Goal: Task Accomplishment & Management: Complete application form

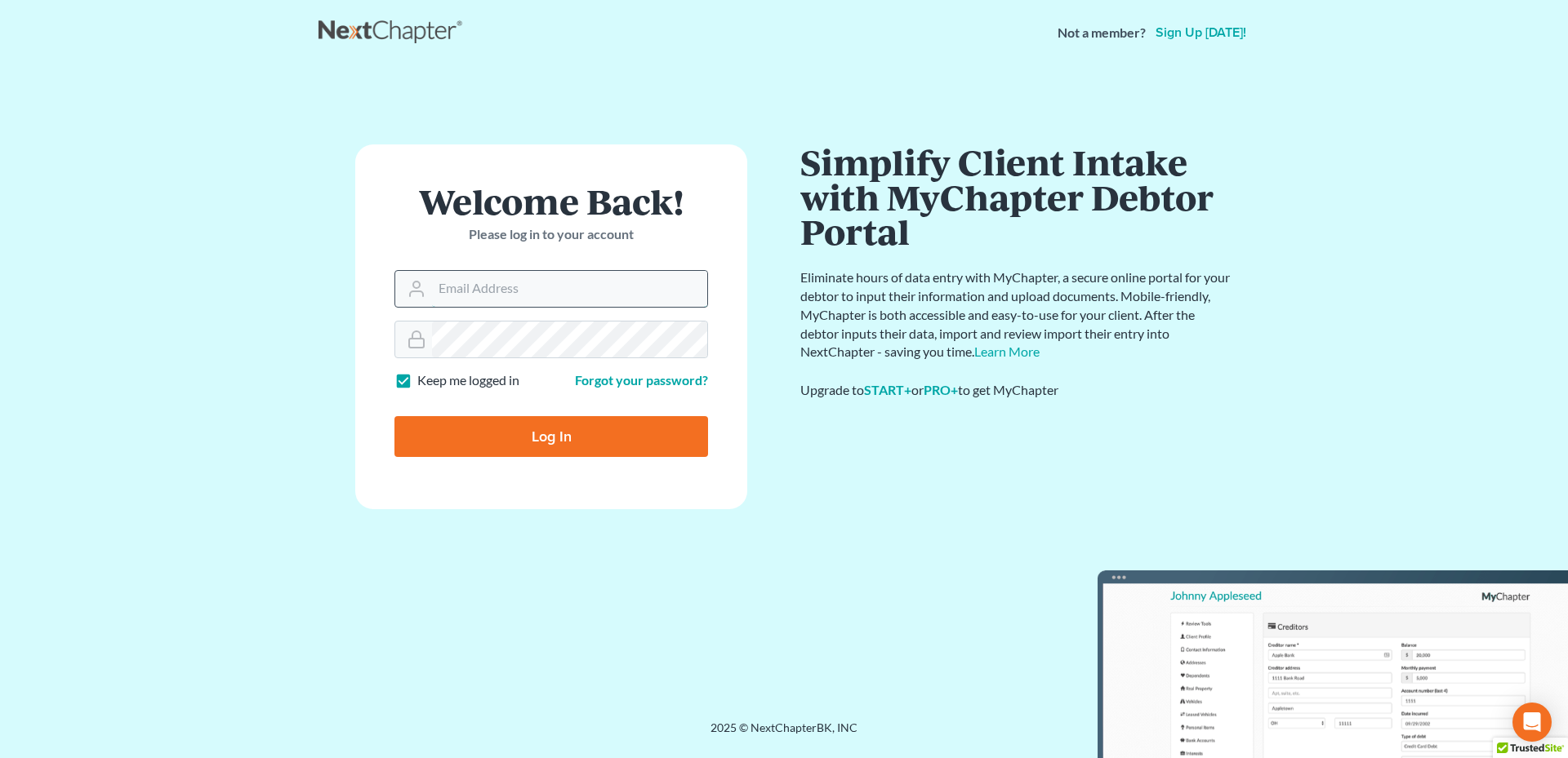
click at [556, 286] on input "Email Address" at bounding box center [569, 289] width 275 height 36
type input "[PERSON_NAME][EMAIL_ADDRESS][DOMAIN_NAME]"
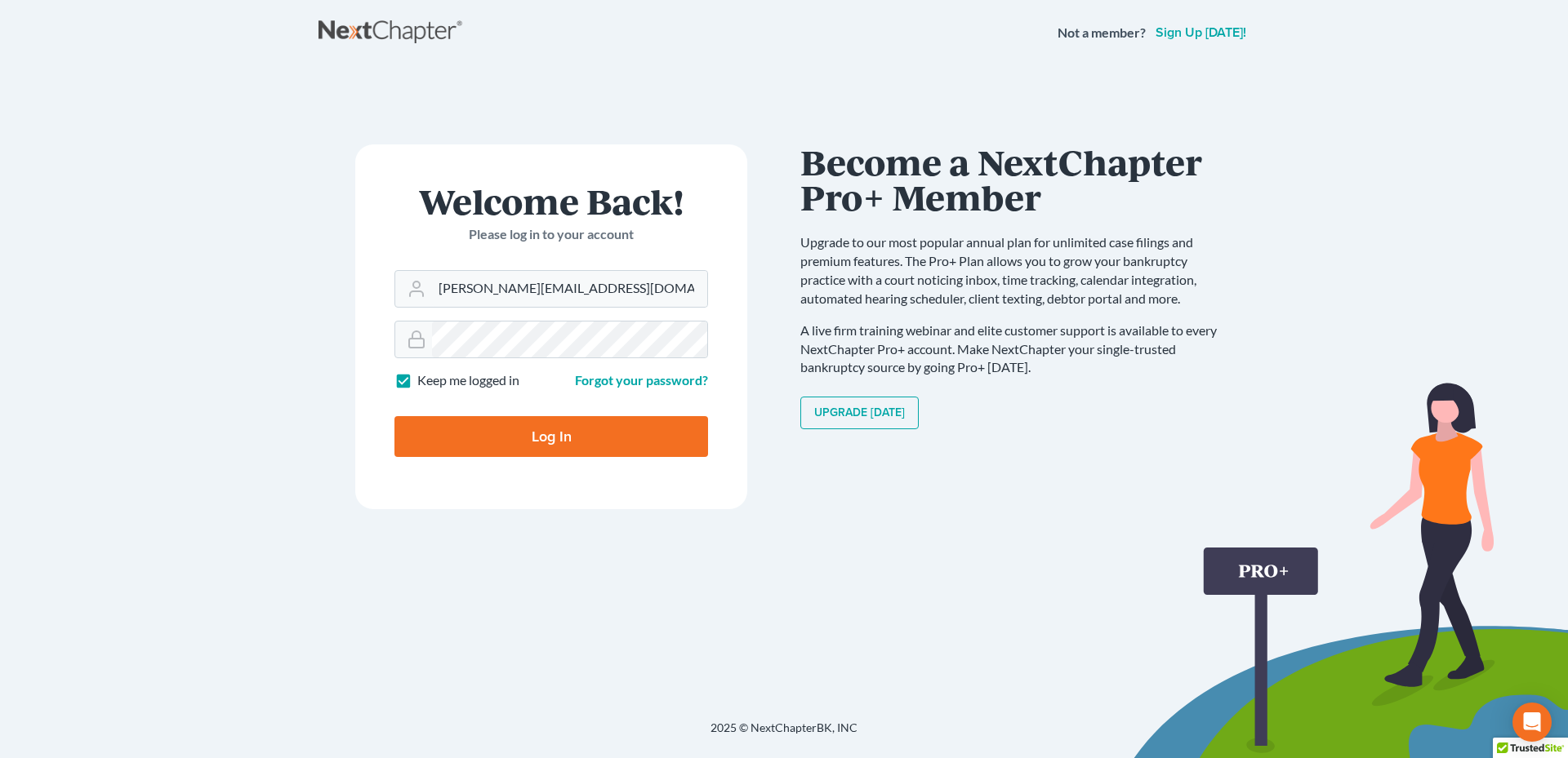
click at [569, 445] on input "Log In" at bounding box center [551, 436] width 313 height 41
type input "Thinking..."
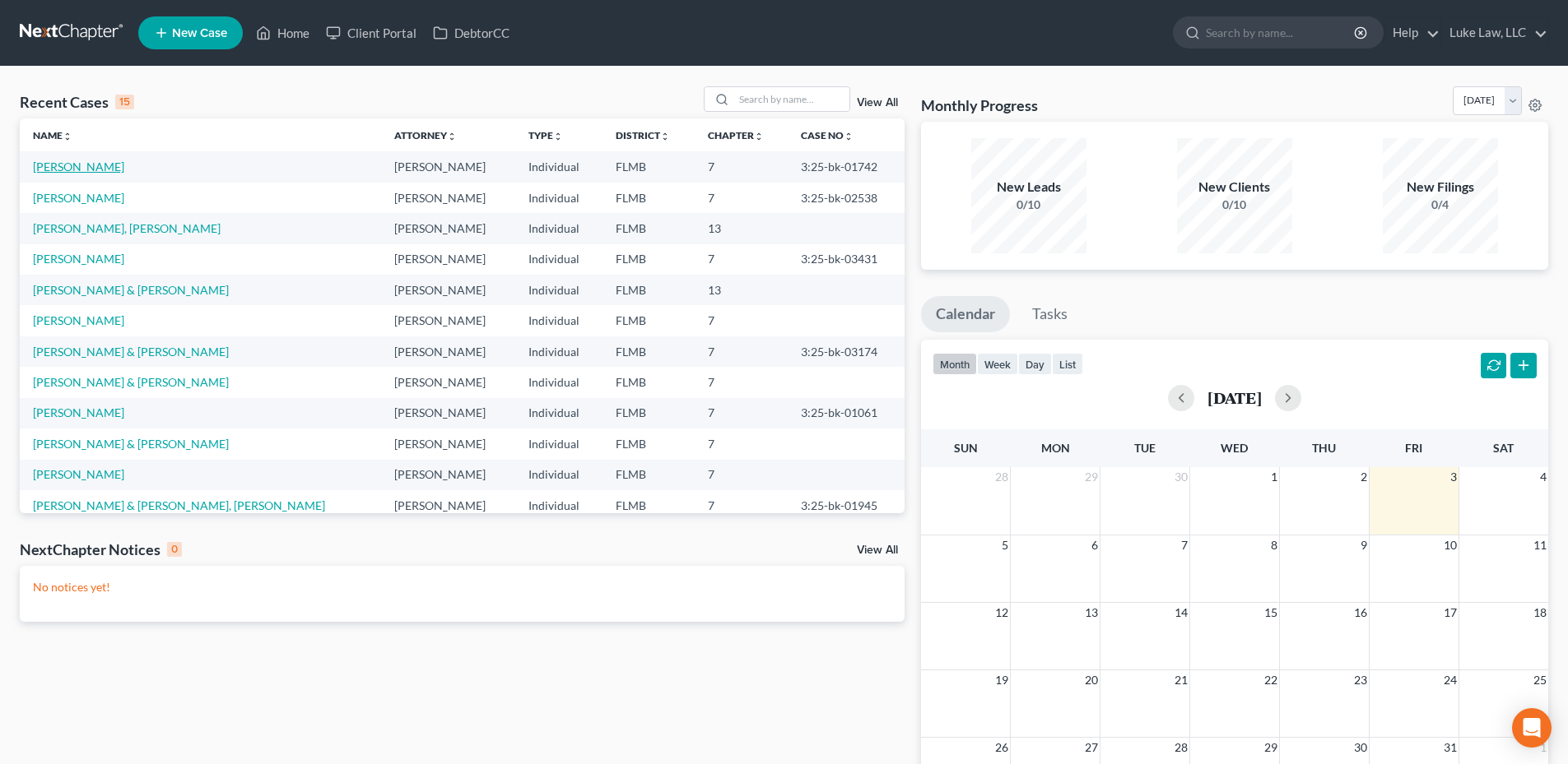
click at [115, 164] on link "[PERSON_NAME]" at bounding box center [78, 166] width 91 height 14
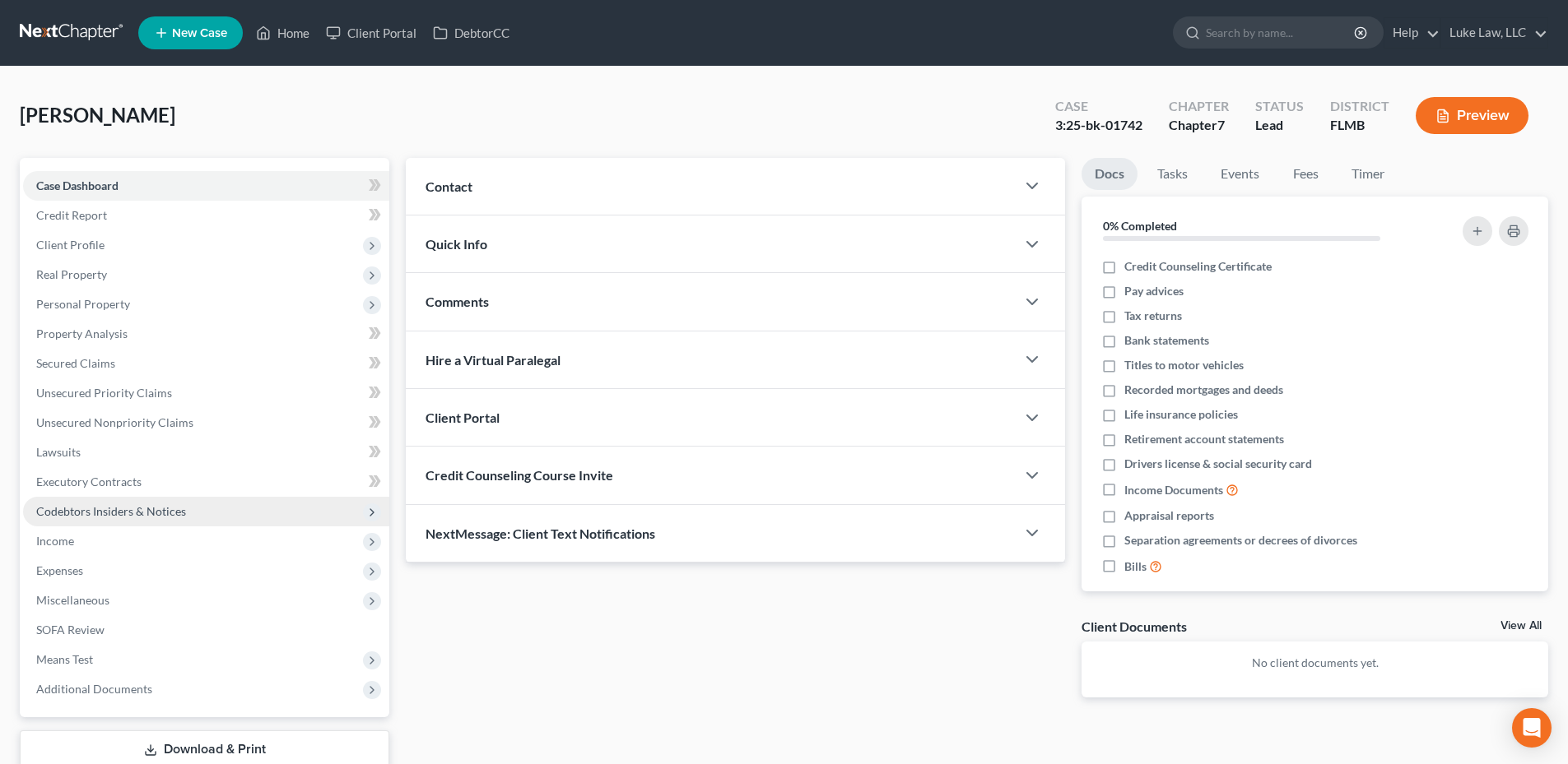
click at [89, 515] on span "Codebtors Insiders & Notices" at bounding box center [111, 511] width 149 height 14
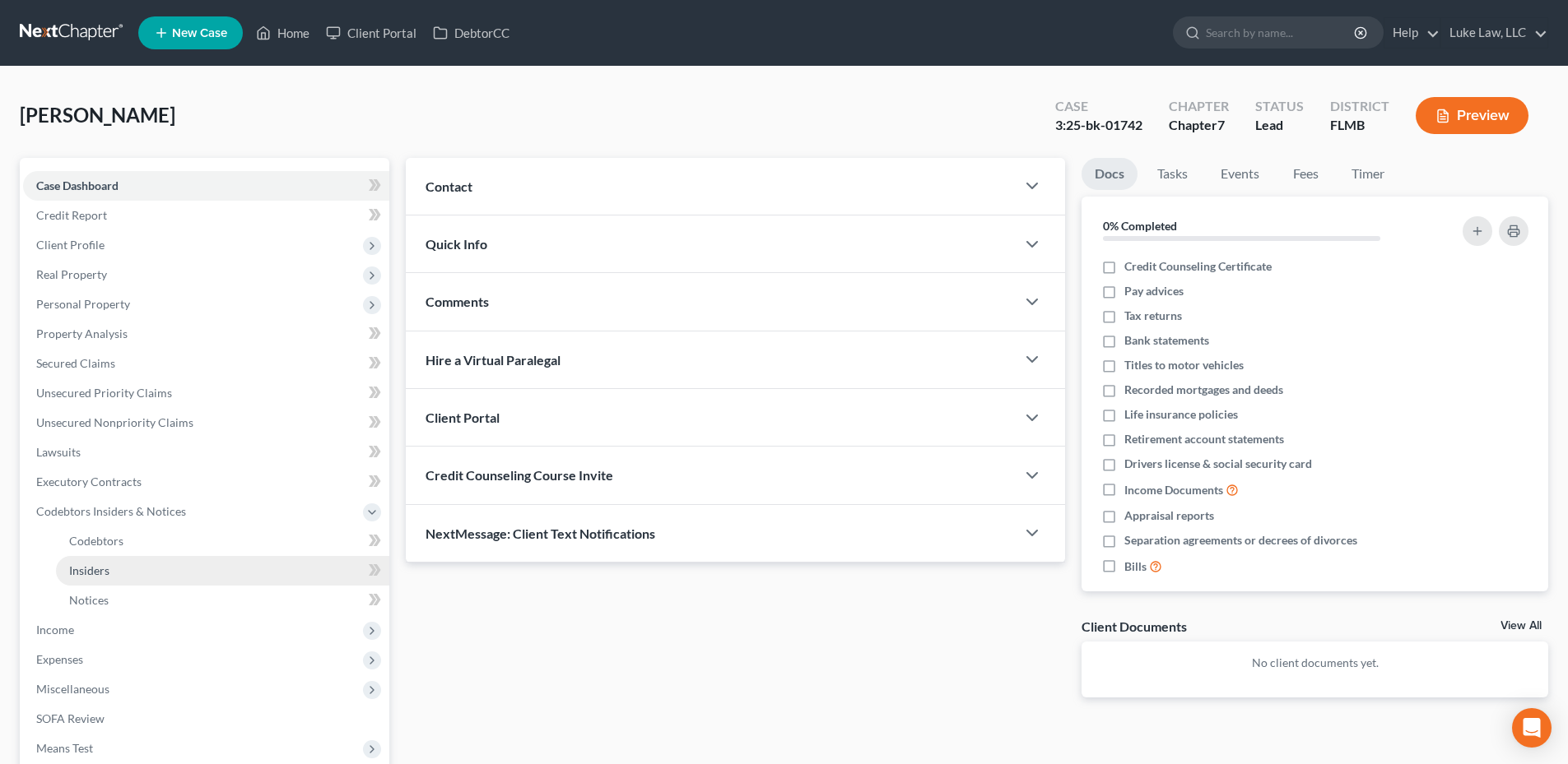
click at [92, 566] on span "Insiders" at bounding box center [89, 570] width 40 height 14
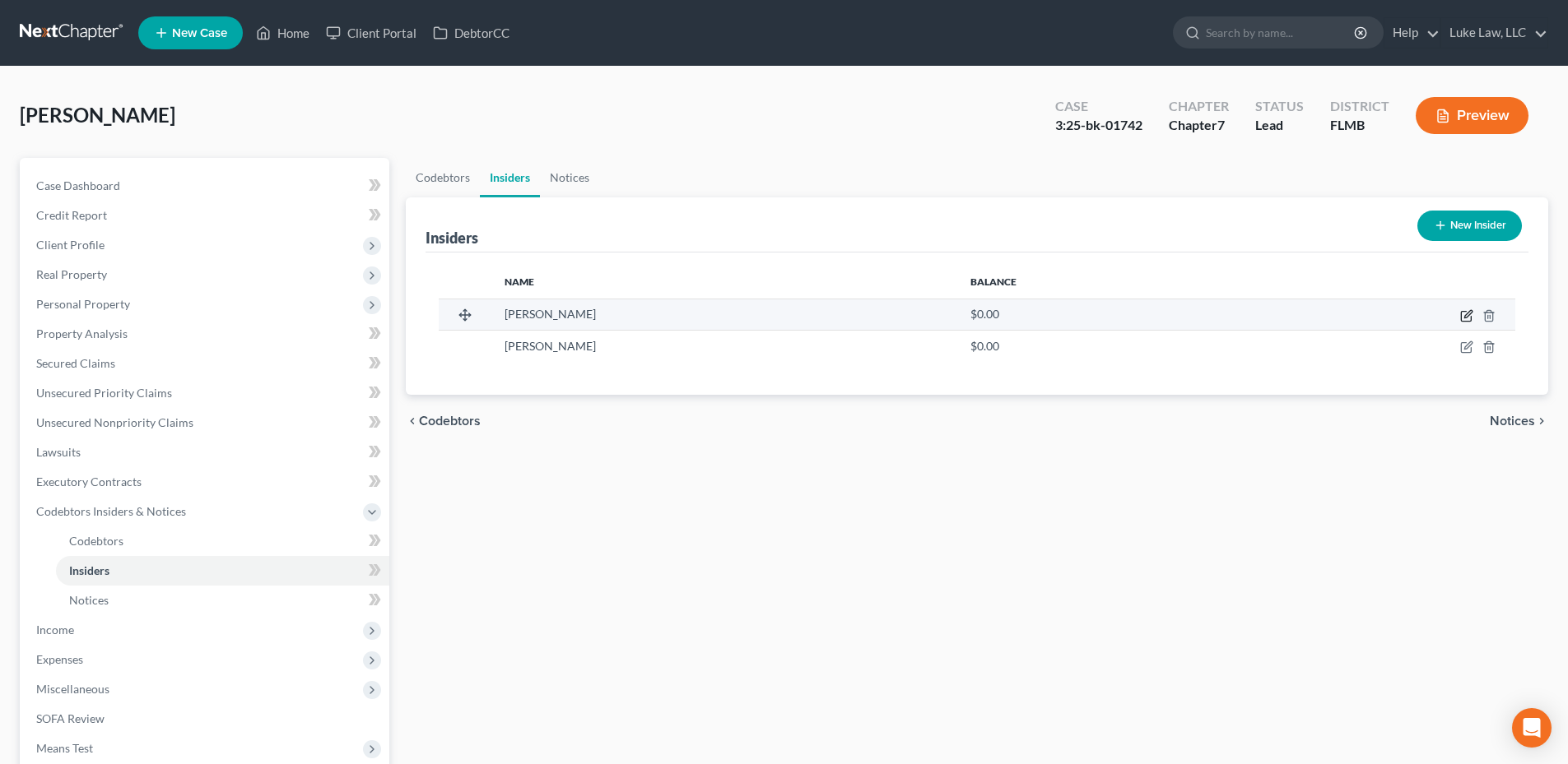
click at [1465, 317] on icon "button" at bounding box center [1467, 314] width 8 height 8
select select "9"
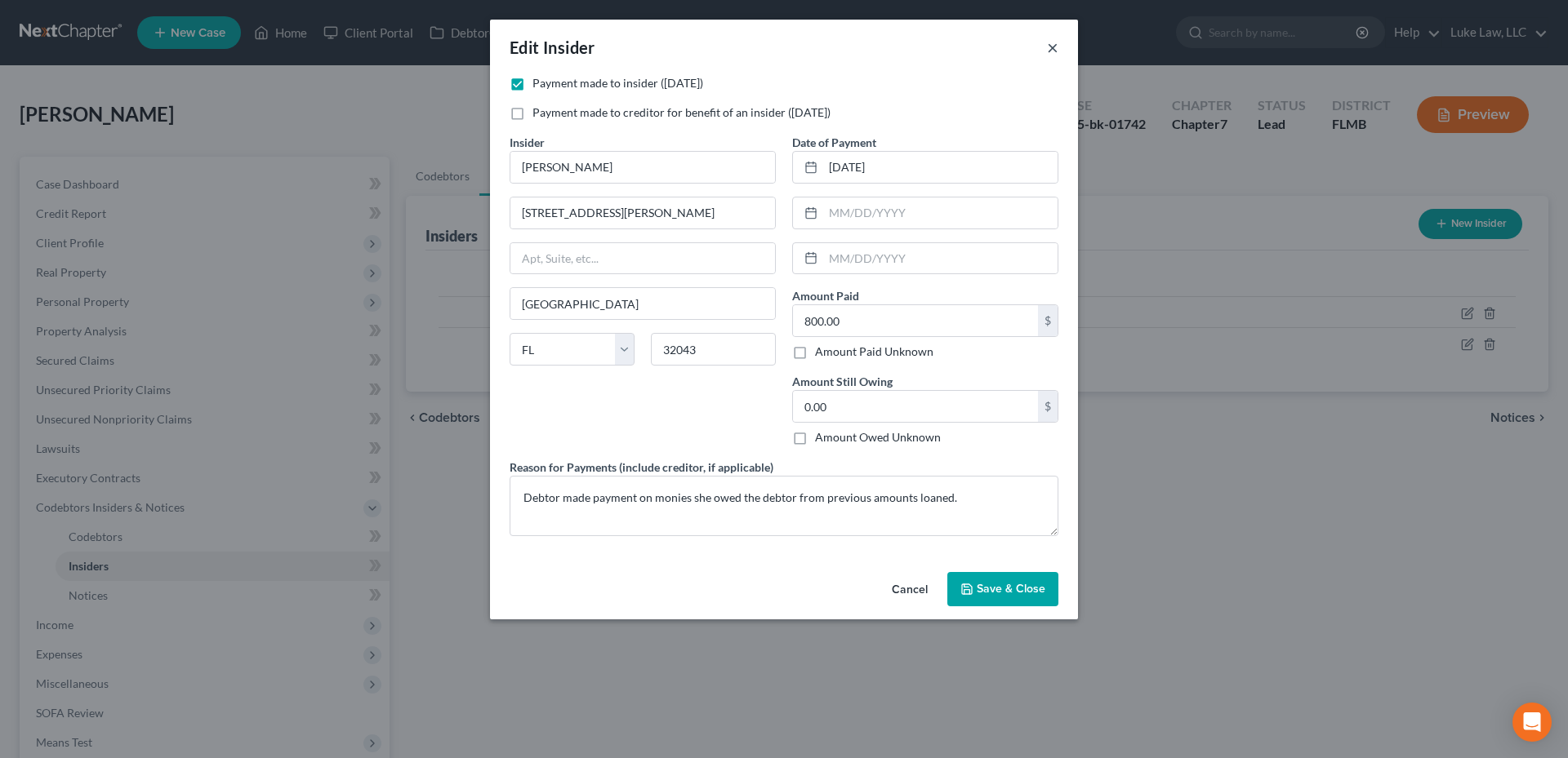
click at [1049, 47] on button "×" at bounding box center [1052, 47] width 11 height 20
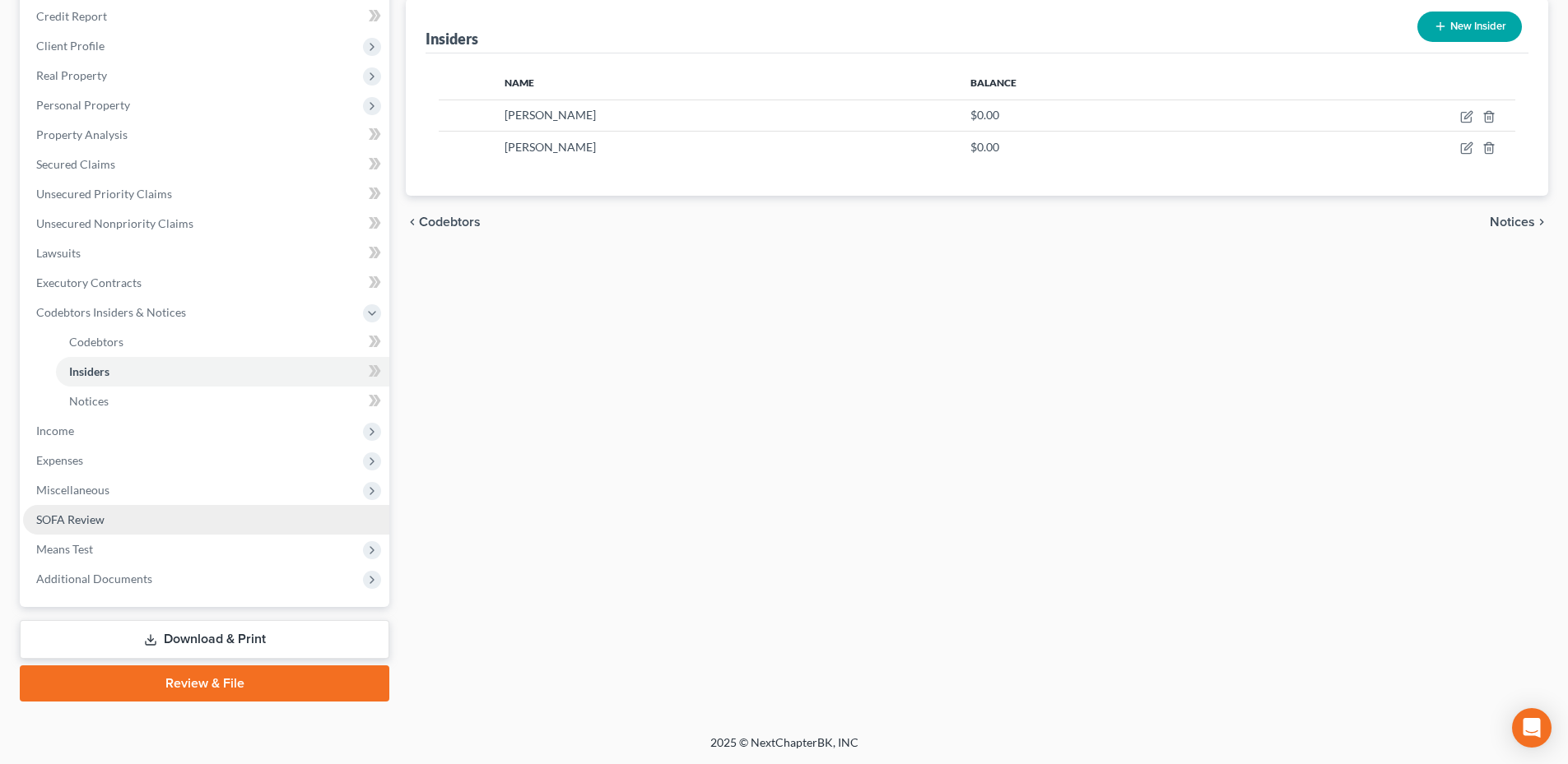
click at [67, 521] on span "SOFA Review" at bounding box center [71, 519] width 69 height 14
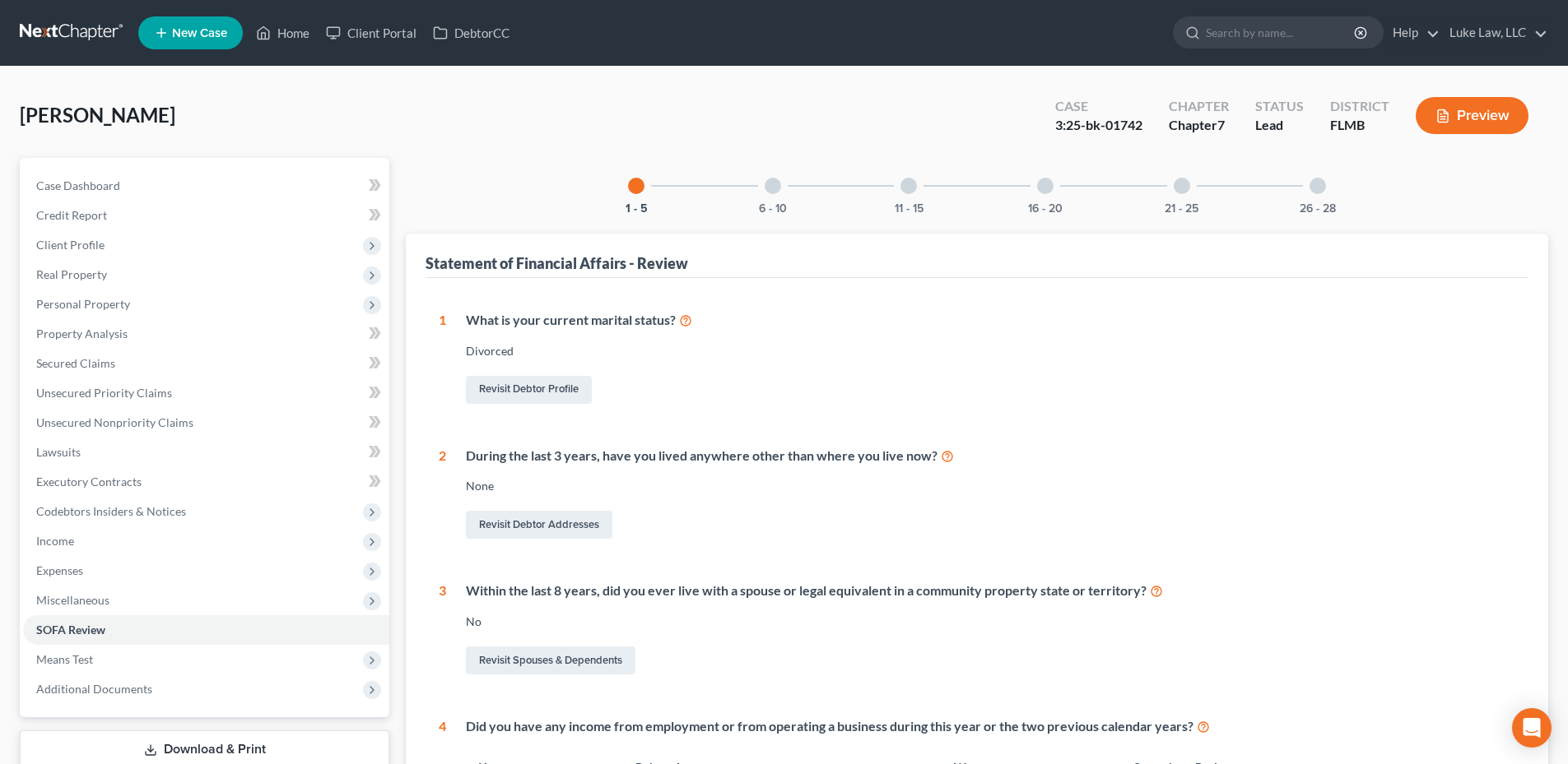
click at [777, 186] on div at bounding box center [773, 186] width 17 height 17
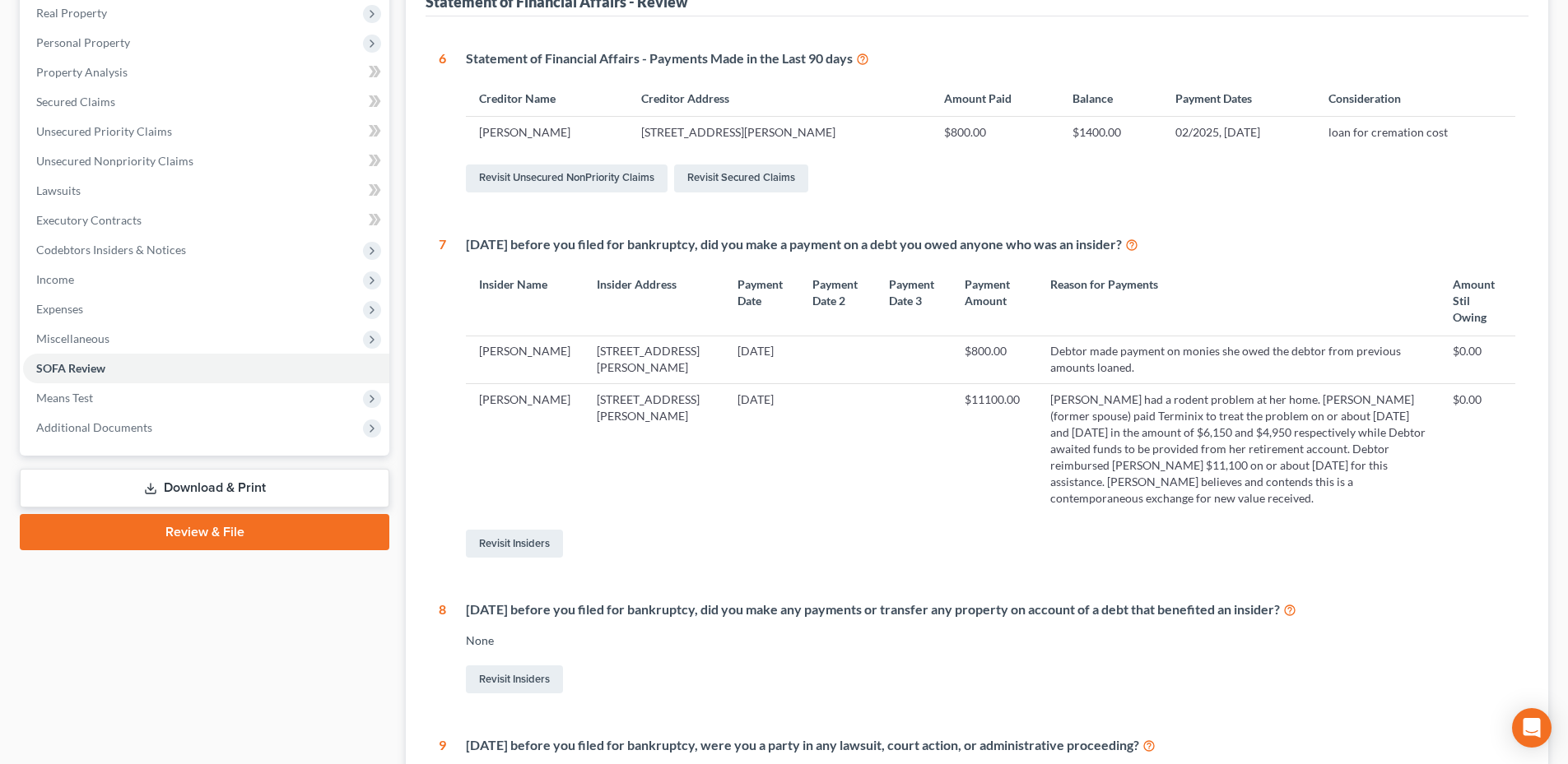
scroll to position [164, 0]
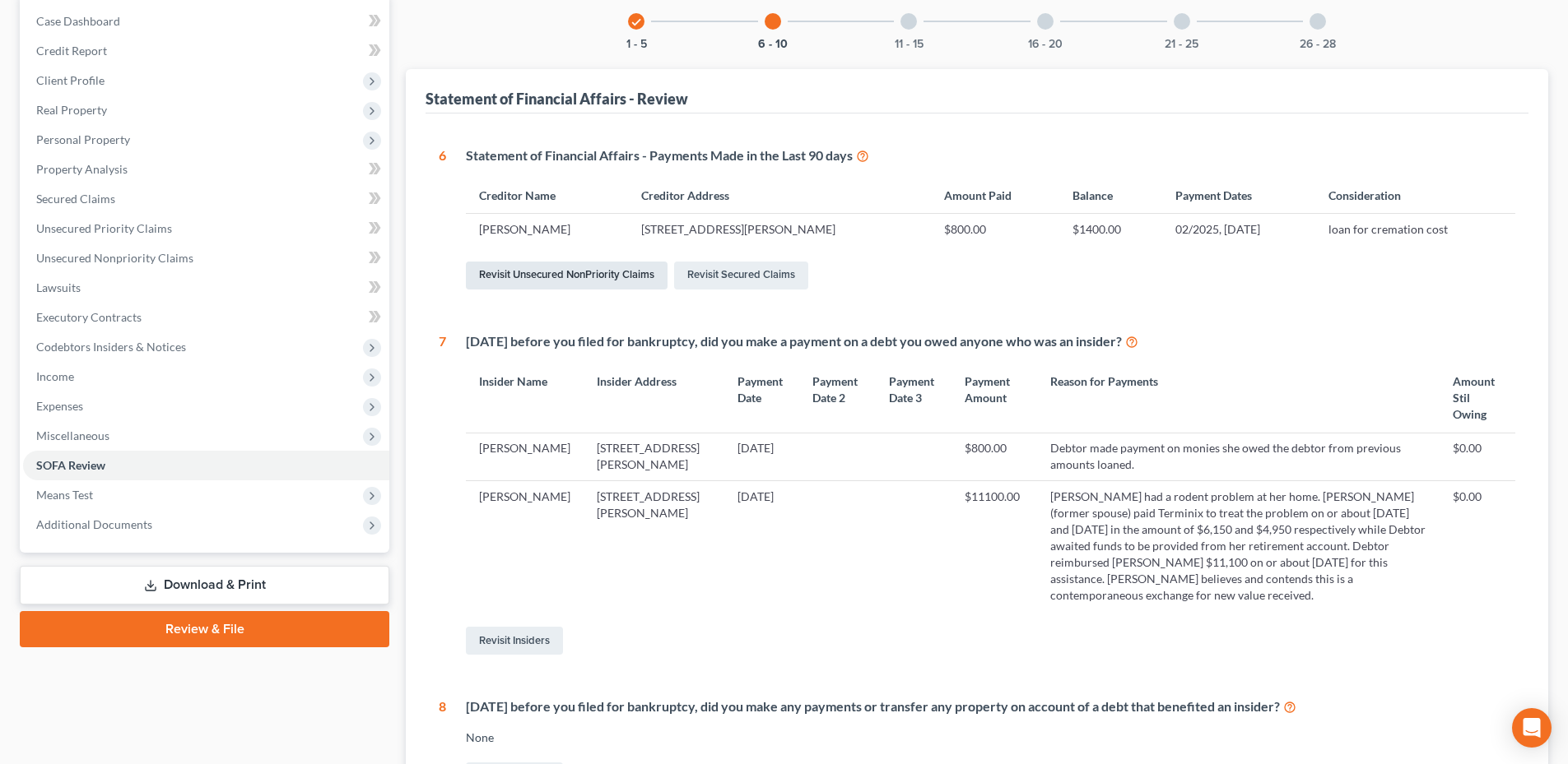
click at [585, 275] on link "Revisit Unsecured NonPriority Claims" at bounding box center [566, 275] width 201 height 28
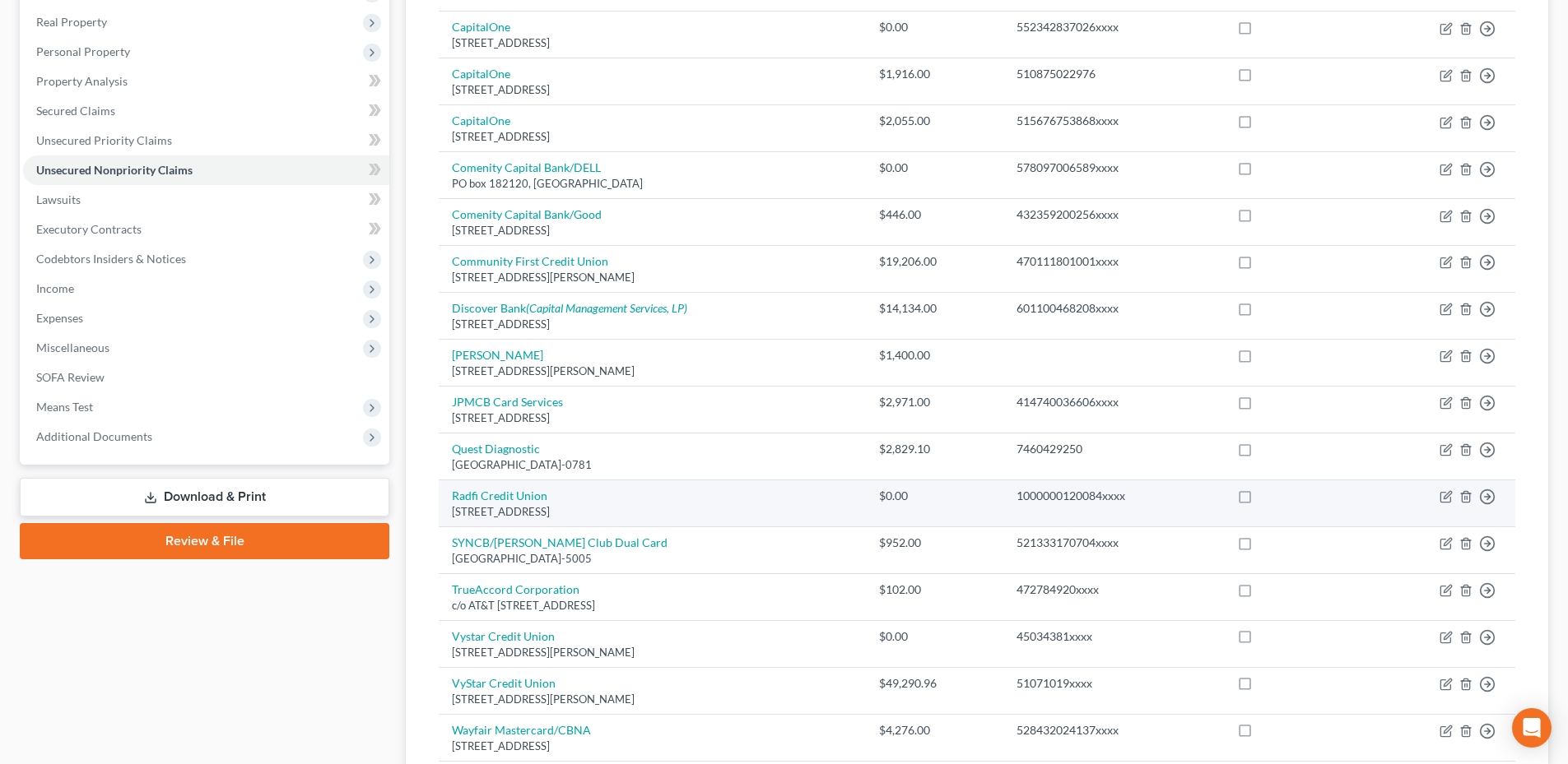
scroll to position [247, 0]
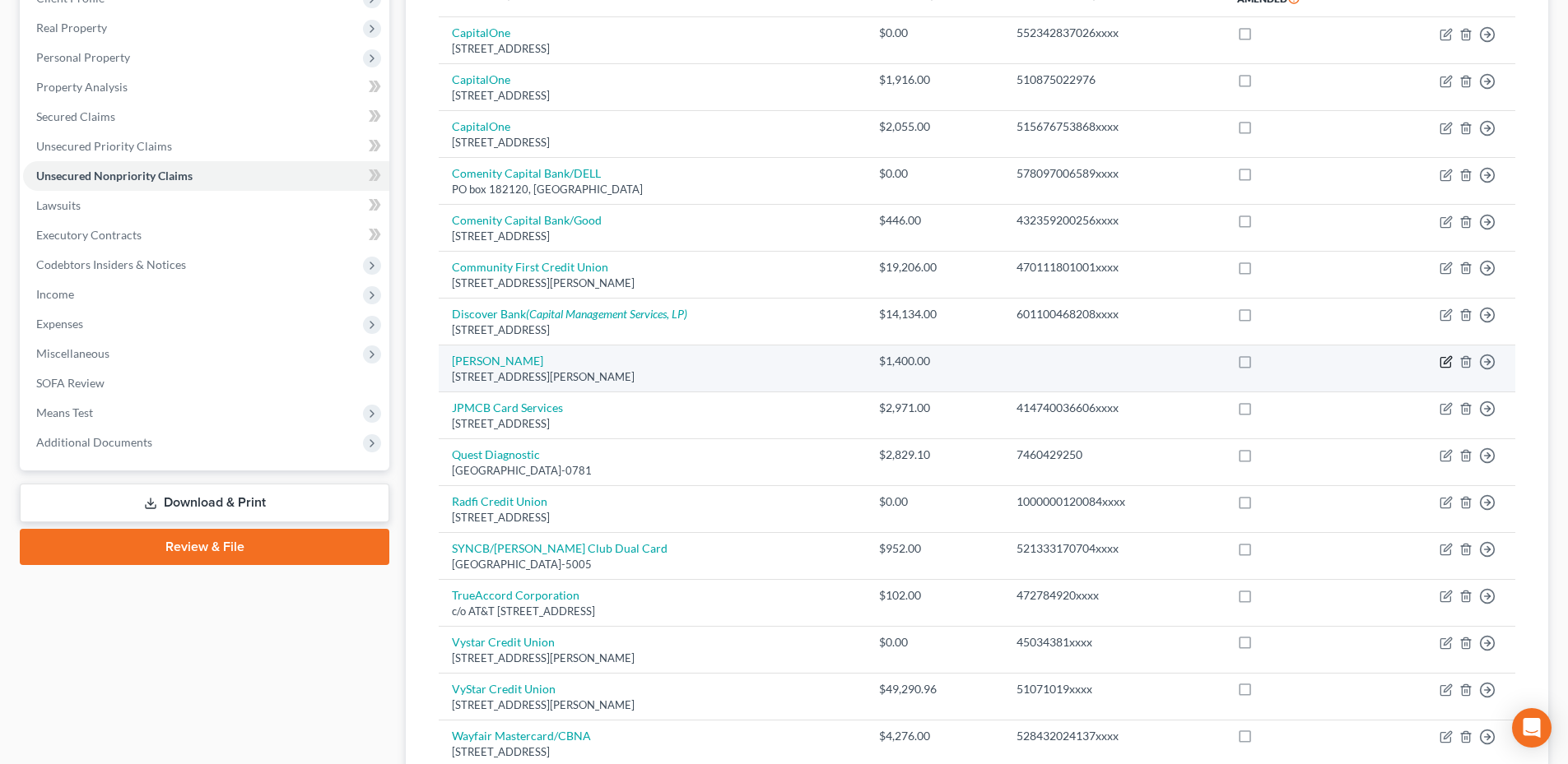
click at [1444, 363] on icon "button" at bounding box center [1447, 361] width 8 height 8
select select "9"
select select "14"
select select "0"
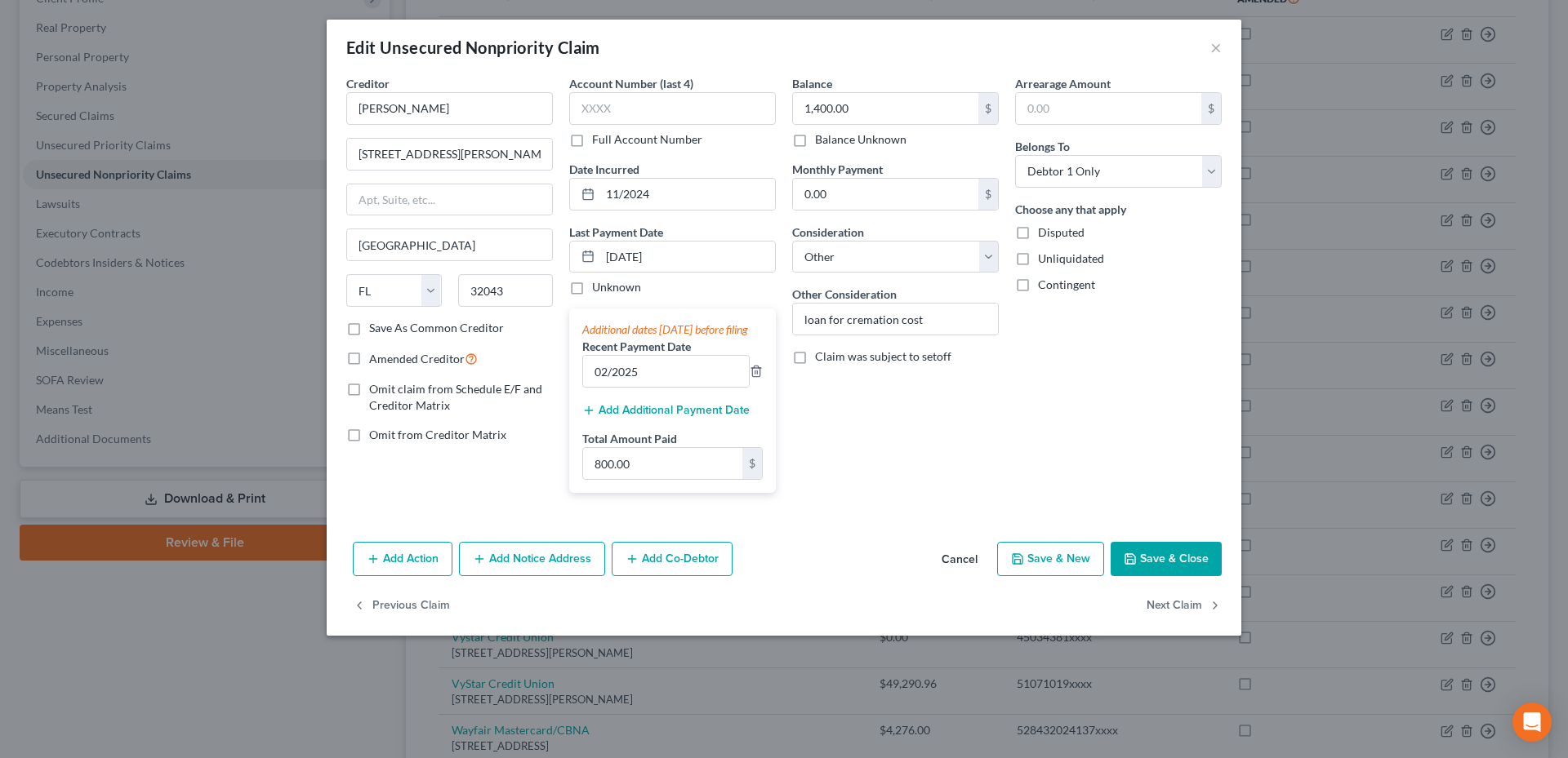
click at [679, 417] on button "Add Additional Payment Date" at bounding box center [665, 410] width 167 height 13
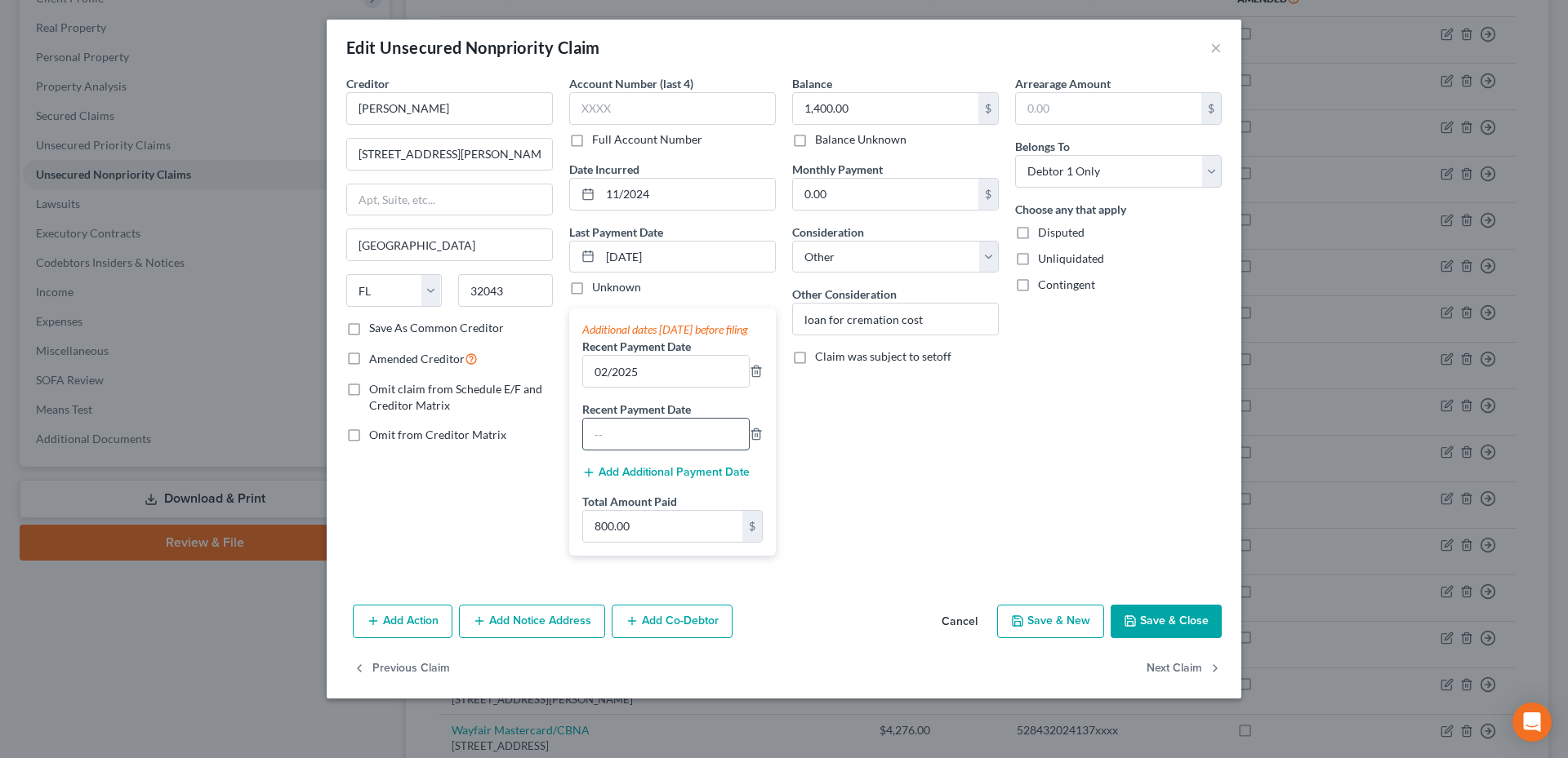
click at [653, 442] on input "text" at bounding box center [666, 434] width 166 height 31
type input "03/2025"
click at [681, 479] on button "Add Additional Payment Date" at bounding box center [665, 473] width 167 height 13
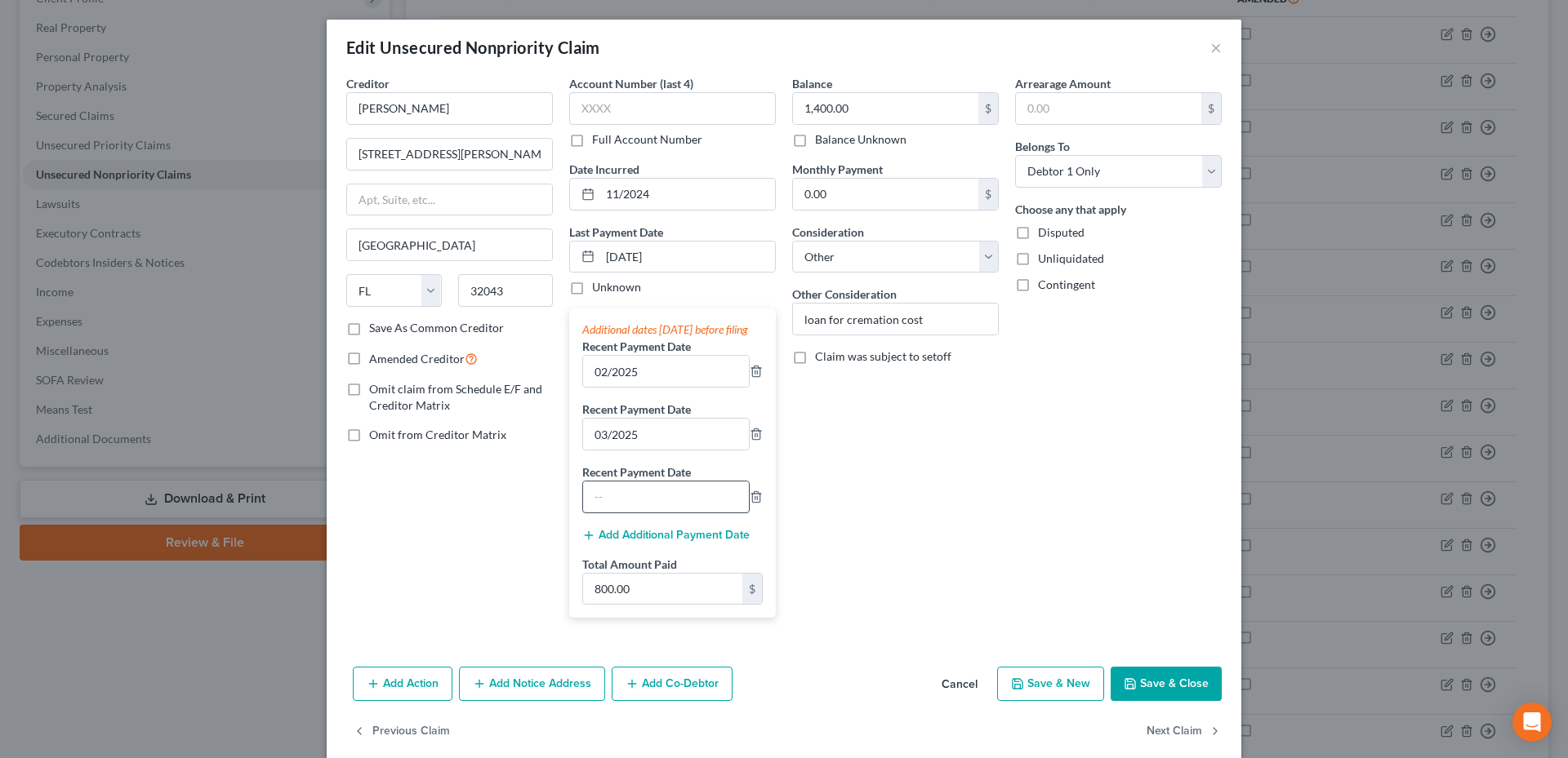
click at [664, 507] on input "text" at bounding box center [666, 496] width 166 height 31
type input "05/2025"
click at [626, 603] on input "800.00" at bounding box center [662, 588] width 160 height 31
type input "1,600.00"
click at [1151, 696] on button "Save & Close" at bounding box center [1165, 683] width 111 height 34
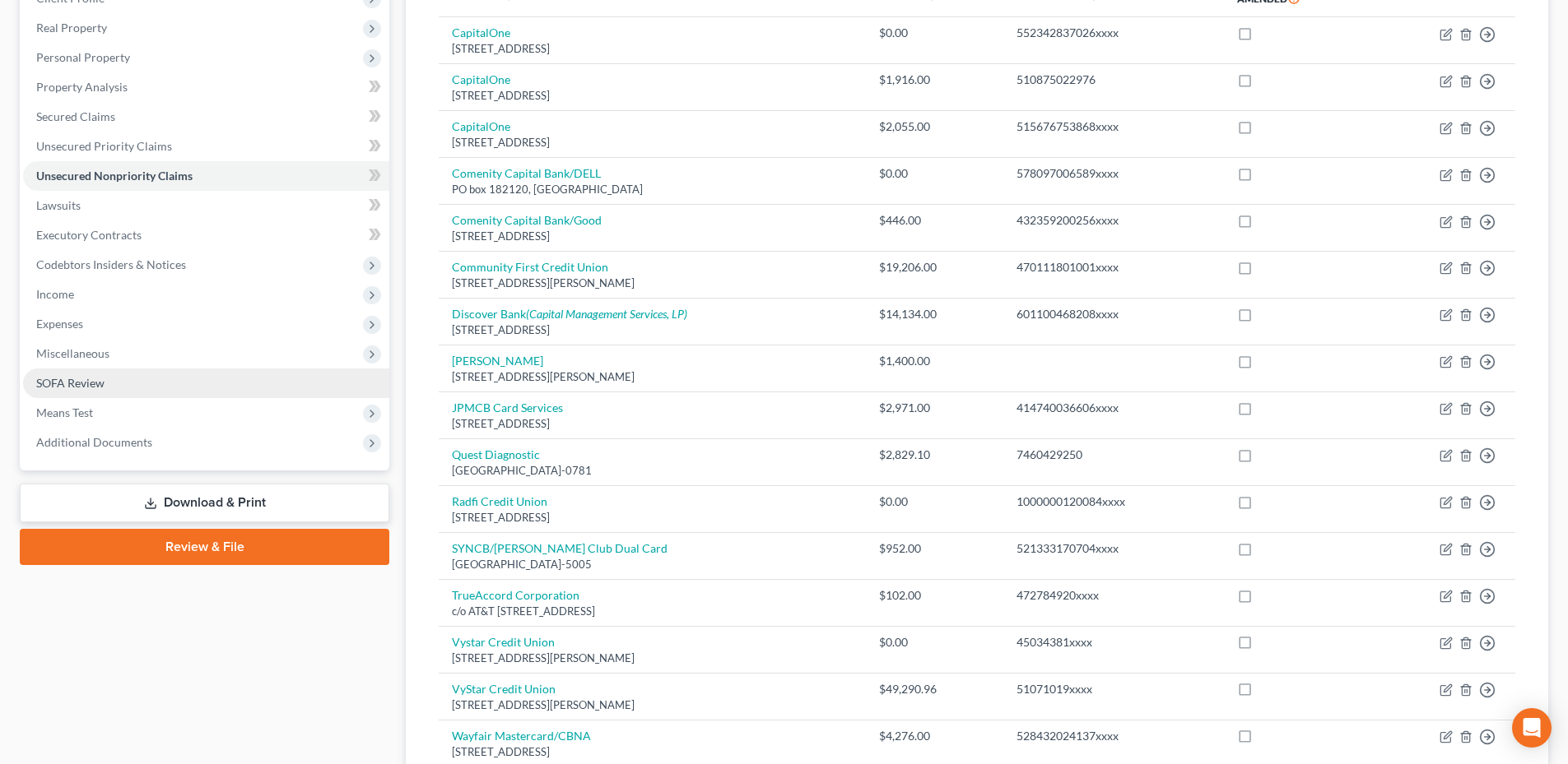
click at [96, 386] on span "SOFA Review" at bounding box center [71, 382] width 69 height 14
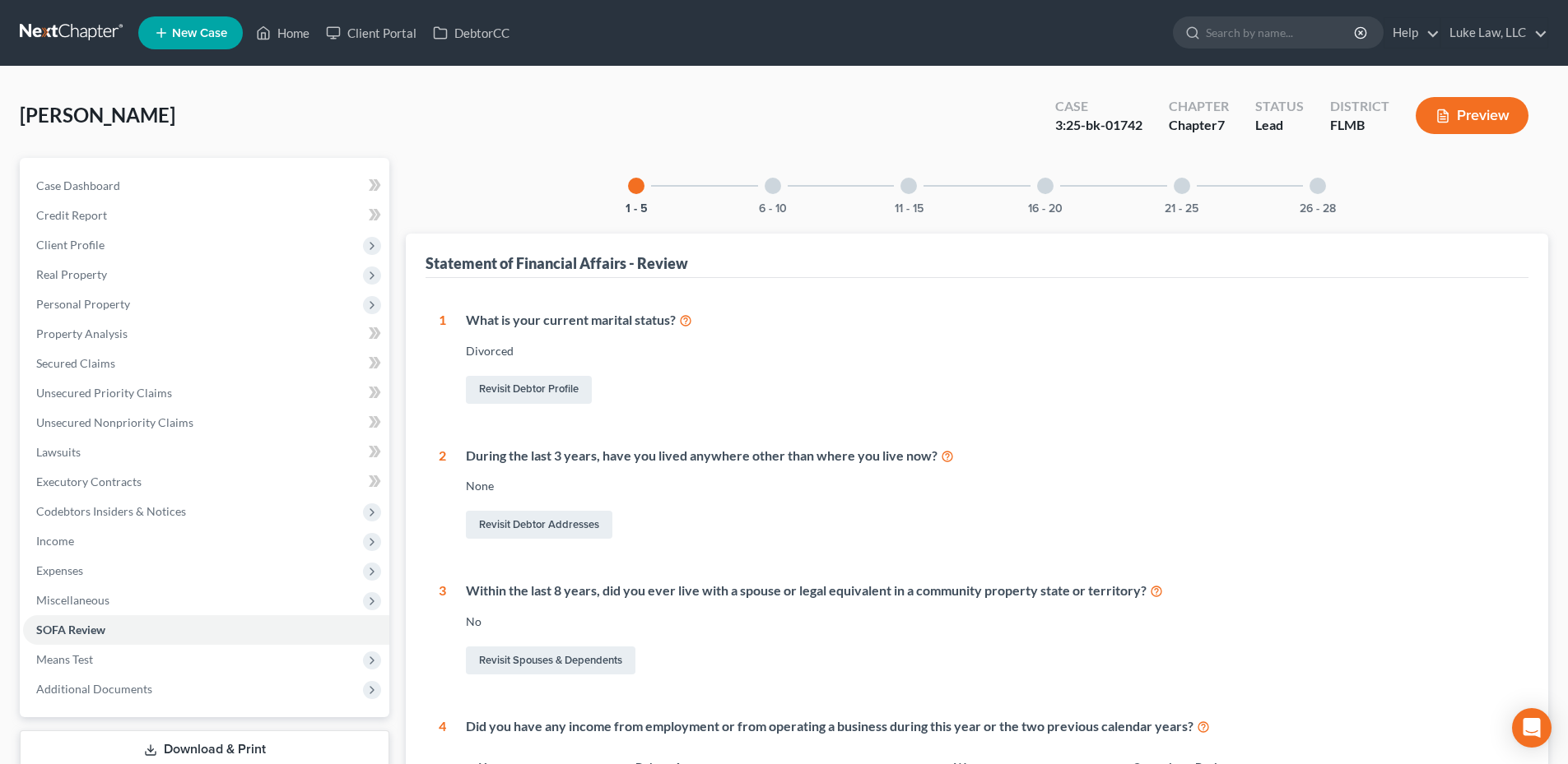
click at [770, 181] on div at bounding box center [773, 186] width 17 height 17
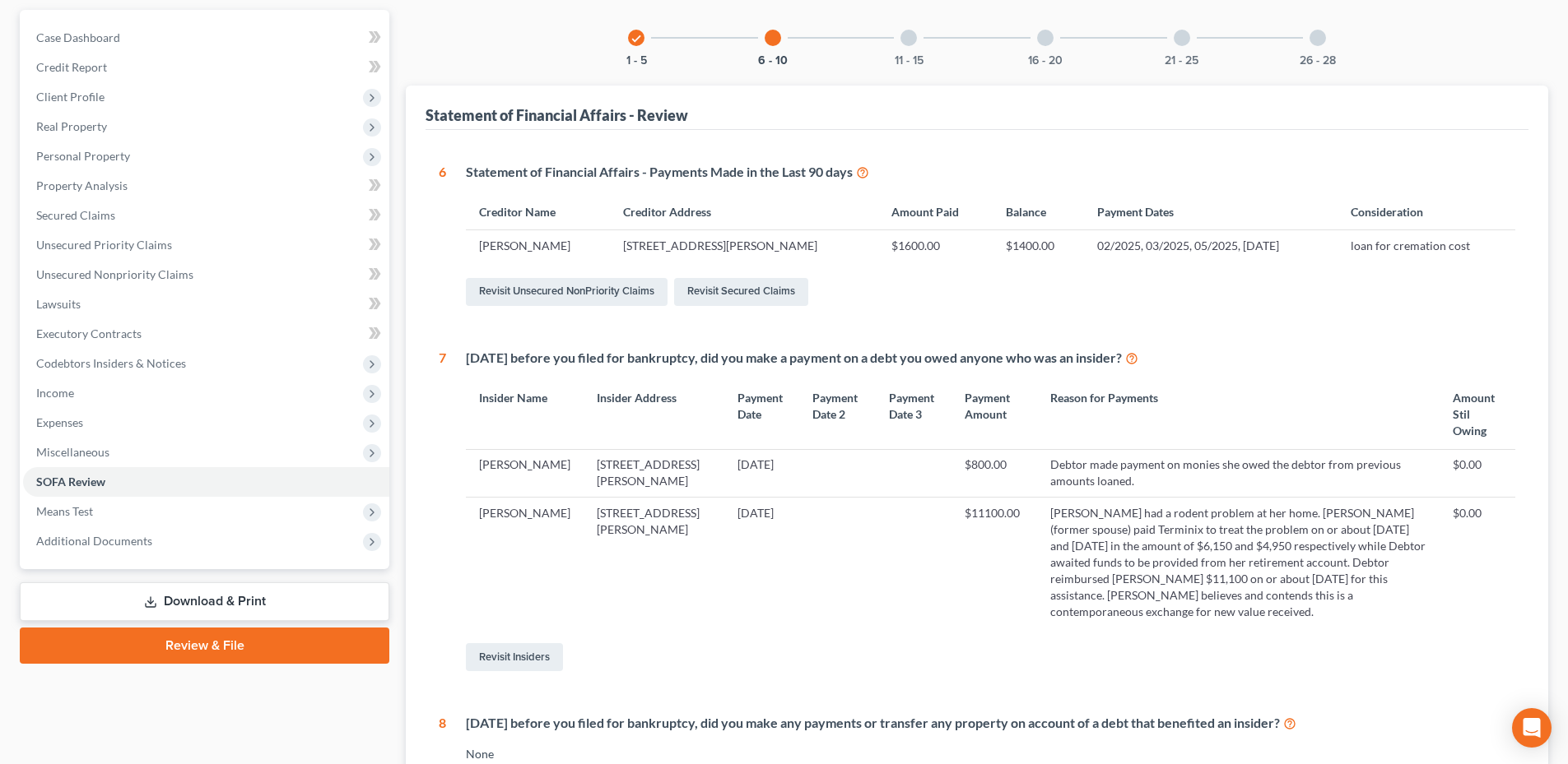
scroll to position [164, 0]
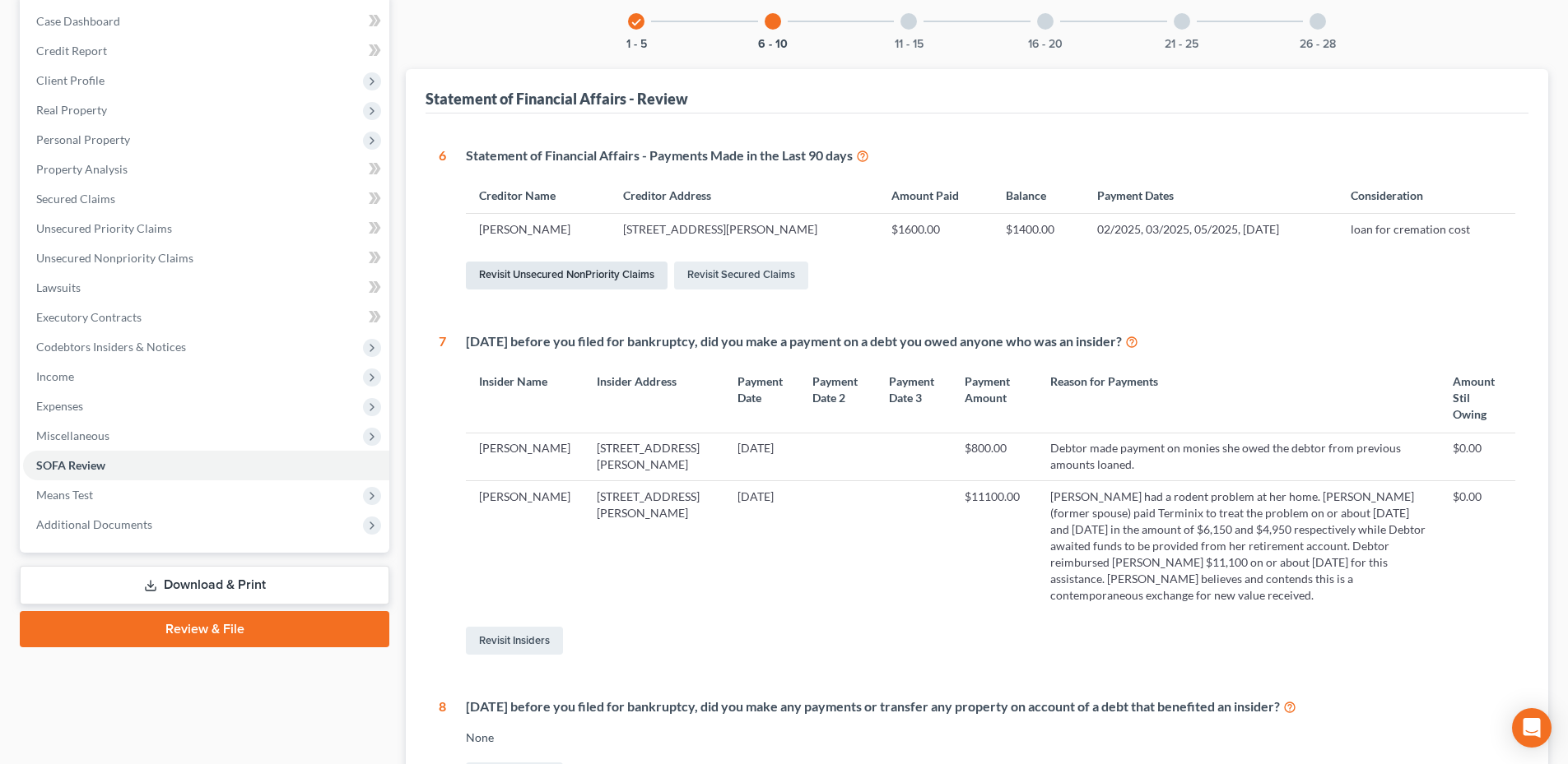
click at [588, 273] on link "Revisit Unsecured NonPriority Claims" at bounding box center [566, 275] width 201 height 28
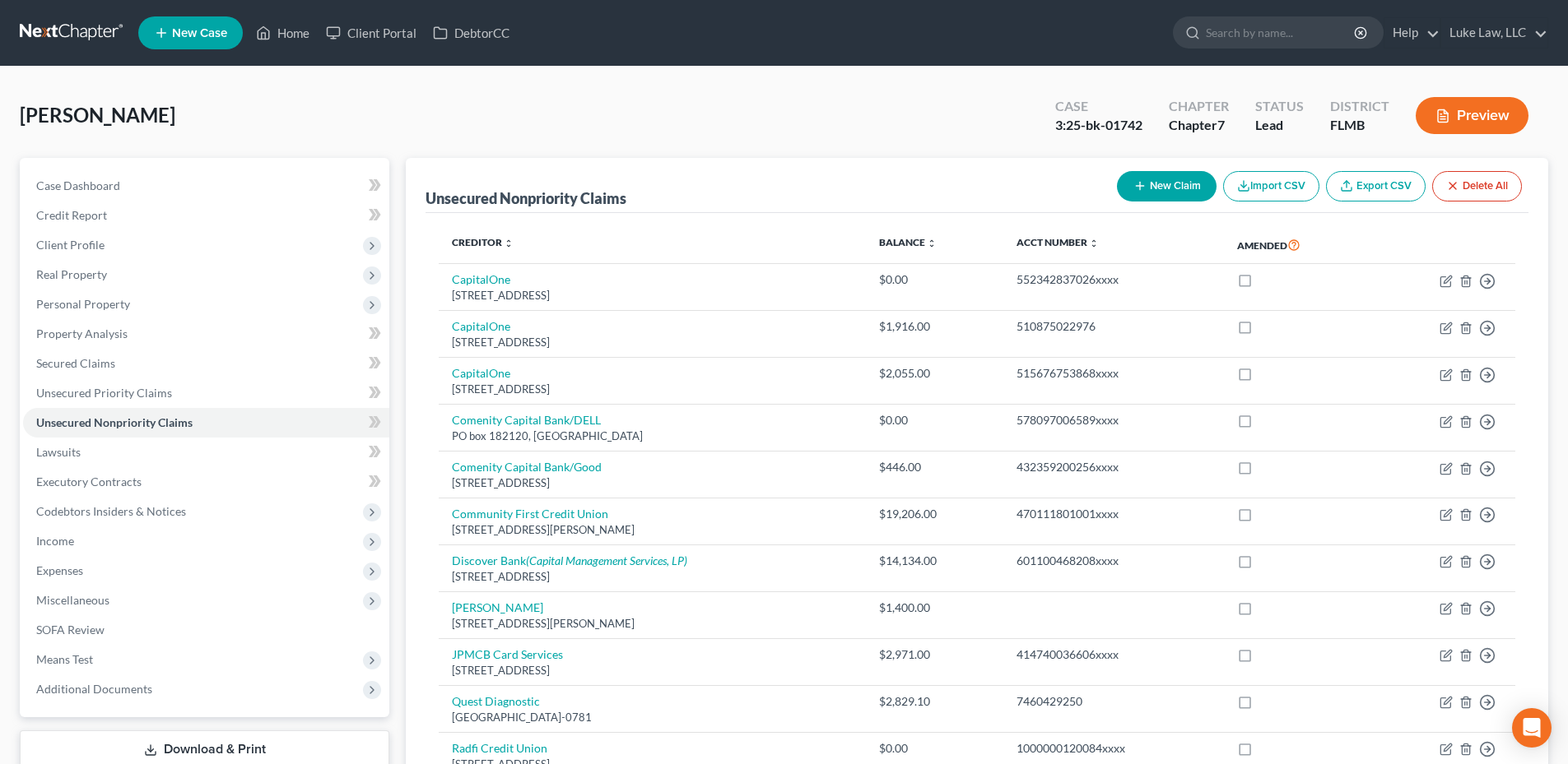
click at [1174, 178] on button "New Claim" at bounding box center [1167, 186] width 100 height 30
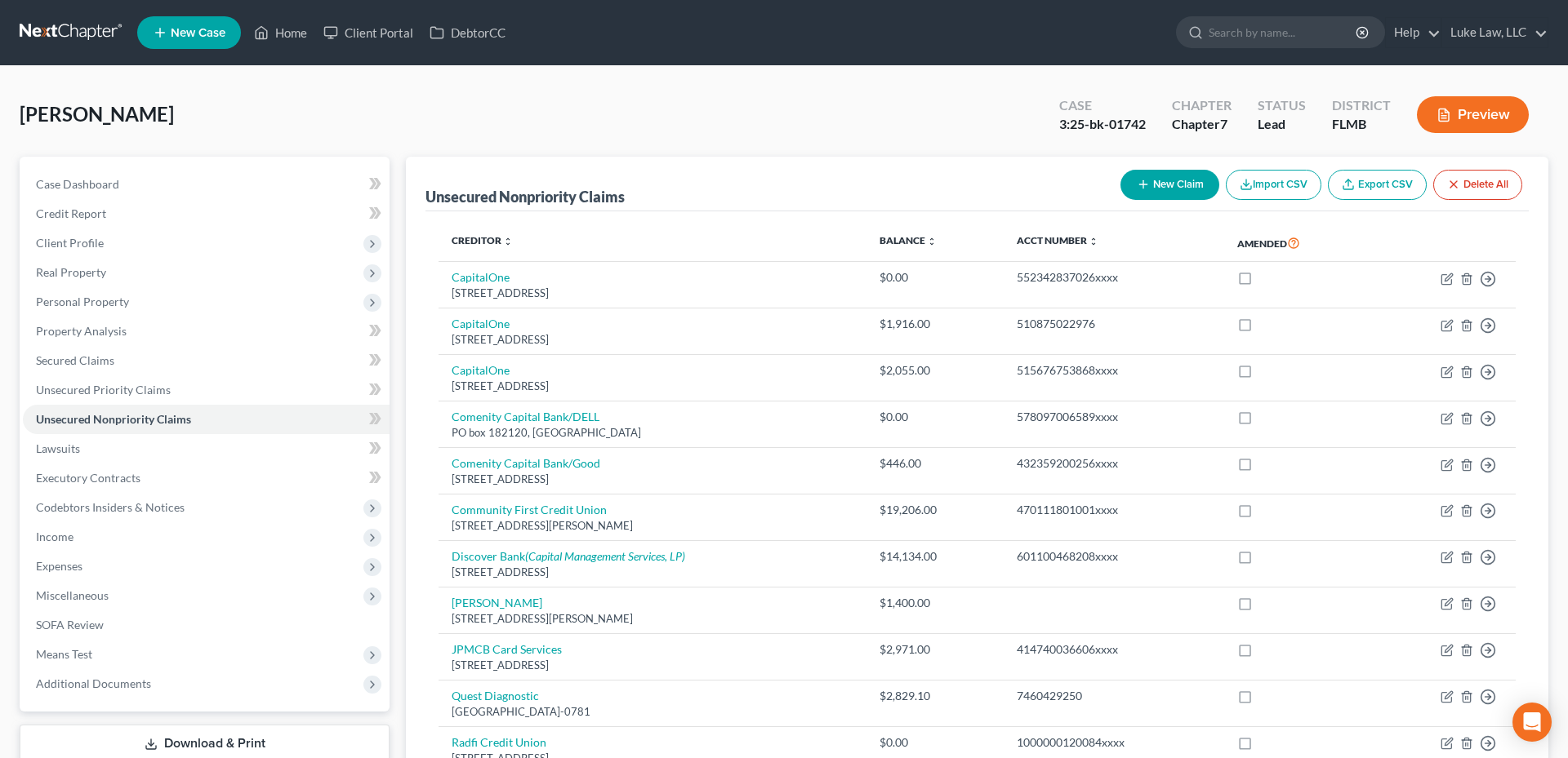
select select "0"
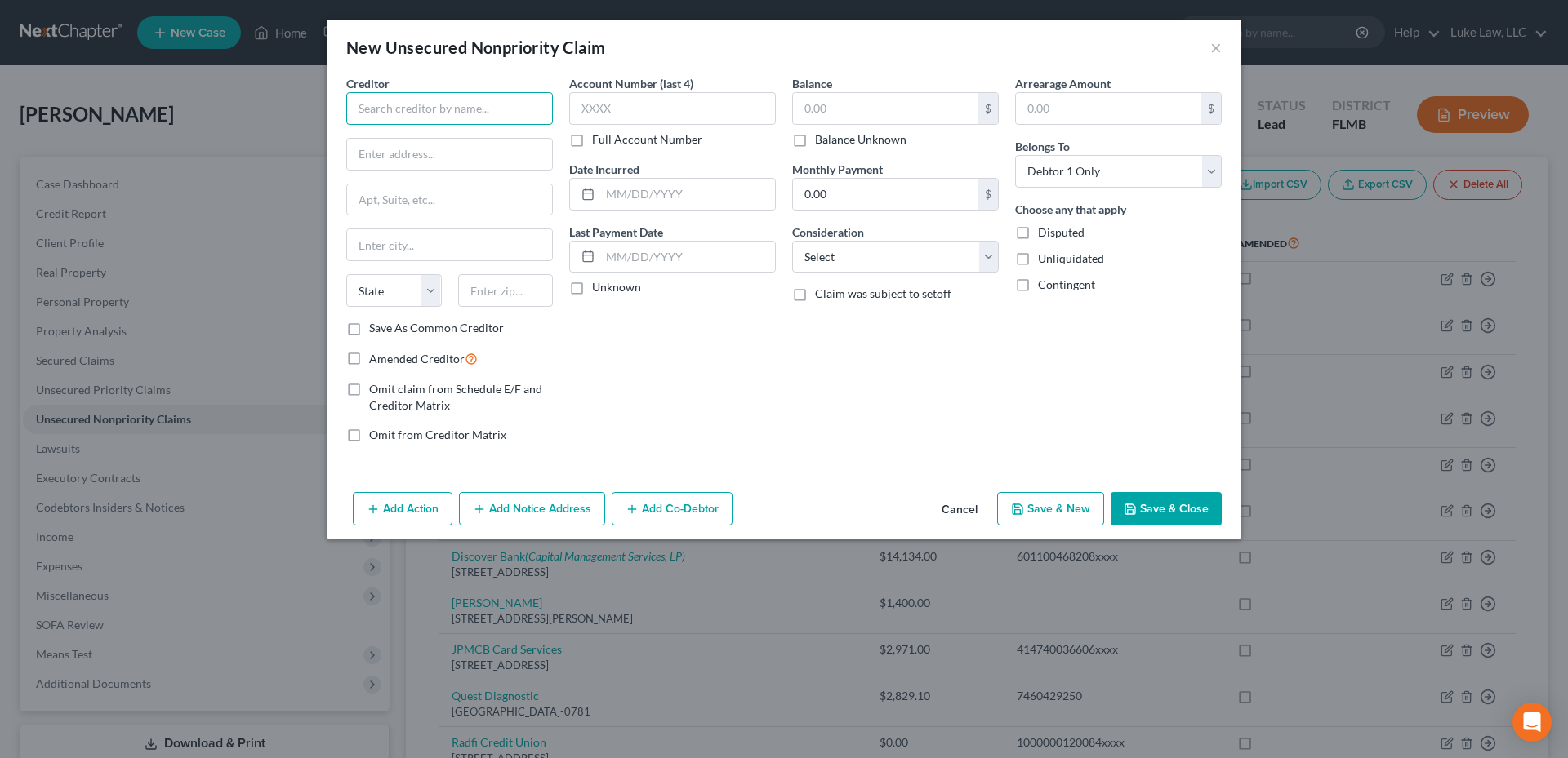
click at [436, 114] on input "text" at bounding box center [449, 108] width 206 height 33
type input "[PERSON_NAME]"
type input "[STREET_ADDRESS][PERSON_NAME]"
type input "[GEOGRAPHIC_DATA]"
select select "9"
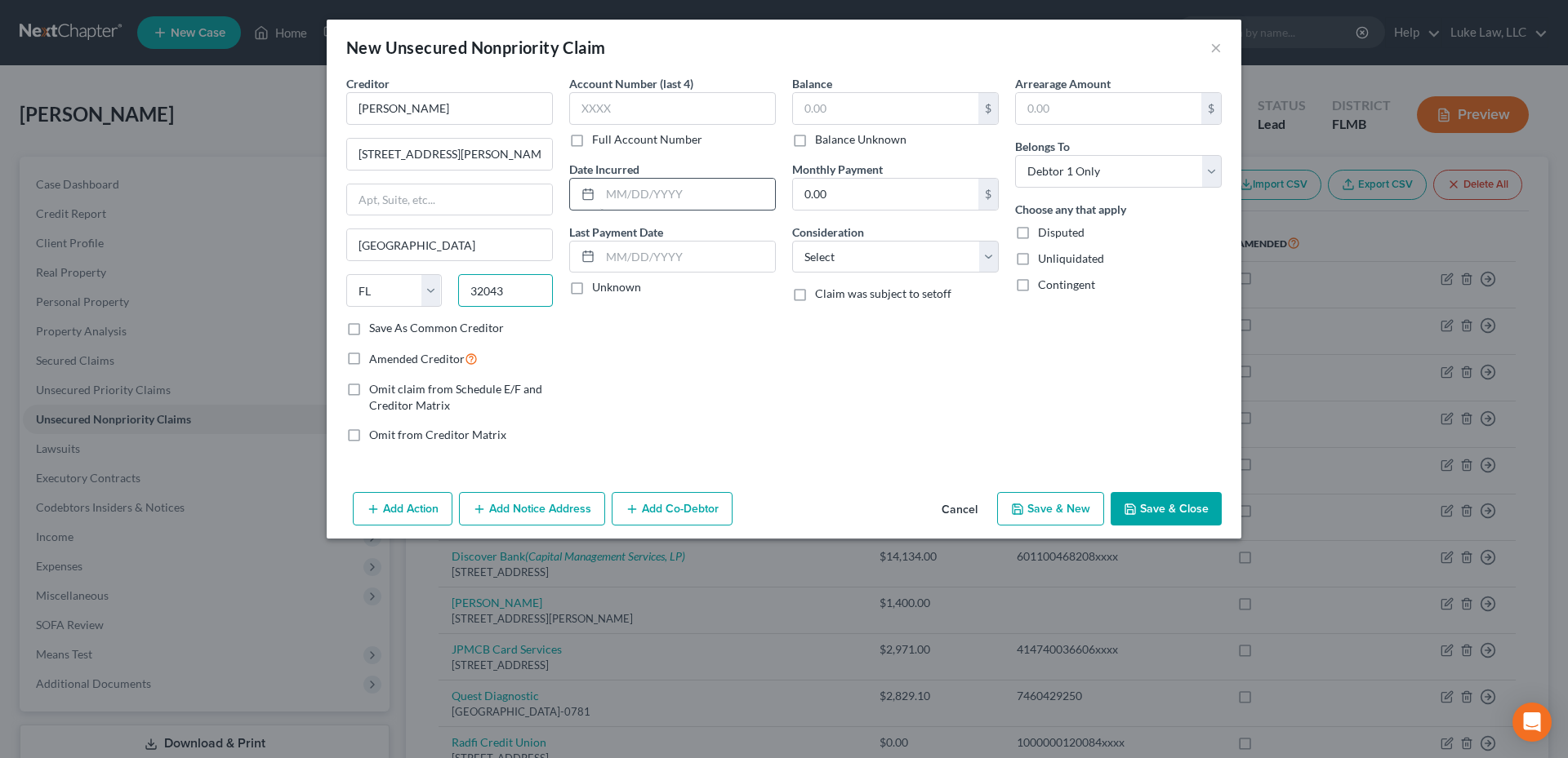
type input "32043"
click at [608, 192] on input "text" at bounding box center [687, 194] width 174 height 31
type input "0"
click at [622, 194] on input "text" at bounding box center [687, 194] width 174 height 31
type input "04/2025"
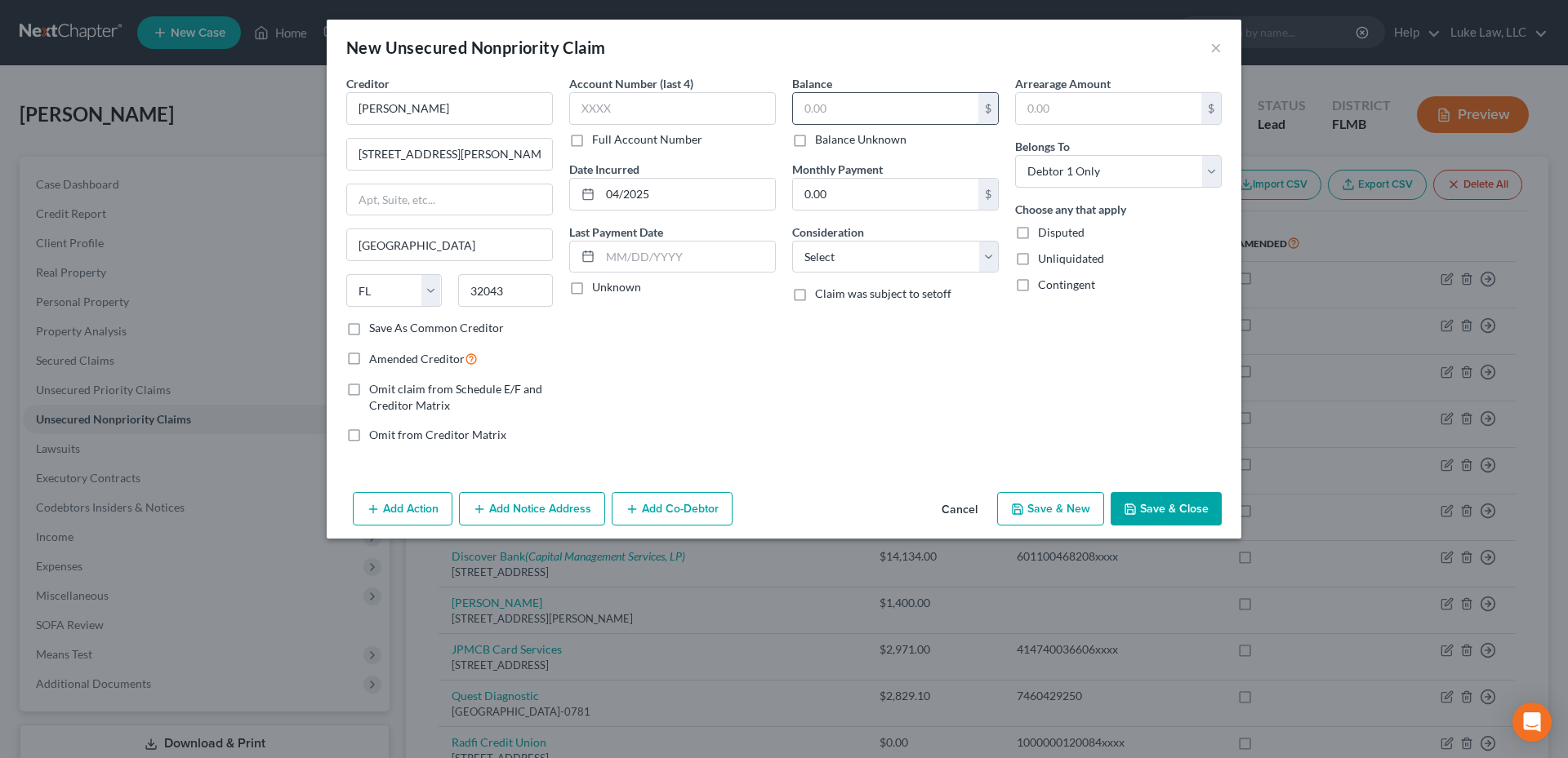
click at [805, 109] on input "text" at bounding box center [885, 108] width 186 height 31
type input "11,100.00"
click at [869, 255] on select "Select Cable / Satellite Services Collection Agency Credit Card Debt Debt Couns…" at bounding box center [895, 256] width 206 height 33
select select "14"
click at [792, 241] on select "Select Cable / Satellite Services Collection Agency Credit Card Debt Debt Couns…" at bounding box center [895, 256] width 206 height 33
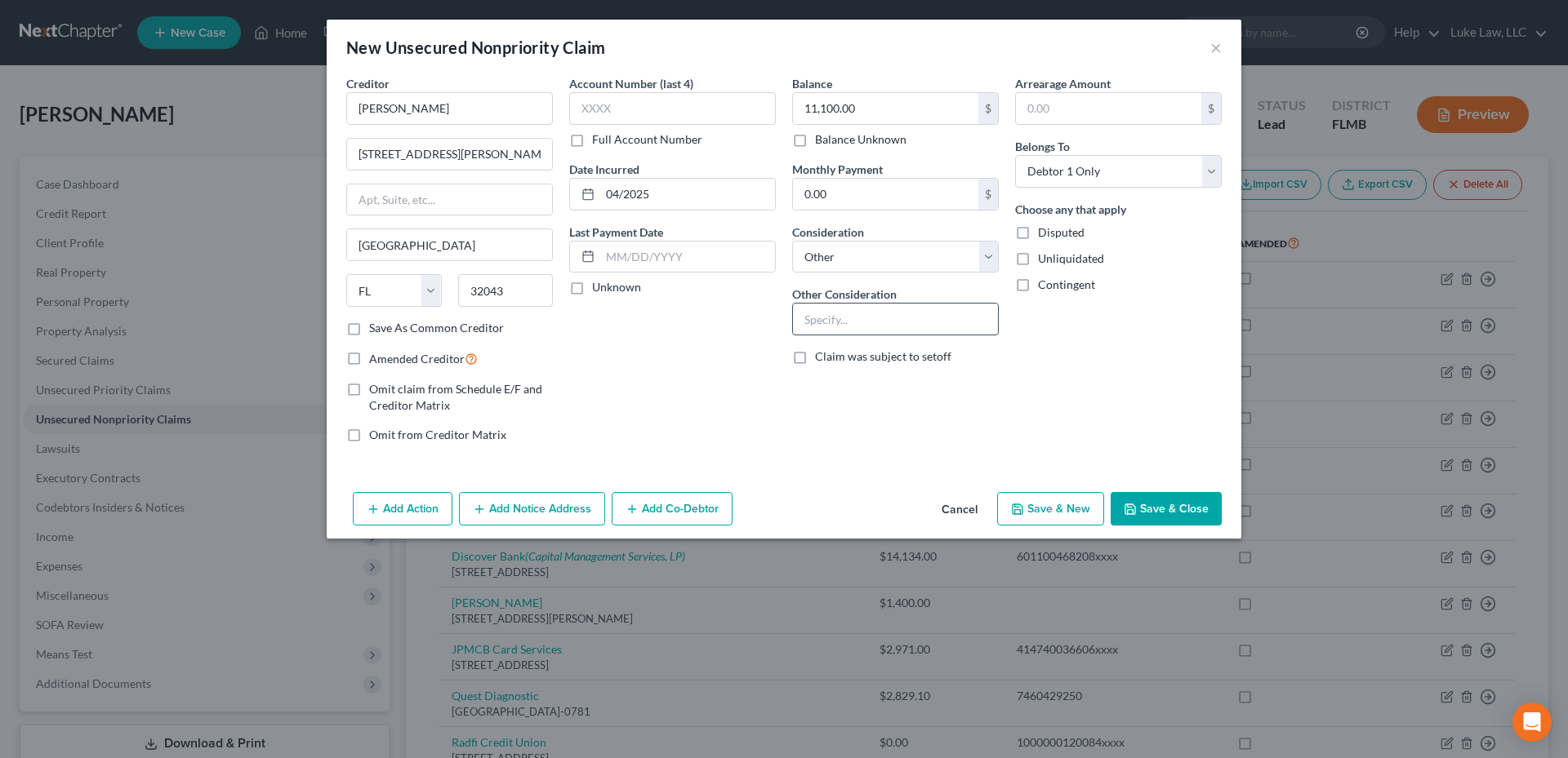
click at [852, 313] on input "text" at bounding box center [895, 319] width 205 height 31
click at [895, 325] on input "payment to Terminex for infestation" at bounding box center [895, 319] width 205 height 31
type input "payment to Terminix for infestation"
click at [1143, 505] on button "Save & Close" at bounding box center [1165, 509] width 111 height 34
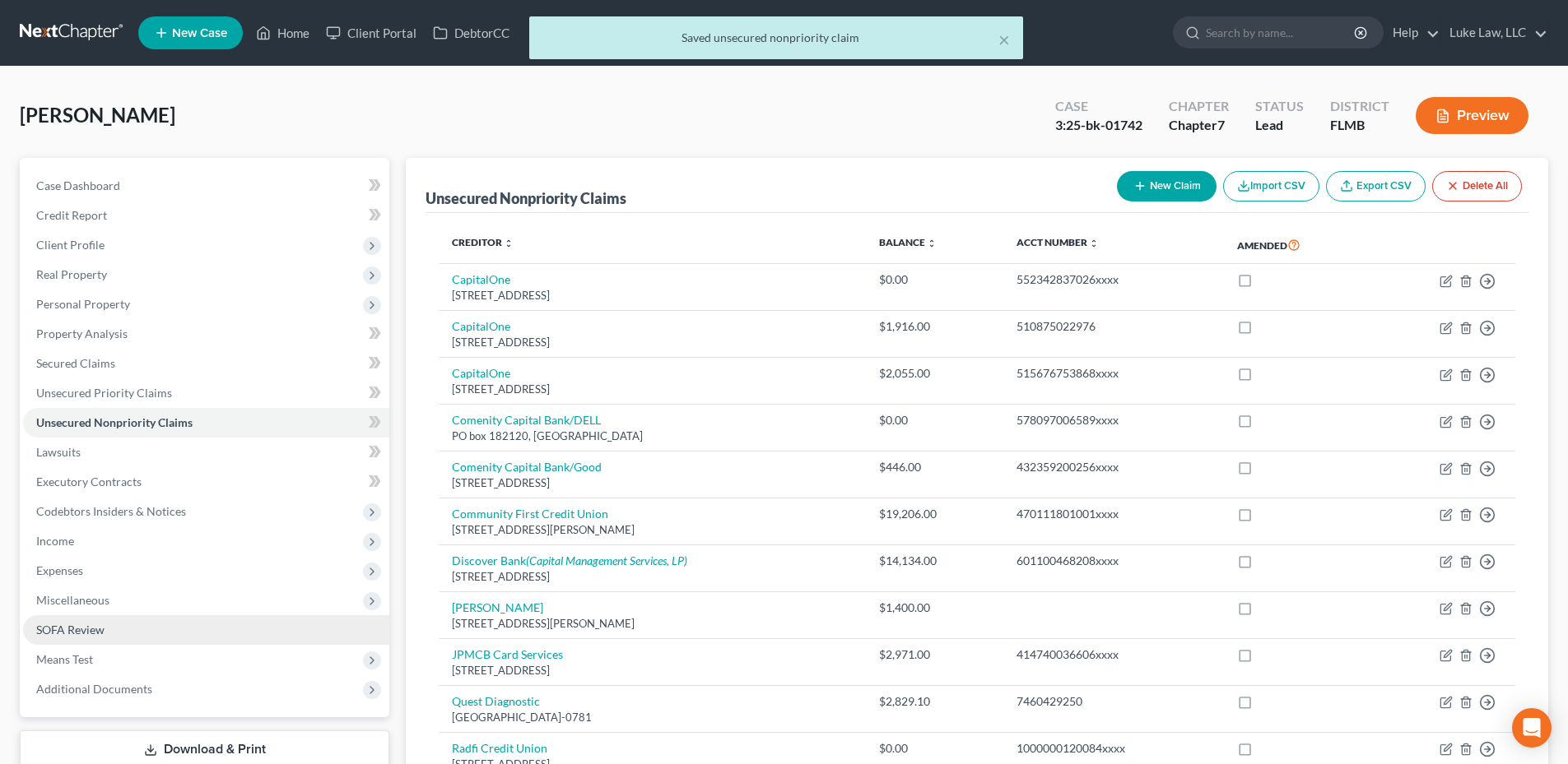
click at [97, 631] on span "SOFA Review" at bounding box center [71, 630] width 69 height 14
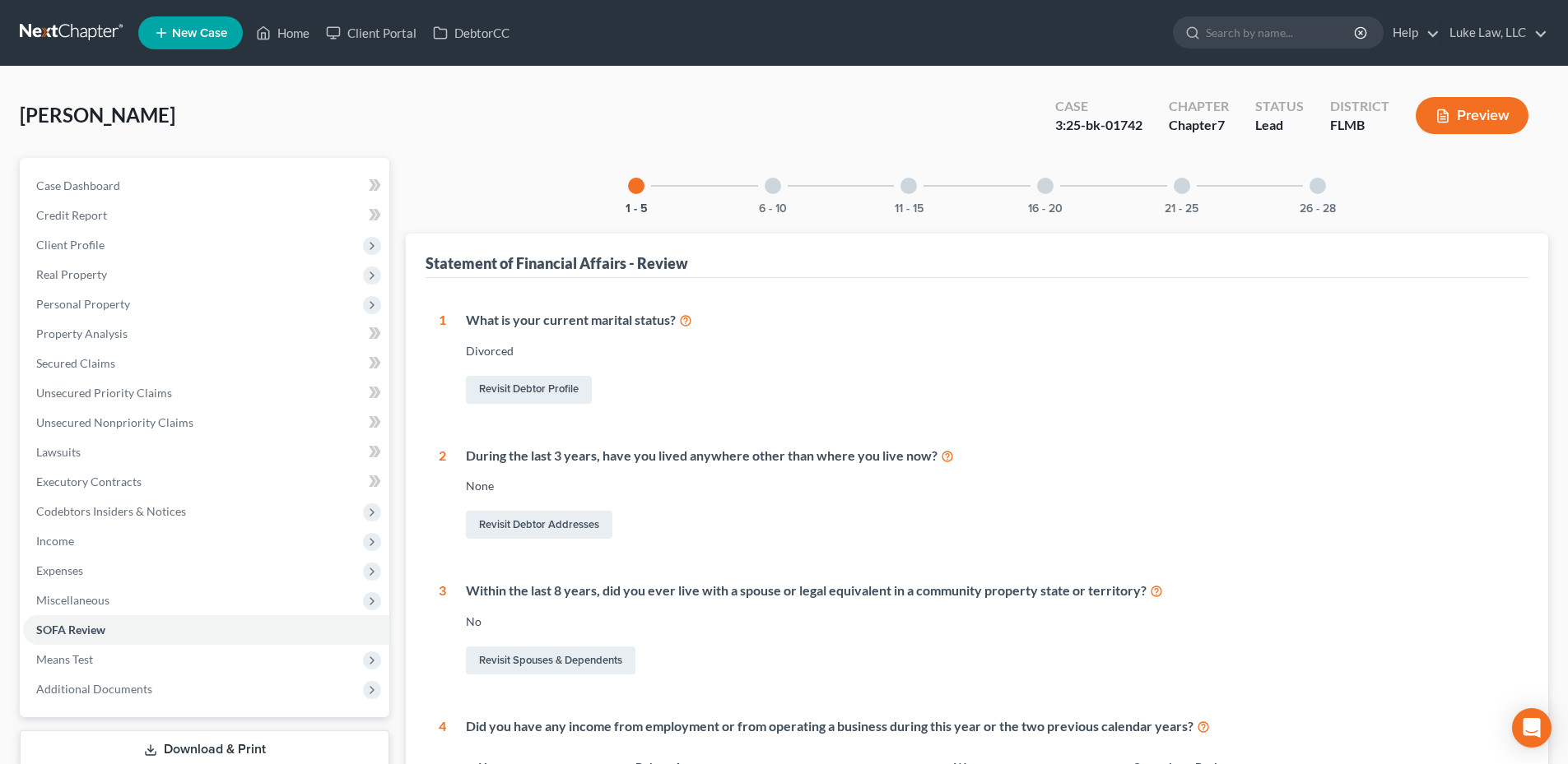
click at [775, 183] on div at bounding box center [773, 186] width 17 height 17
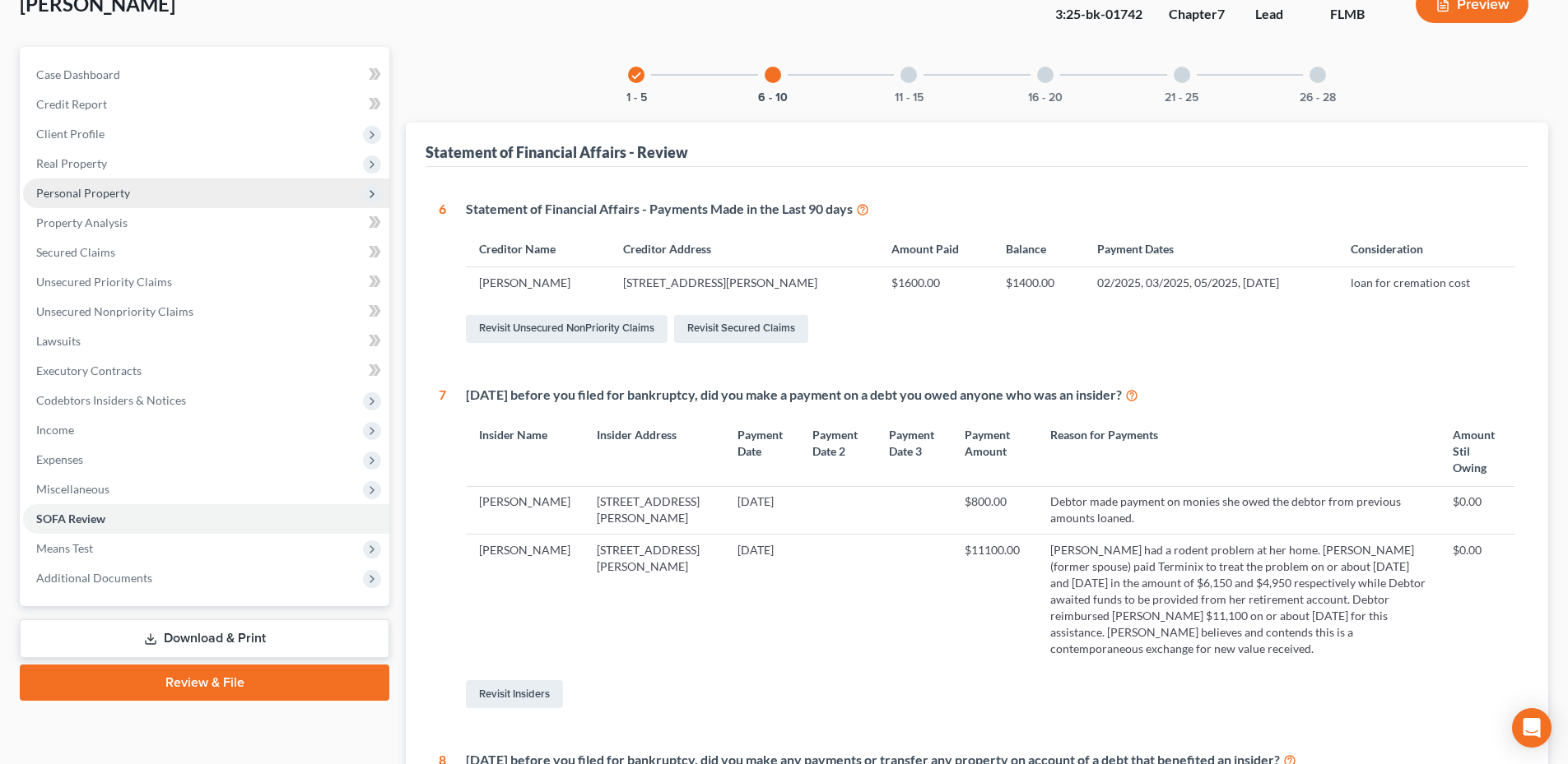
scroll to position [83, 0]
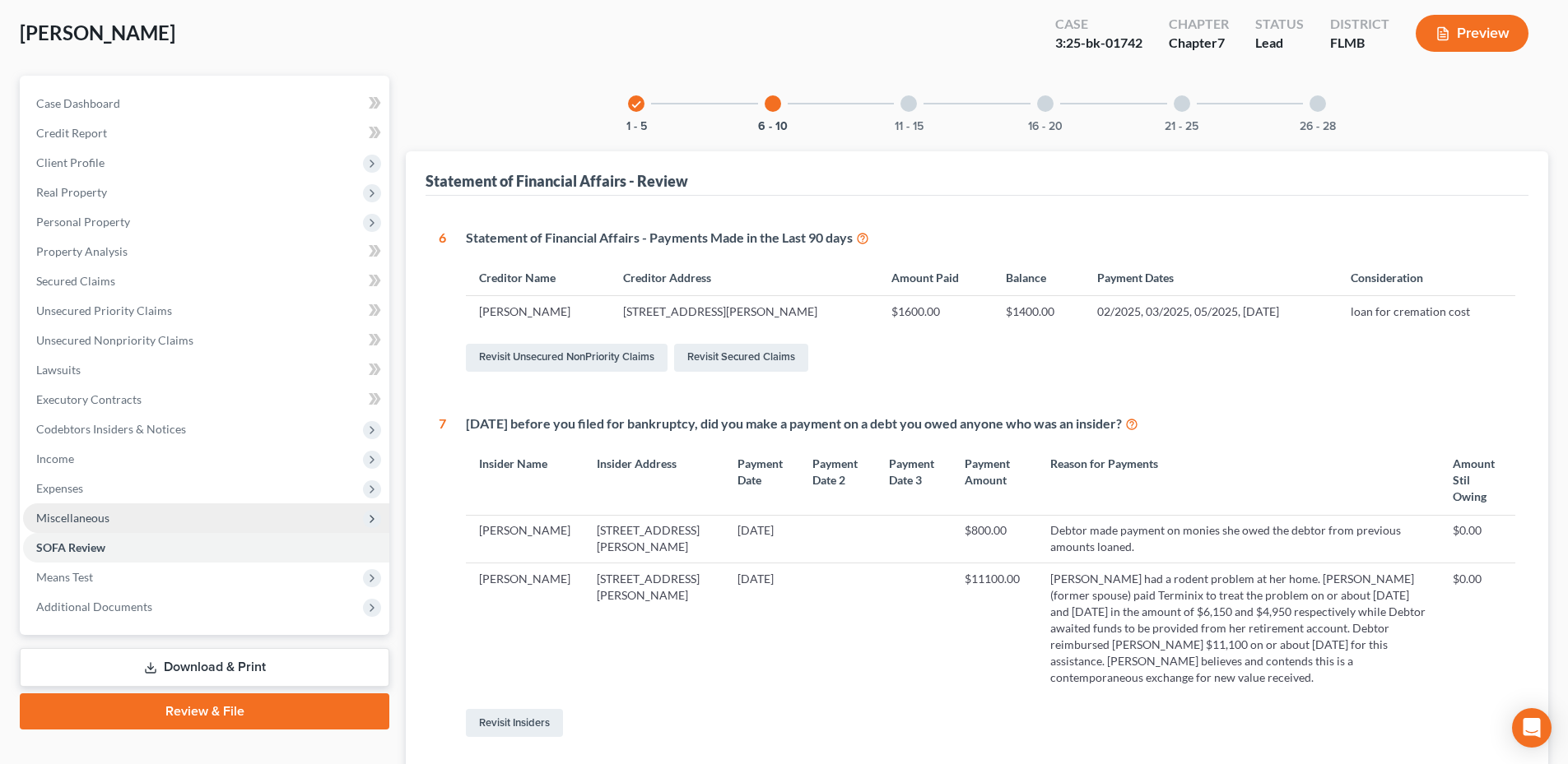
click at [102, 516] on span "Miscellaneous" at bounding box center [73, 518] width 73 height 14
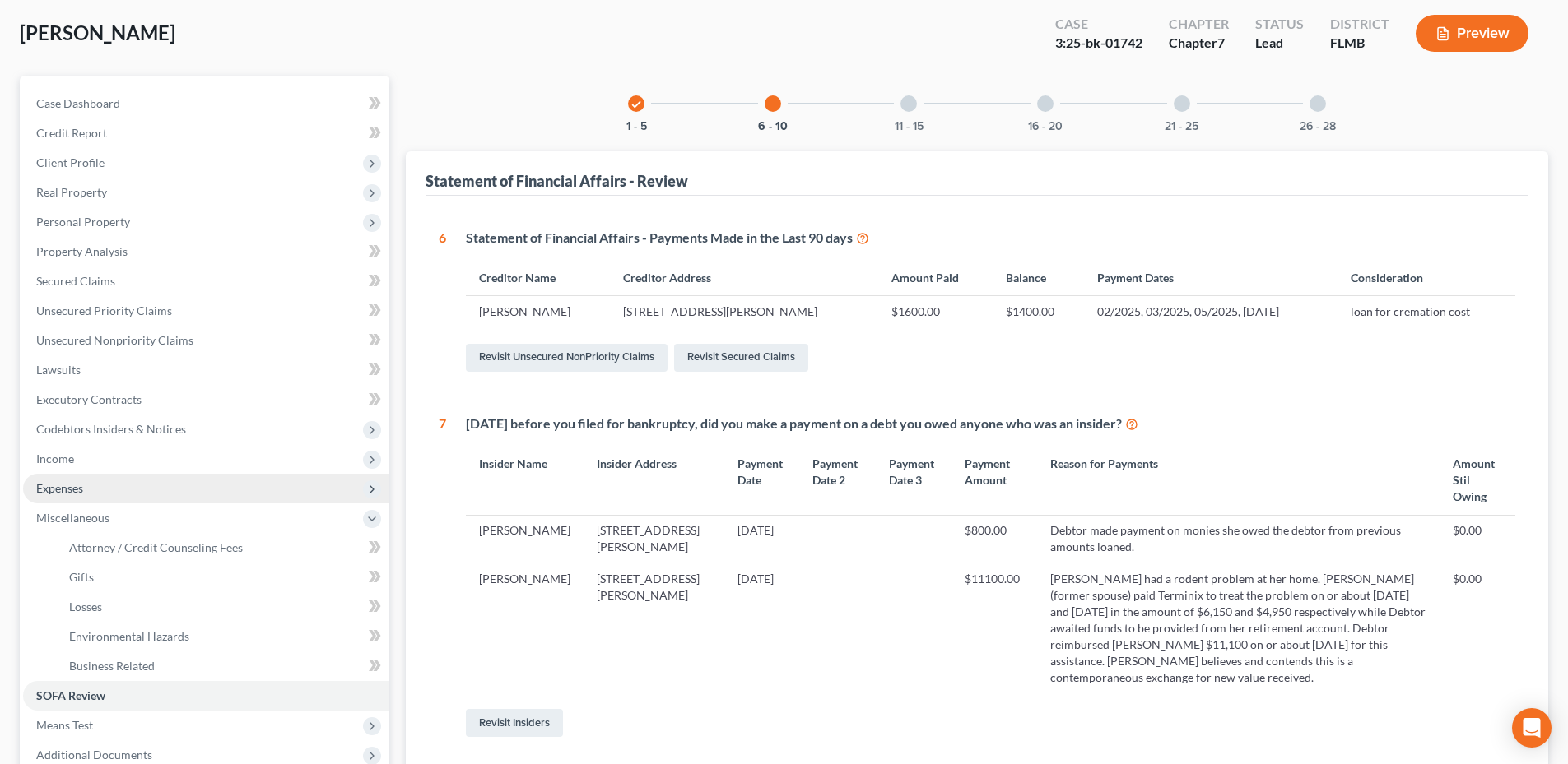
click at [111, 489] on span "Expenses" at bounding box center [207, 489] width 367 height 30
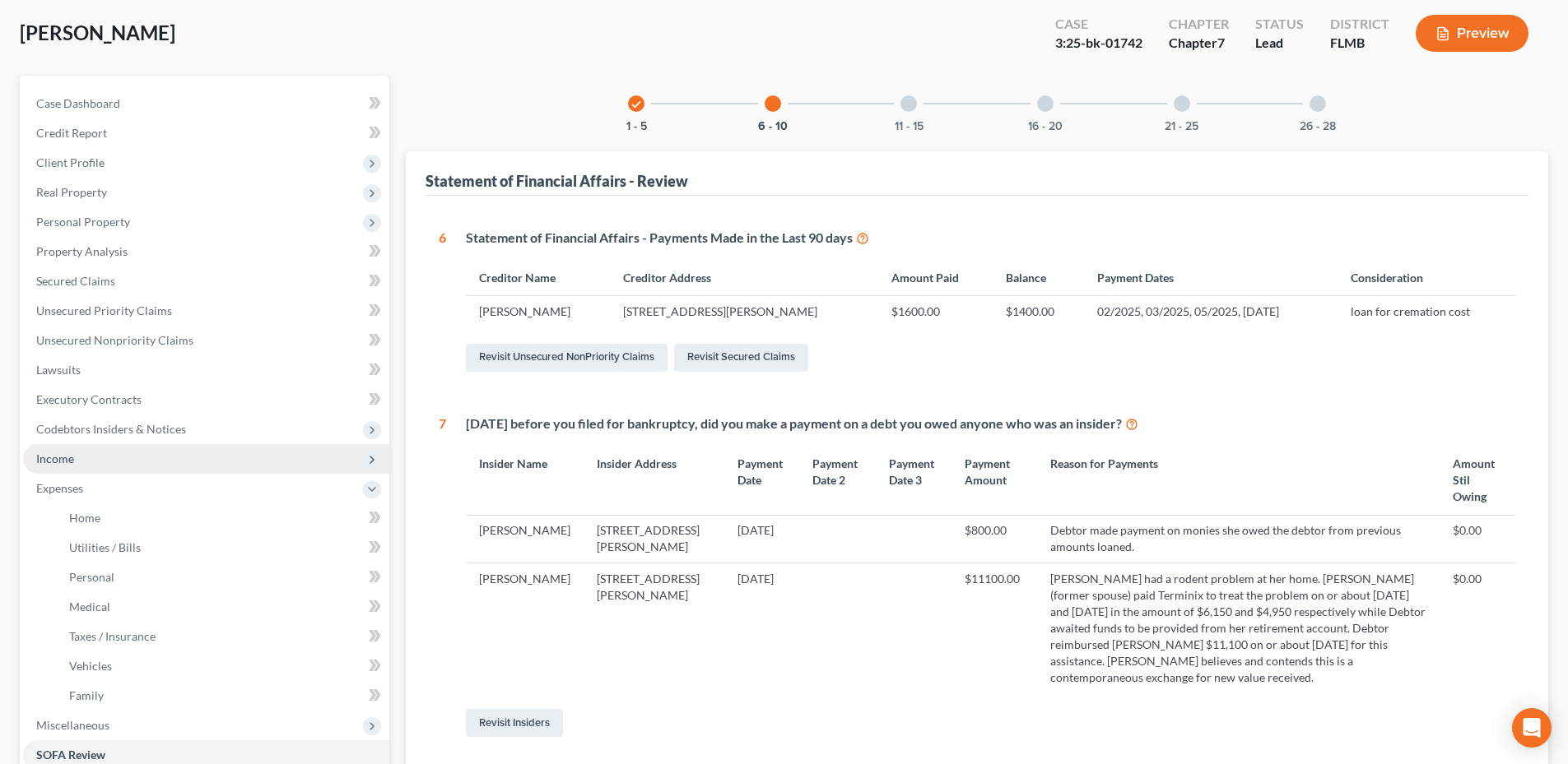
click at [103, 455] on span "Income" at bounding box center [207, 460] width 367 height 30
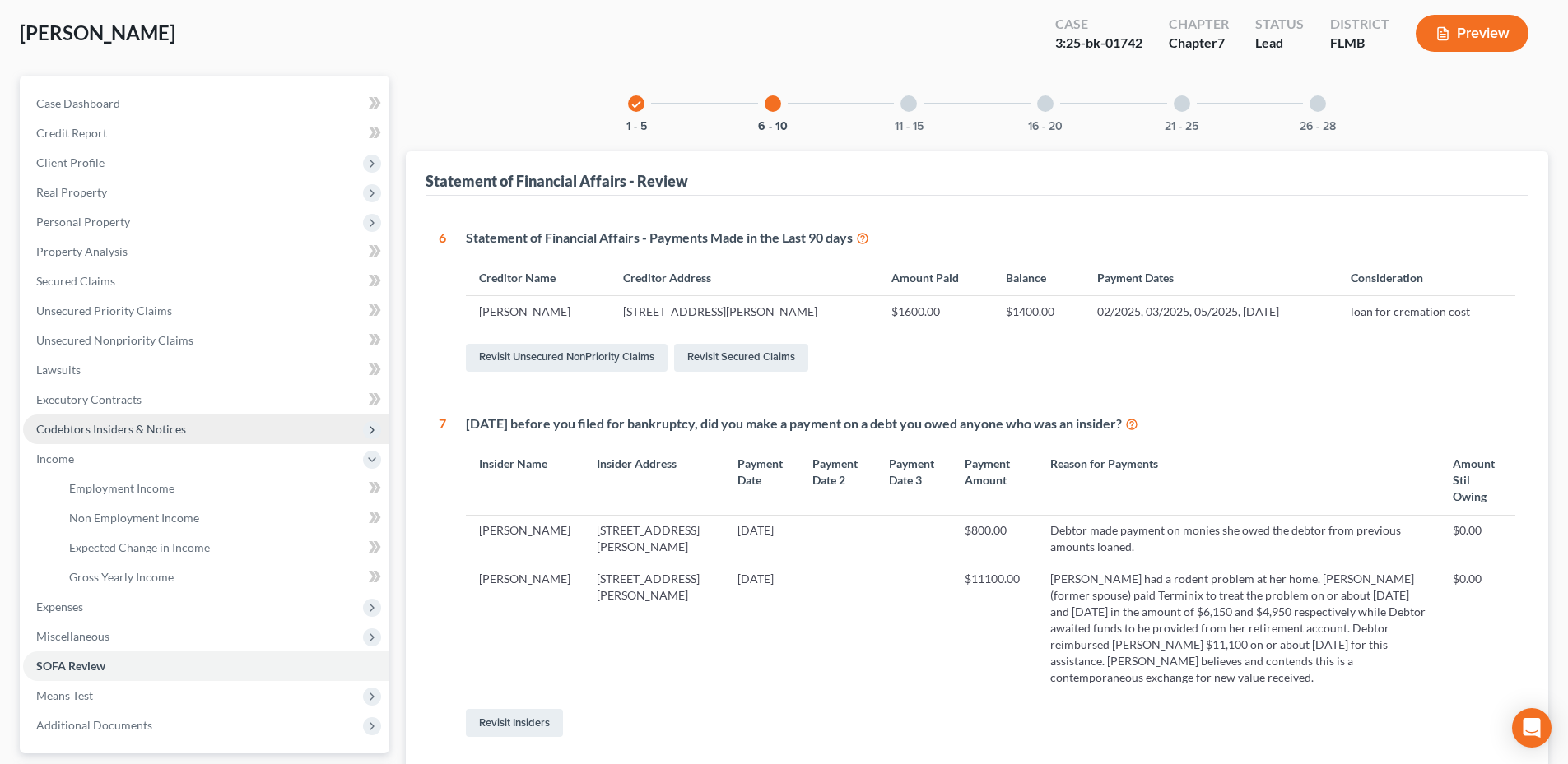
click at [98, 423] on span "Codebtors Insiders & Notices" at bounding box center [111, 429] width 149 height 14
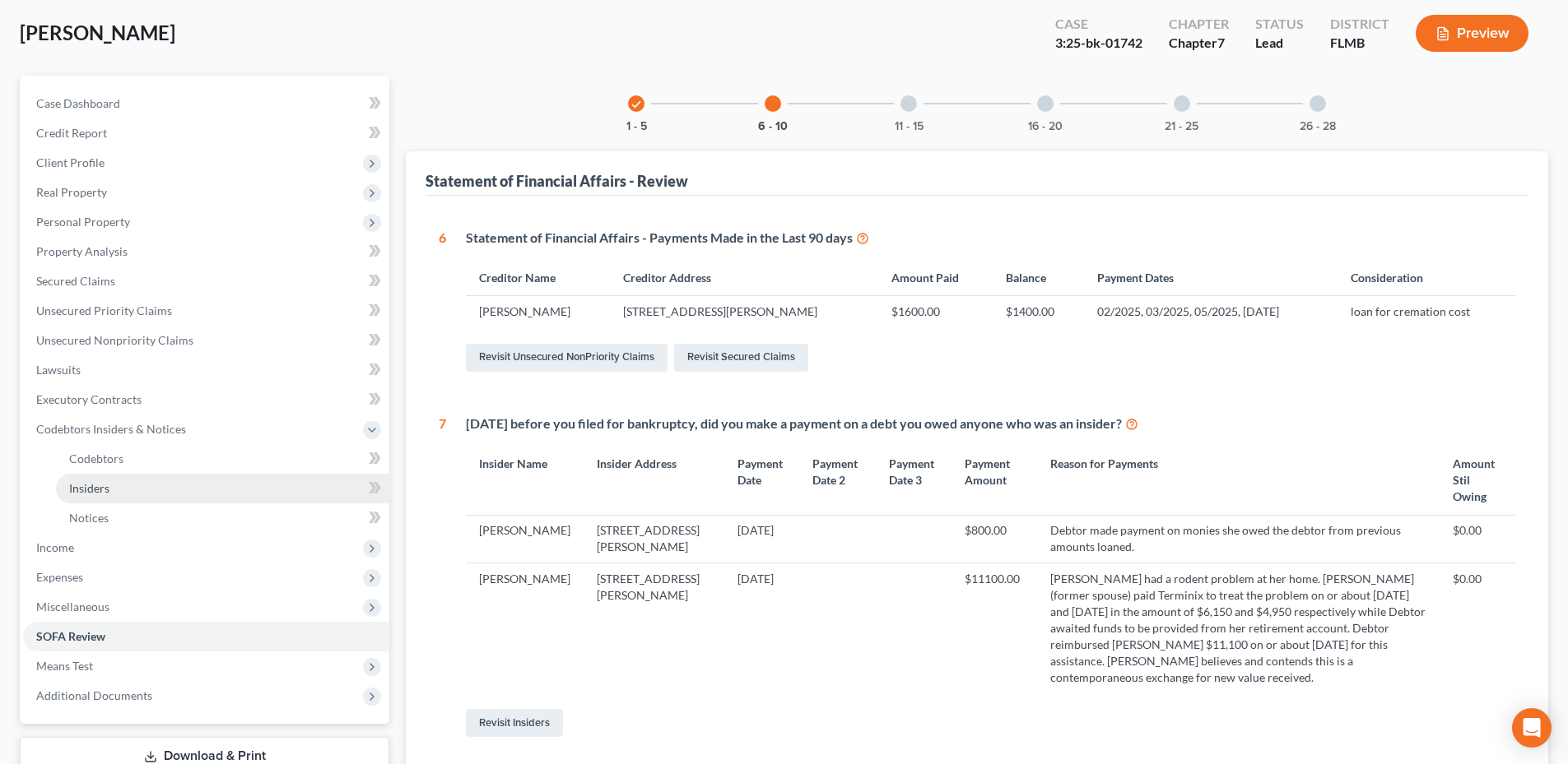
click at [92, 485] on span "Insiders" at bounding box center [89, 488] width 40 height 14
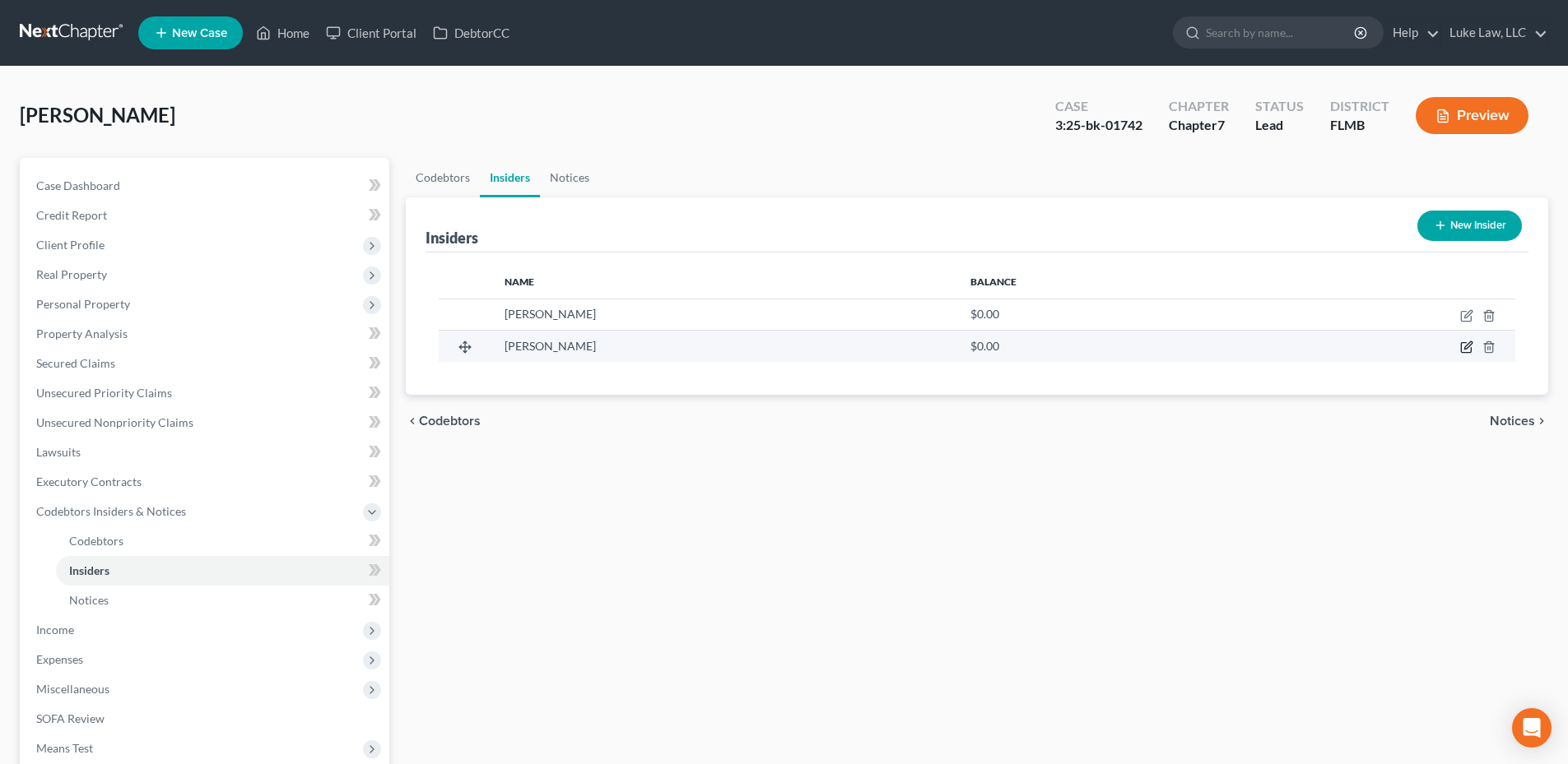
click at [1468, 348] on icon "button" at bounding box center [1467, 346] width 8 height 8
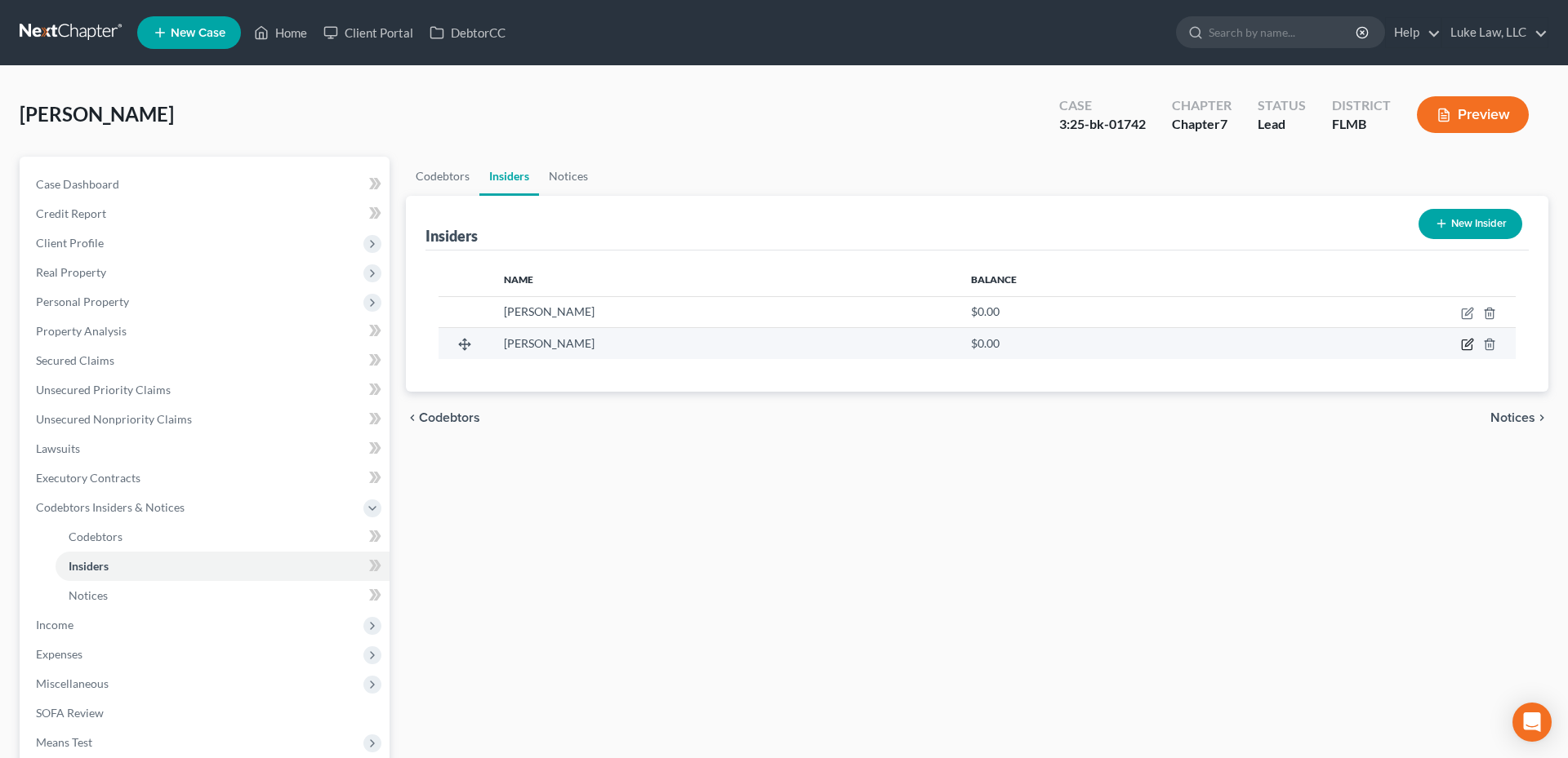
select select "9"
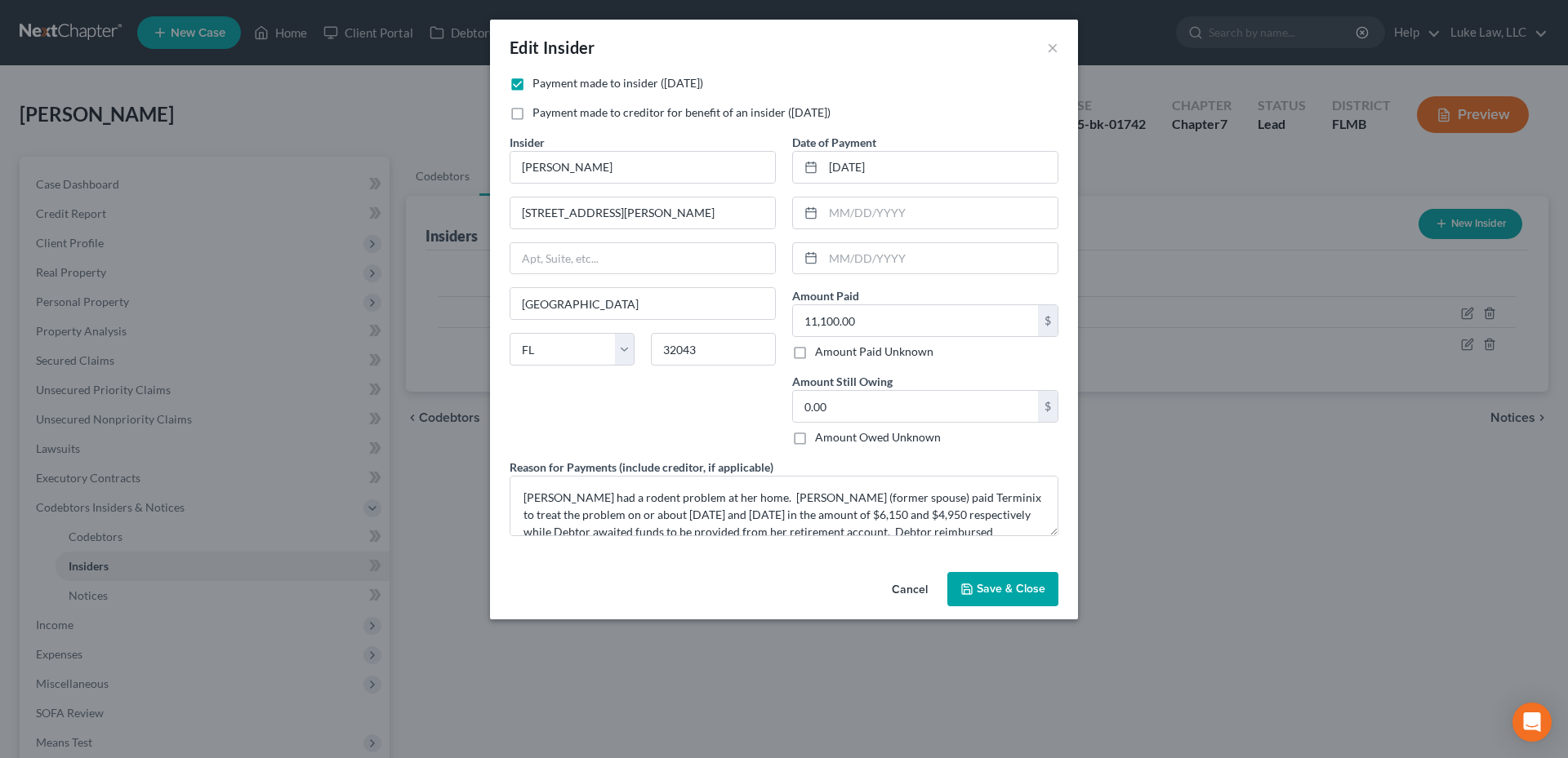
click at [899, 590] on button "Cancel" at bounding box center [909, 589] width 62 height 33
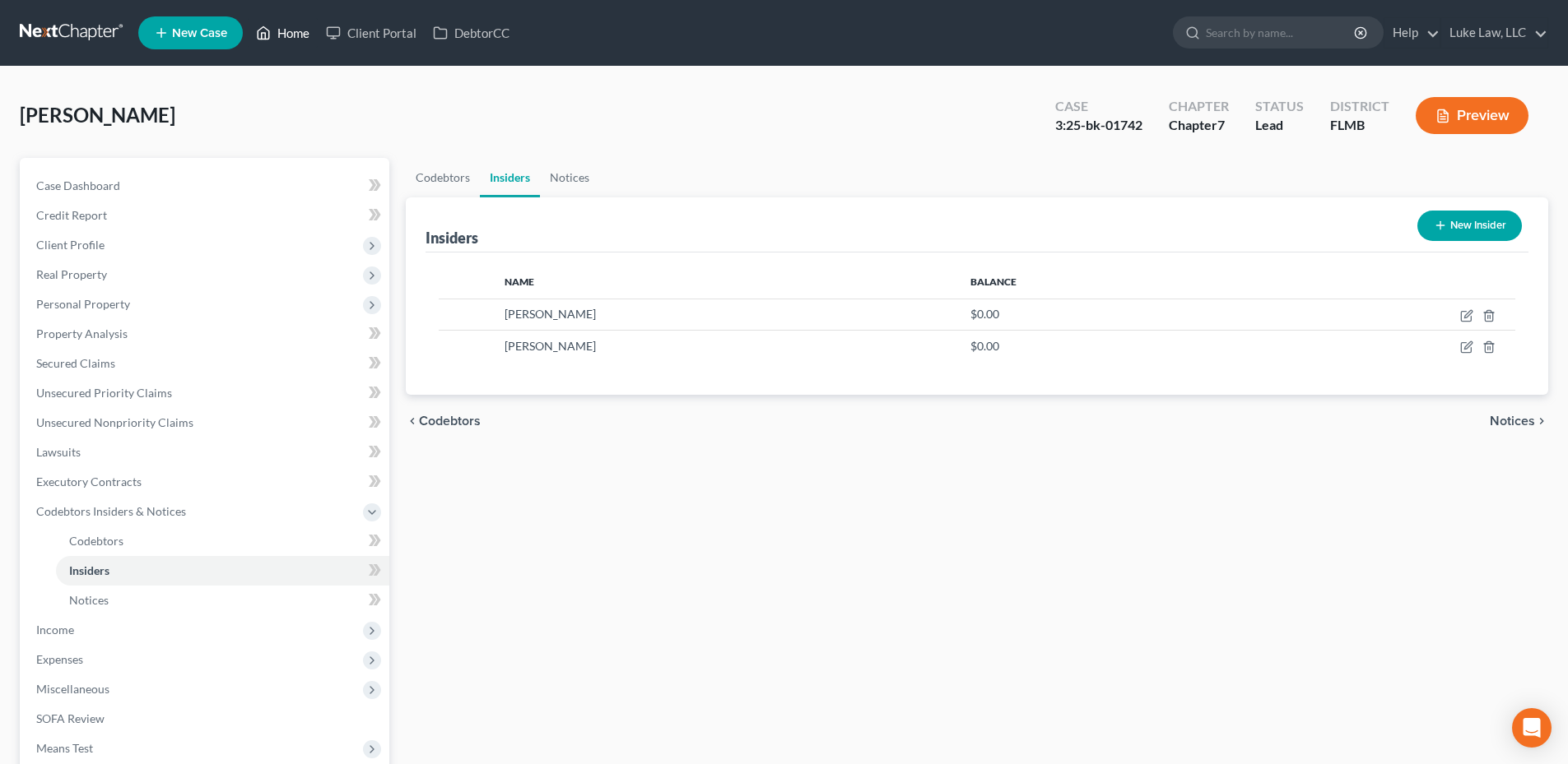
click at [294, 32] on link "Home" at bounding box center [282, 33] width 70 height 30
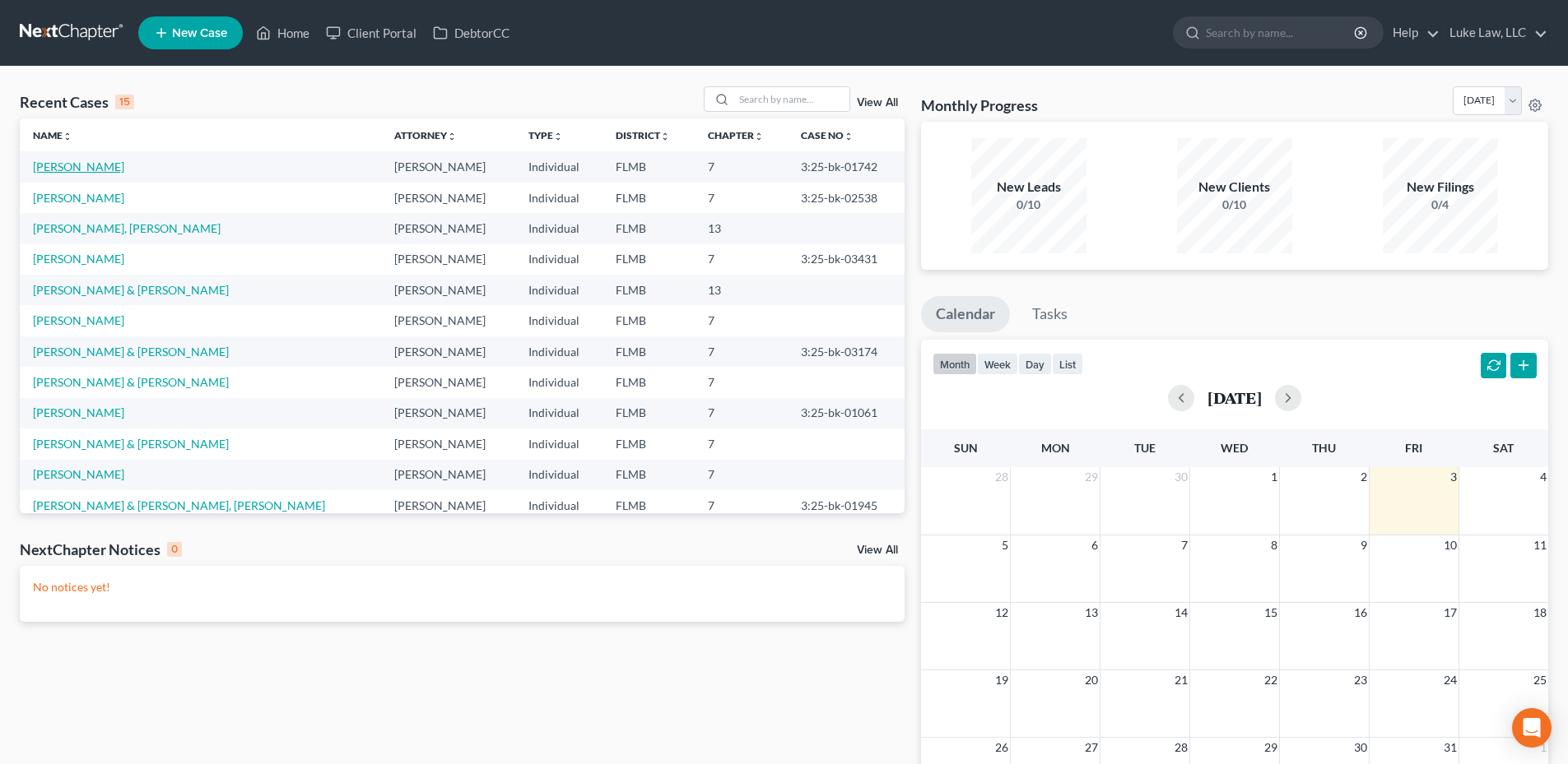
click at [76, 165] on link "[PERSON_NAME]" at bounding box center [78, 166] width 91 height 14
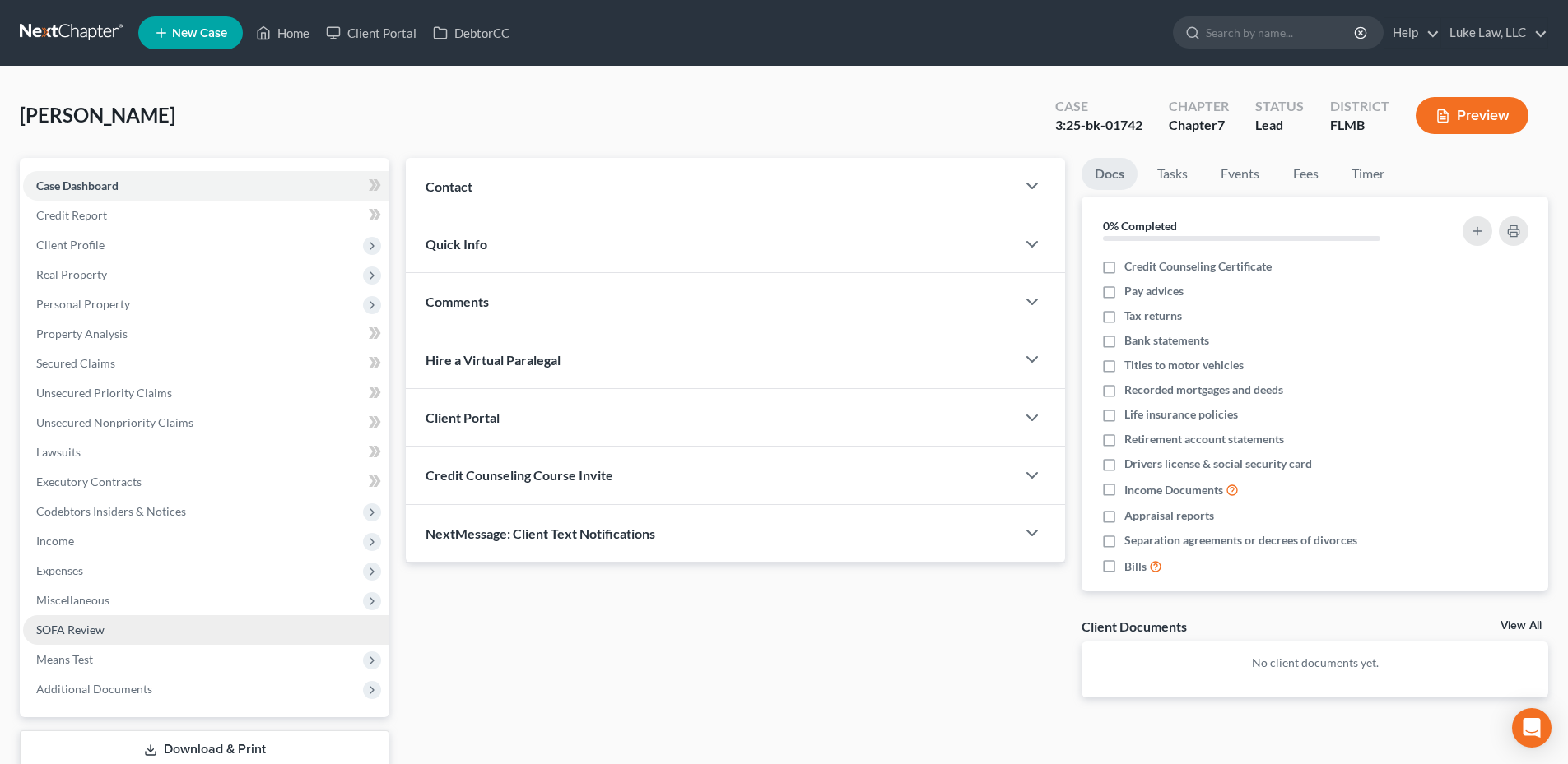
click at [90, 628] on span "SOFA Review" at bounding box center [71, 630] width 69 height 14
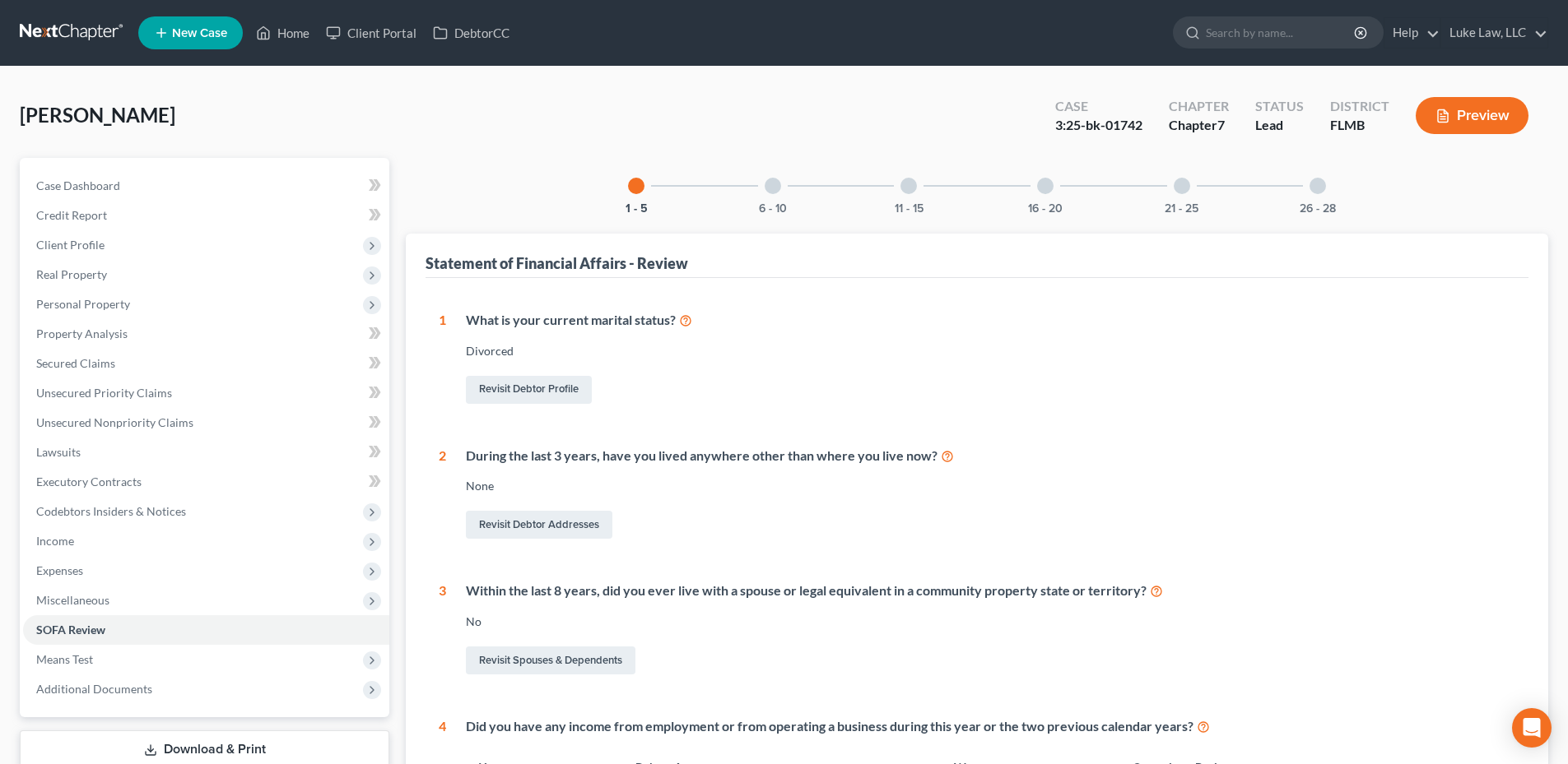
click at [776, 183] on div at bounding box center [773, 186] width 17 height 17
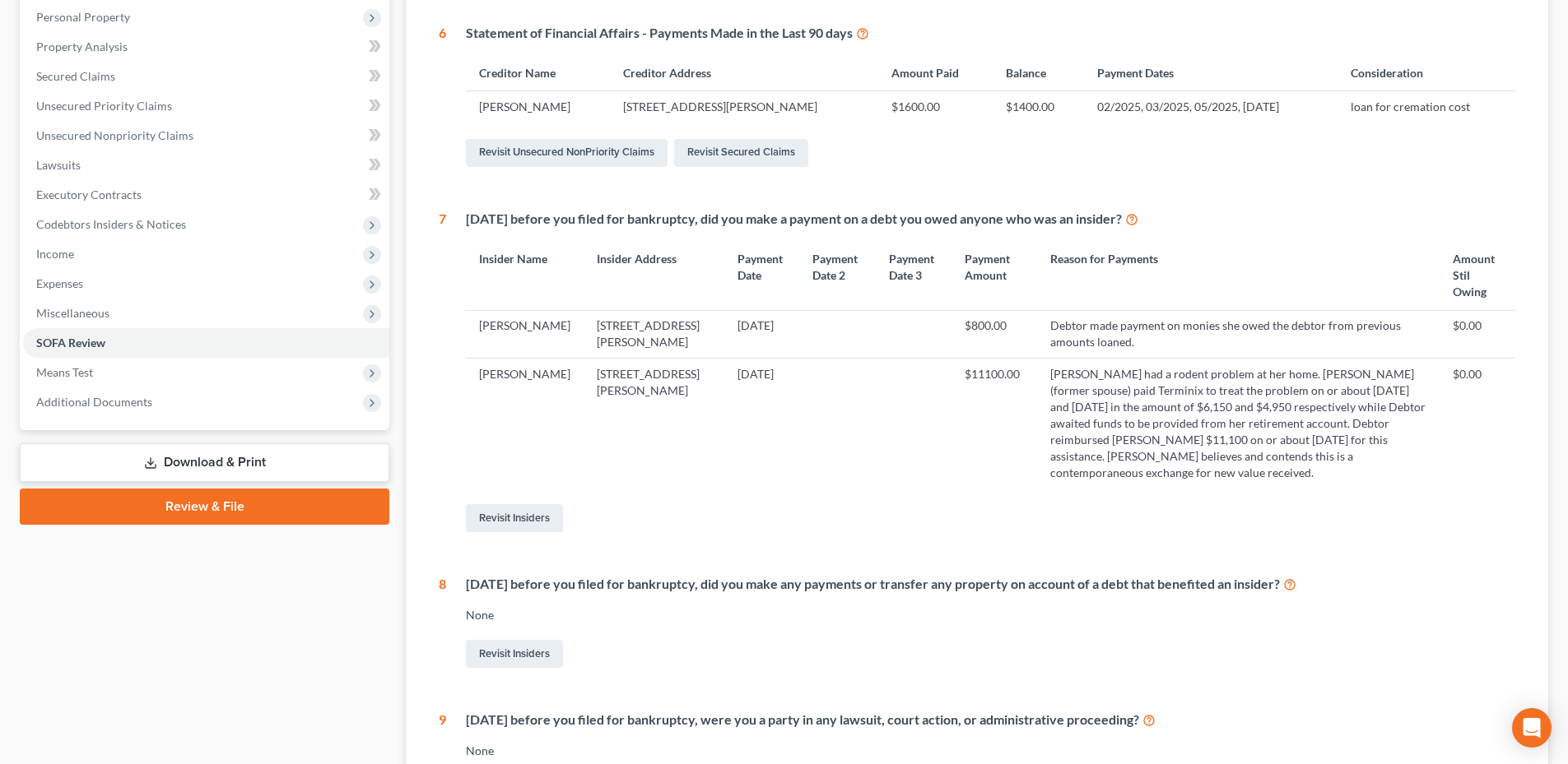
scroll to position [329, 0]
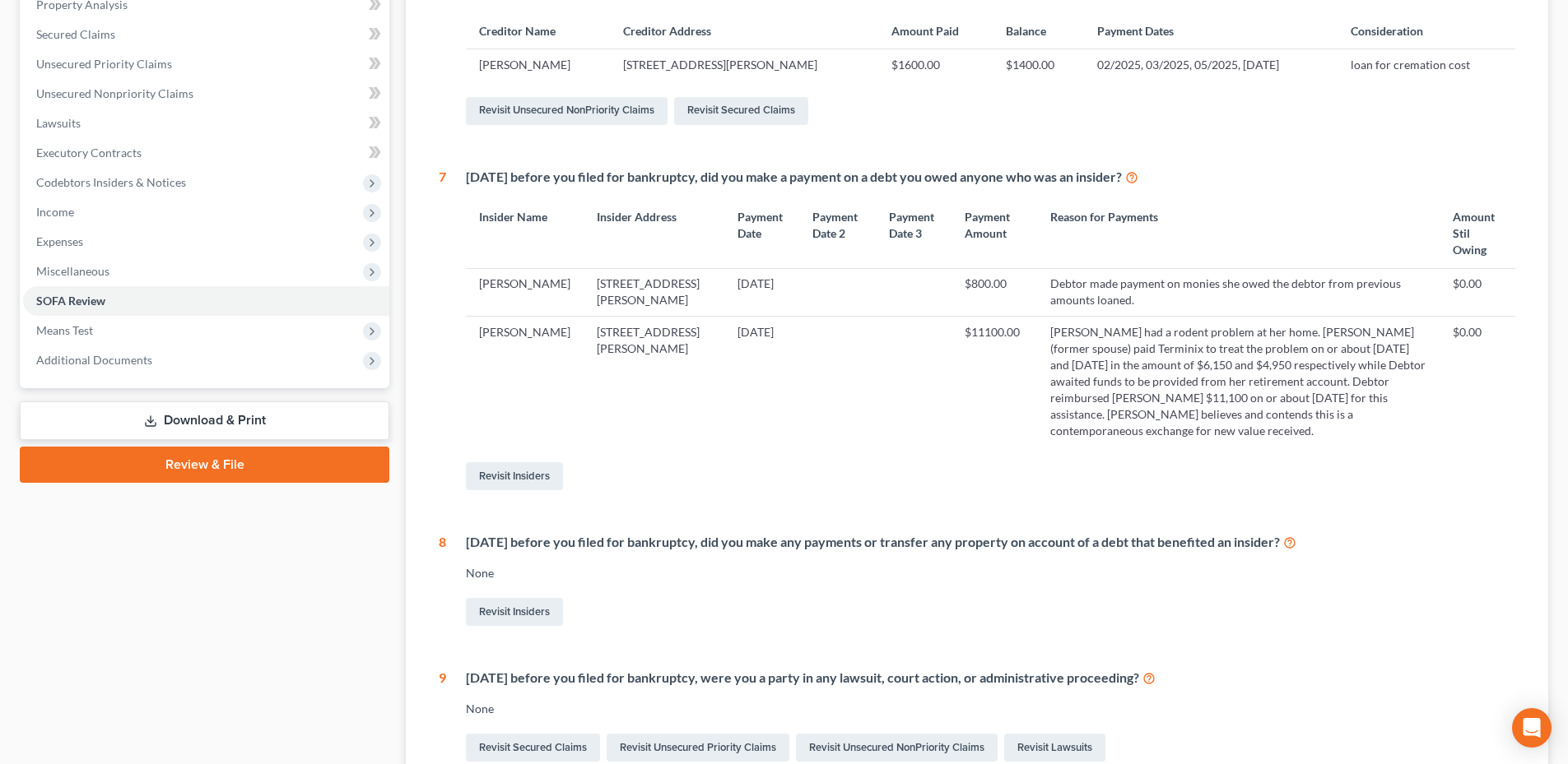
drag, startPoint x: 1178, startPoint y: 465, endPoint x: 990, endPoint y: 385, distance: 204.3
click at [1037, 385] on td "[PERSON_NAME] had a rodent problem at her home. [PERSON_NAME] (former spouse) p…" at bounding box center [1238, 381] width 402 height 130
copy td "[PERSON_NAME] had a rodent problem at her home. [PERSON_NAME] (former spouse) p…"
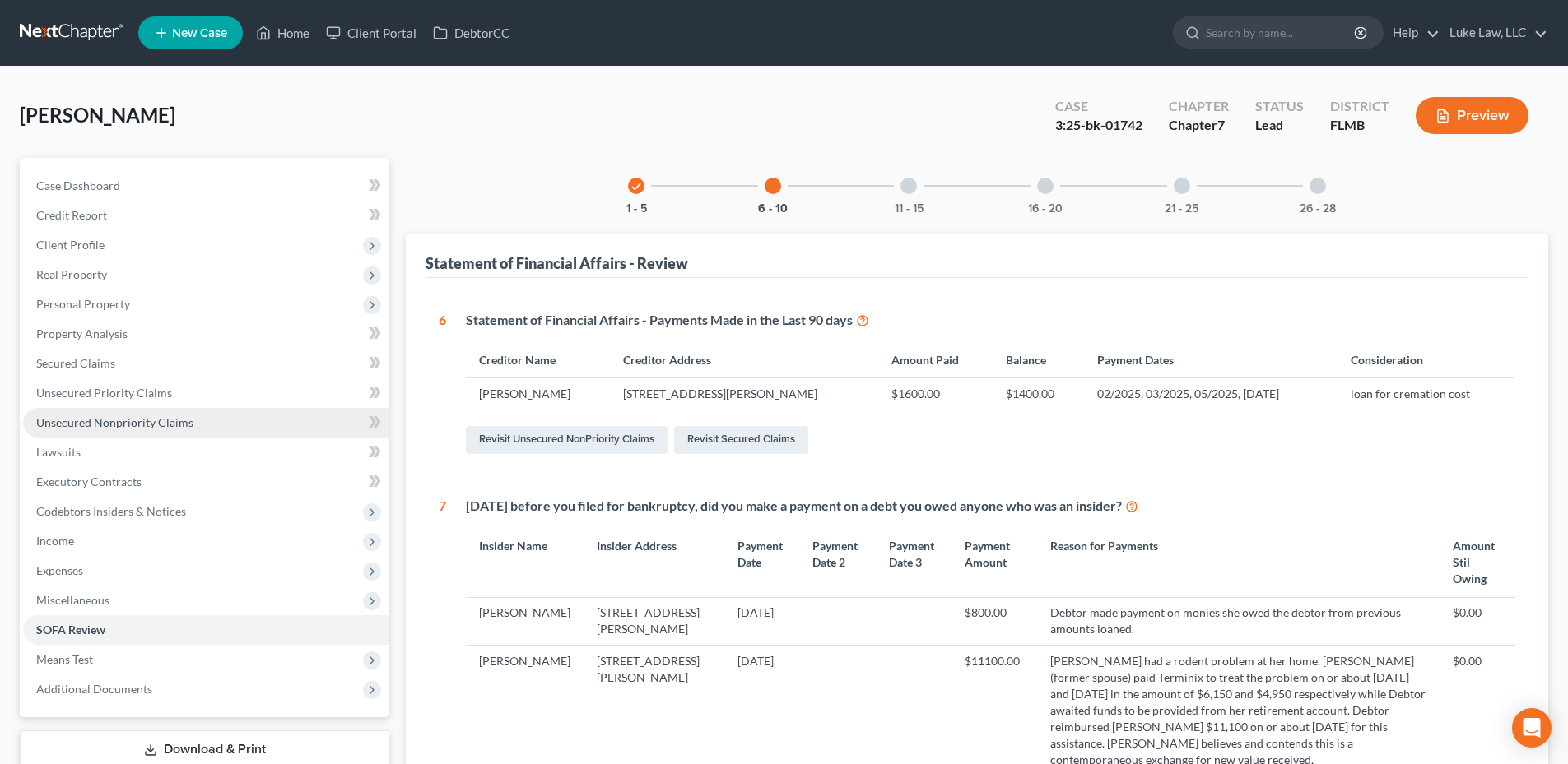
click at [160, 420] on span "Unsecured Nonpriority Claims" at bounding box center [115, 422] width 157 height 14
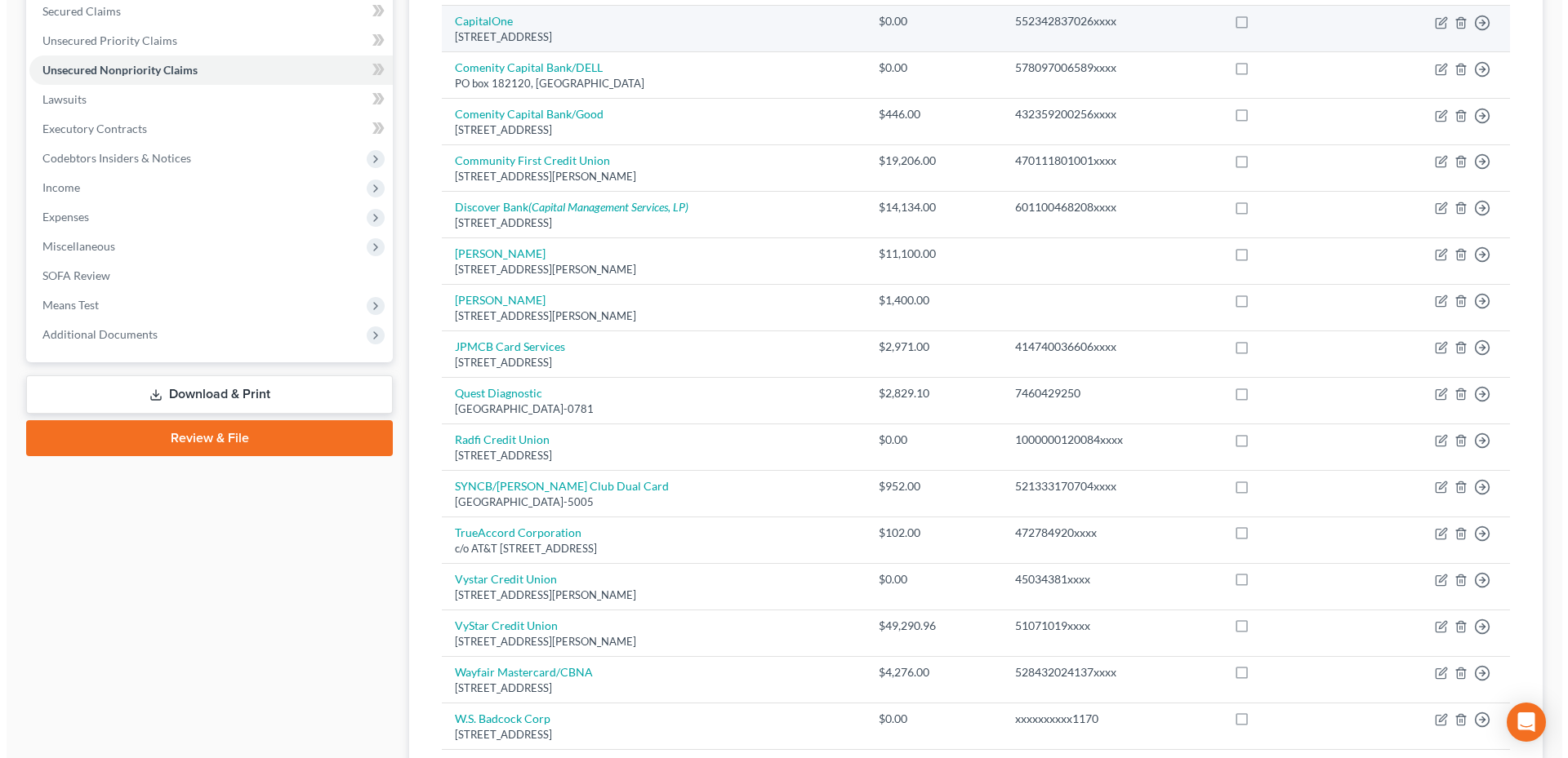
scroll to position [408, 0]
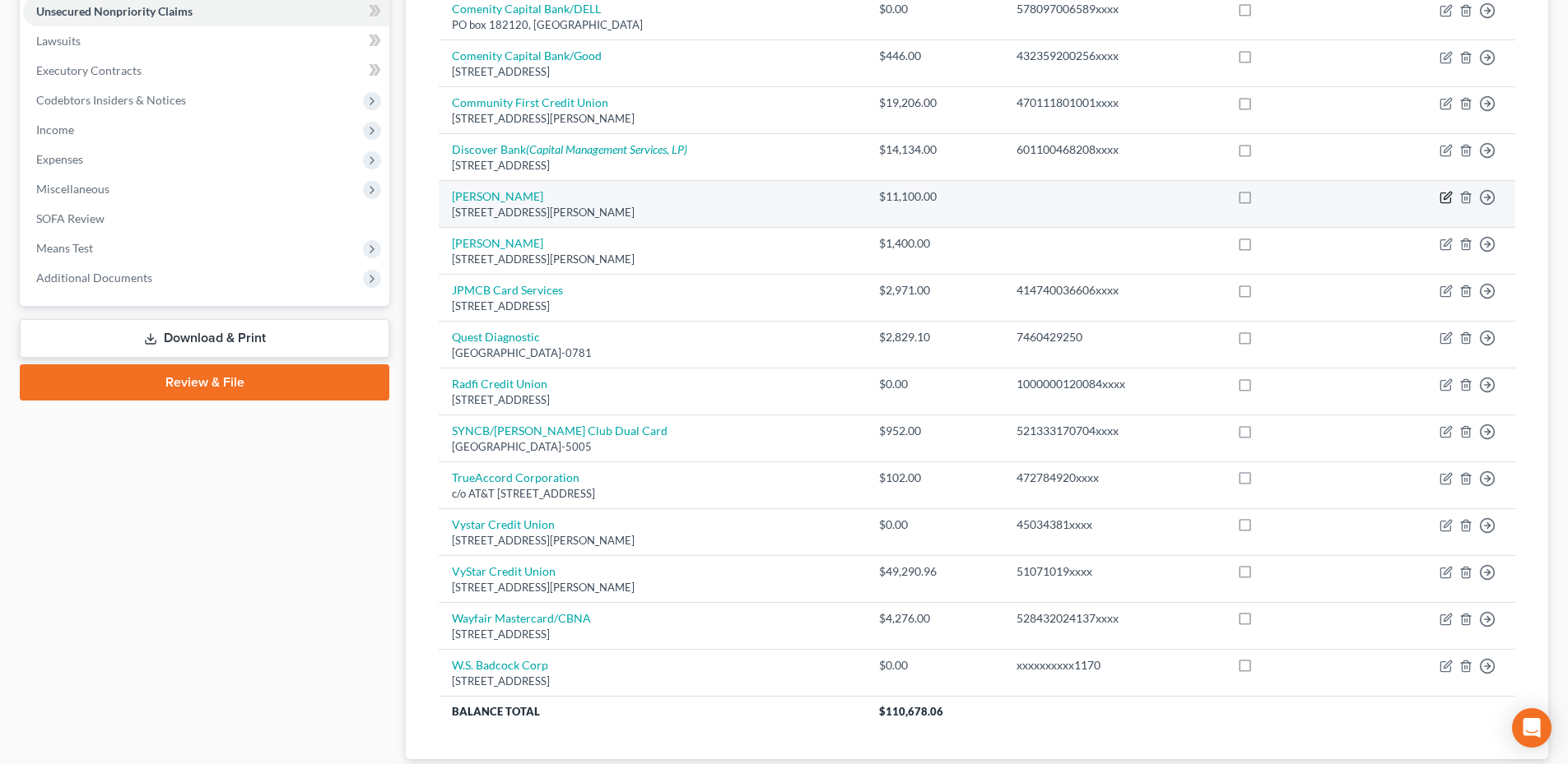
click at [1445, 195] on icon "button" at bounding box center [1446, 197] width 13 height 13
select select "9"
select select "14"
select select "0"
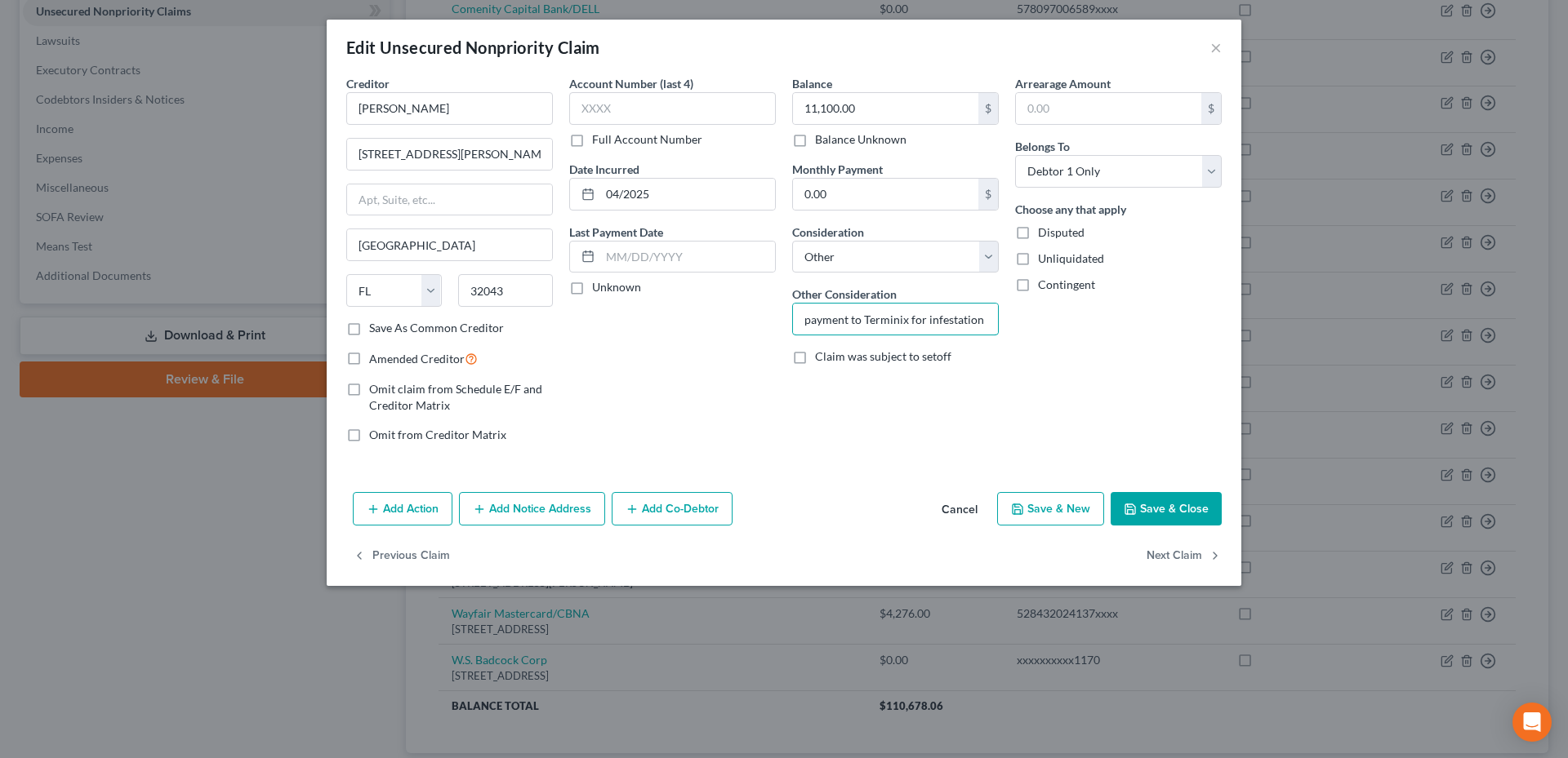
drag, startPoint x: 796, startPoint y: 319, endPoint x: 1013, endPoint y: 310, distance: 217.2
click at [1013, 310] on div "Creditor * [PERSON_NAME] [STREET_ADDRESS][PERSON_NAME] State [US_STATE][GEOGRAP…" at bounding box center [784, 266] width 892 height 381
paste input "[PERSON_NAME] had a rodent problem at her home. [PERSON_NAME] (former spouse) p…"
type input "[PERSON_NAME] had a rodent problem at her home. [PERSON_NAME] (former spouse) p…"
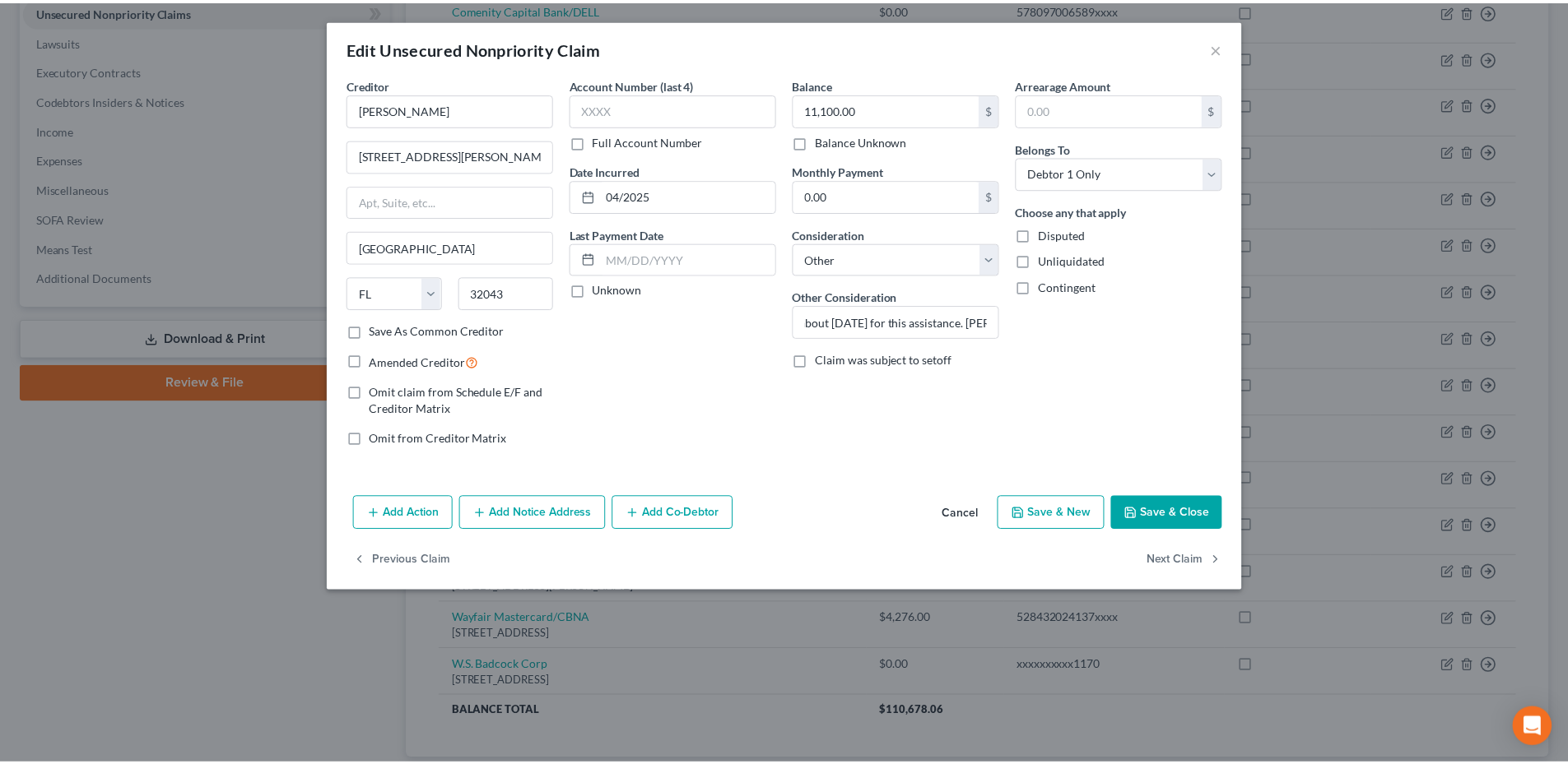
scroll to position [0, 0]
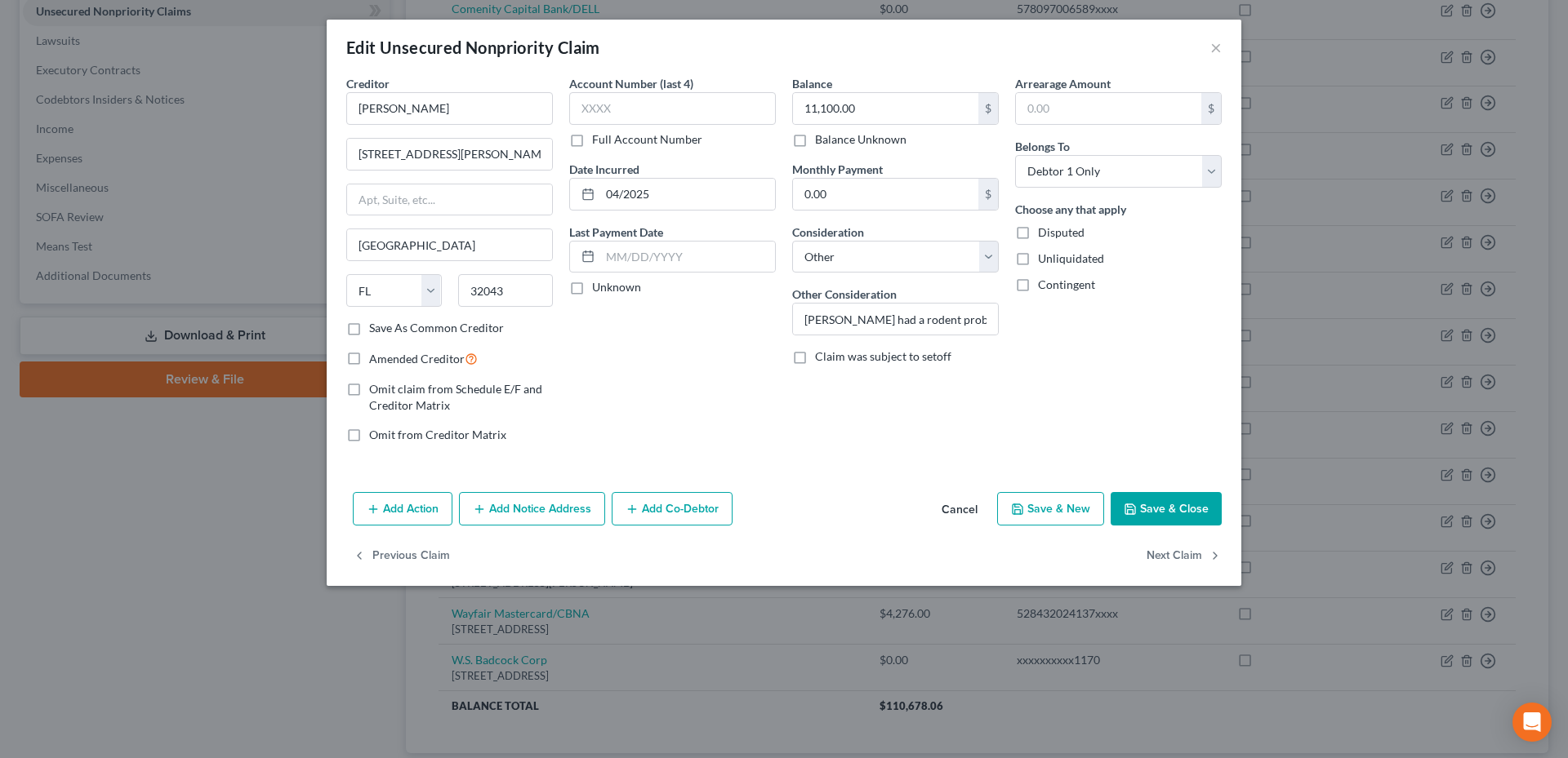
click at [1142, 505] on button "Save & Close" at bounding box center [1165, 509] width 111 height 34
type input "0"
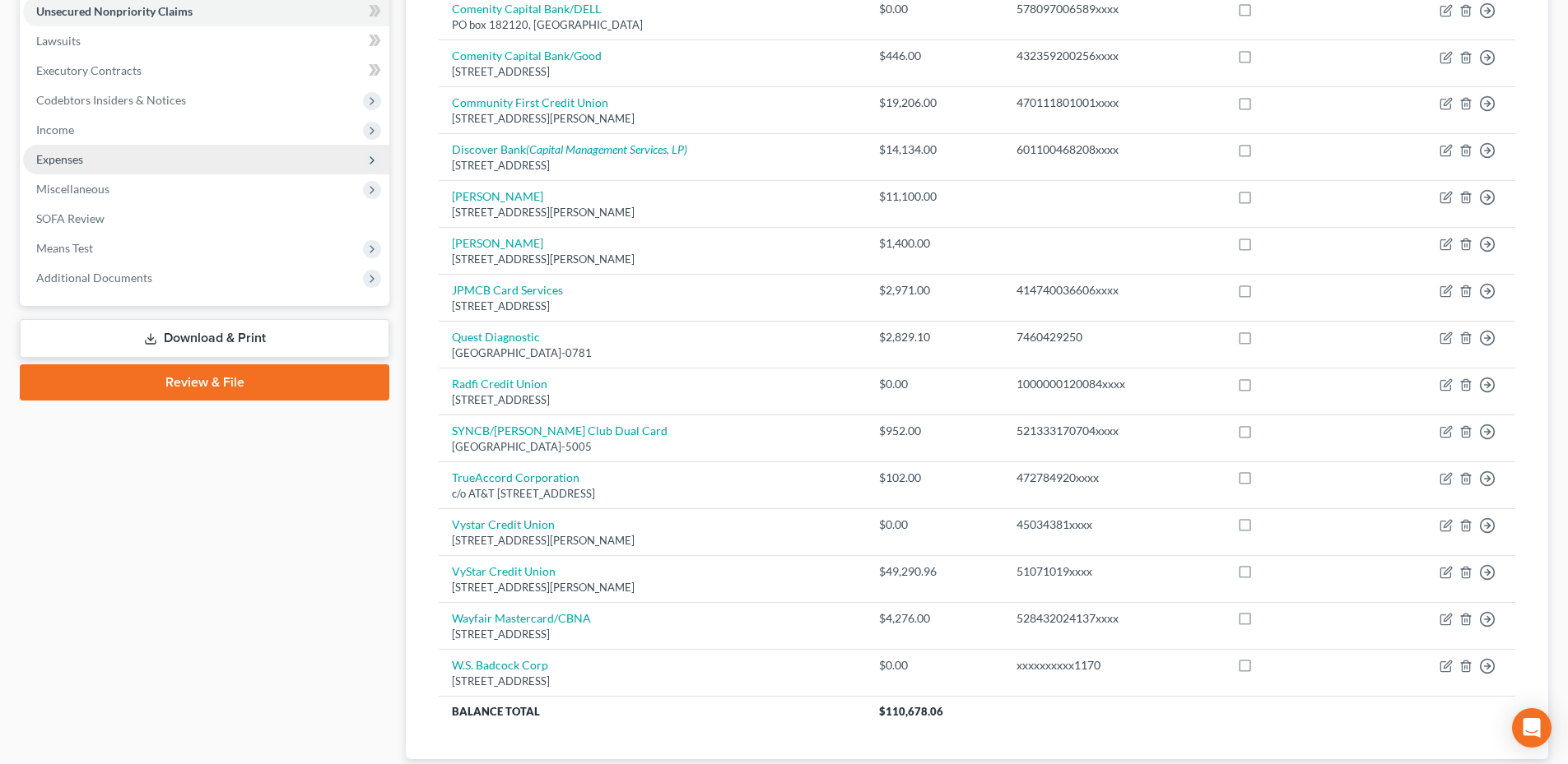
scroll to position [247, 0]
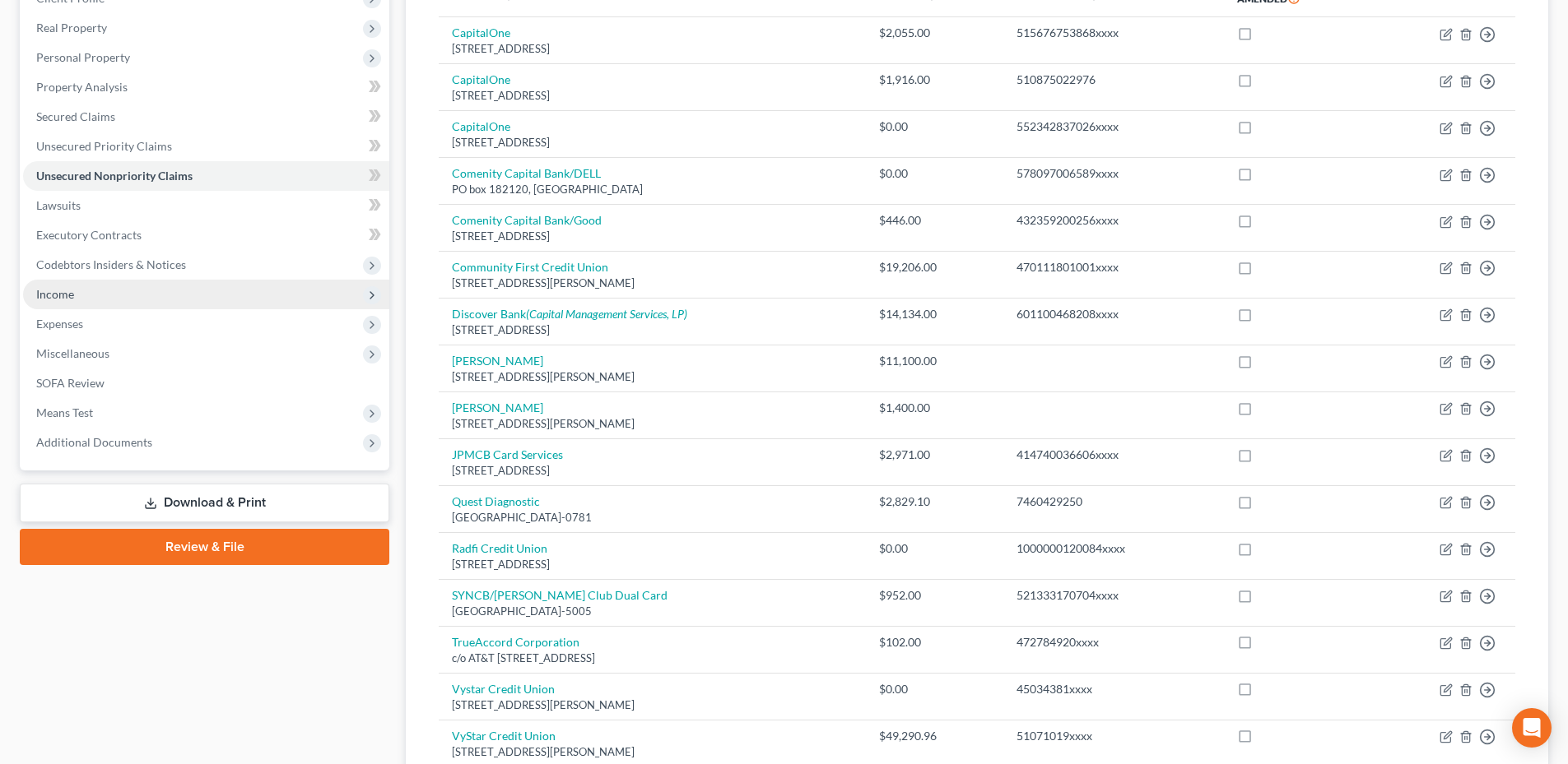
click at [81, 293] on span "Income" at bounding box center [207, 295] width 367 height 30
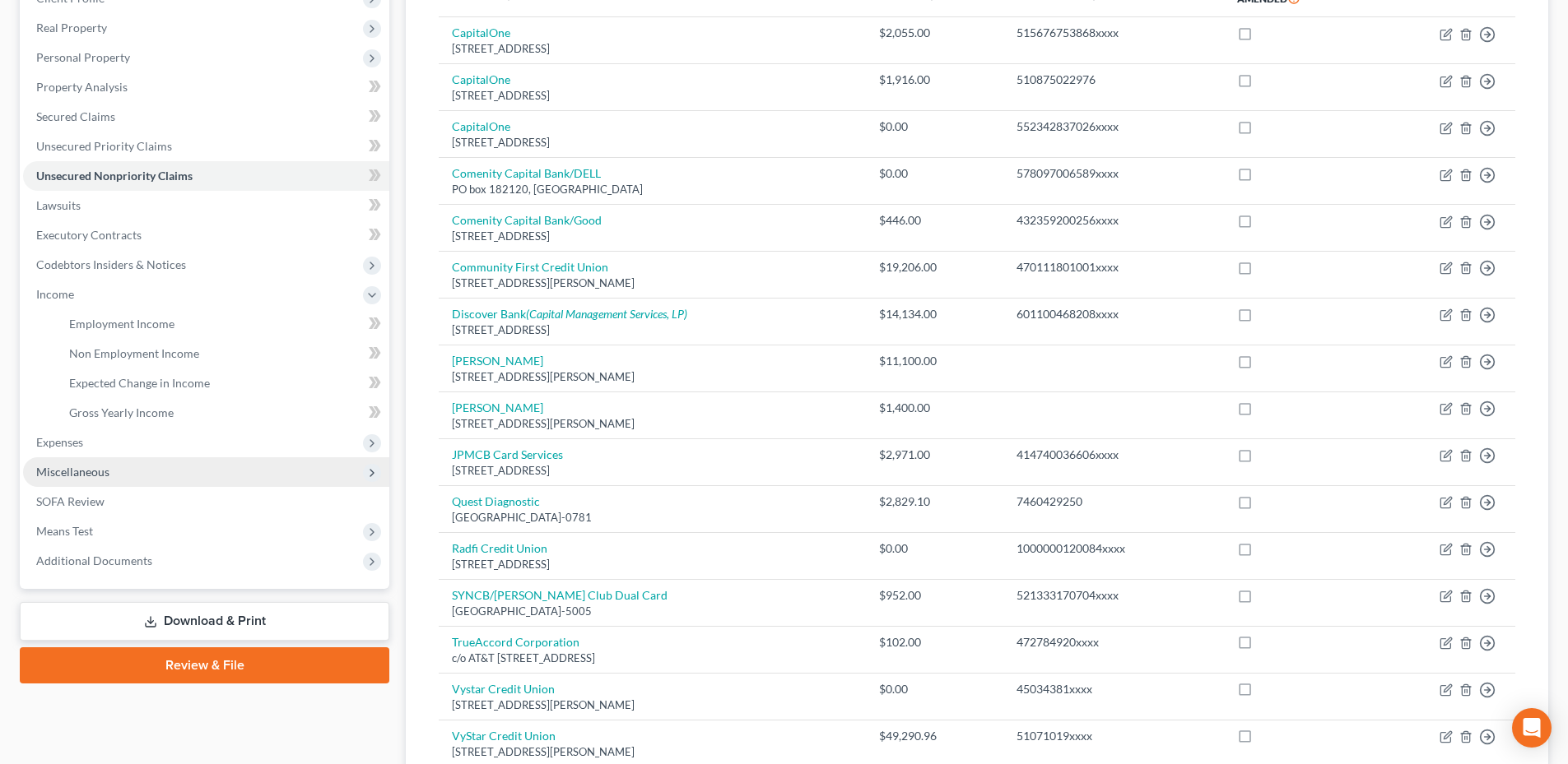
click at [109, 475] on span "Miscellaneous" at bounding box center [207, 473] width 367 height 30
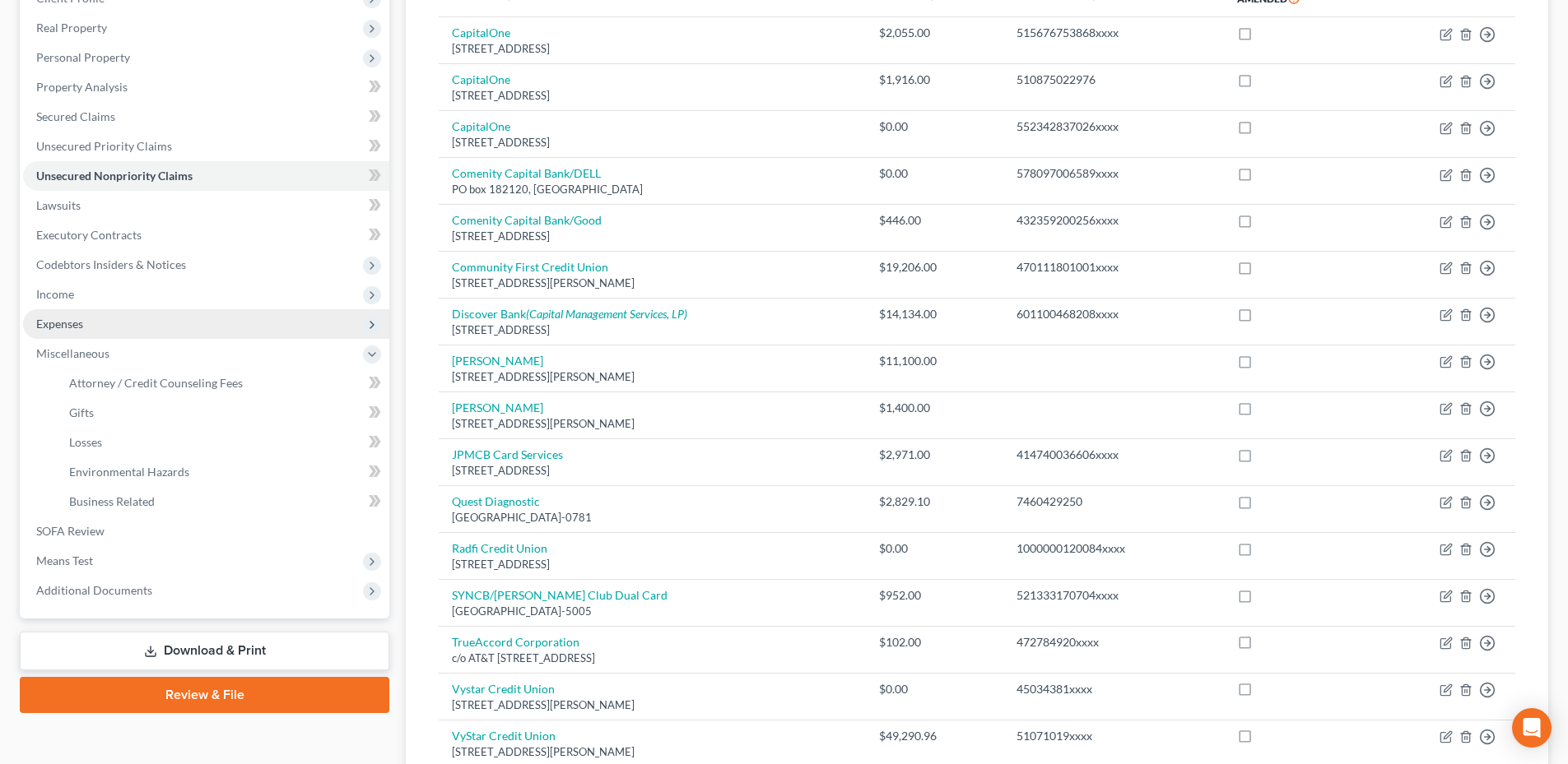
click at [83, 326] on span "Expenses" at bounding box center [60, 323] width 47 height 14
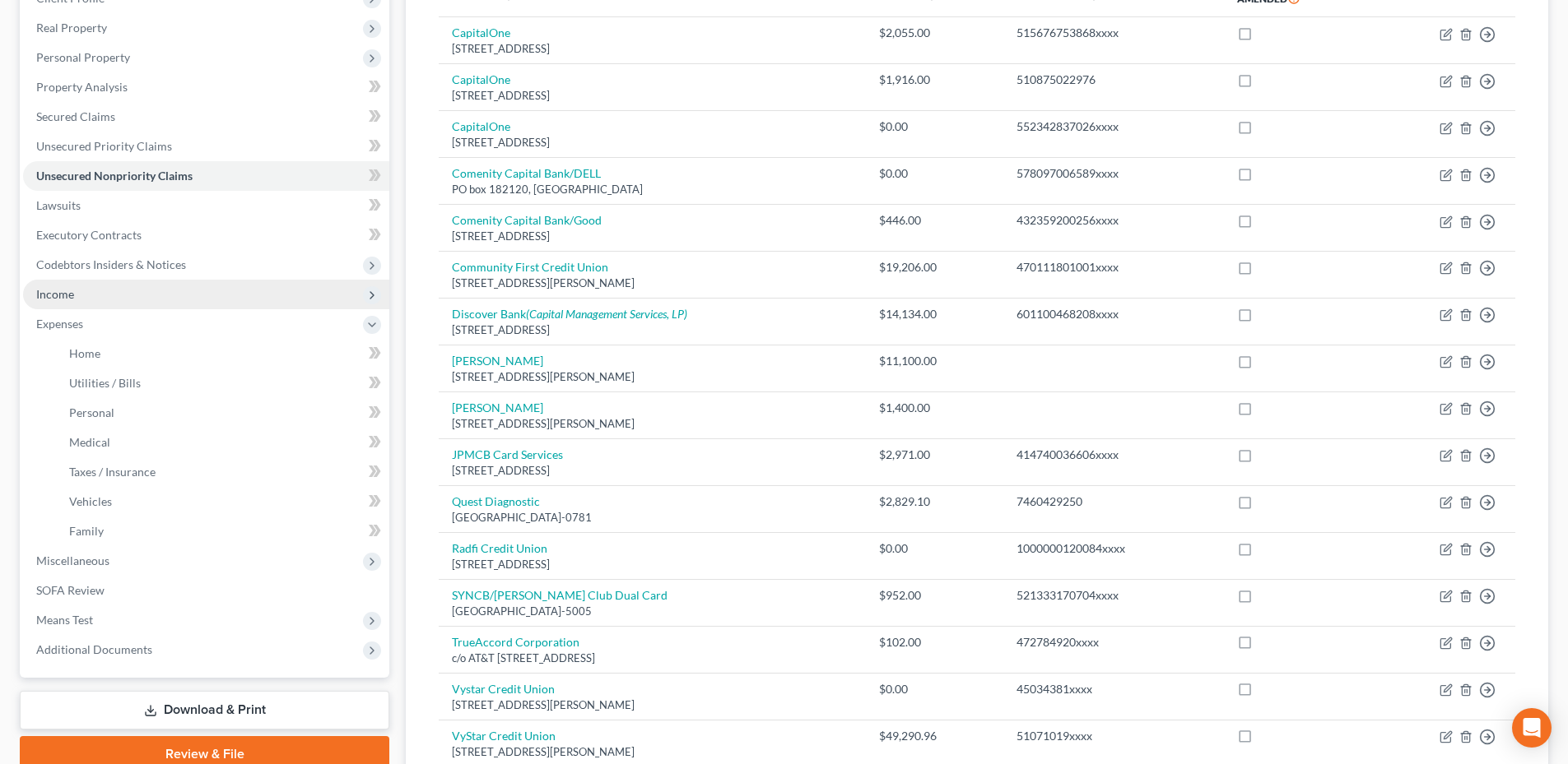
click at [78, 294] on span "Income" at bounding box center [207, 295] width 367 height 30
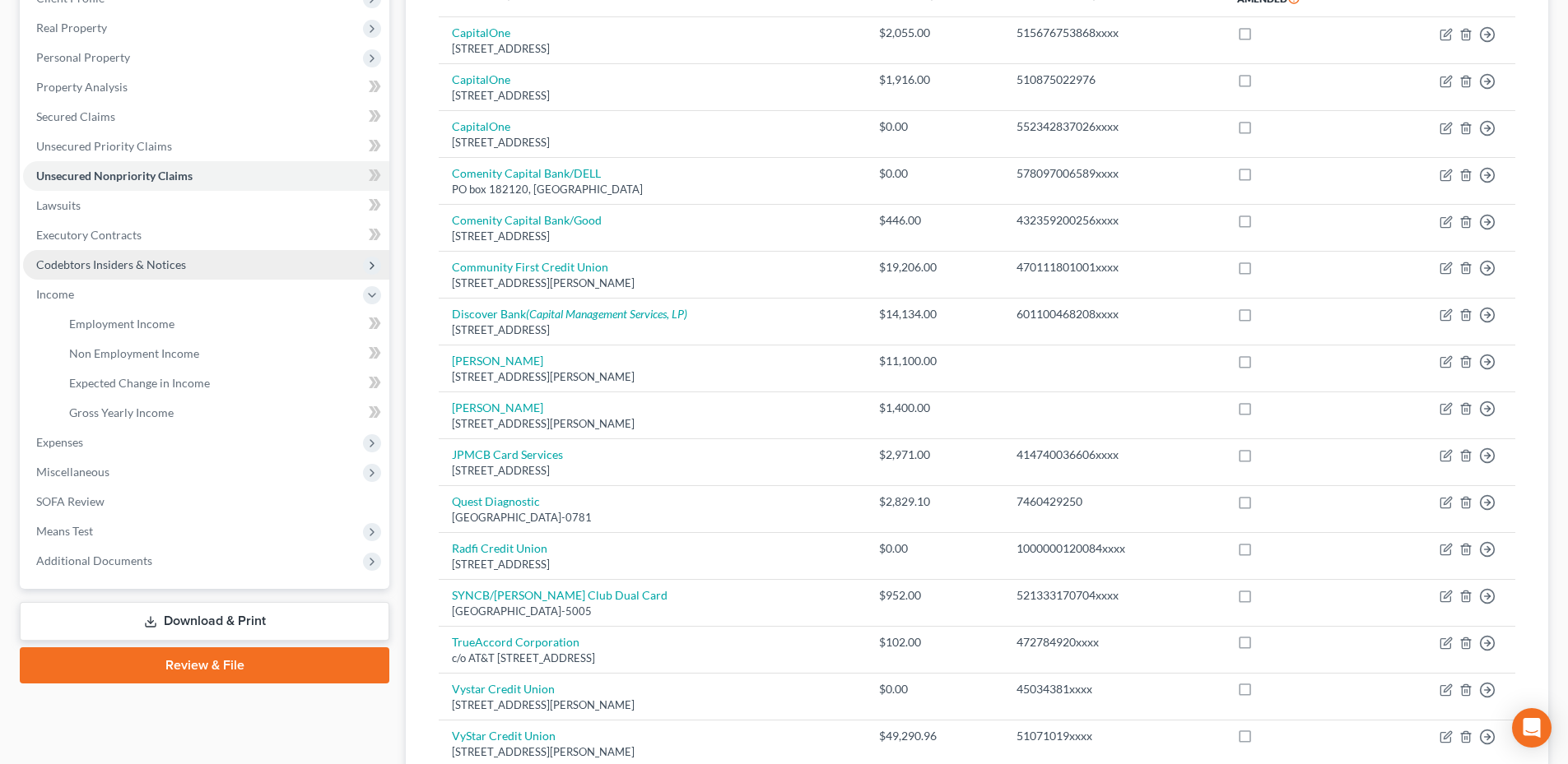
click at [90, 260] on span "Codebtors Insiders & Notices" at bounding box center [111, 264] width 149 height 14
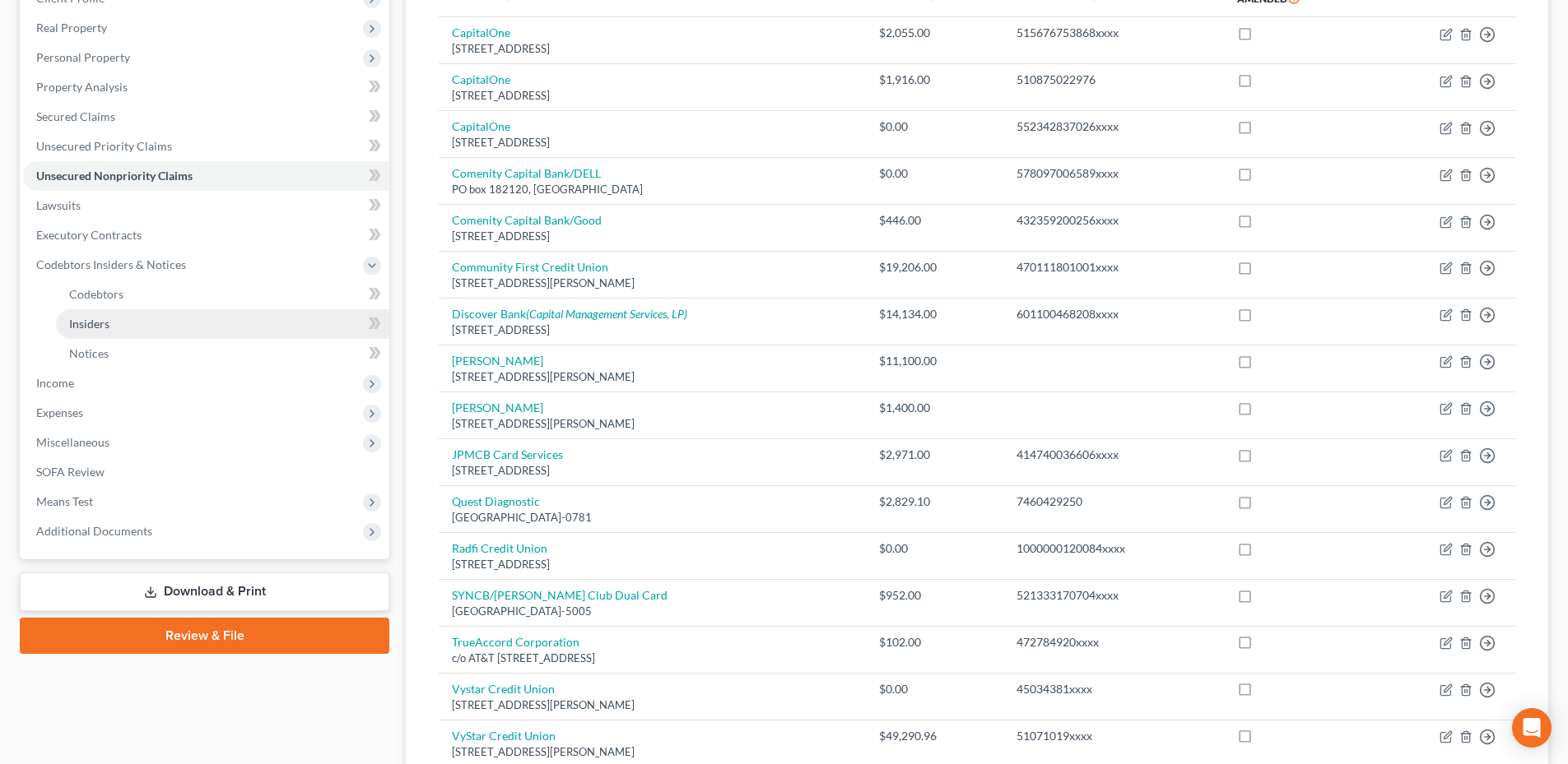
click at [99, 324] on span "Insiders" at bounding box center [89, 323] width 40 height 14
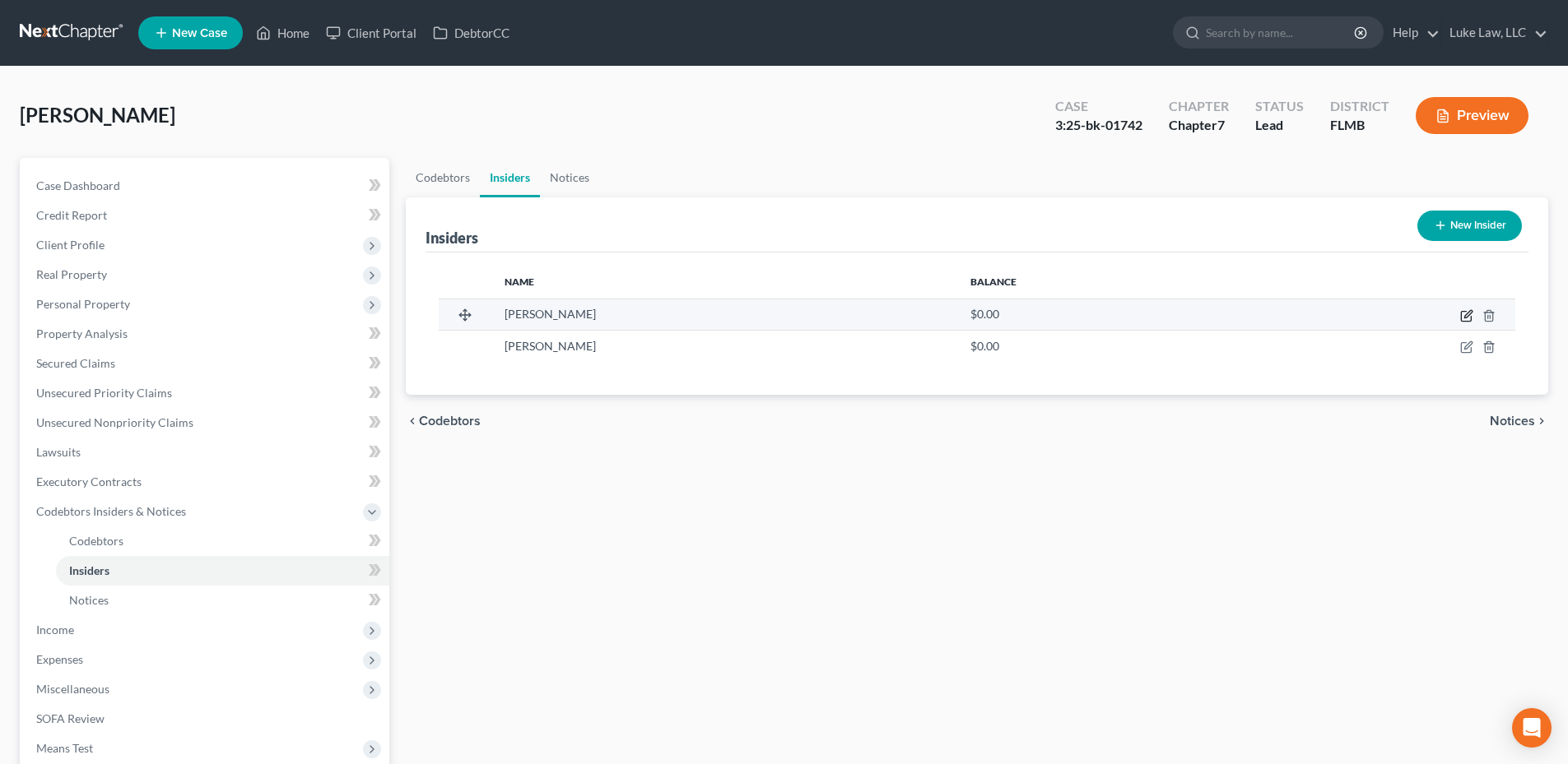
click at [1467, 317] on icon "button" at bounding box center [1467, 314] width 8 height 8
select select "9"
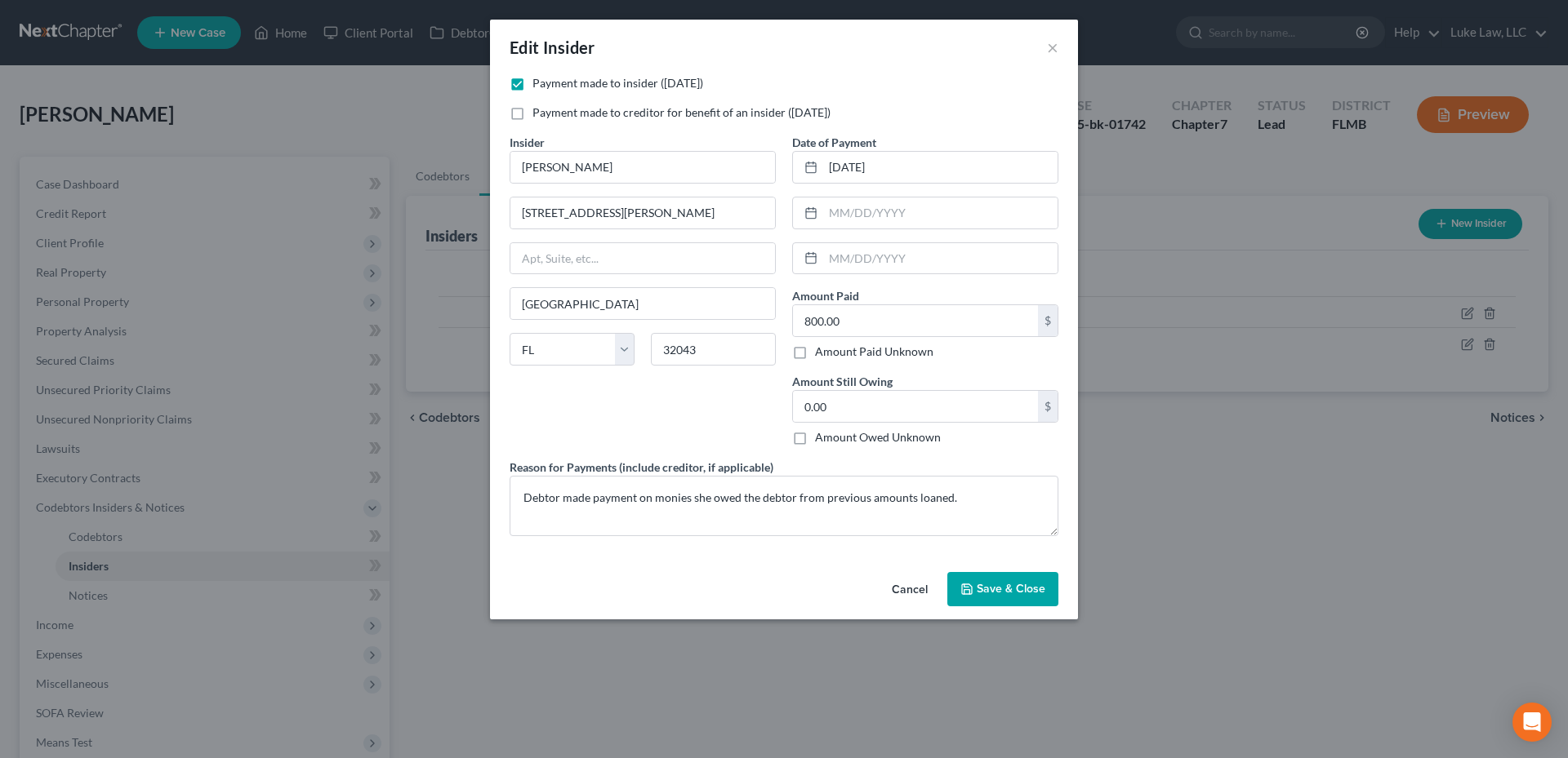
click at [907, 592] on button "Cancel" at bounding box center [909, 589] width 62 height 33
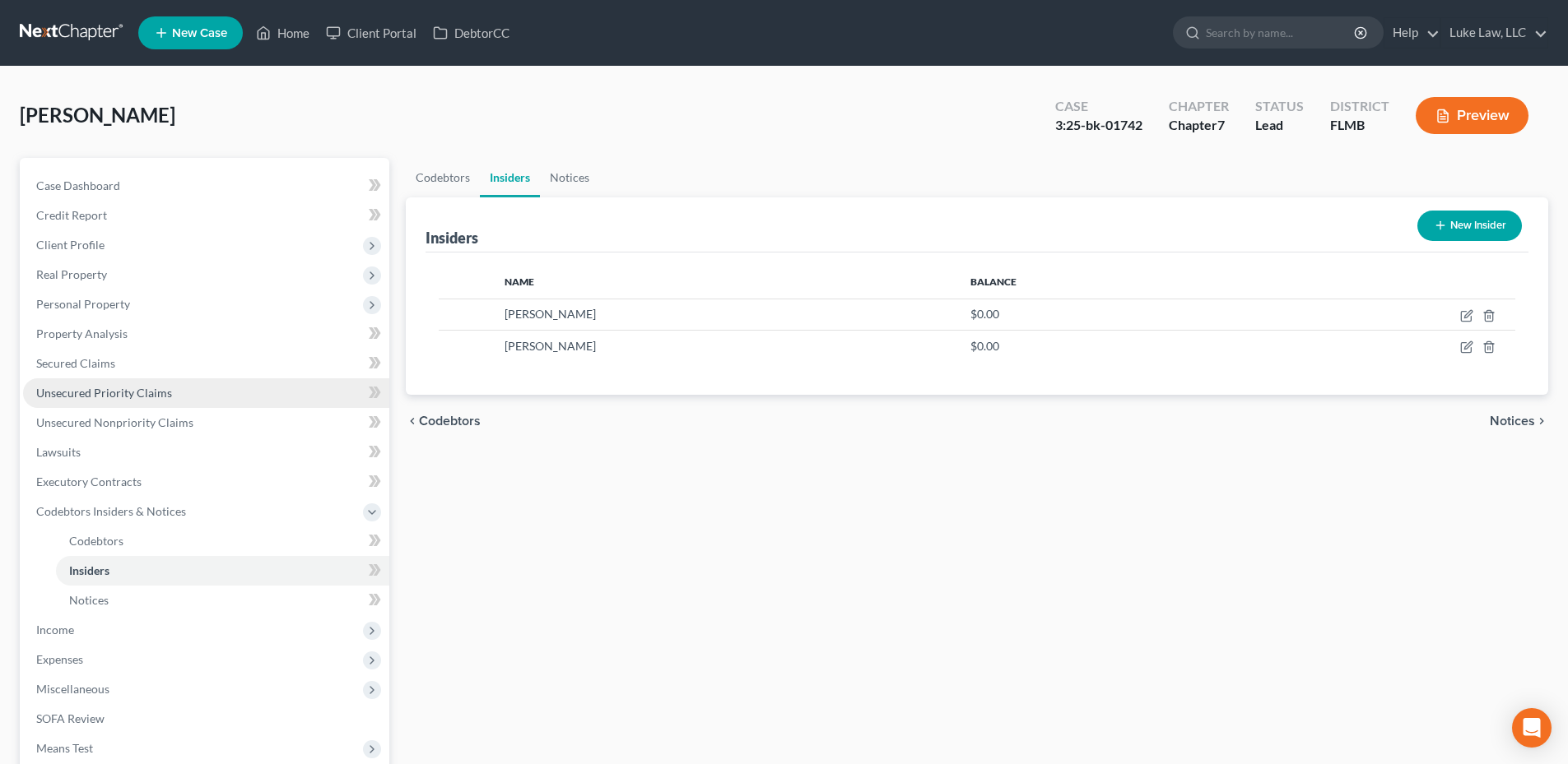
click at [100, 396] on span "Unsecured Priority Claims" at bounding box center [104, 393] width 135 height 14
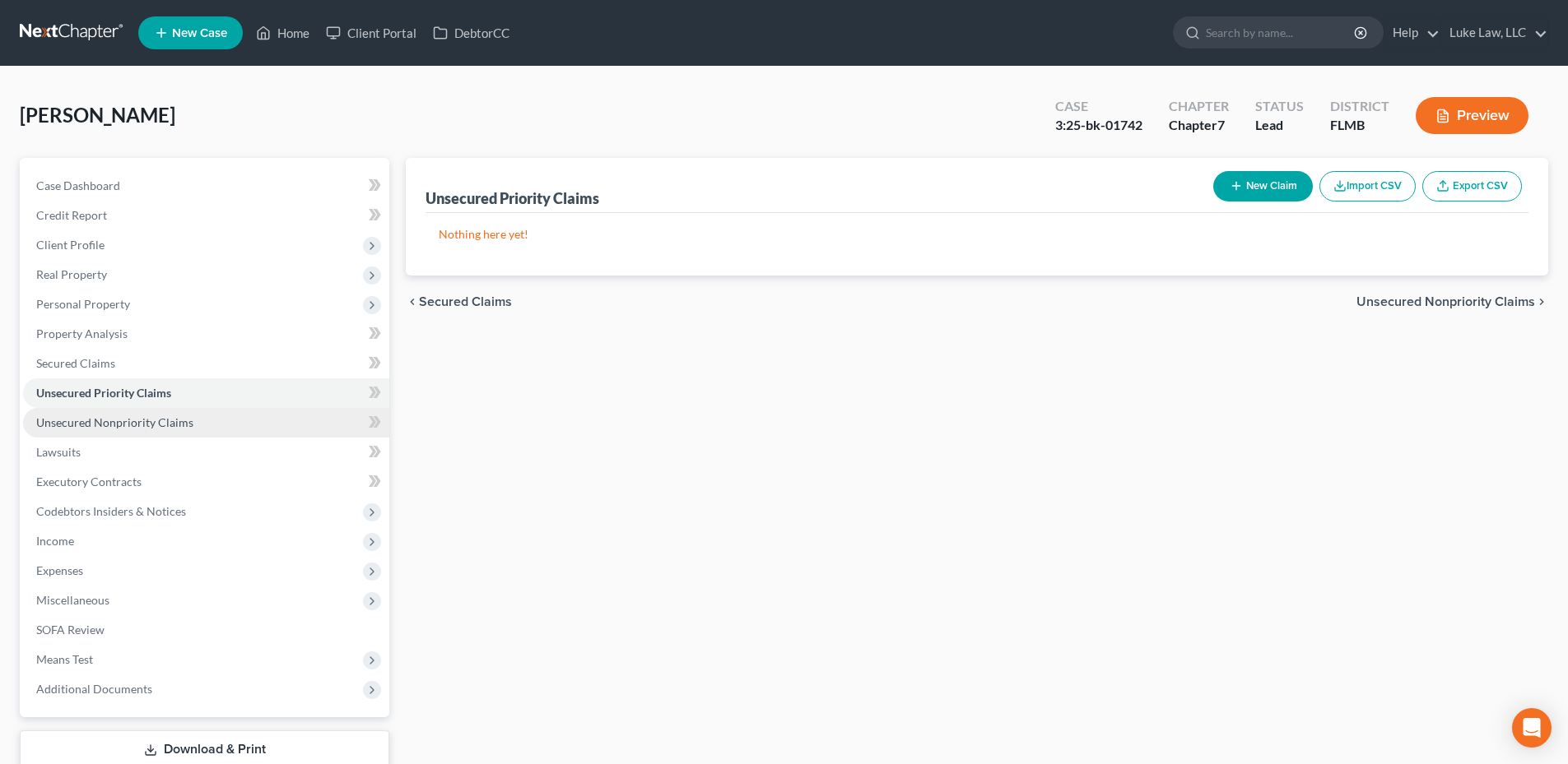
click at [138, 424] on span "Unsecured Nonpriority Claims" at bounding box center [115, 422] width 157 height 14
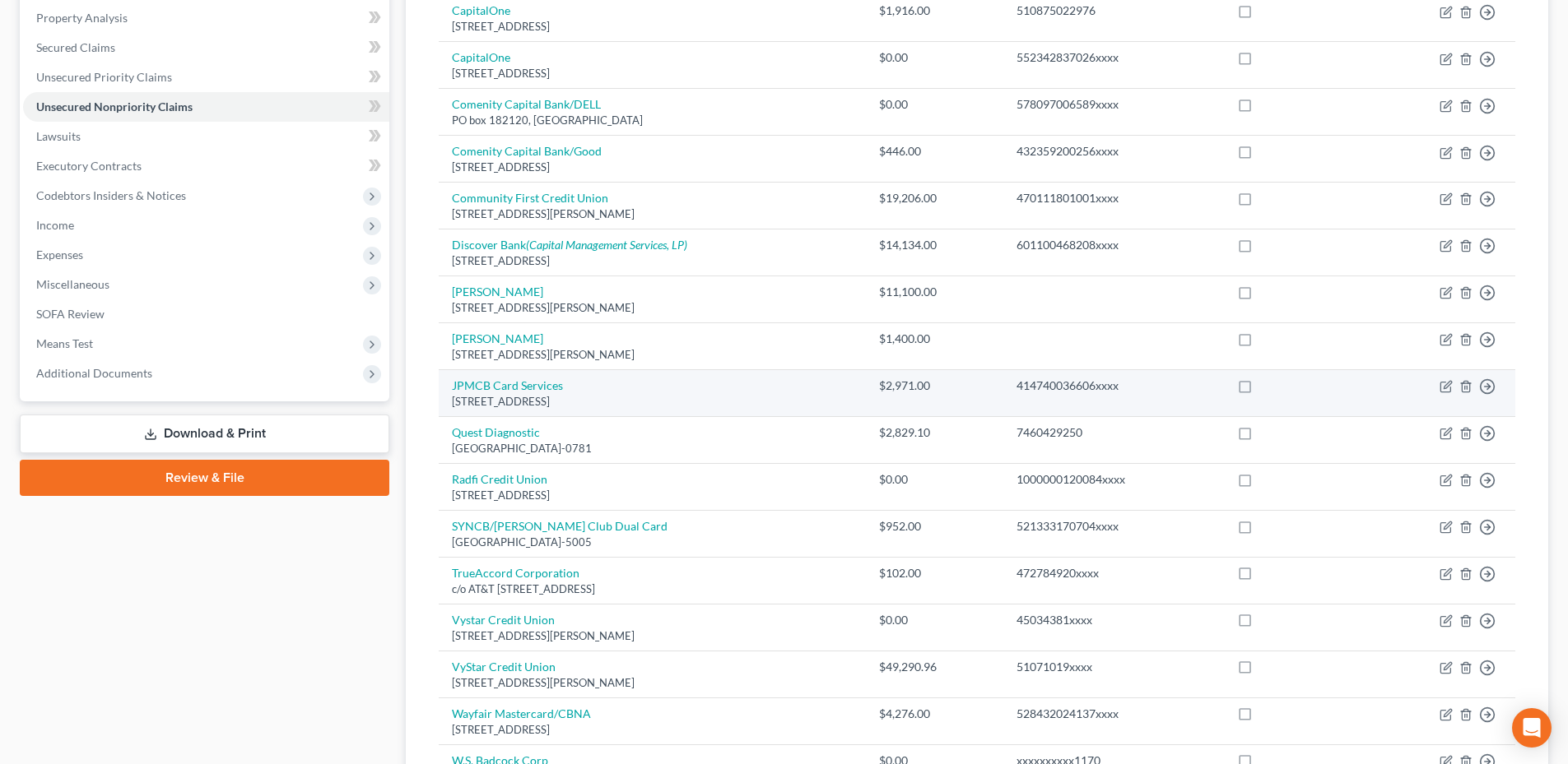
scroll to position [329, 0]
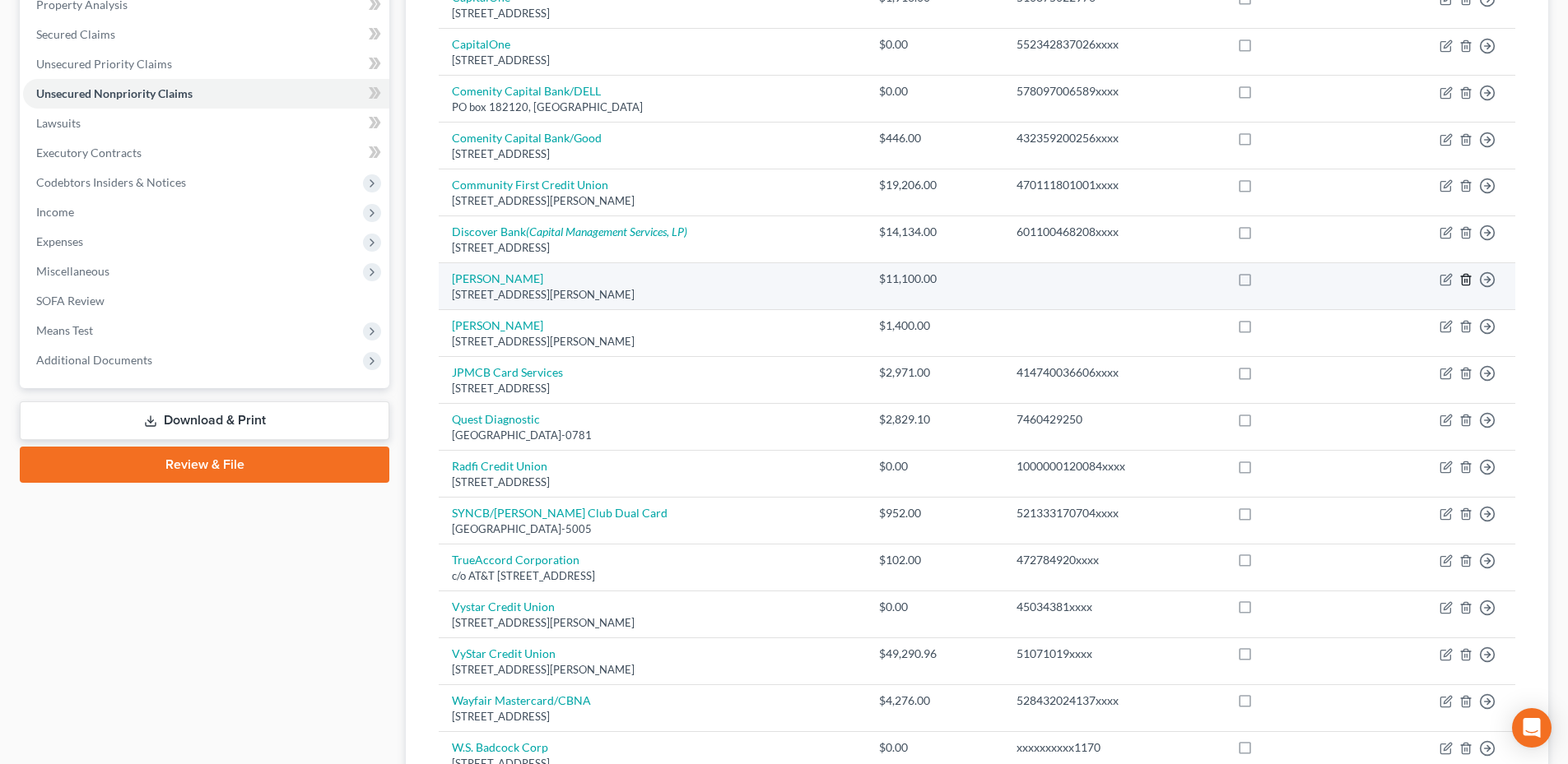
click at [1466, 280] on line "button" at bounding box center [1466, 282] width 0 height 4
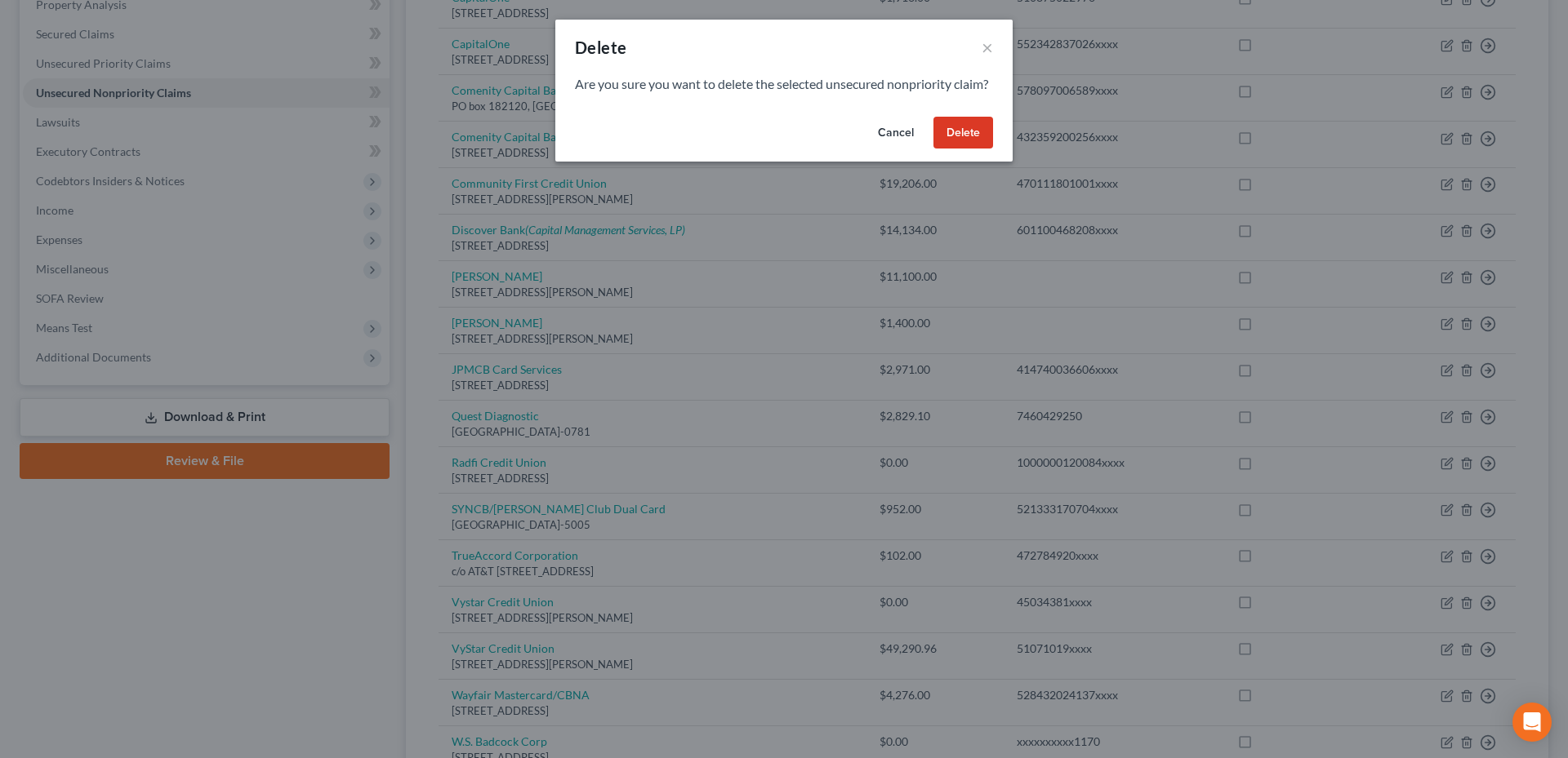
click at [949, 149] on button "Delete" at bounding box center [964, 132] width 60 height 33
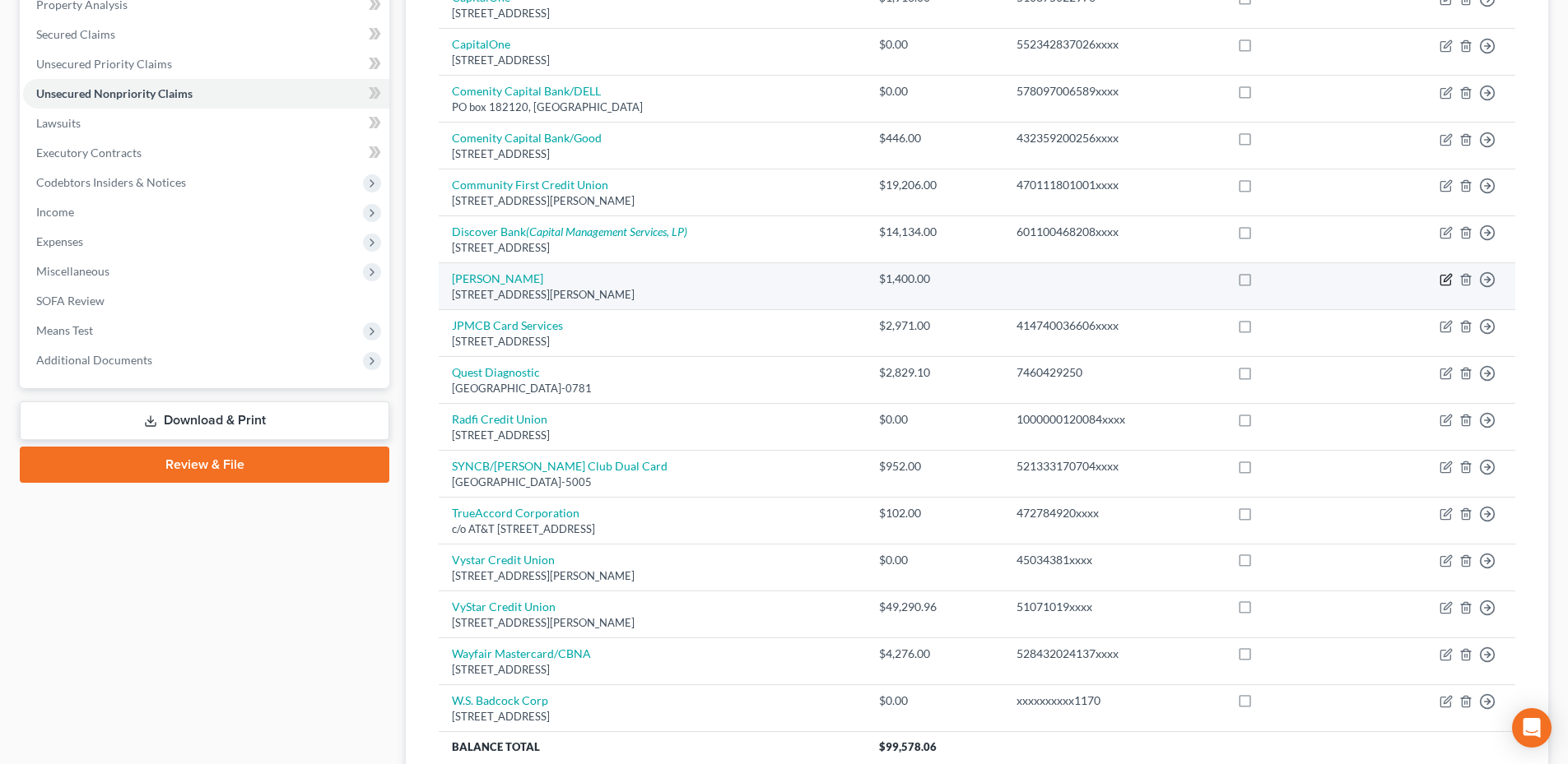
click at [1442, 280] on icon "button" at bounding box center [1446, 280] width 13 height 13
select select "9"
select select "14"
select select "0"
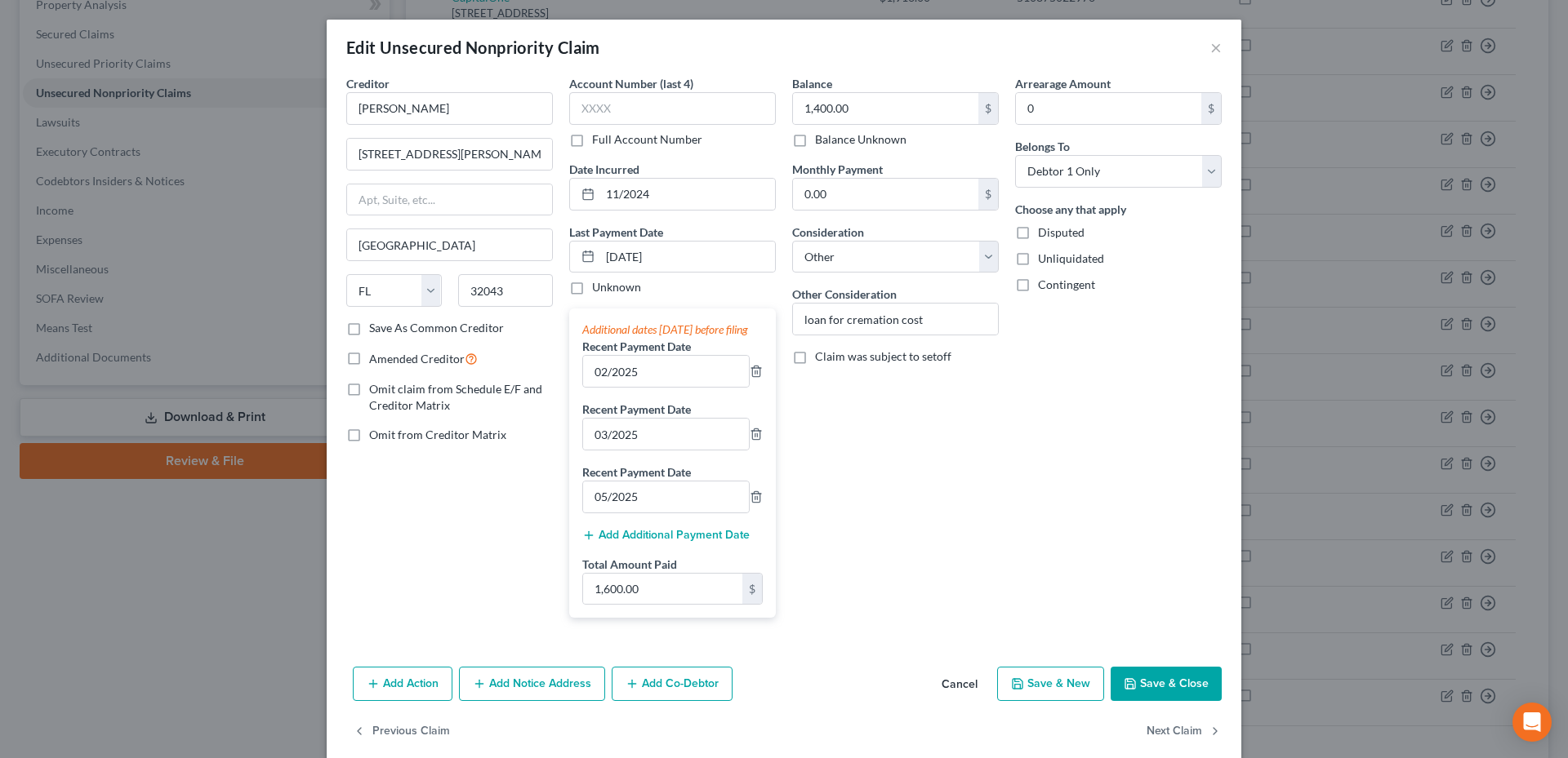
click at [1147, 701] on button "Save & Close" at bounding box center [1165, 683] width 111 height 34
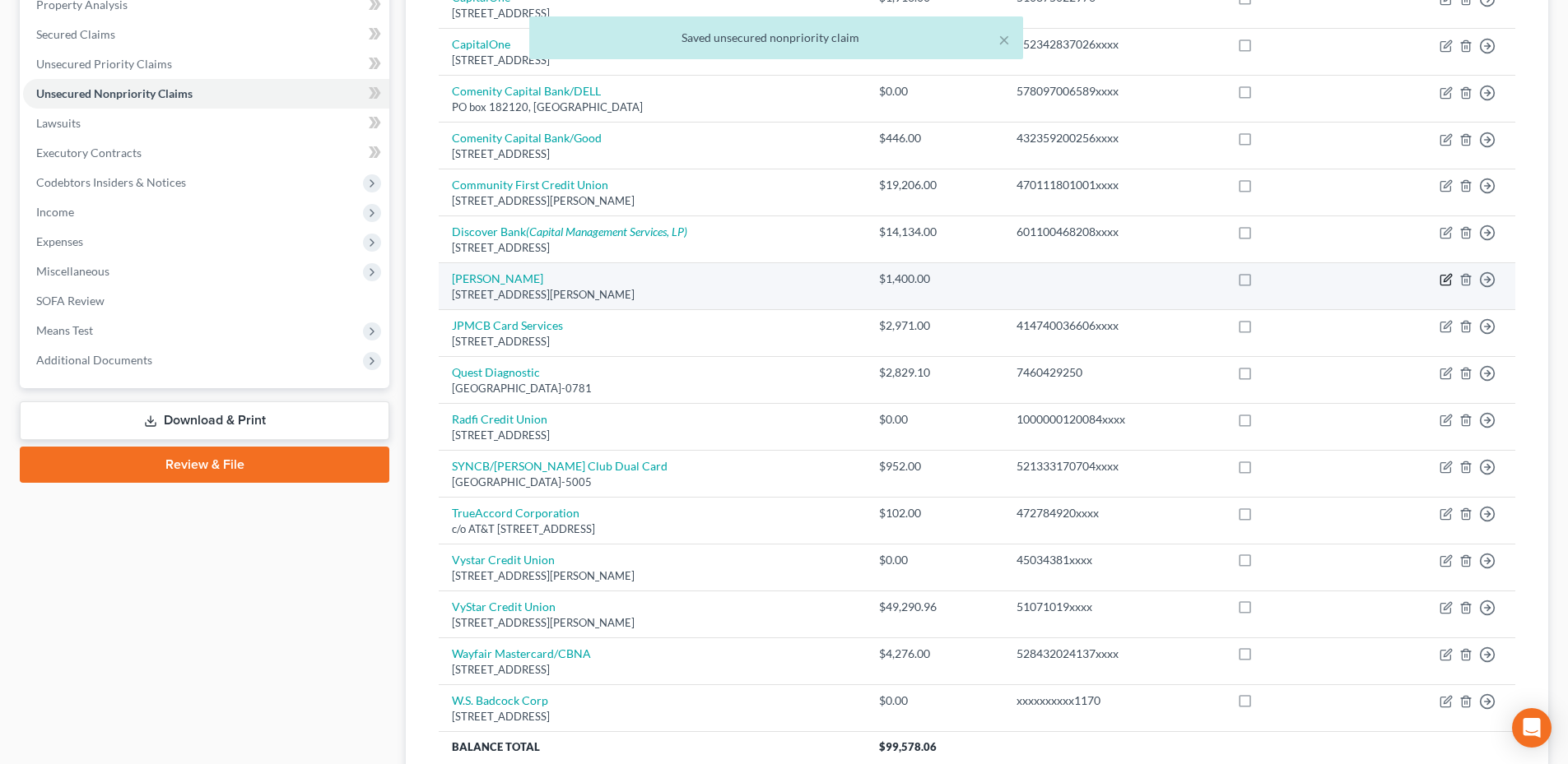
click at [1446, 283] on icon "button" at bounding box center [1446, 280] width 13 height 13
select select "9"
select select "14"
select select "0"
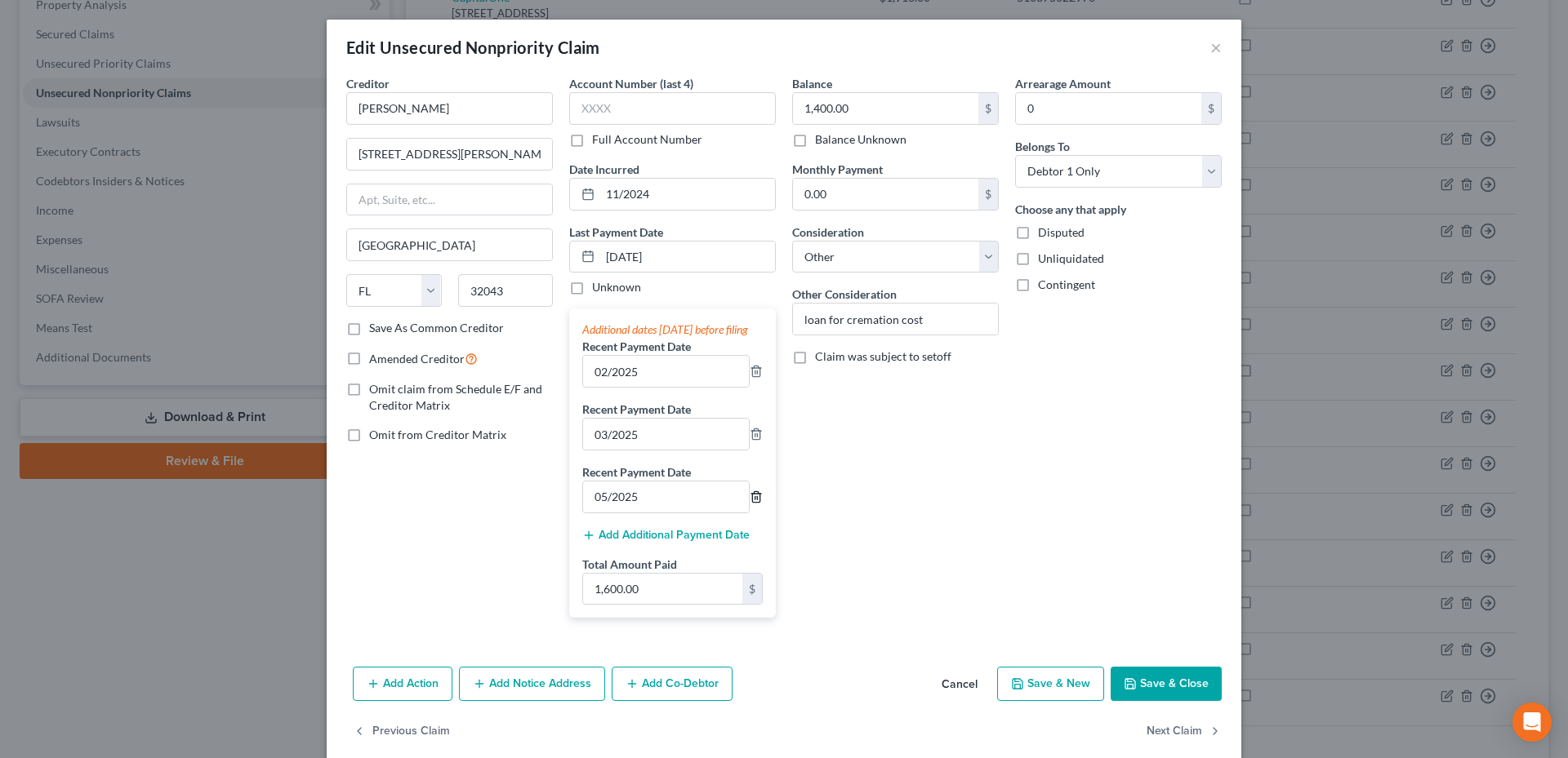
click at [756, 500] on line "button" at bounding box center [756, 498] width 0 height 4
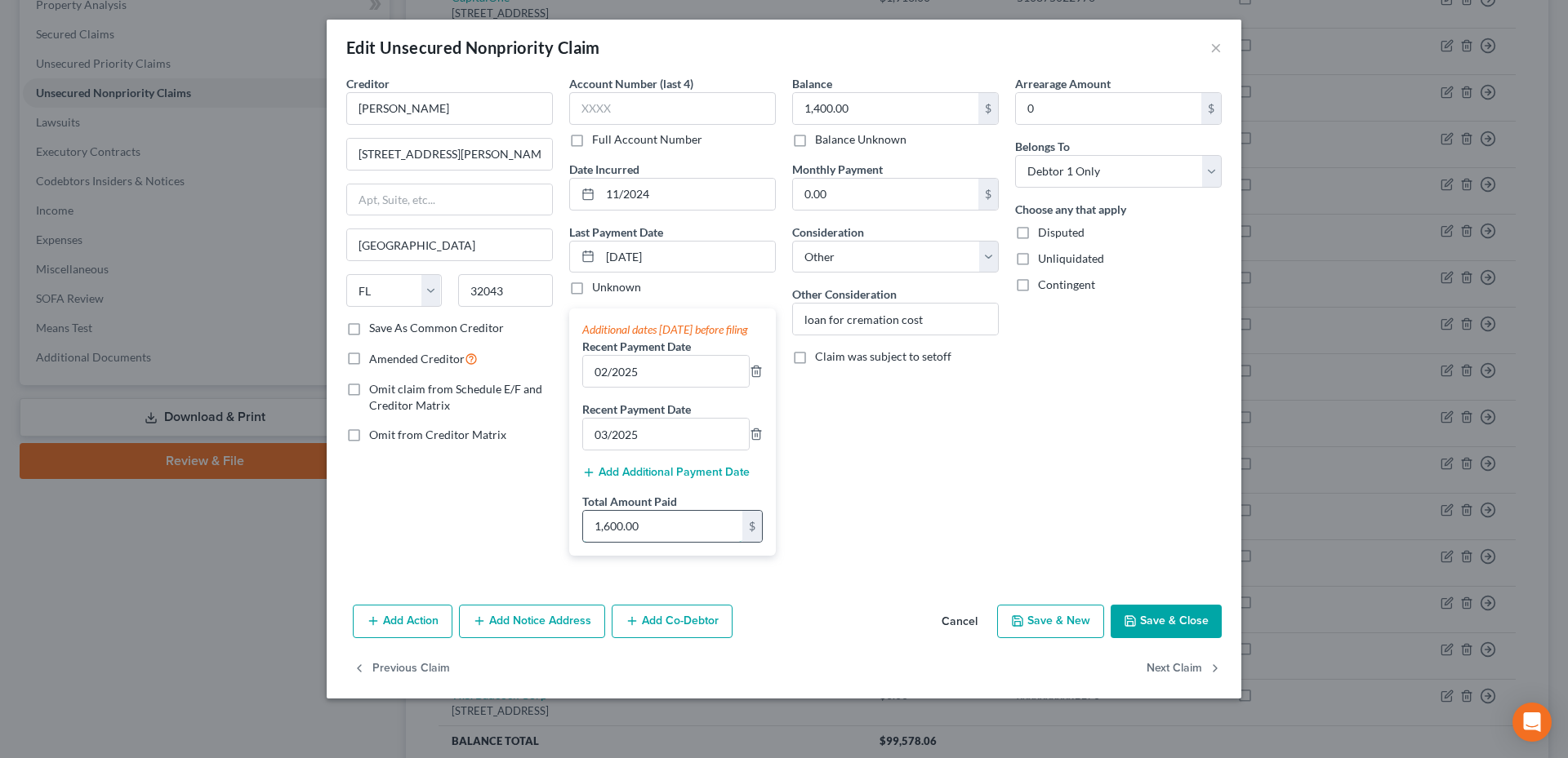
click at [649, 542] on input "1,600.00" at bounding box center [662, 526] width 160 height 31
type input "800.00"
click at [756, 436] on line "button" at bounding box center [756, 435] width 0 height 4
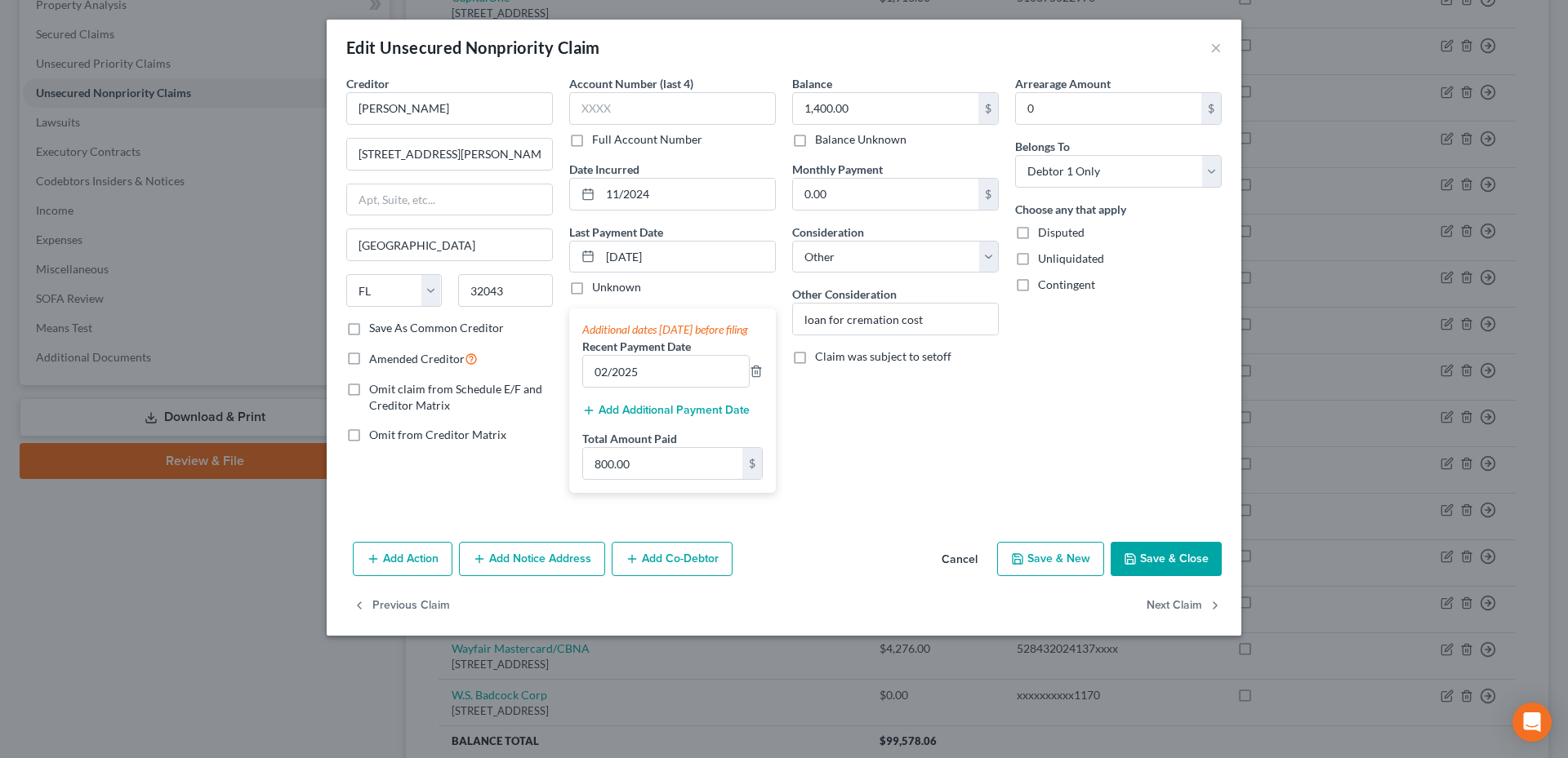
click at [1135, 564] on icon "button" at bounding box center [1130, 558] width 10 height 10
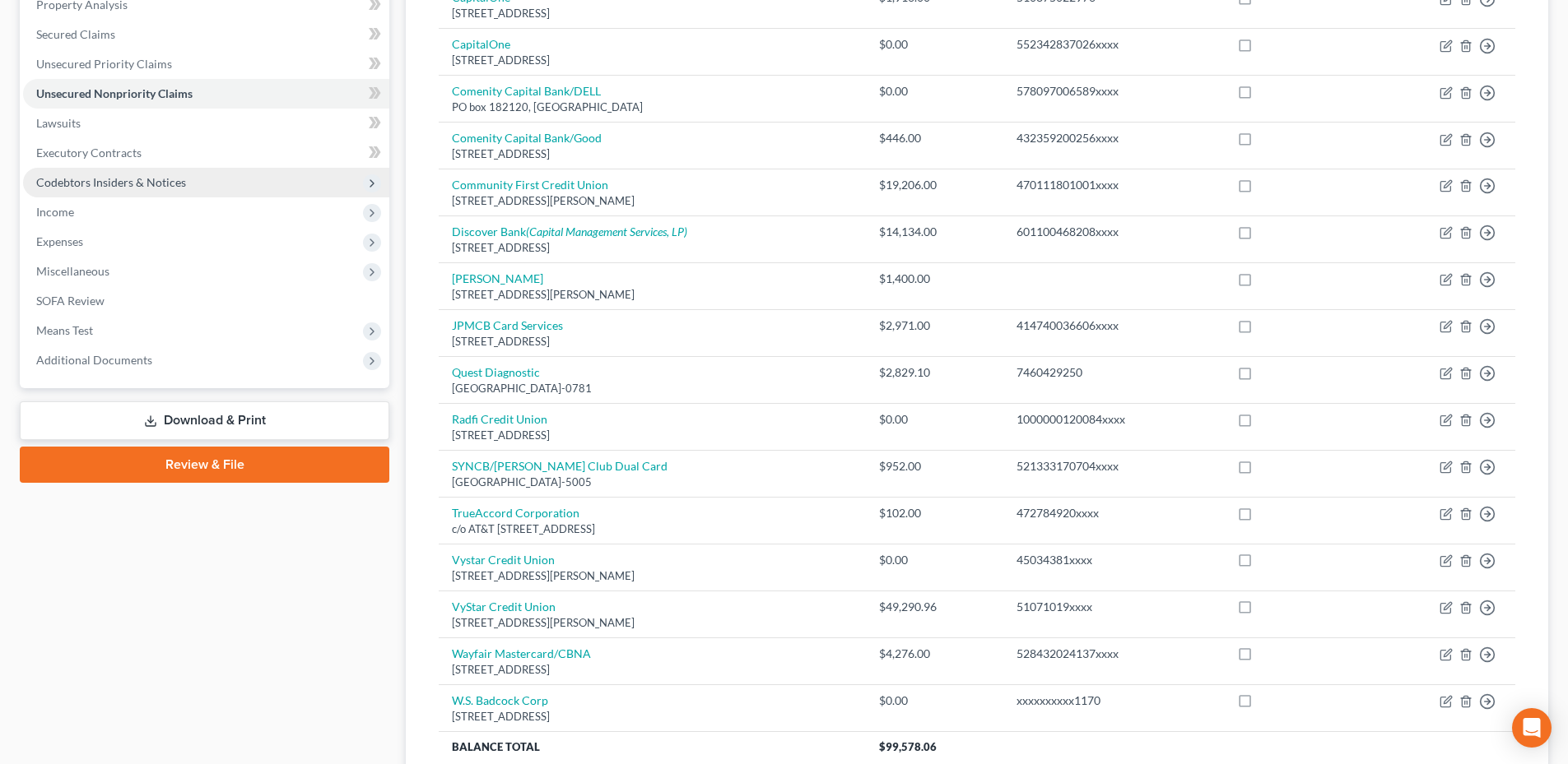
click at [98, 190] on span "Codebtors Insiders & Notices" at bounding box center [207, 183] width 367 height 30
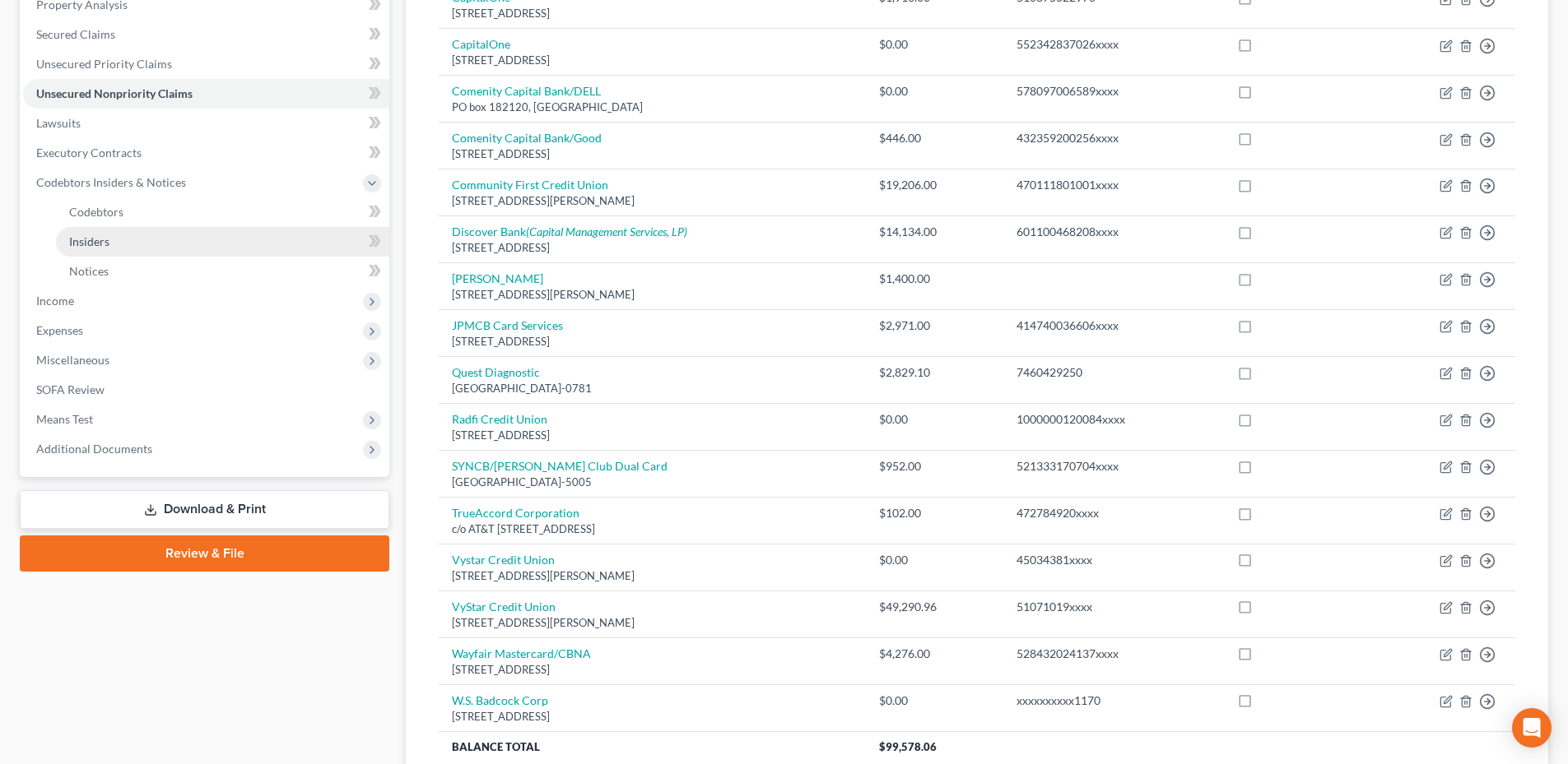
click at [94, 237] on span "Insiders" at bounding box center [89, 241] width 40 height 14
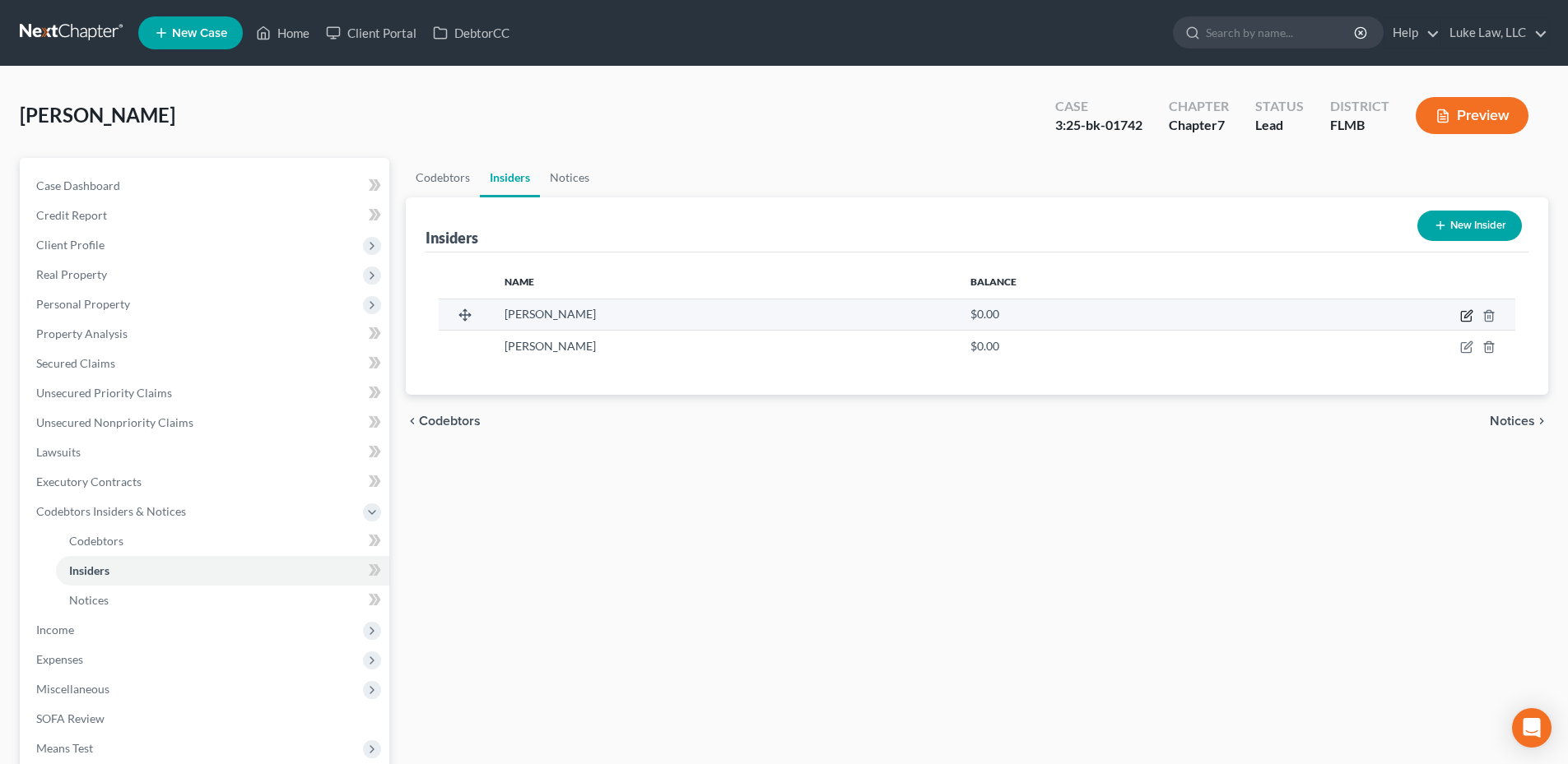
click at [1466, 314] on icon "button" at bounding box center [1466, 316] width 13 height 13
select select "9"
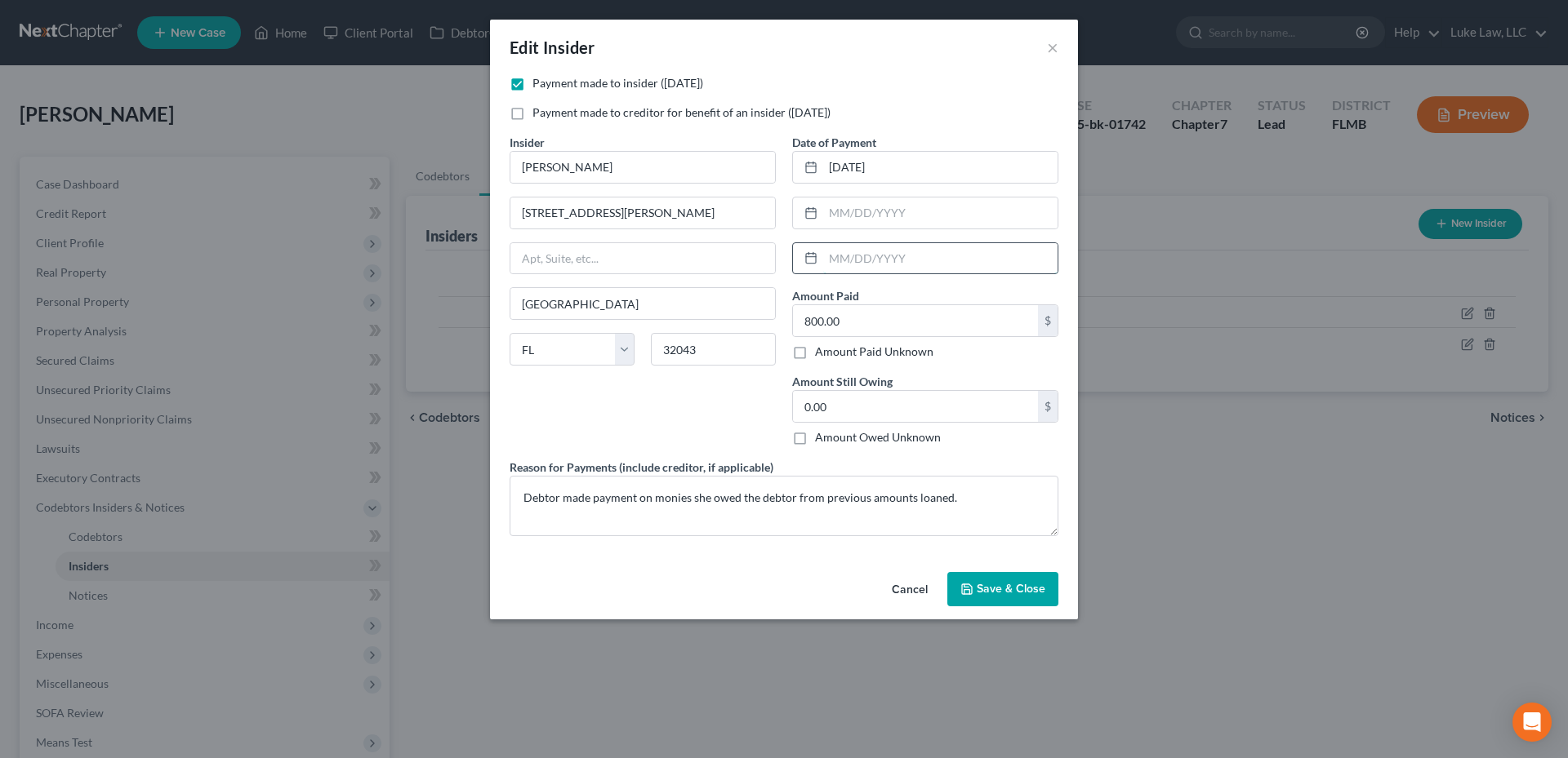
click at [847, 258] on input "text" at bounding box center [939, 258] width 234 height 31
type input "[DATE]"
click at [832, 214] on input "text" at bounding box center [939, 213] width 234 height 31
type input "[DATE]"
click at [905, 167] on input "[DATE]" at bounding box center [939, 167] width 234 height 31
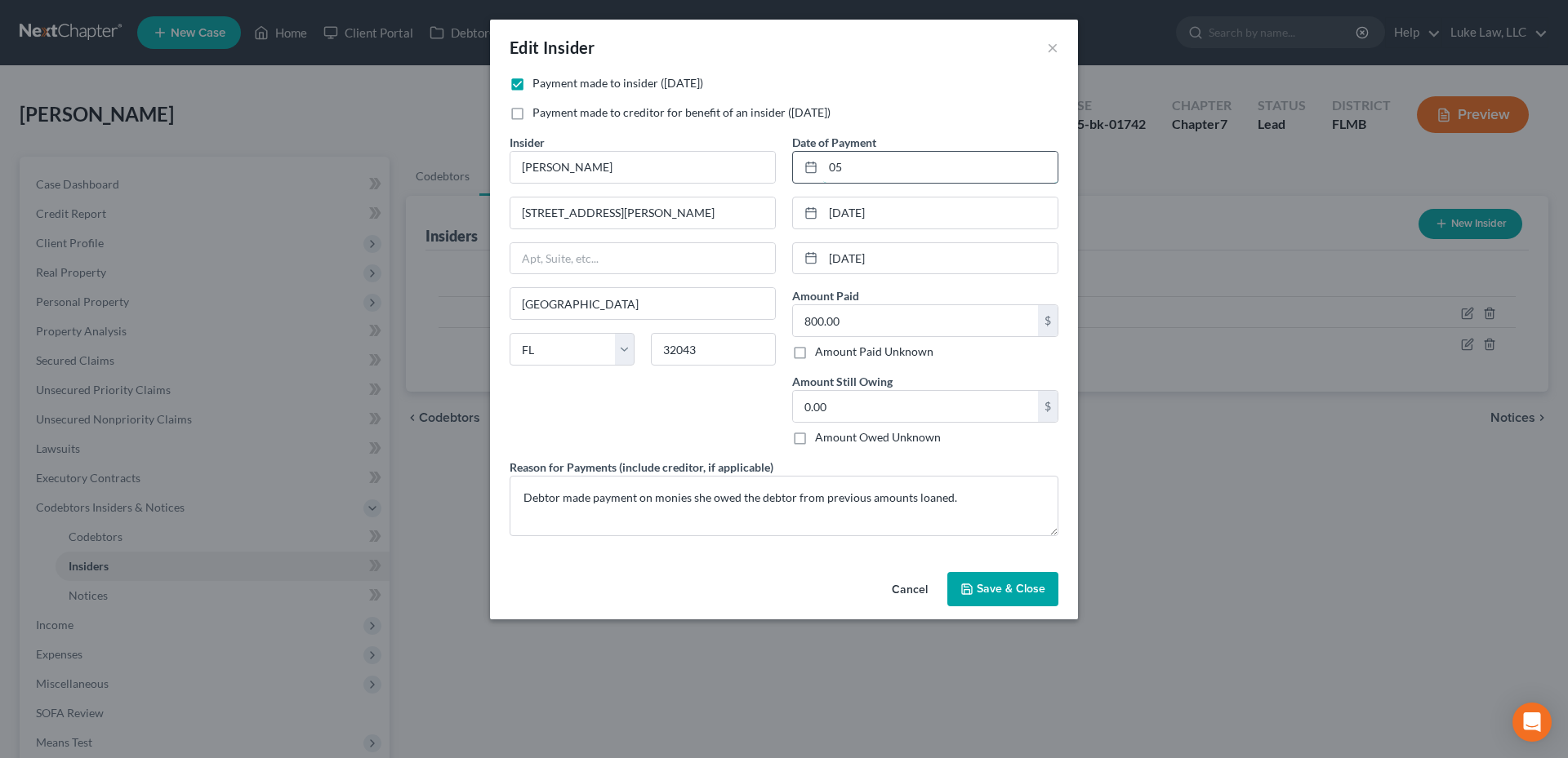
type input "0"
type input "02/2025"
click at [802, 409] on input "0.00" at bounding box center [915, 406] width 245 height 31
type input "1,400.00"
click at [1014, 580] on button "Save & Close" at bounding box center [1002, 589] width 111 height 34
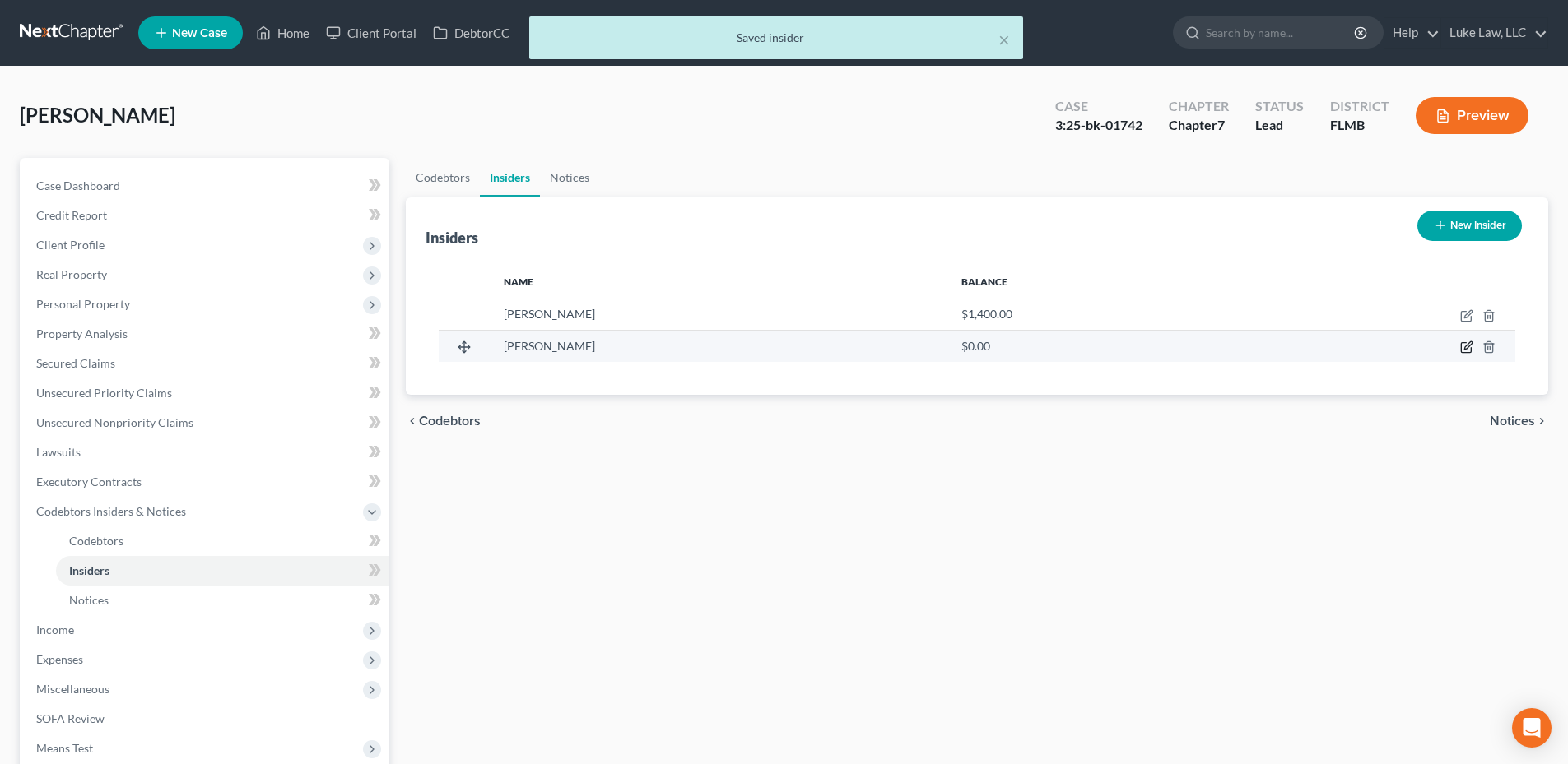
click at [1467, 348] on icon "button" at bounding box center [1467, 346] width 8 height 8
select select "9"
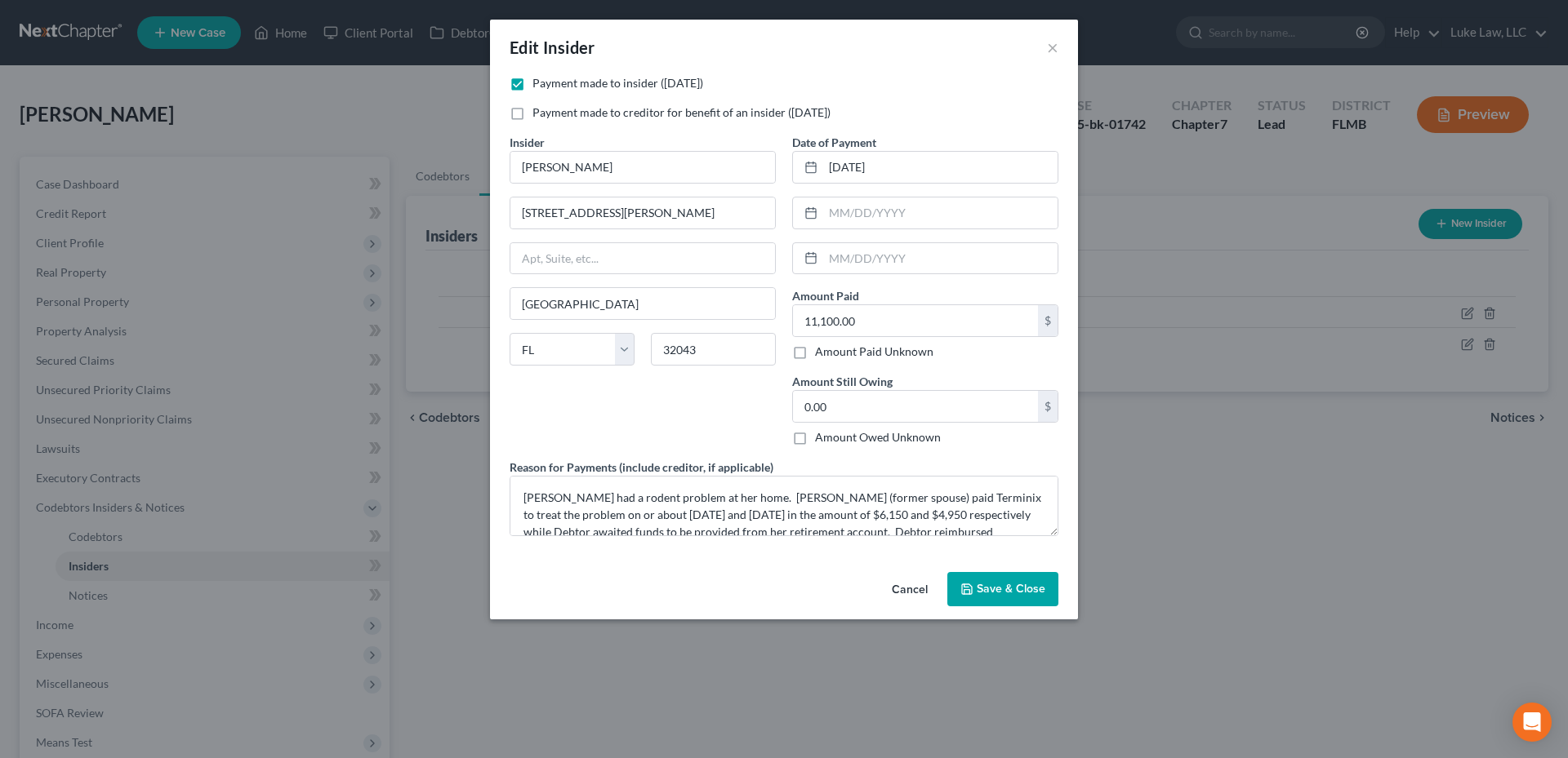
click at [993, 582] on span "Save & Close" at bounding box center [1011, 588] width 69 height 14
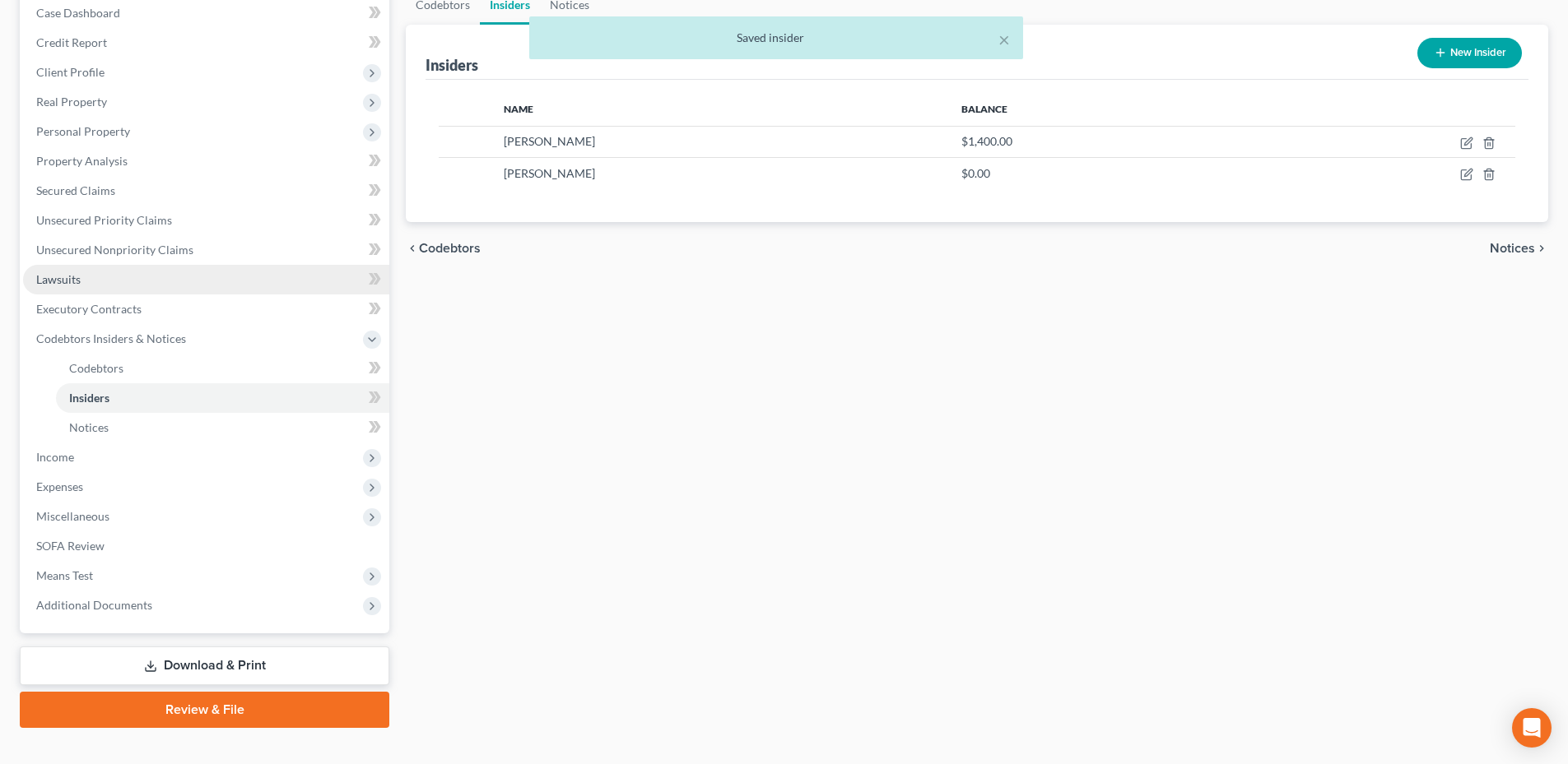
scroll to position [199, 0]
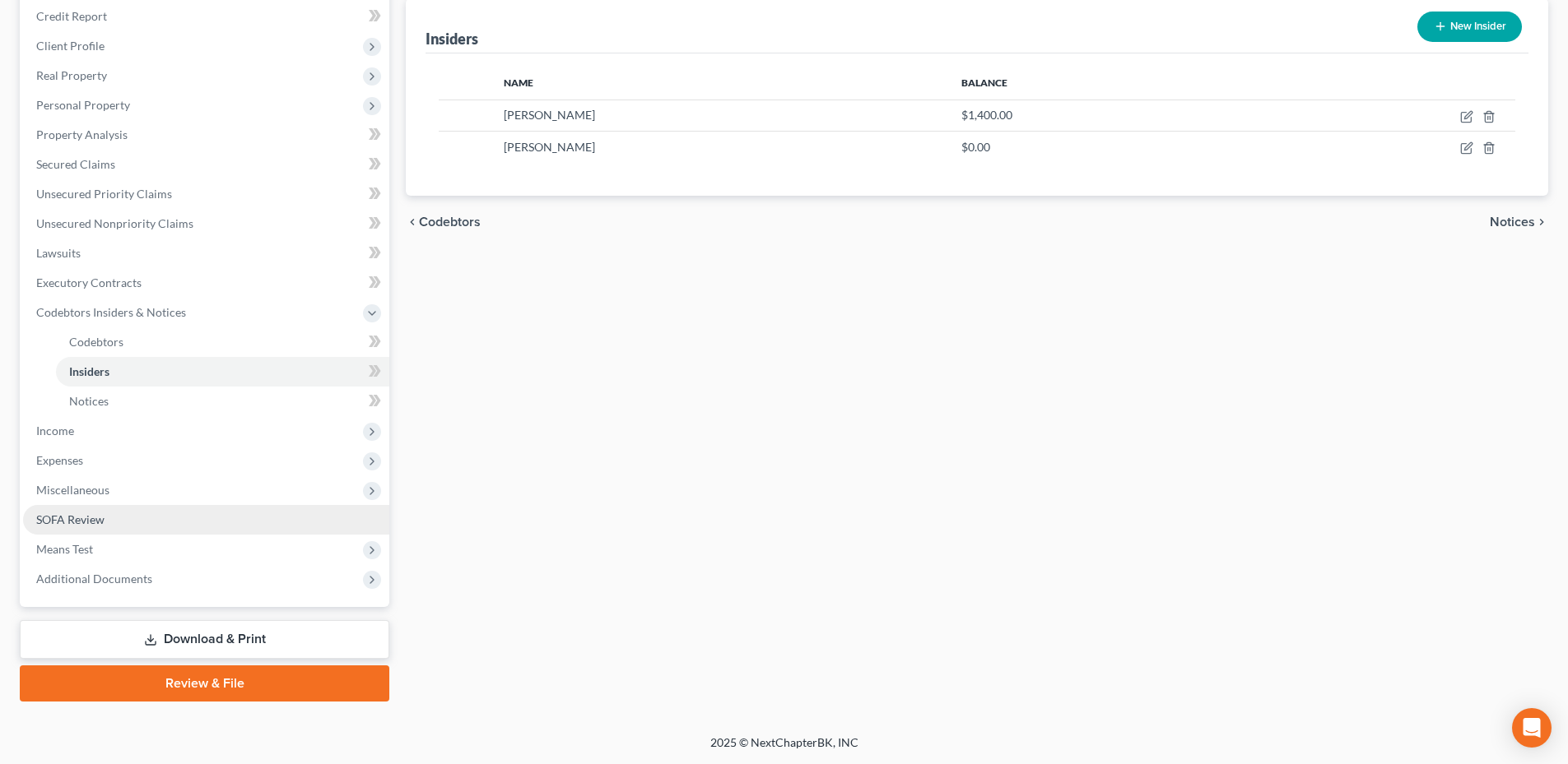
click at [87, 518] on span "SOFA Review" at bounding box center [71, 519] width 69 height 14
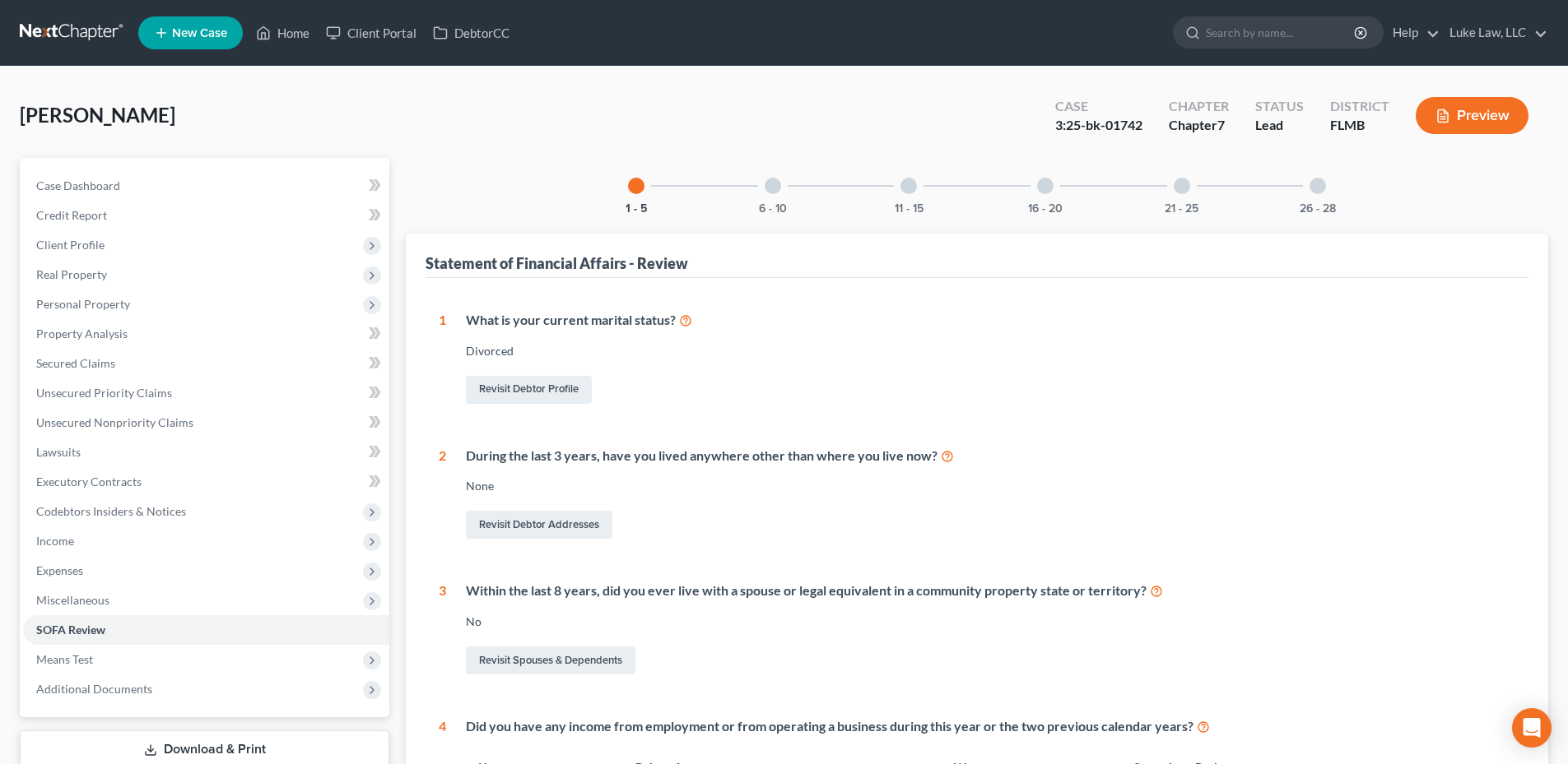
click at [771, 185] on div at bounding box center [773, 186] width 17 height 17
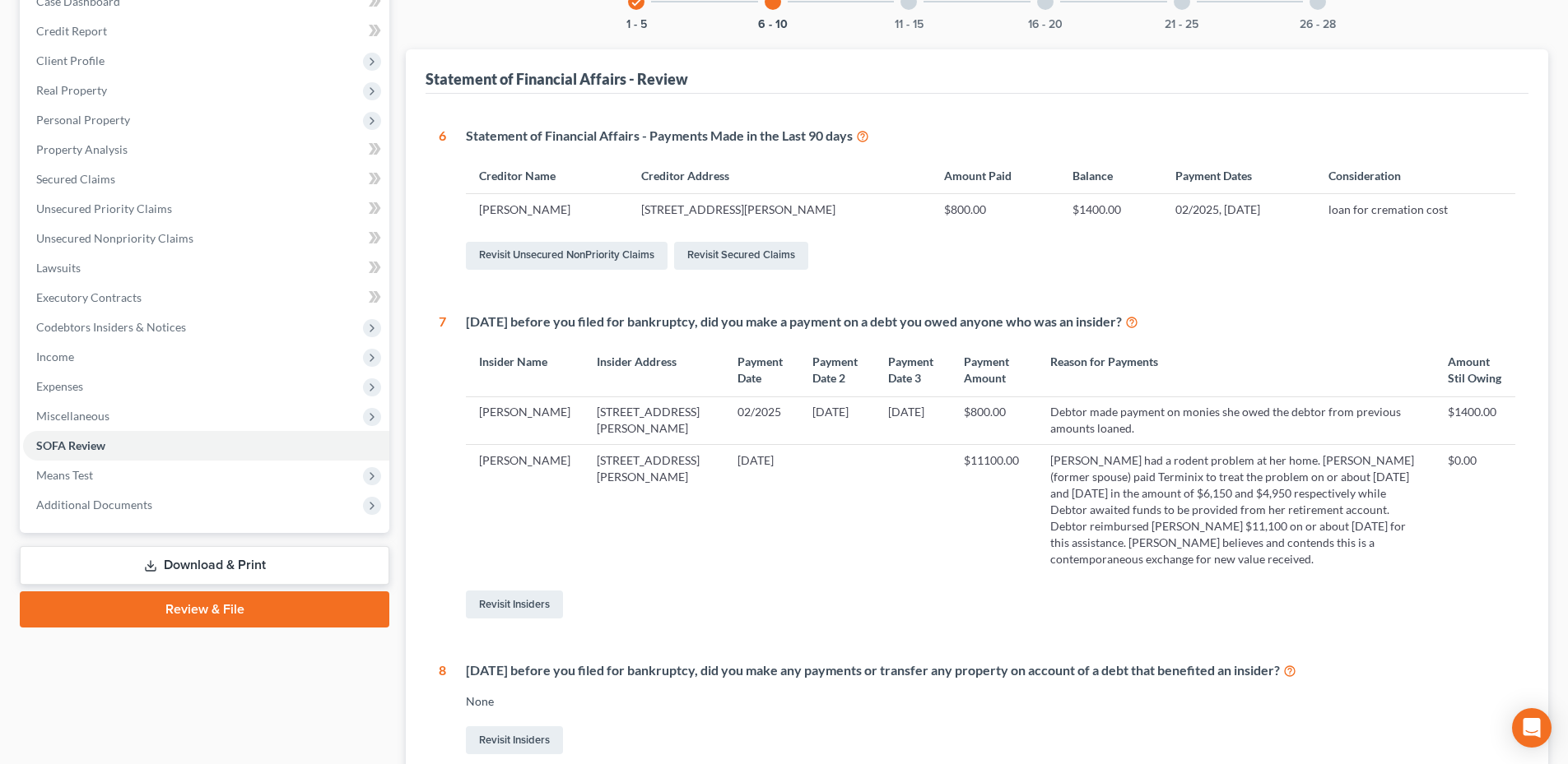
scroll to position [164, 0]
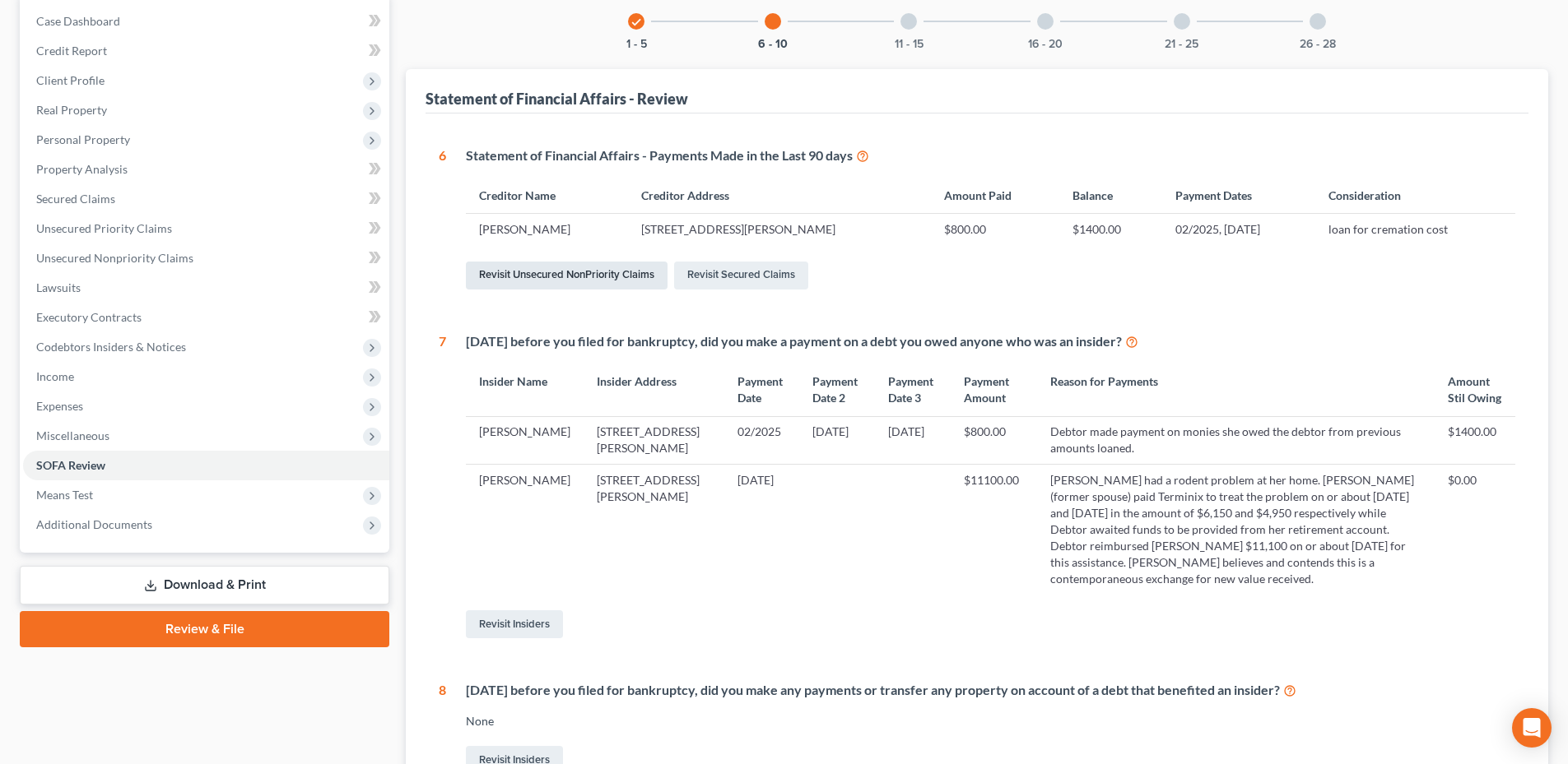
click at [576, 281] on link "Revisit Unsecured NonPriority Claims" at bounding box center [566, 275] width 201 height 28
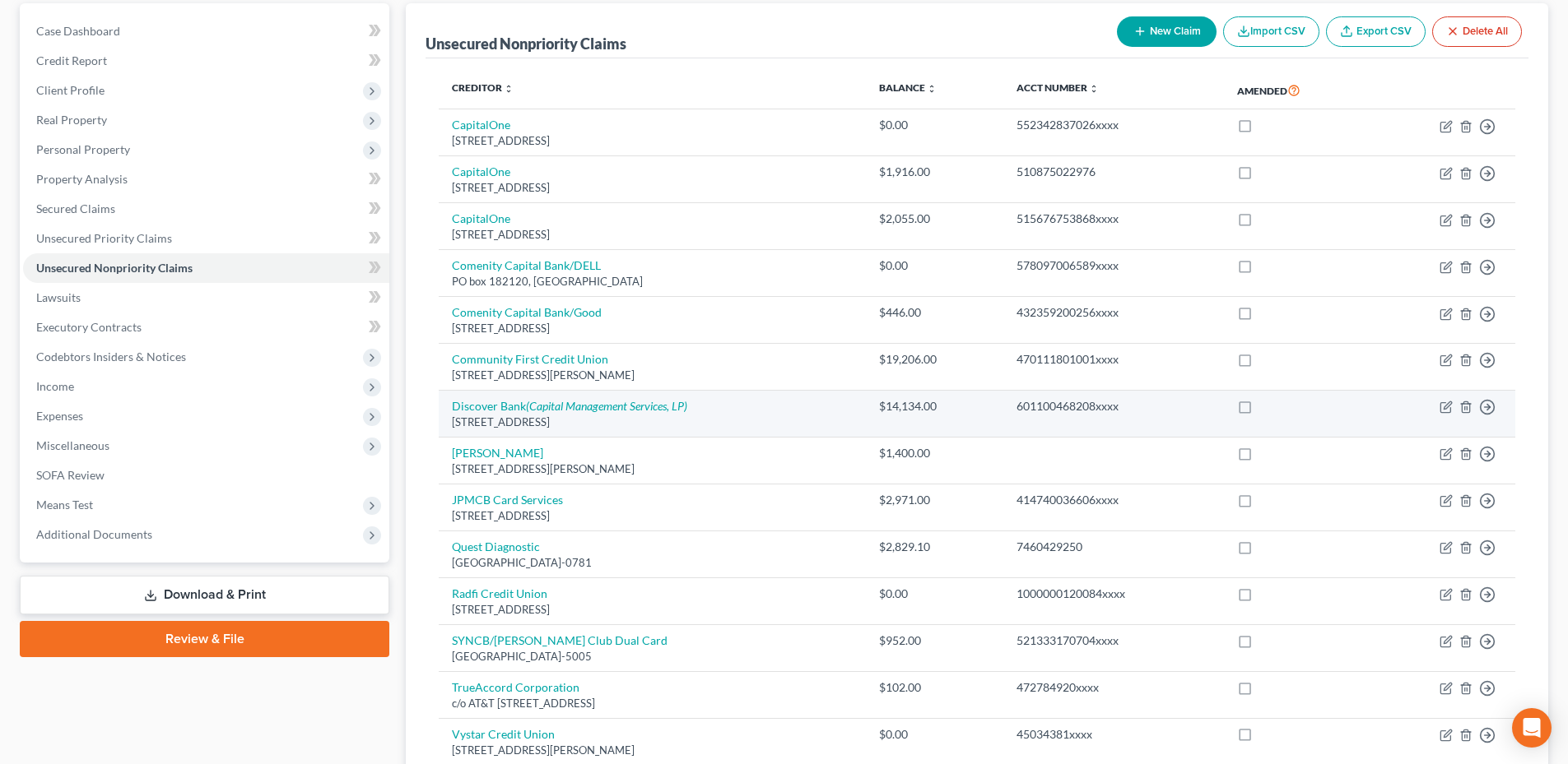
scroll to position [164, 0]
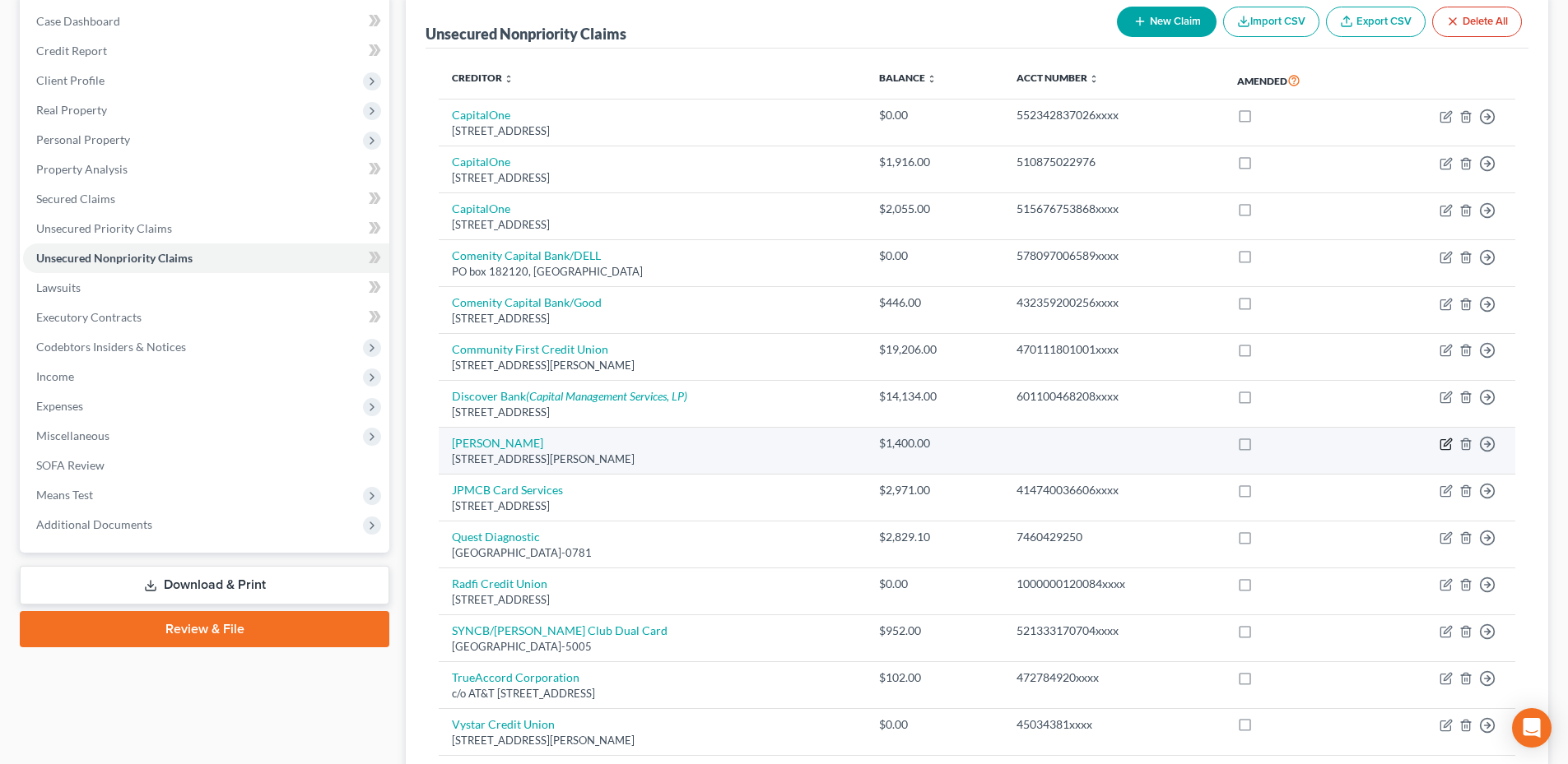
click at [1448, 444] on icon "button" at bounding box center [1446, 444] width 13 height 13
select select "9"
select select "14"
select select "0"
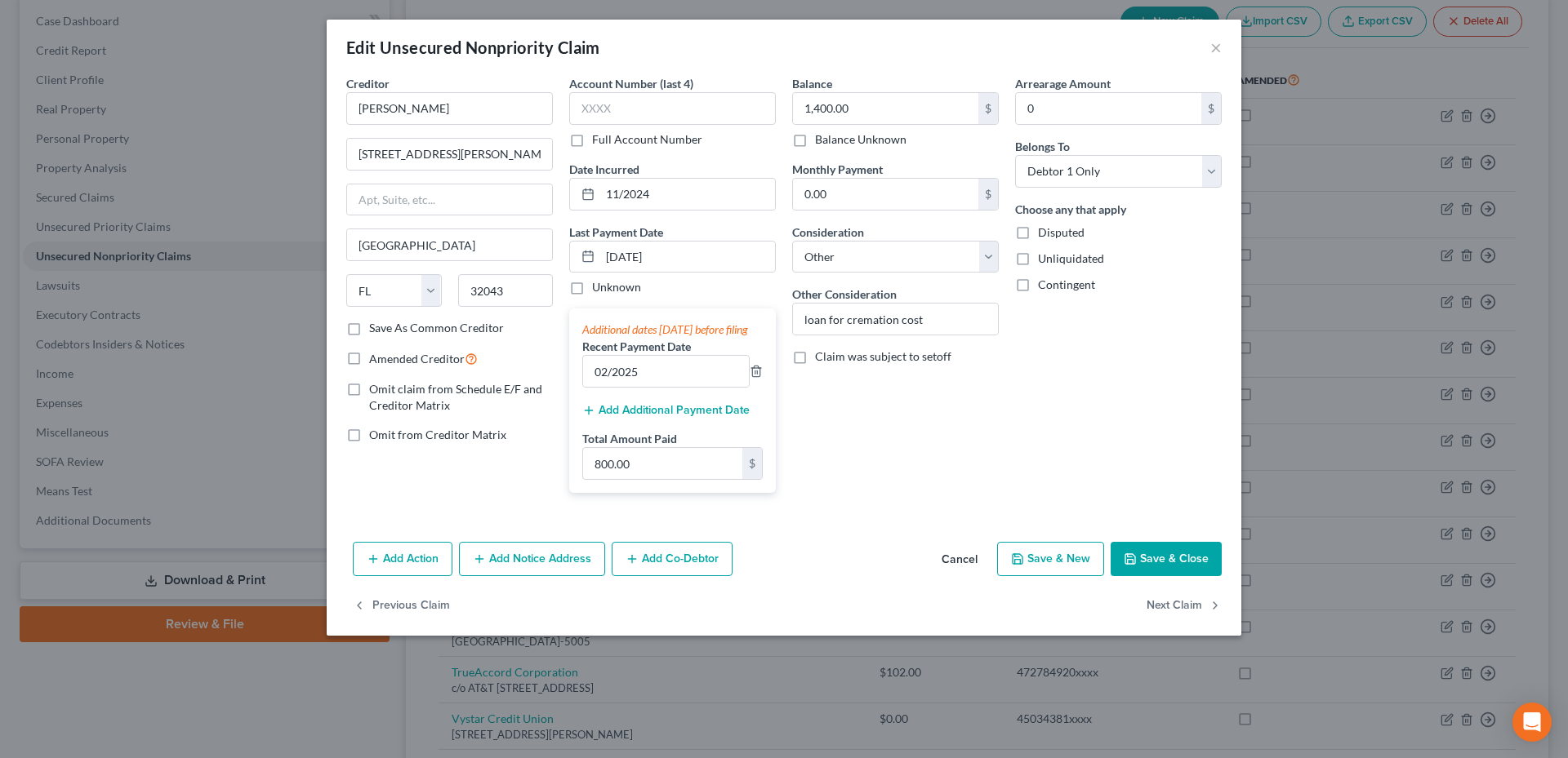
click at [715, 417] on button "Add Additional Payment Date" at bounding box center [665, 410] width 167 height 13
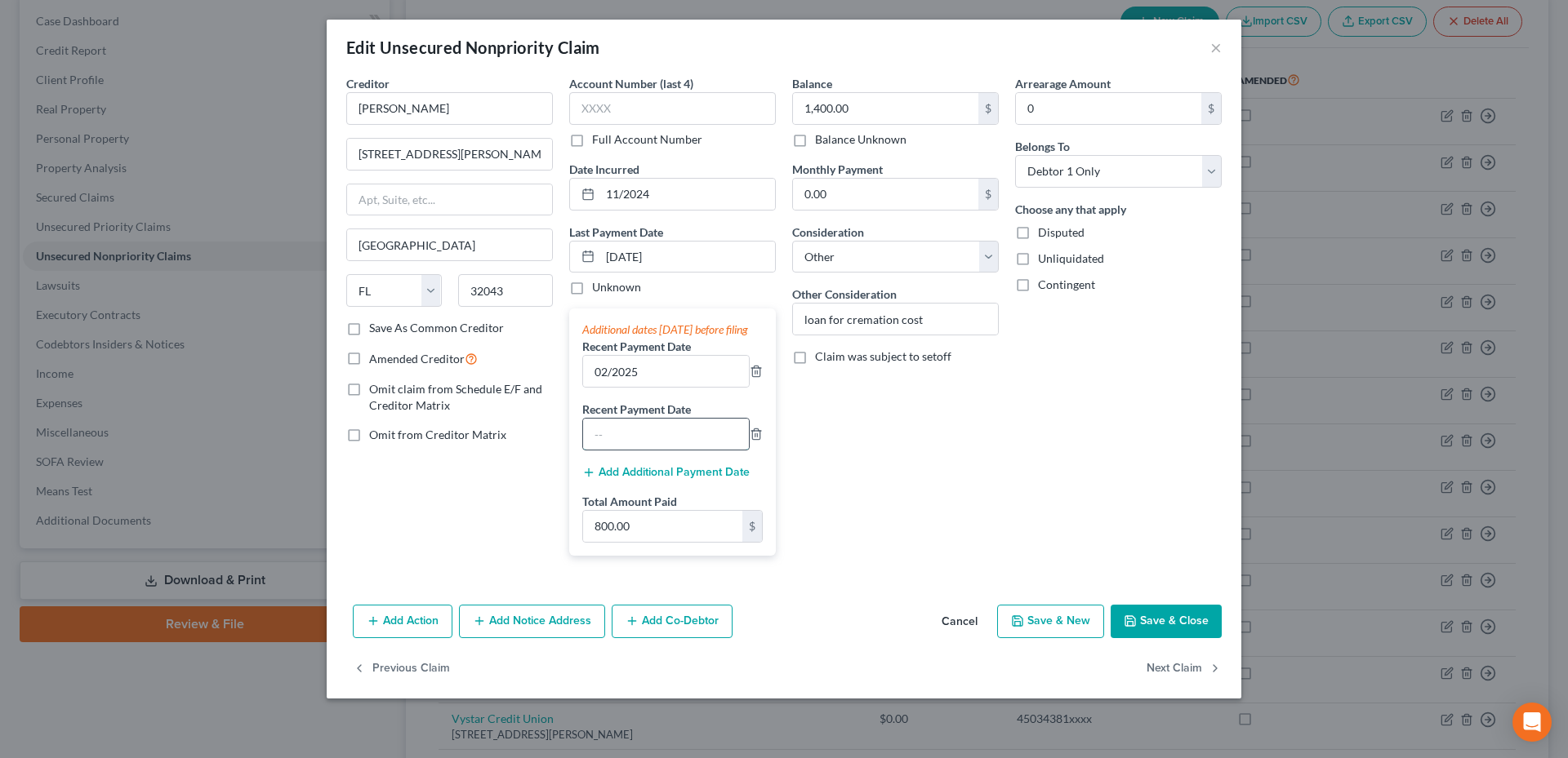
click at [659, 448] on input "text" at bounding box center [666, 434] width 166 height 31
type input "[DATE]"
click at [689, 479] on button "Add Additional Payment Date" at bounding box center [665, 473] width 167 height 13
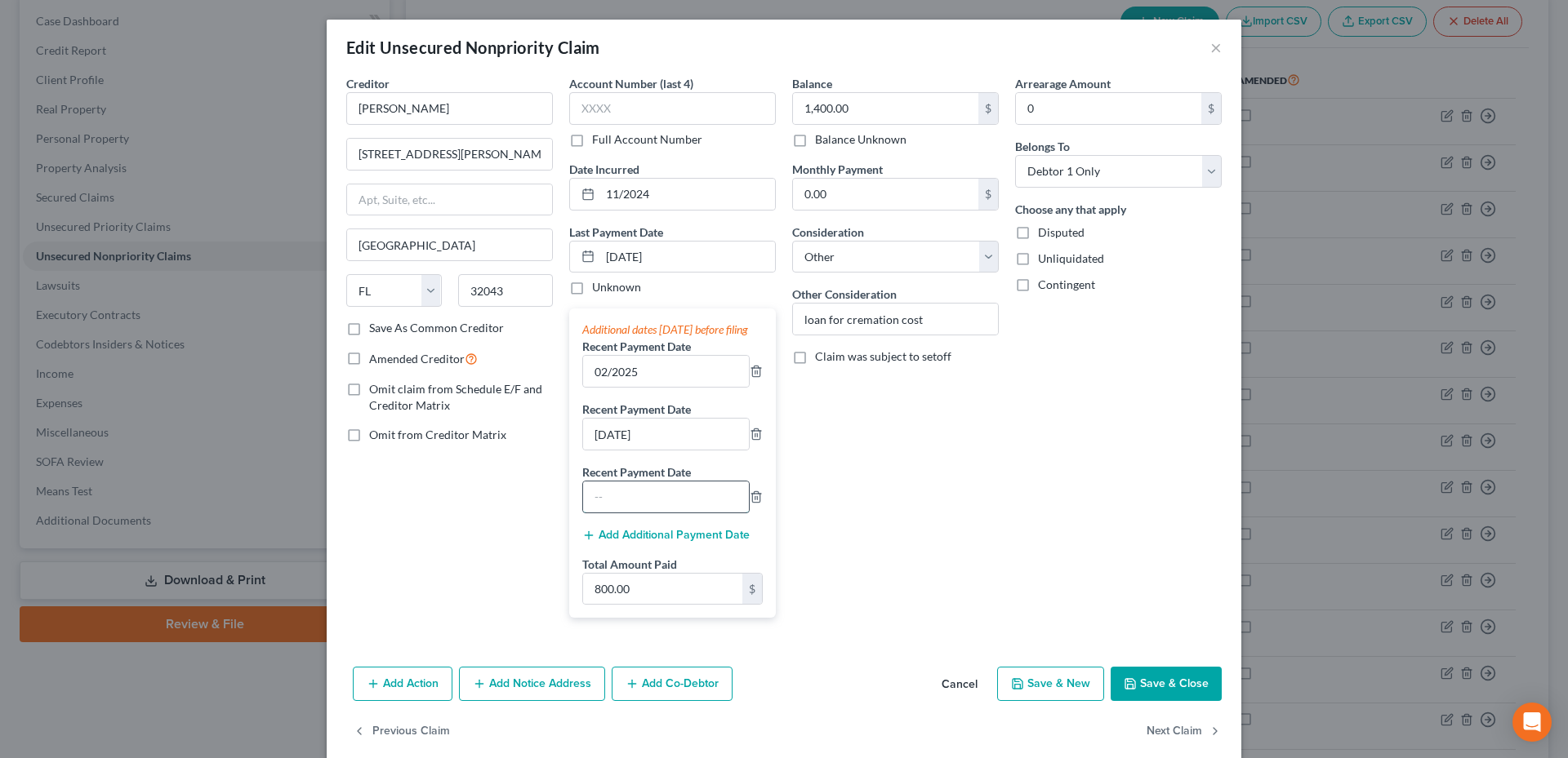
click at [631, 513] on input "text" at bounding box center [666, 496] width 166 height 31
type input "[DATE]"
click at [647, 604] on input "800.00" at bounding box center [662, 588] width 160 height 31
type input "1,600.00"
click at [1162, 701] on button "Save & Close" at bounding box center [1165, 683] width 111 height 34
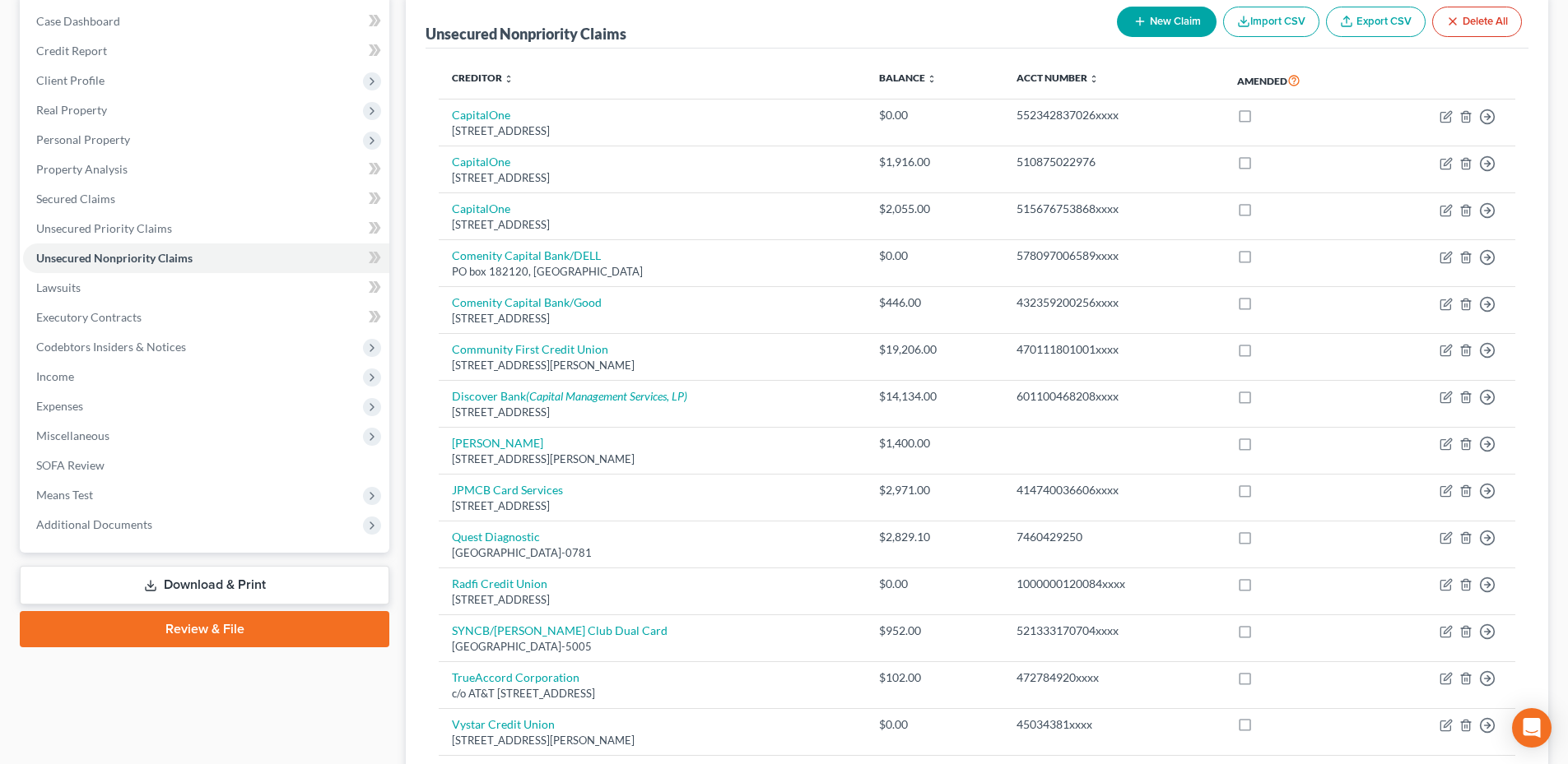
click at [1159, 9] on button "New Claim" at bounding box center [1167, 22] width 100 height 30
select select "0"
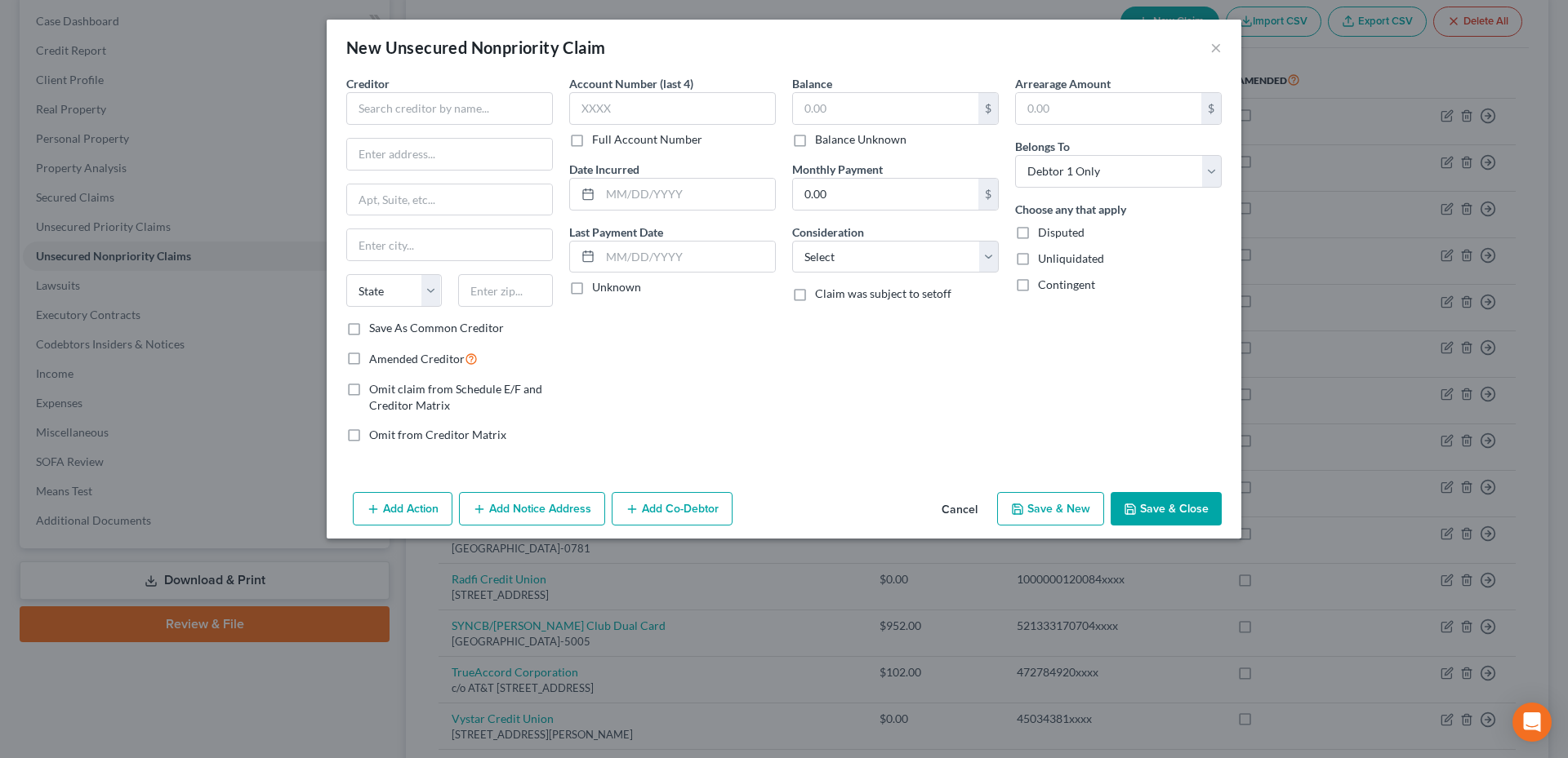
click at [955, 513] on button "Cancel" at bounding box center [959, 510] width 62 height 33
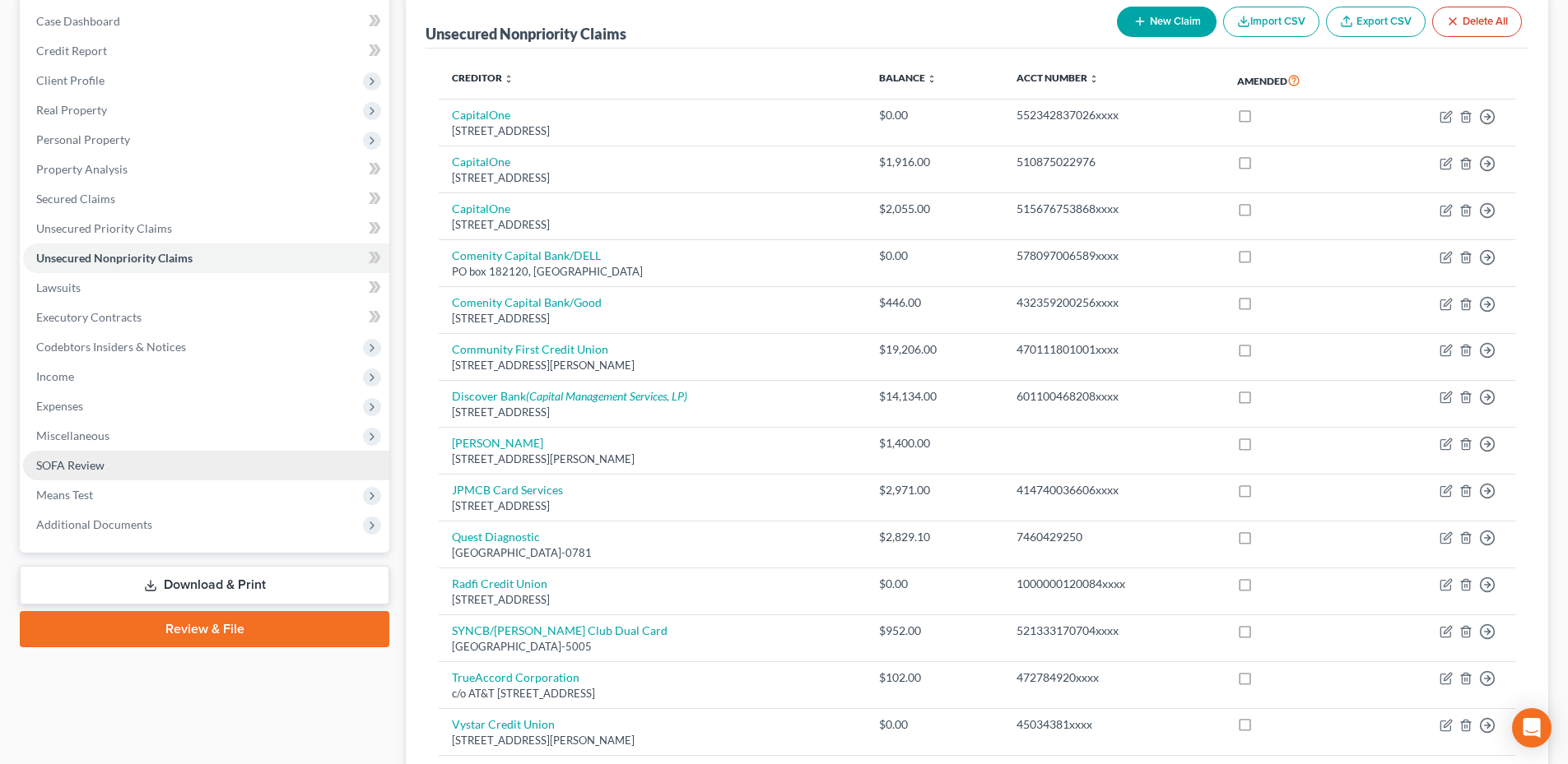
click at [73, 472] on link "SOFA Review" at bounding box center [207, 466] width 367 height 30
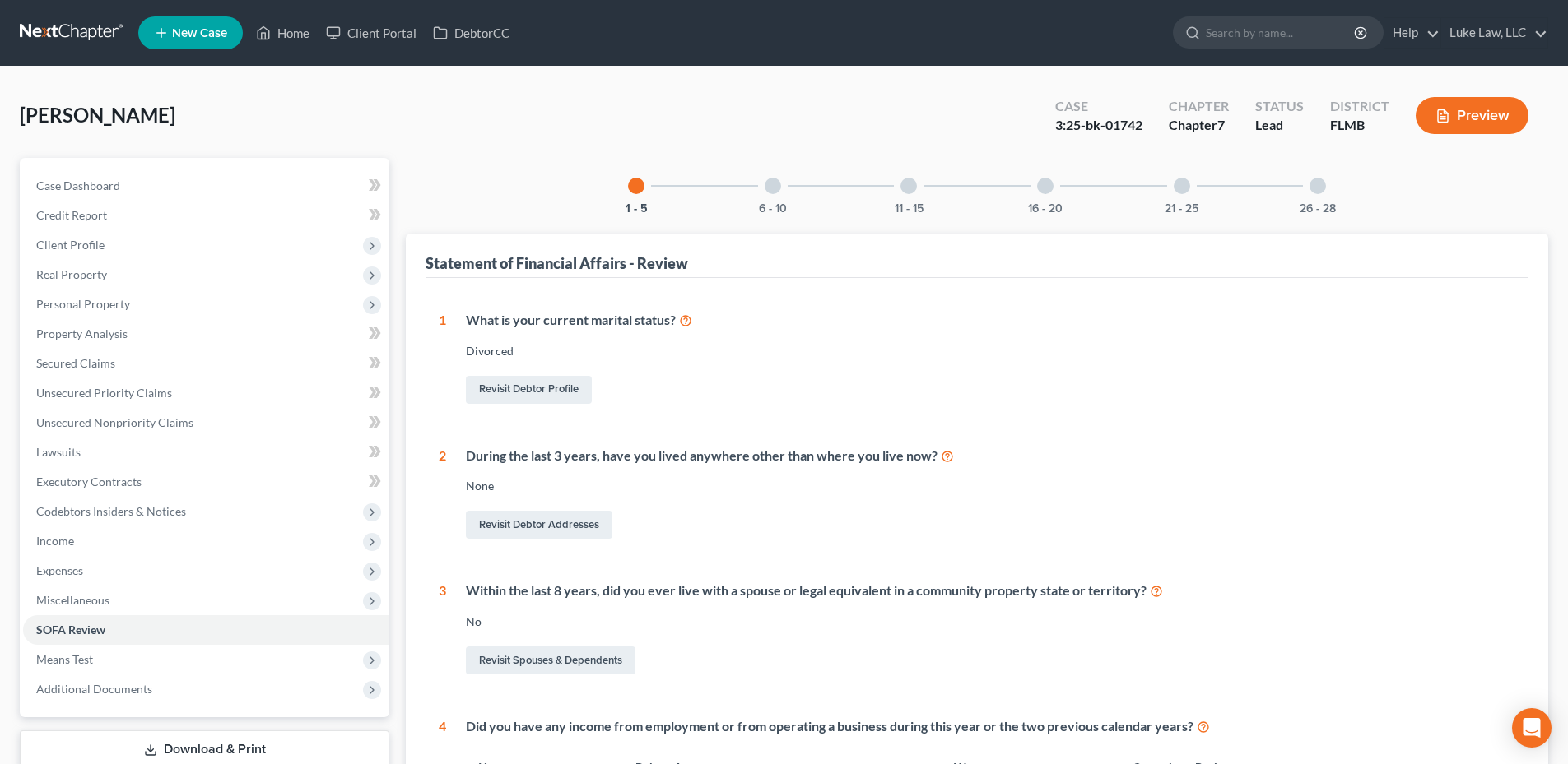
click at [769, 185] on div at bounding box center [773, 186] width 17 height 17
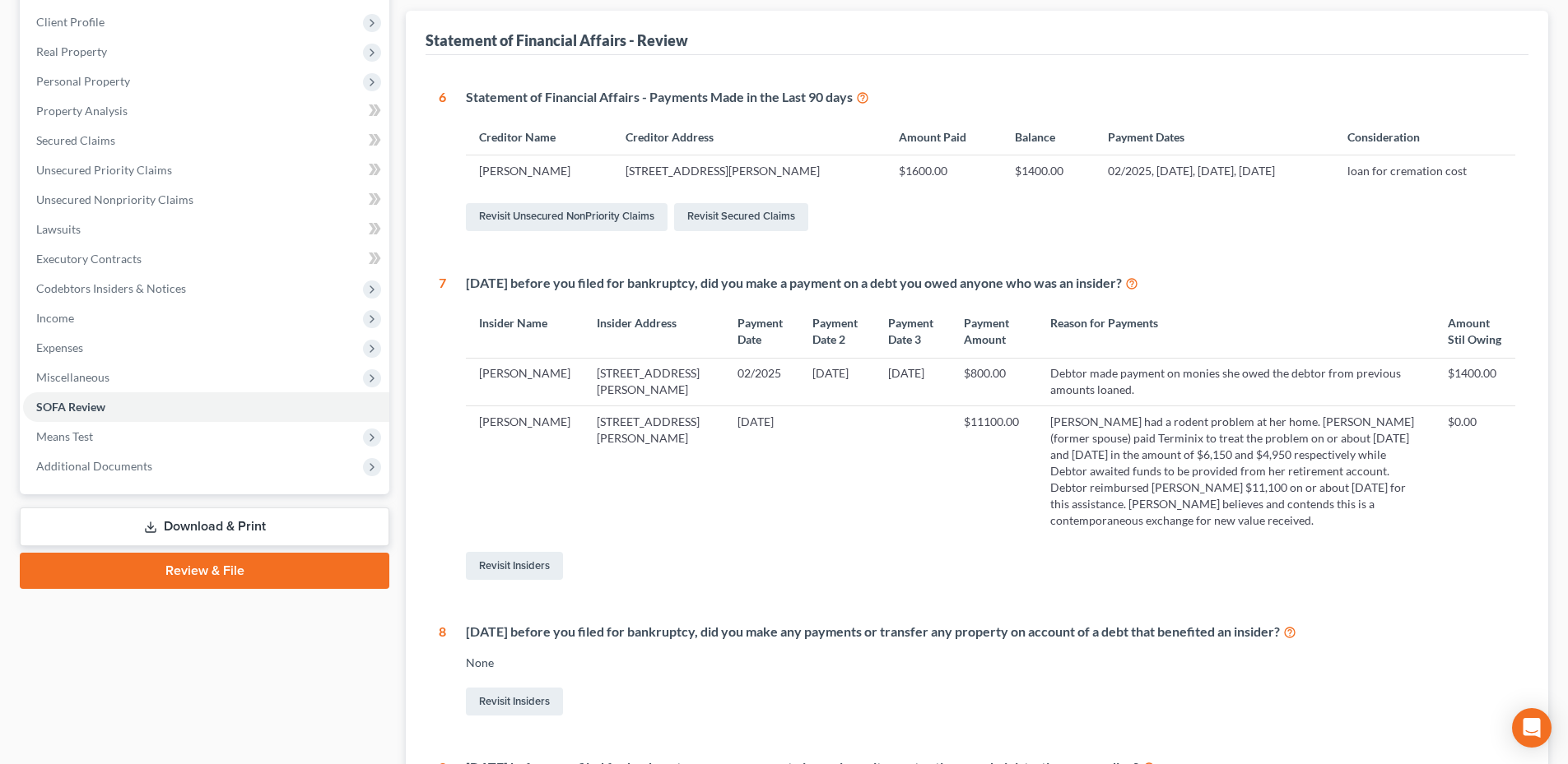
scroll to position [247, 0]
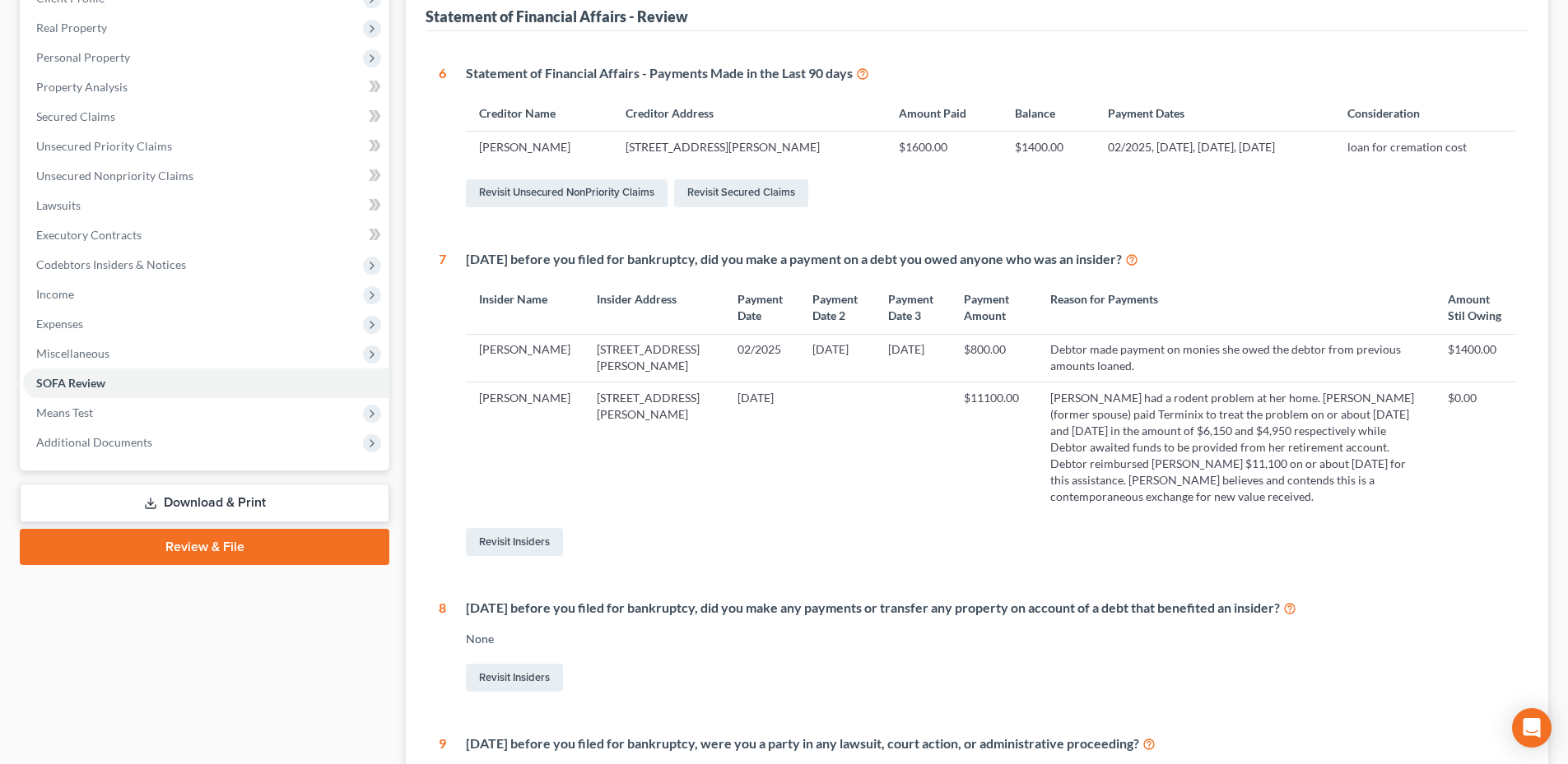
drag, startPoint x: 1328, startPoint y: 531, endPoint x: 1015, endPoint y: 446, distance: 324.3
click at [1037, 446] on td "[PERSON_NAME] had a rodent problem at her home. [PERSON_NAME] (former spouse) p…" at bounding box center [1235, 446] width 398 height 130
copy td "[PERSON_NAME] had a rodent problem at her home. [PERSON_NAME] (former spouse) p…"
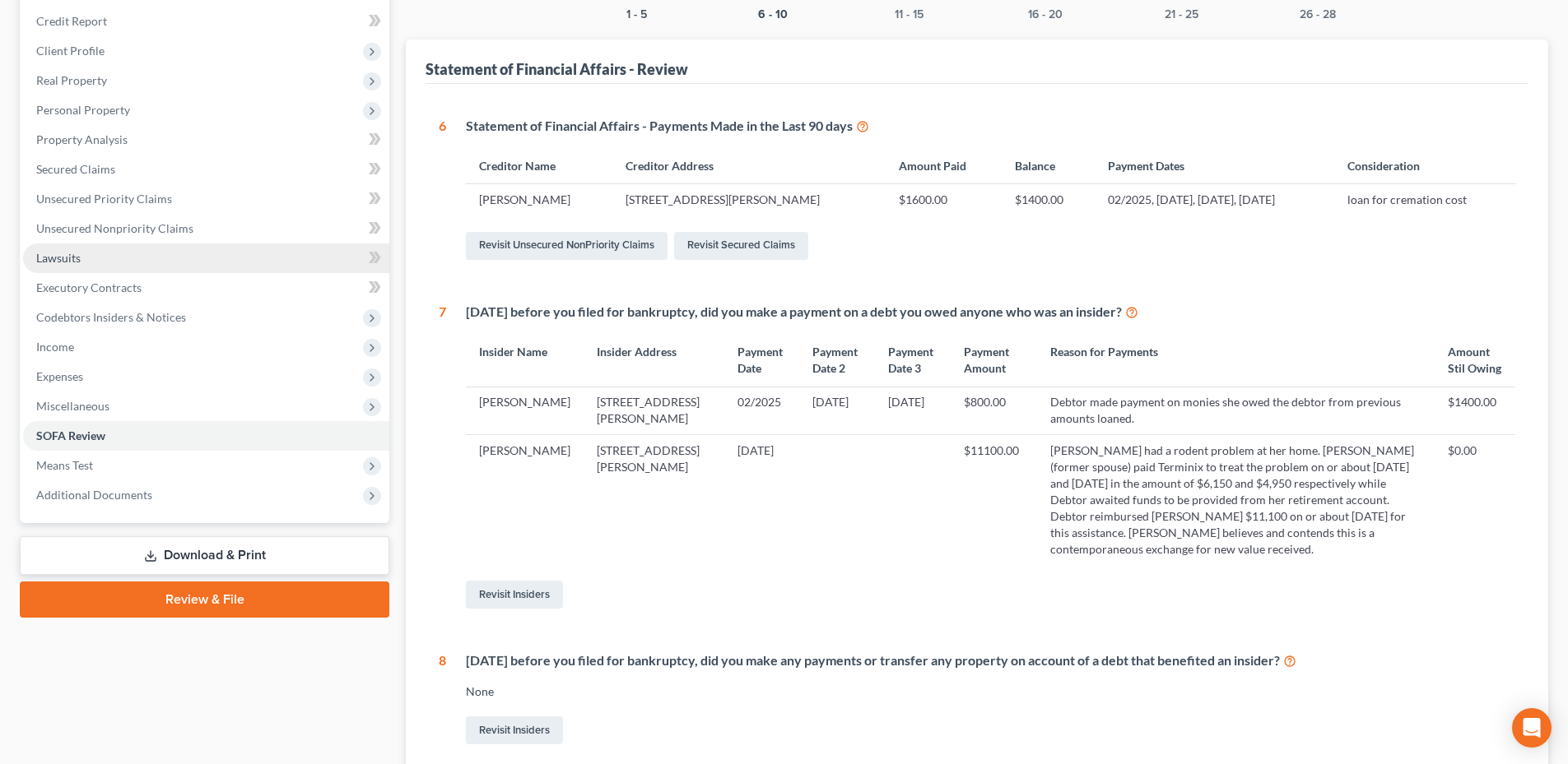
scroll to position [164, 0]
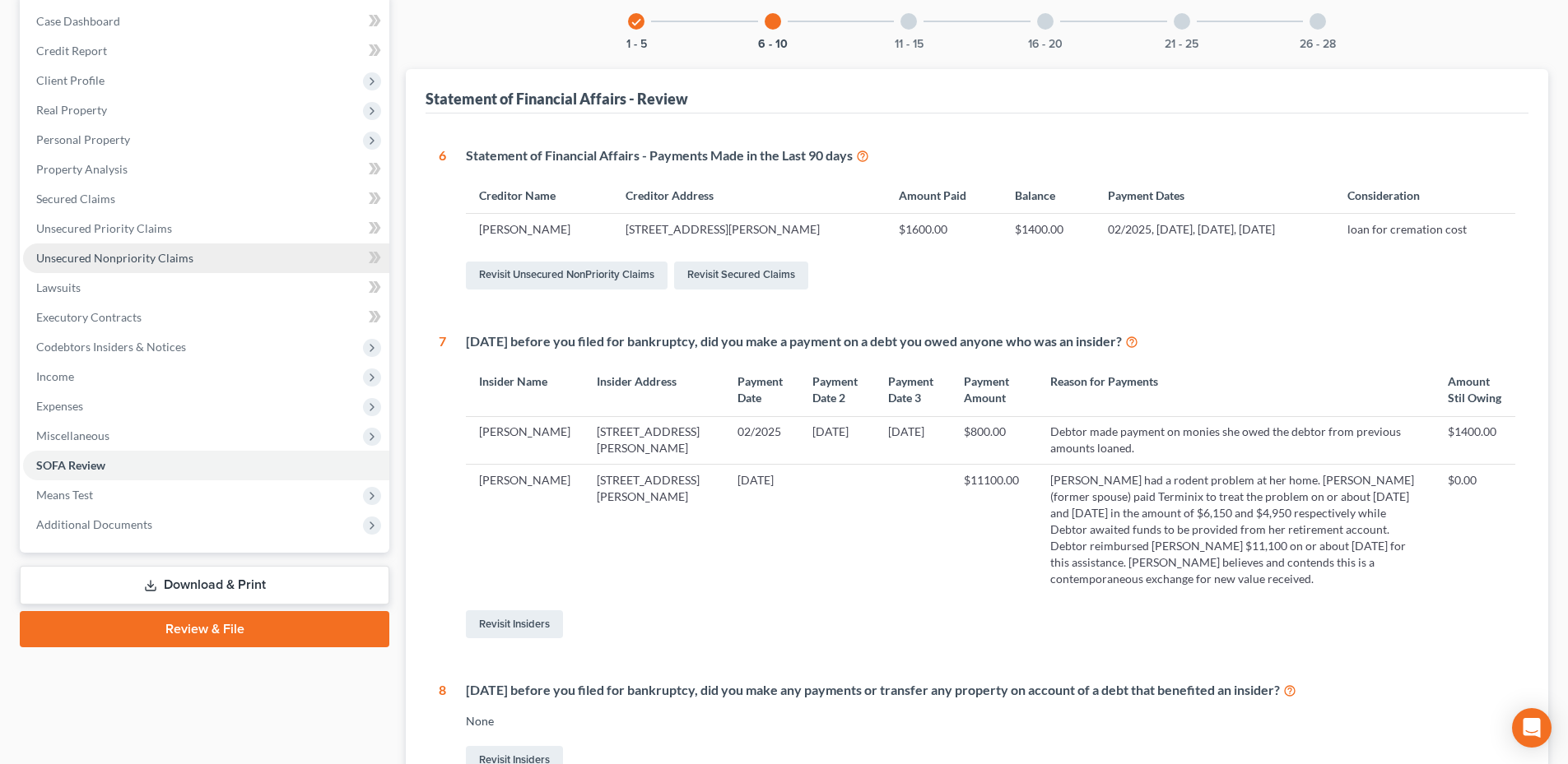
click at [167, 257] on span "Unsecured Nonpriority Claims" at bounding box center [115, 257] width 157 height 14
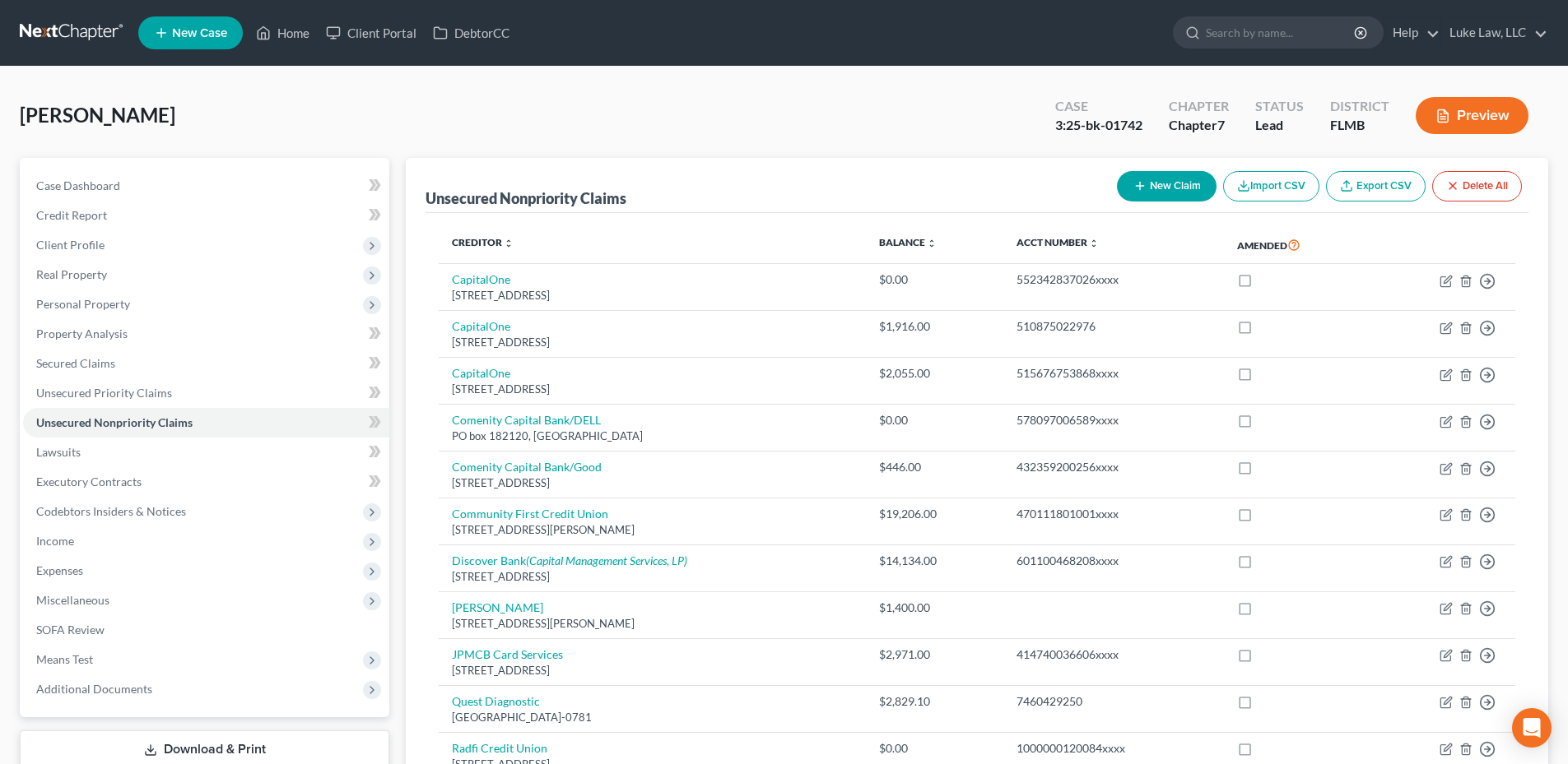
click at [1174, 185] on button "New Claim" at bounding box center [1167, 186] width 100 height 30
select select "0"
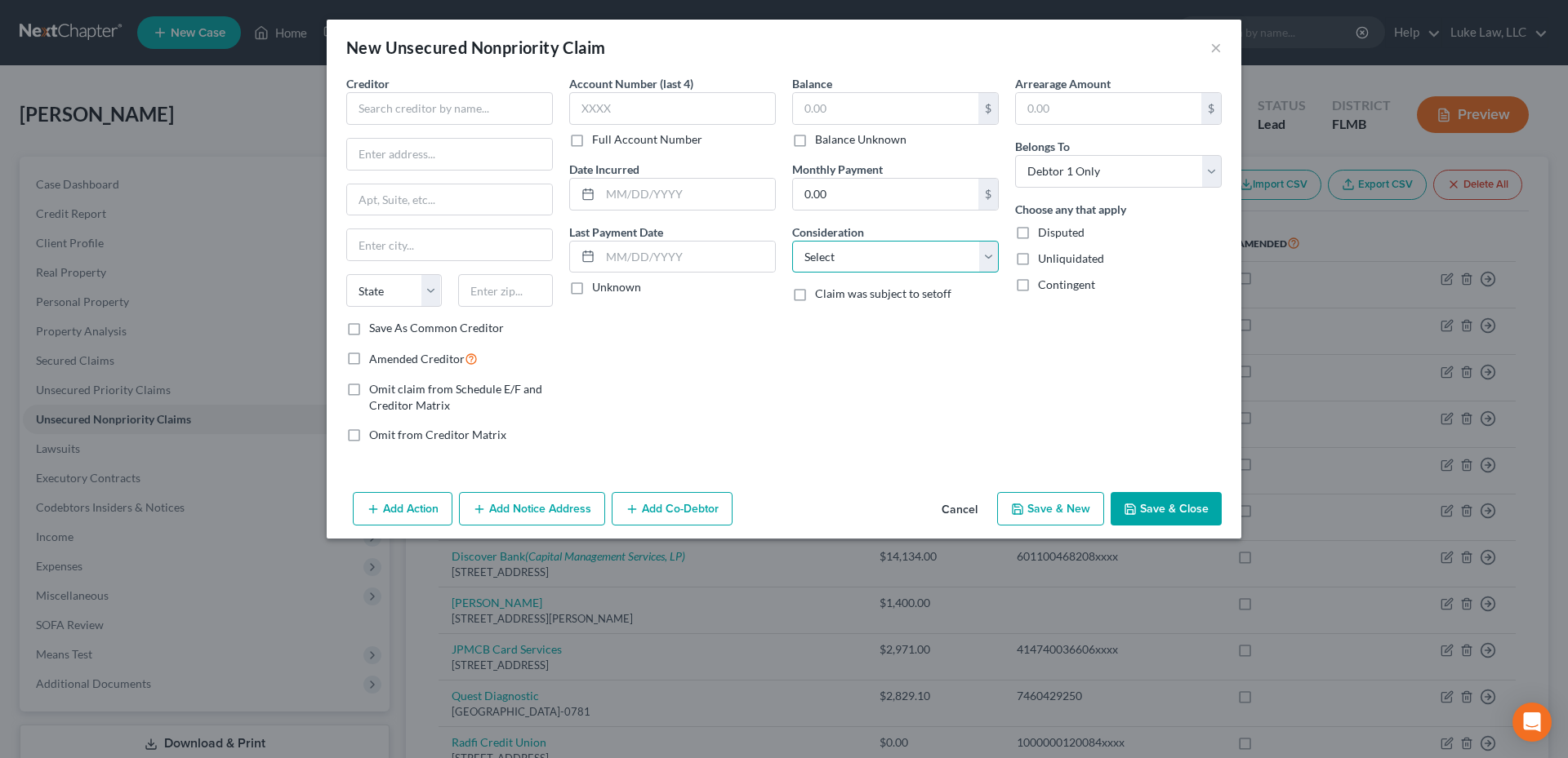
click at [981, 257] on select "Select Cable / Satellite Services Collection Agency Credit Card Debt Debt Couns…" at bounding box center [895, 256] width 206 height 33
select select "14"
click at [792, 241] on select "Select Cable / Satellite Services Collection Agency Credit Card Debt Debt Couns…" at bounding box center [895, 256] width 206 height 33
click at [837, 318] on input "text" at bounding box center [895, 319] width 205 height 31
paste input "[PERSON_NAME] had a rodent problem at her home. [PERSON_NAME] (former spouse) p…"
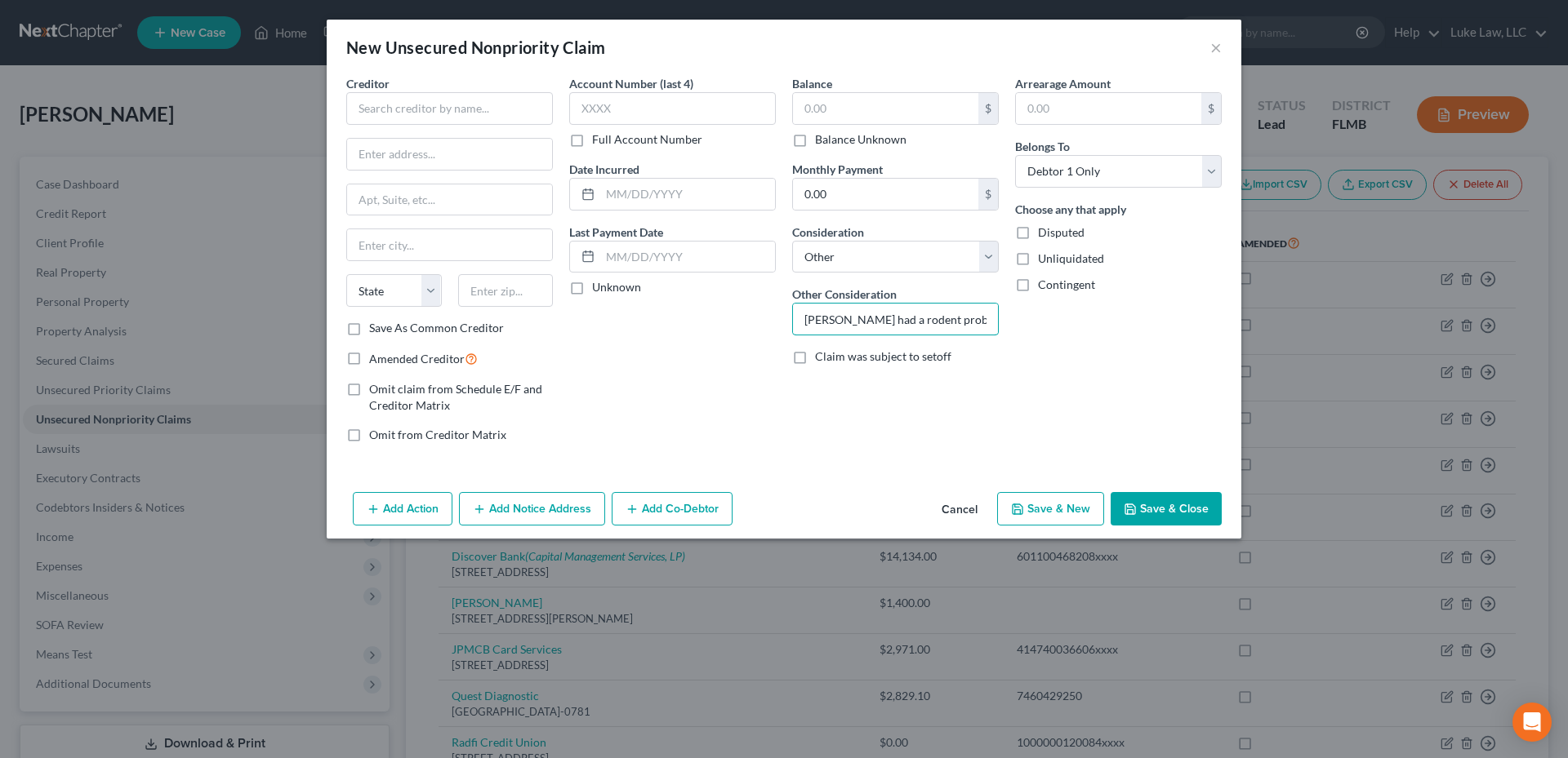
scroll to position [0, 2047]
type input "[PERSON_NAME] had a rodent problem at her home. [PERSON_NAME] (former spouse) p…"
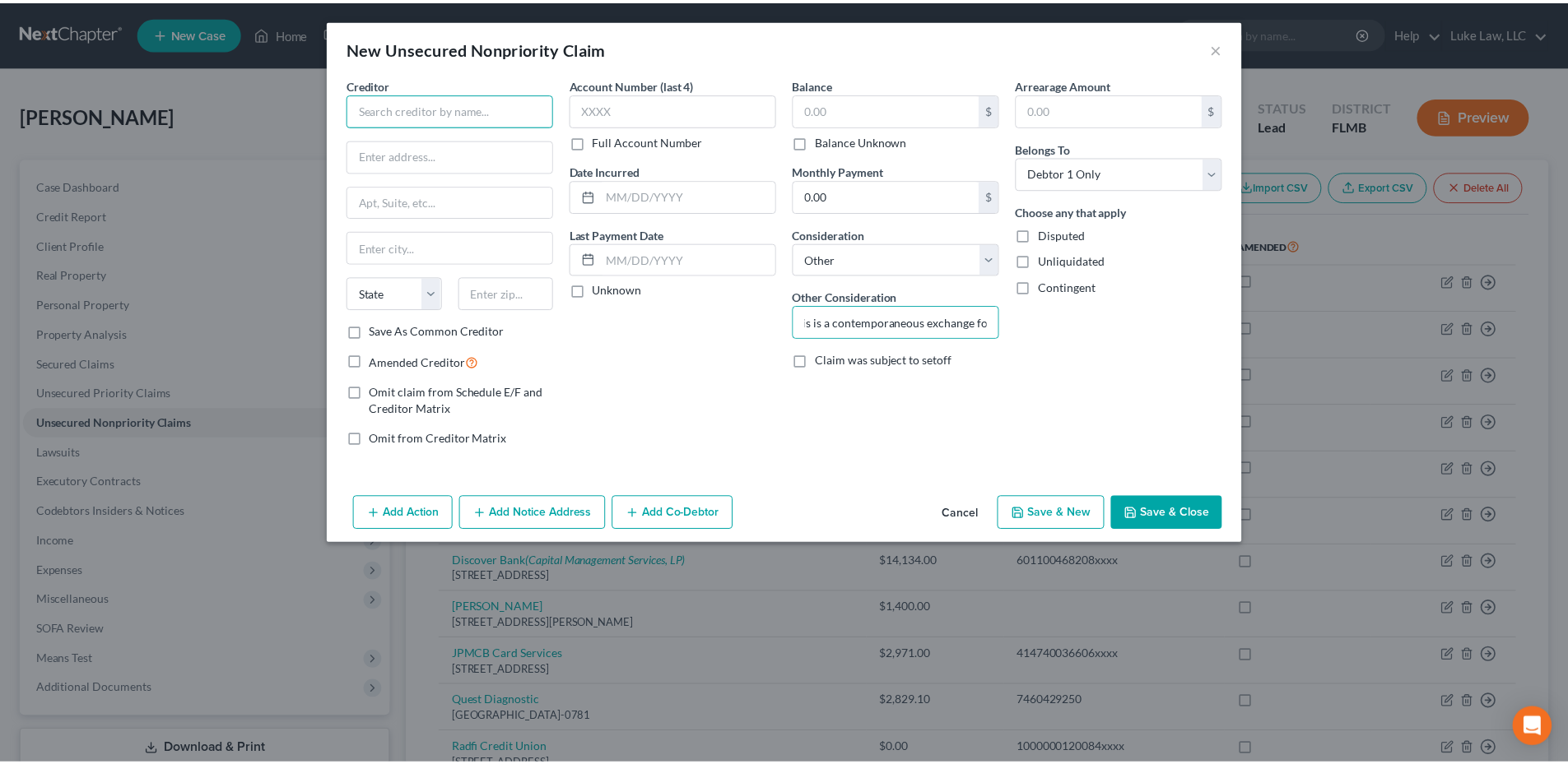
scroll to position [0, 0]
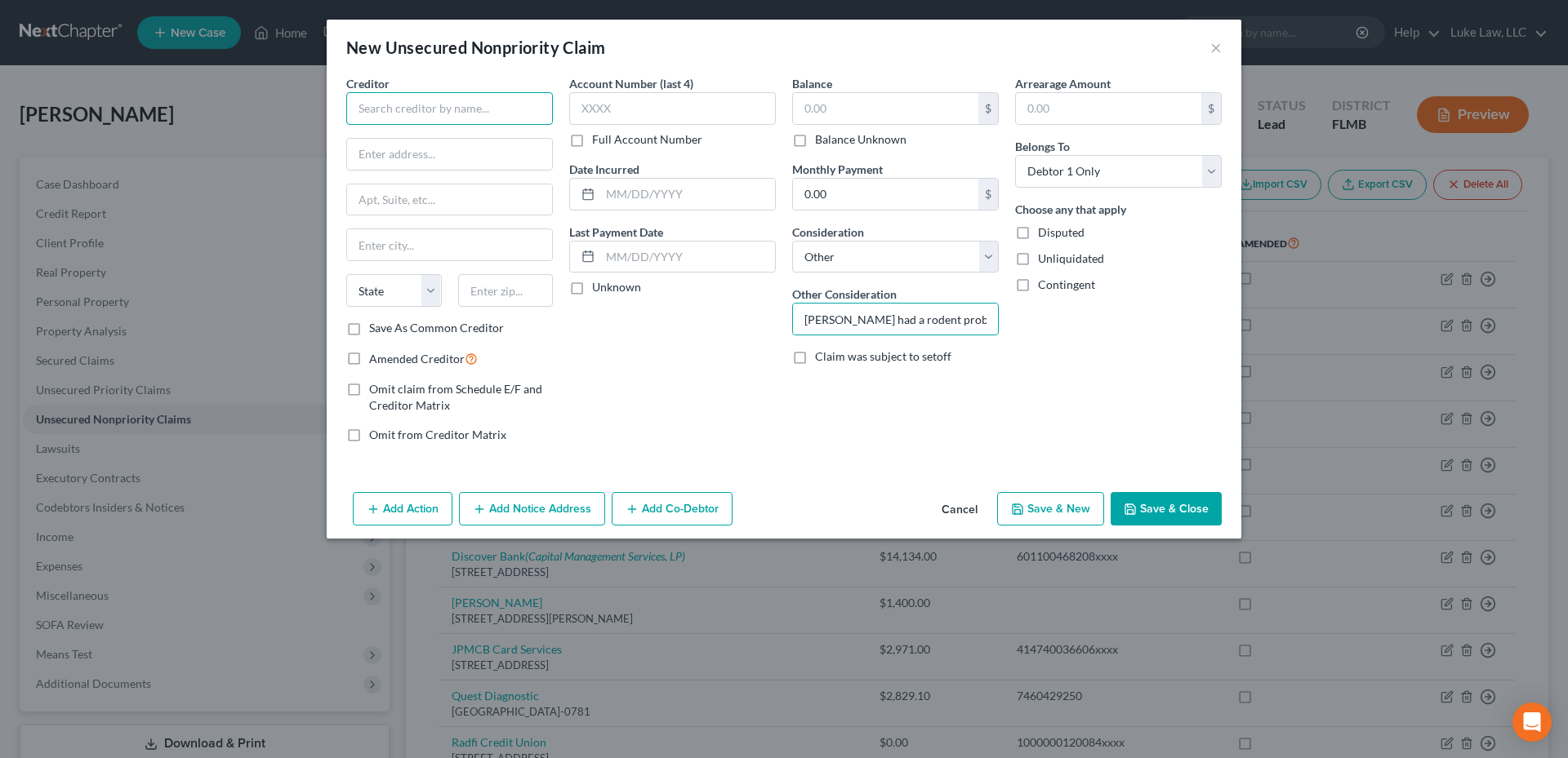
click at [396, 116] on input "text" at bounding box center [449, 108] width 206 height 33
type input "[PERSON_NAME]"
type input "[STREET_ADDRESS][PERSON_NAME]"
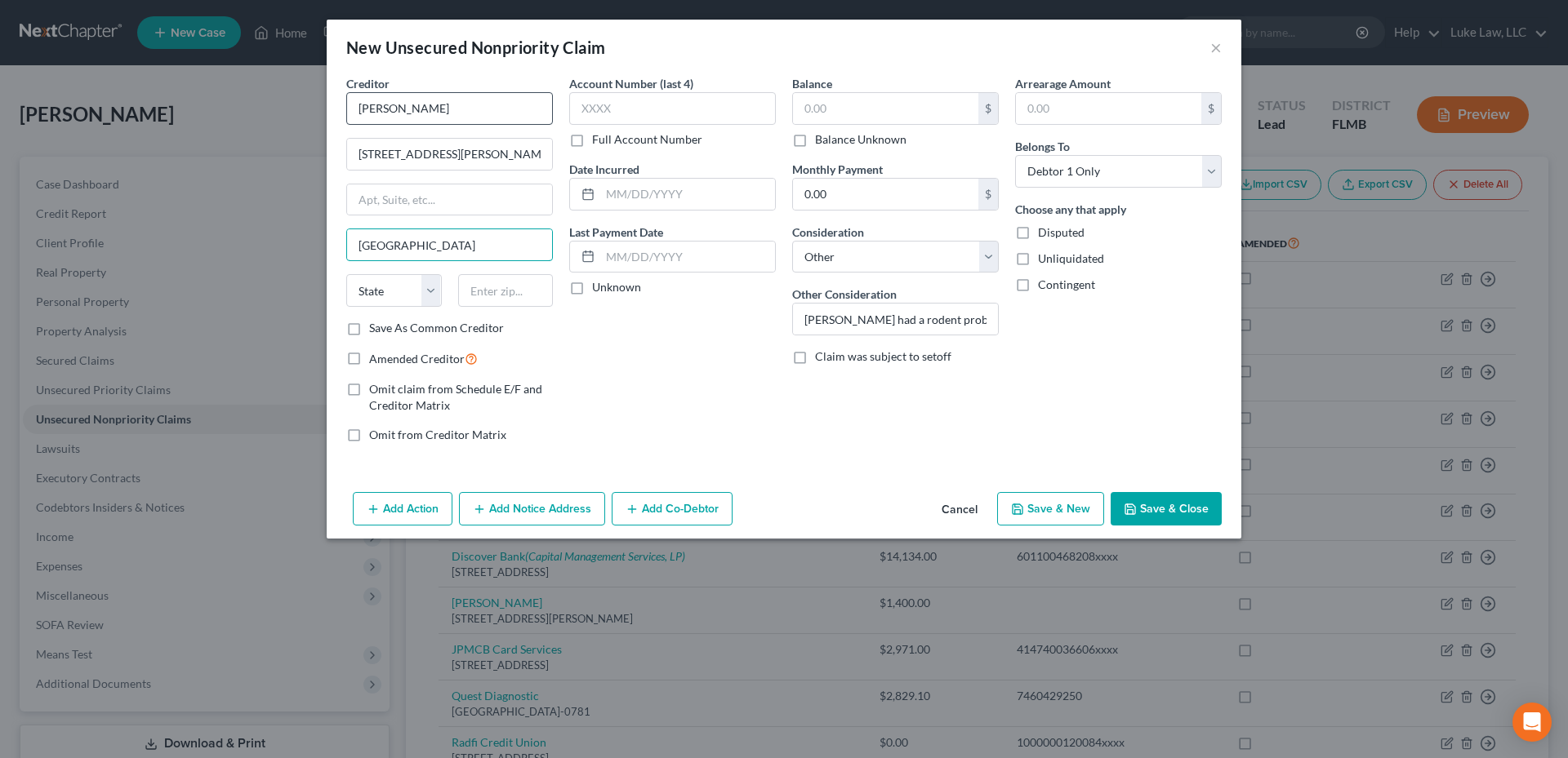
type input "[GEOGRAPHIC_DATA]"
select select "9"
type input "32043"
click at [618, 193] on input "text" at bounding box center [687, 194] width 174 height 31
type input "[DATE]"
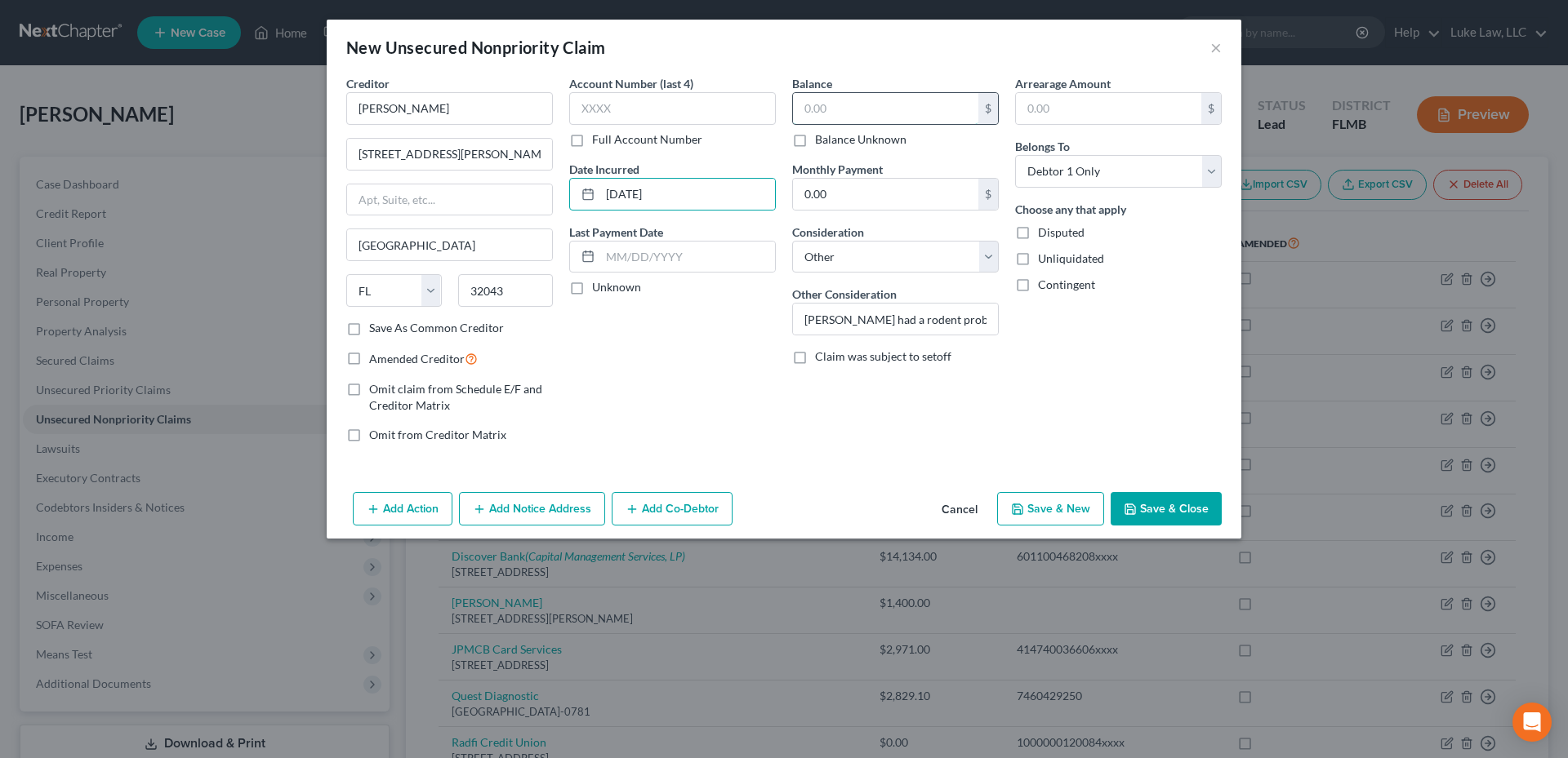
click at [830, 103] on input "text" at bounding box center [885, 108] width 186 height 31
type input "11,100.00"
click at [1156, 513] on button "Save & Close" at bounding box center [1165, 509] width 111 height 34
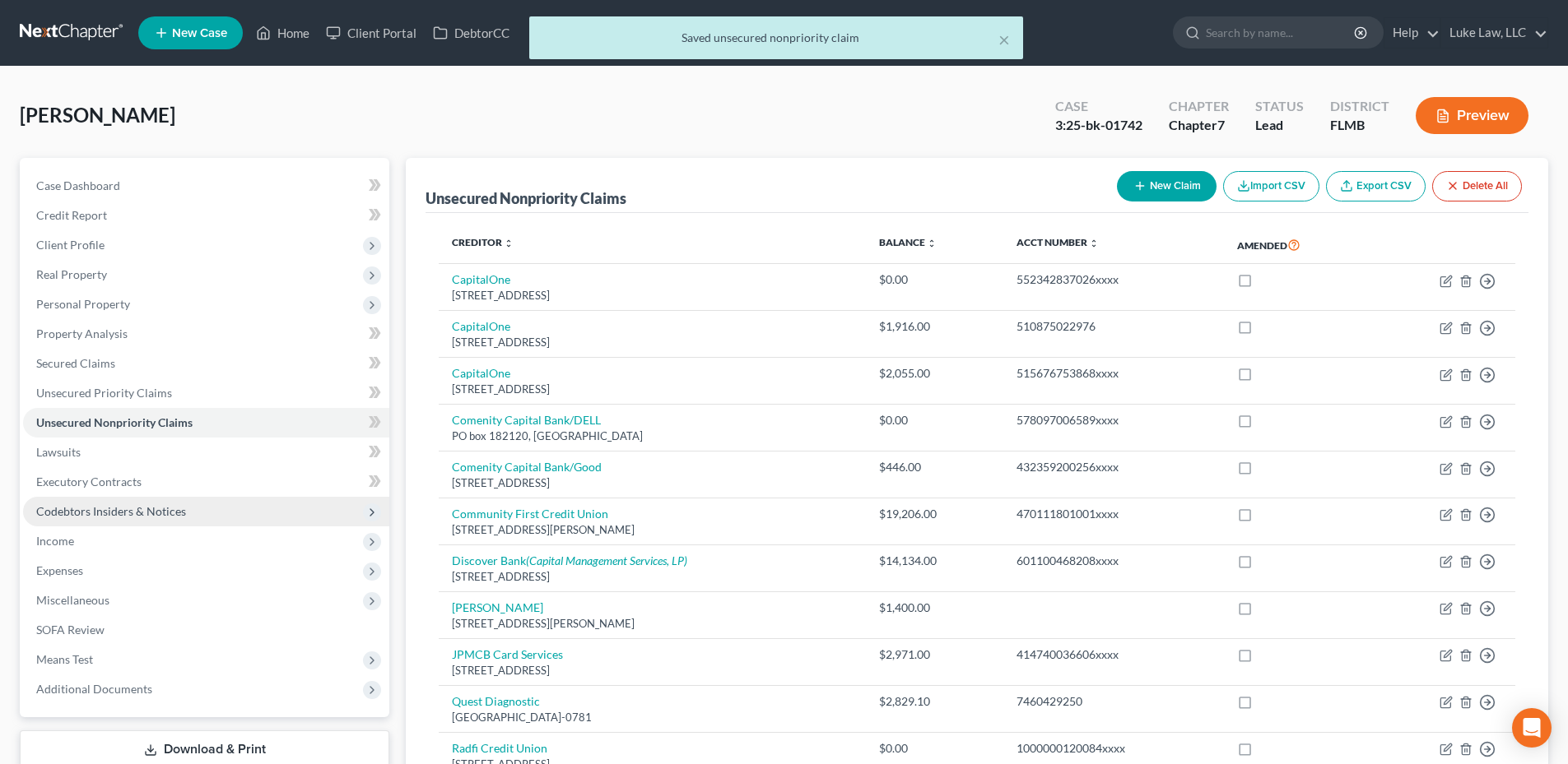
click at [93, 509] on span "Codebtors Insiders & Notices" at bounding box center [111, 511] width 149 height 14
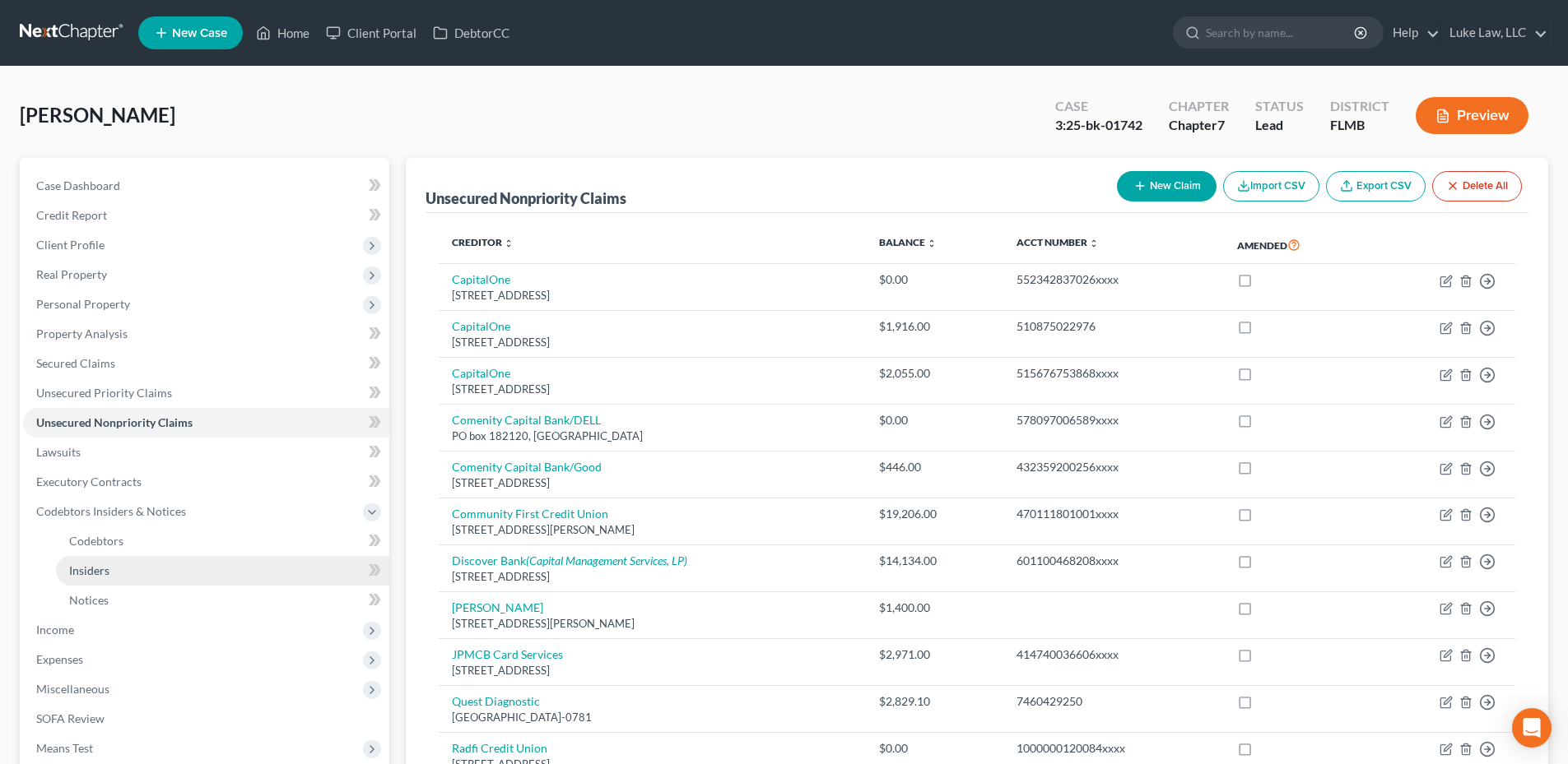
click at [76, 567] on span "Insiders" at bounding box center [89, 570] width 40 height 14
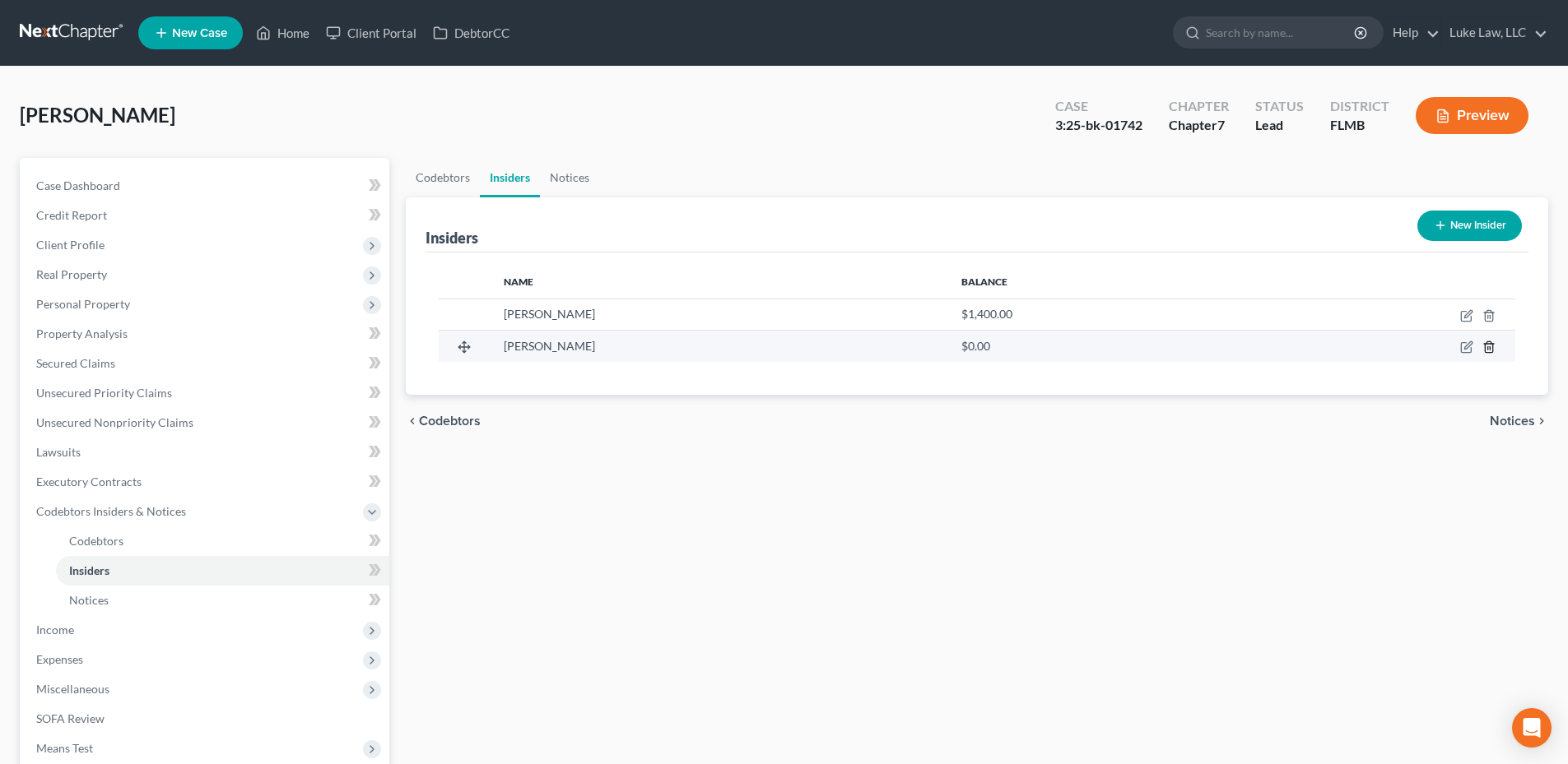
click at [1489, 347] on line "button" at bounding box center [1489, 349] width 0 height 4
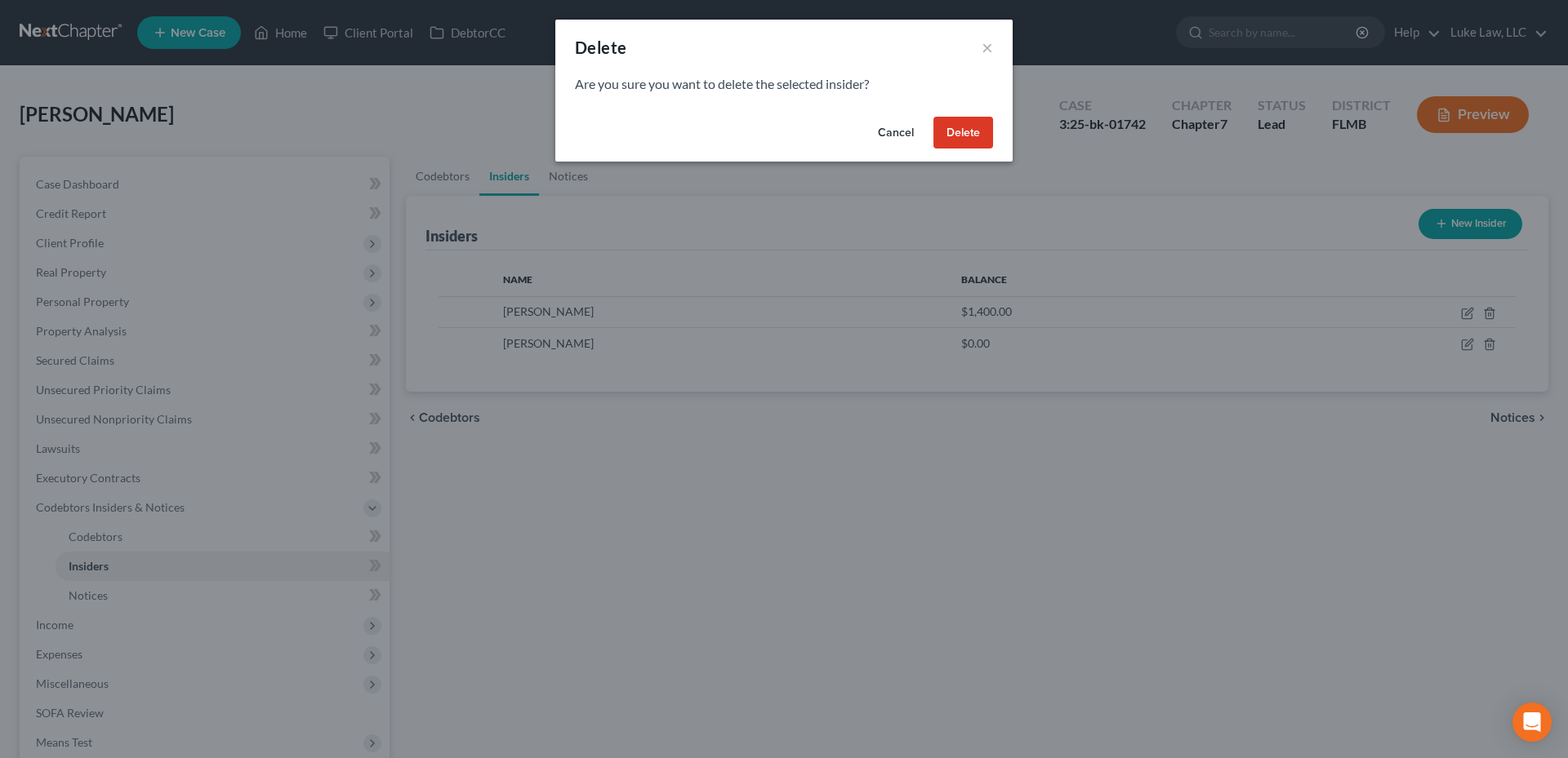
click at [961, 124] on button "Delete" at bounding box center [964, 132] width 60 height 33
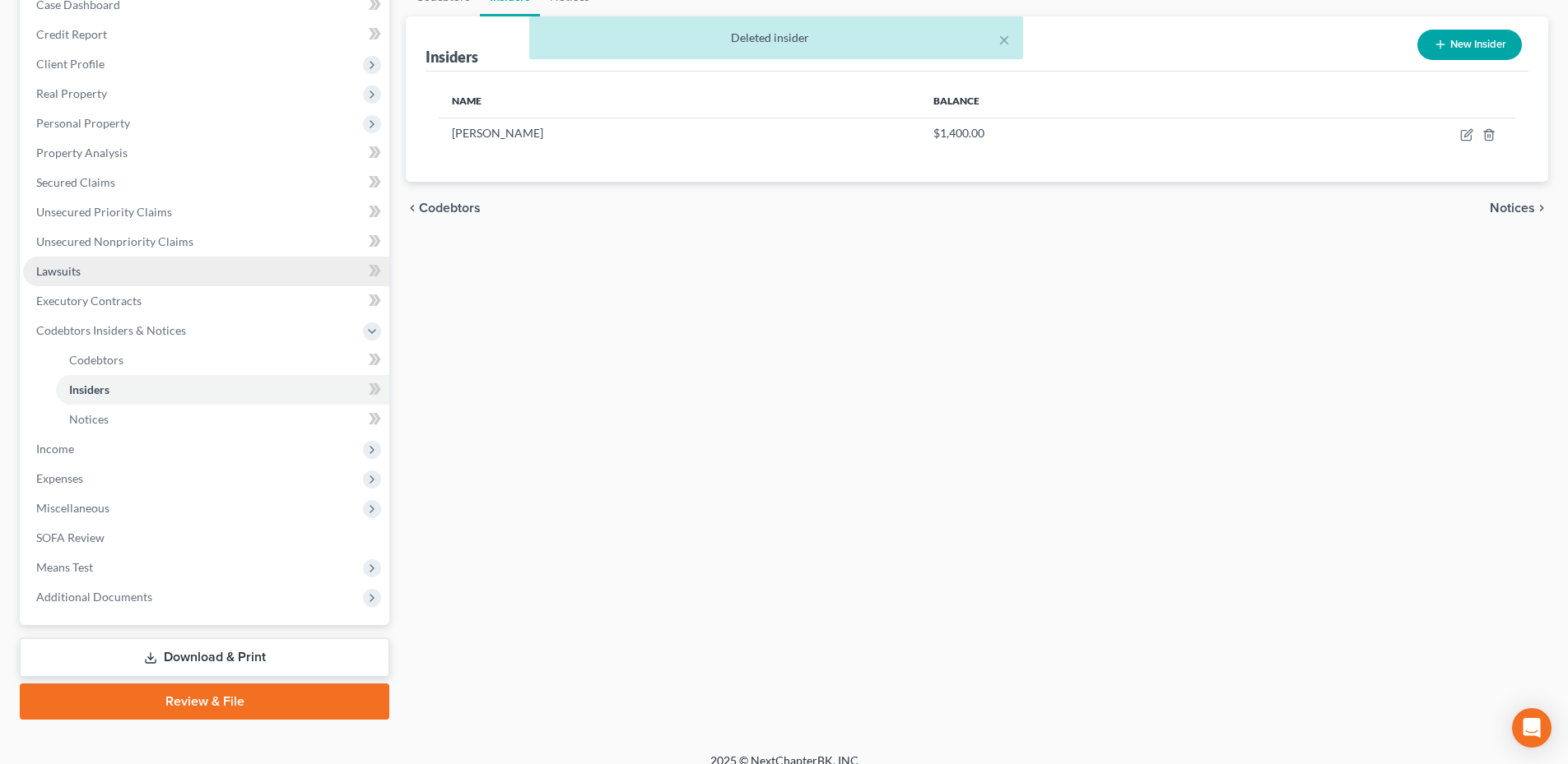
scroll to position [199, 0]
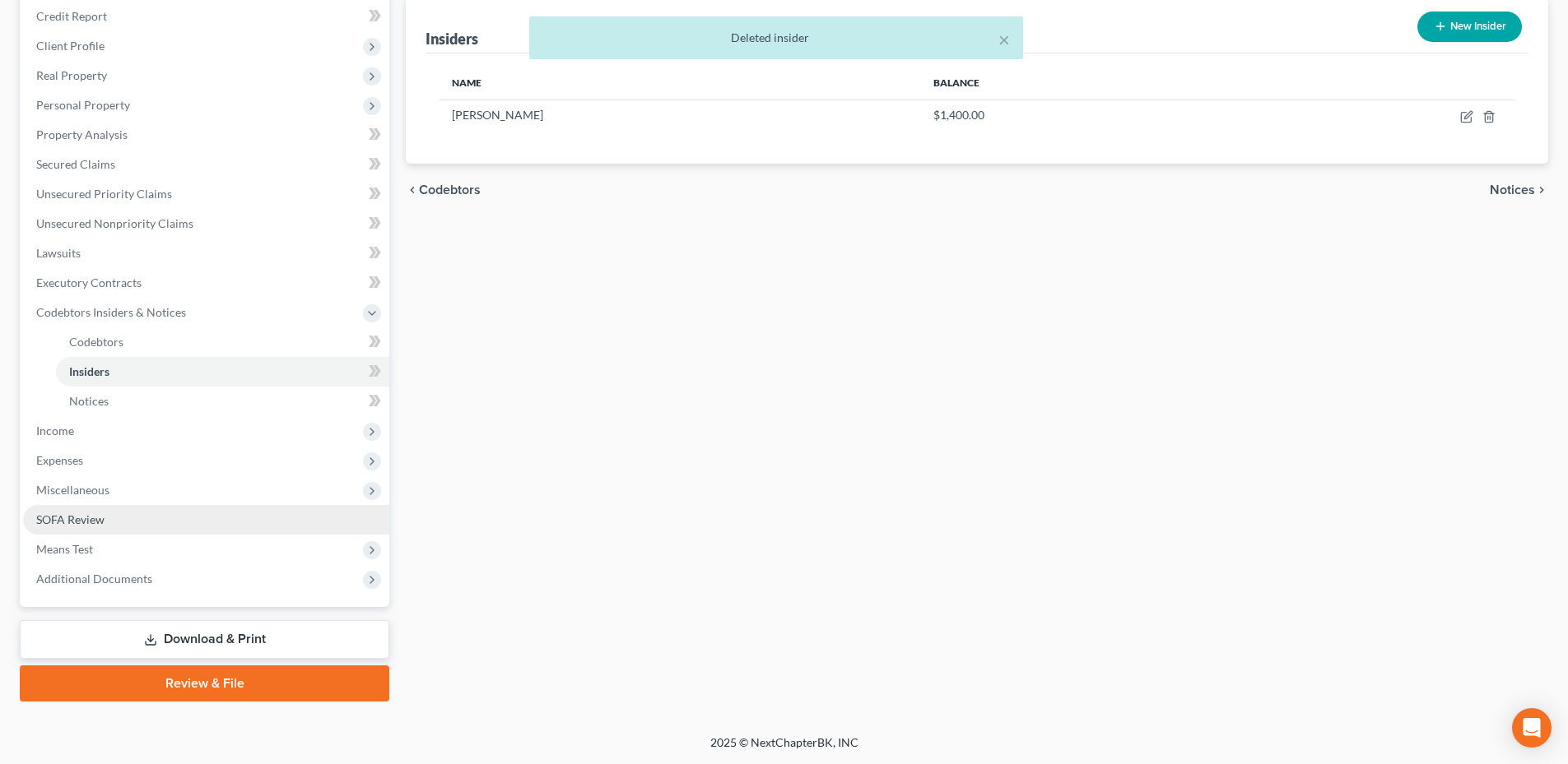
click at [33, 520] on link "SOFA Review" at bounding box center [207, 520] width 367 height 30
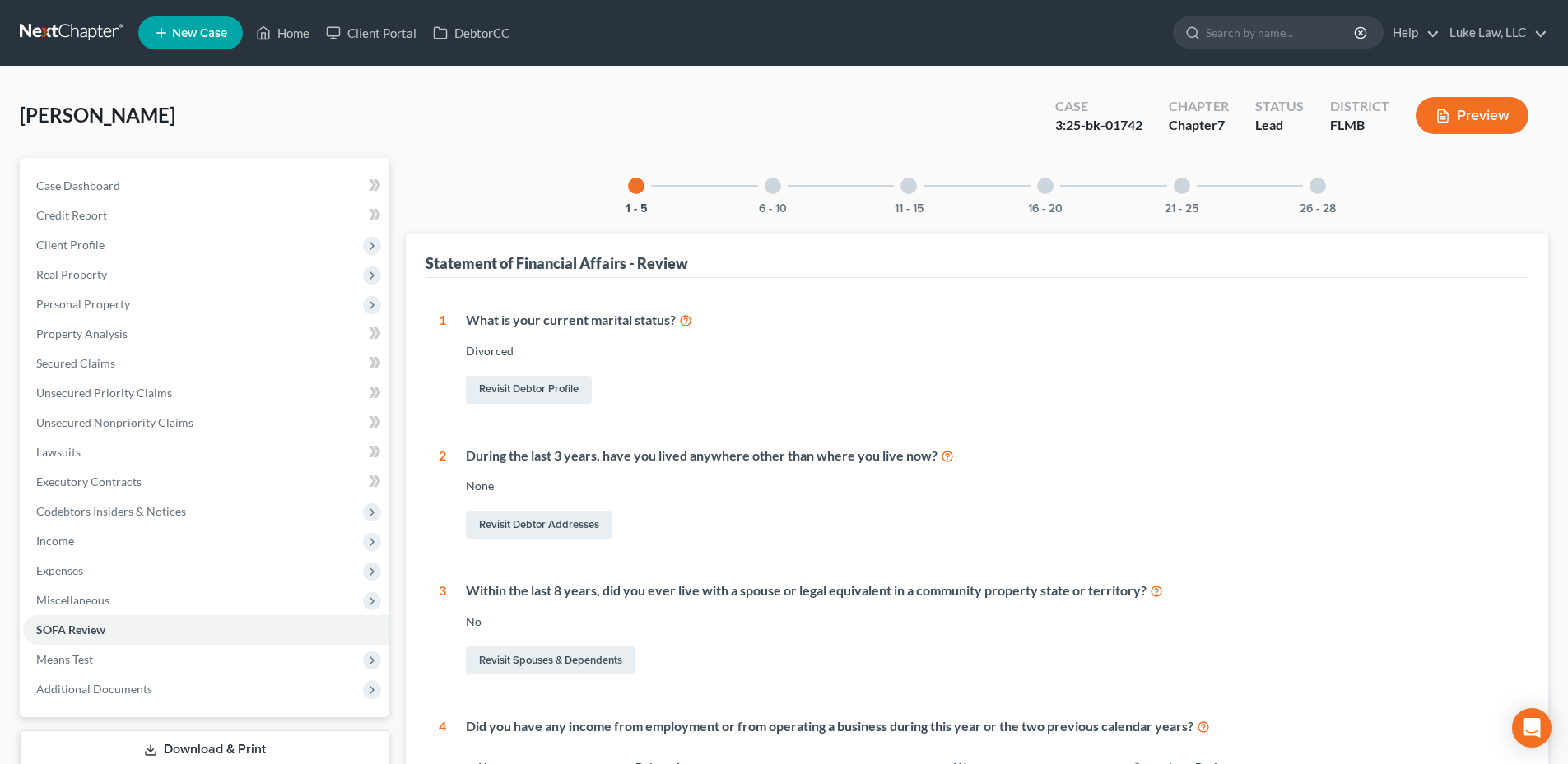
click at [779, 189] on div at bounding box center [773, 186] width 17 height 17
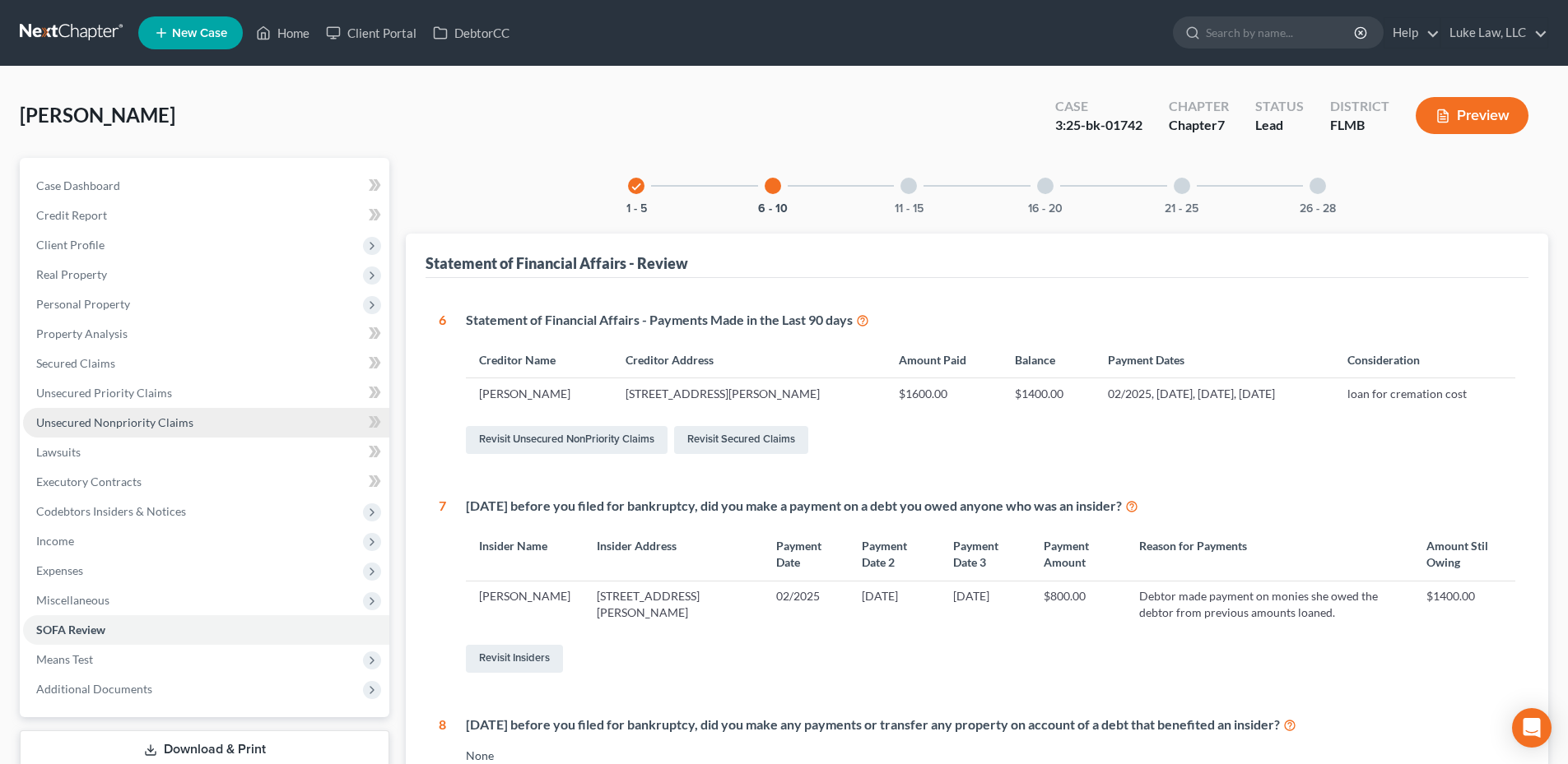
click at [94, 419] on span "Unsecured Nonpriority Claims" at bounding box center [115, 422] width 157 height 14
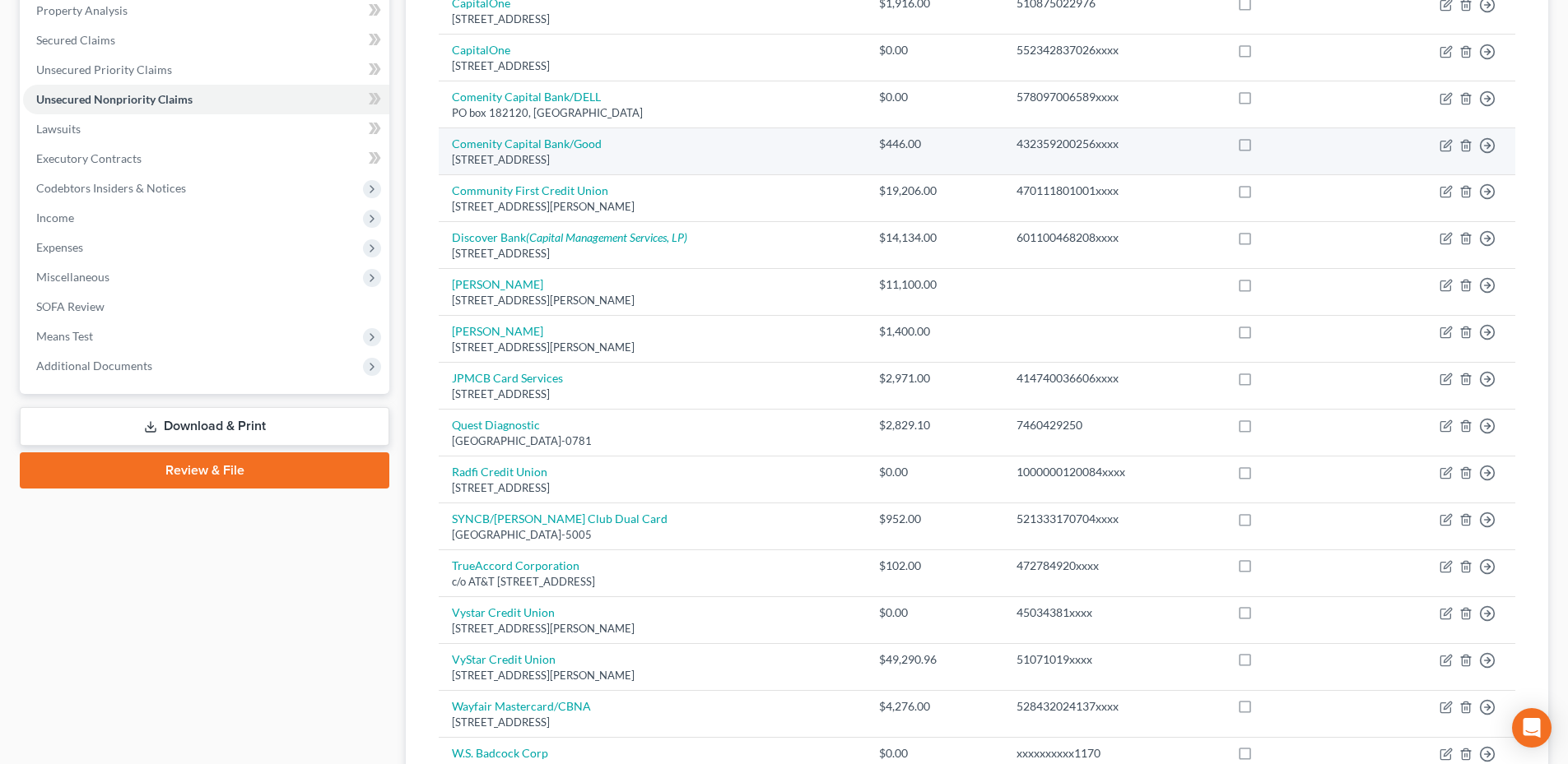
scroll to position [329, 0]
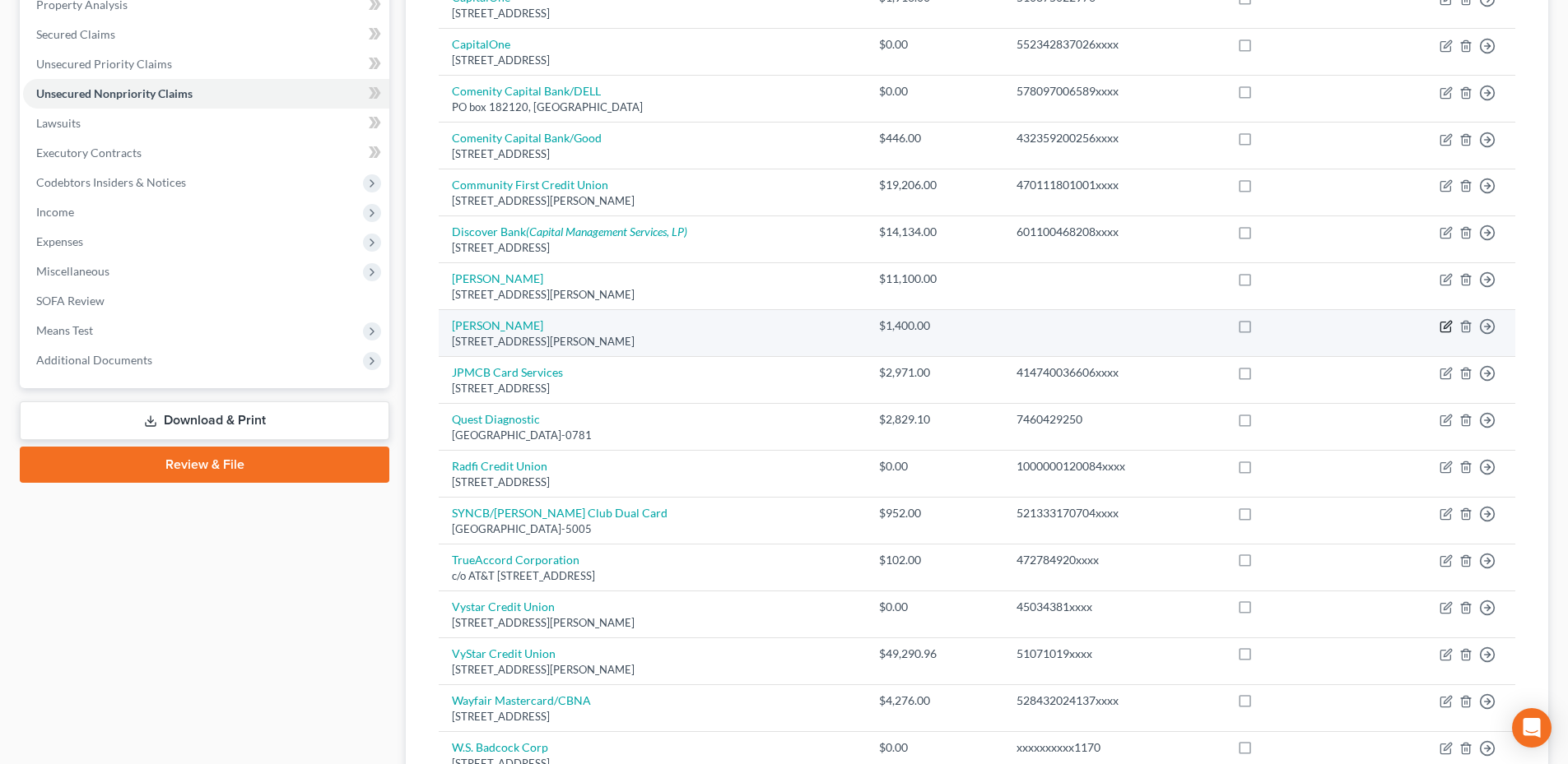
click at [1445, 327] on icon "button" at bounding box center [1447, 325] width 8 height 8
select select "9"
select select "14"
select select "0"
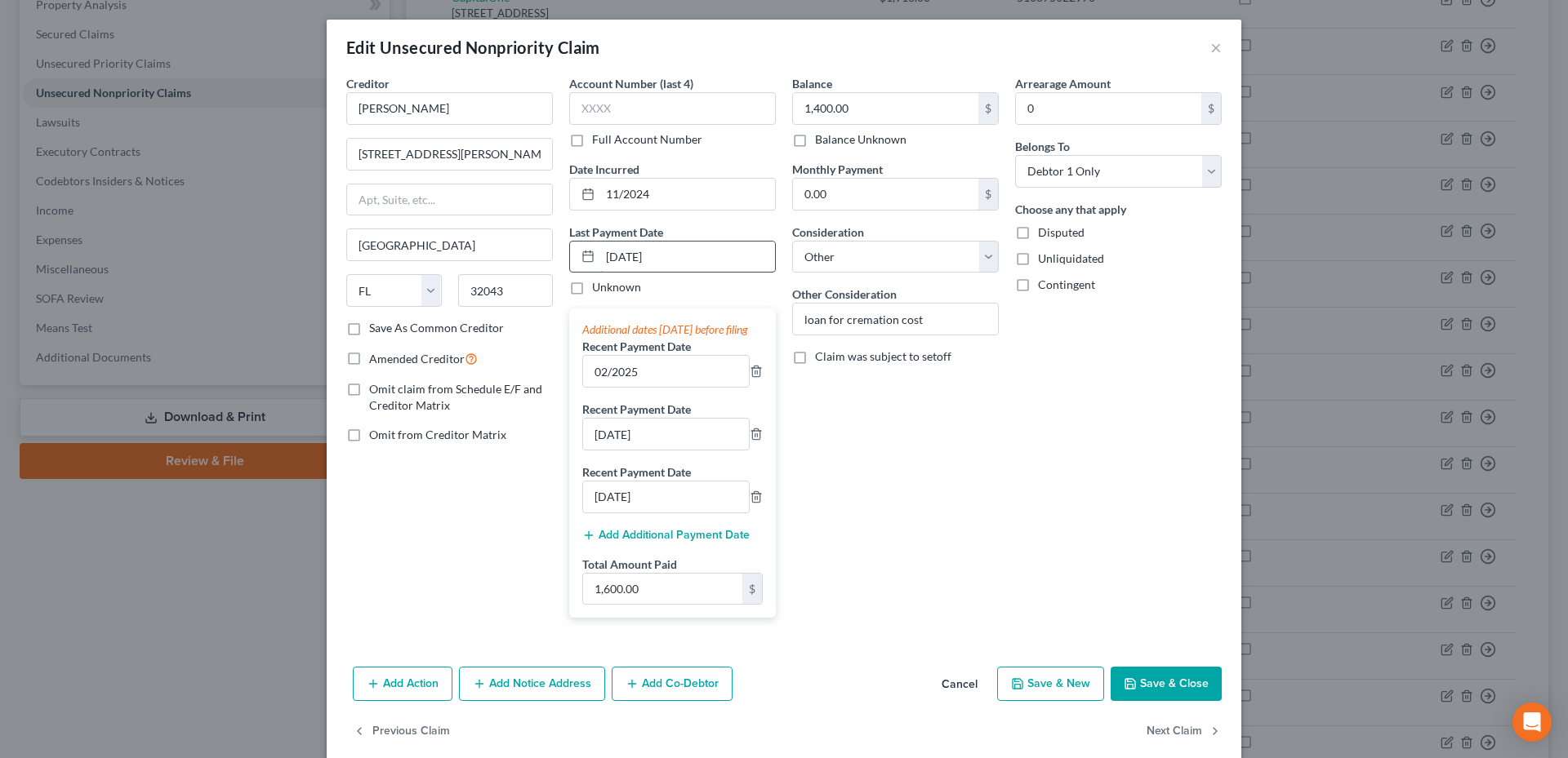
drag, startPoint x: 682, startPoint y: 255, endPoint x: 581, endPoint y: 257, distance: 101.0
click at [581, 257] on div "[DATE]" at bounding box center [672, 256] width 206 height 33
type input "[DATE]"
click at [750, 503] on icon "button" at bounding box center [756, 497] width 13 height 13
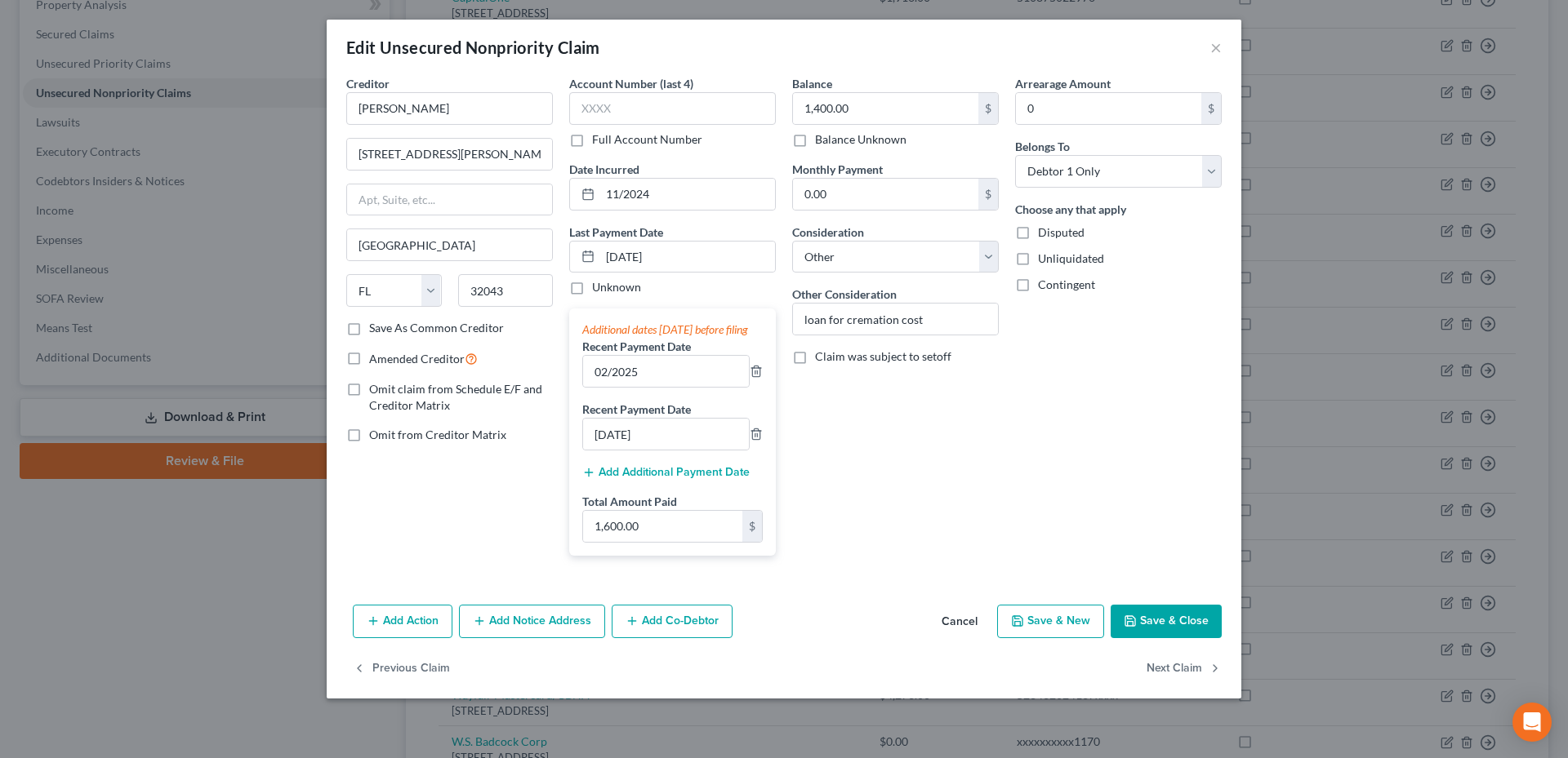
click at [1146, 639] on button "Save & Close" at bounding box center [1165, 622] width 111 height 34
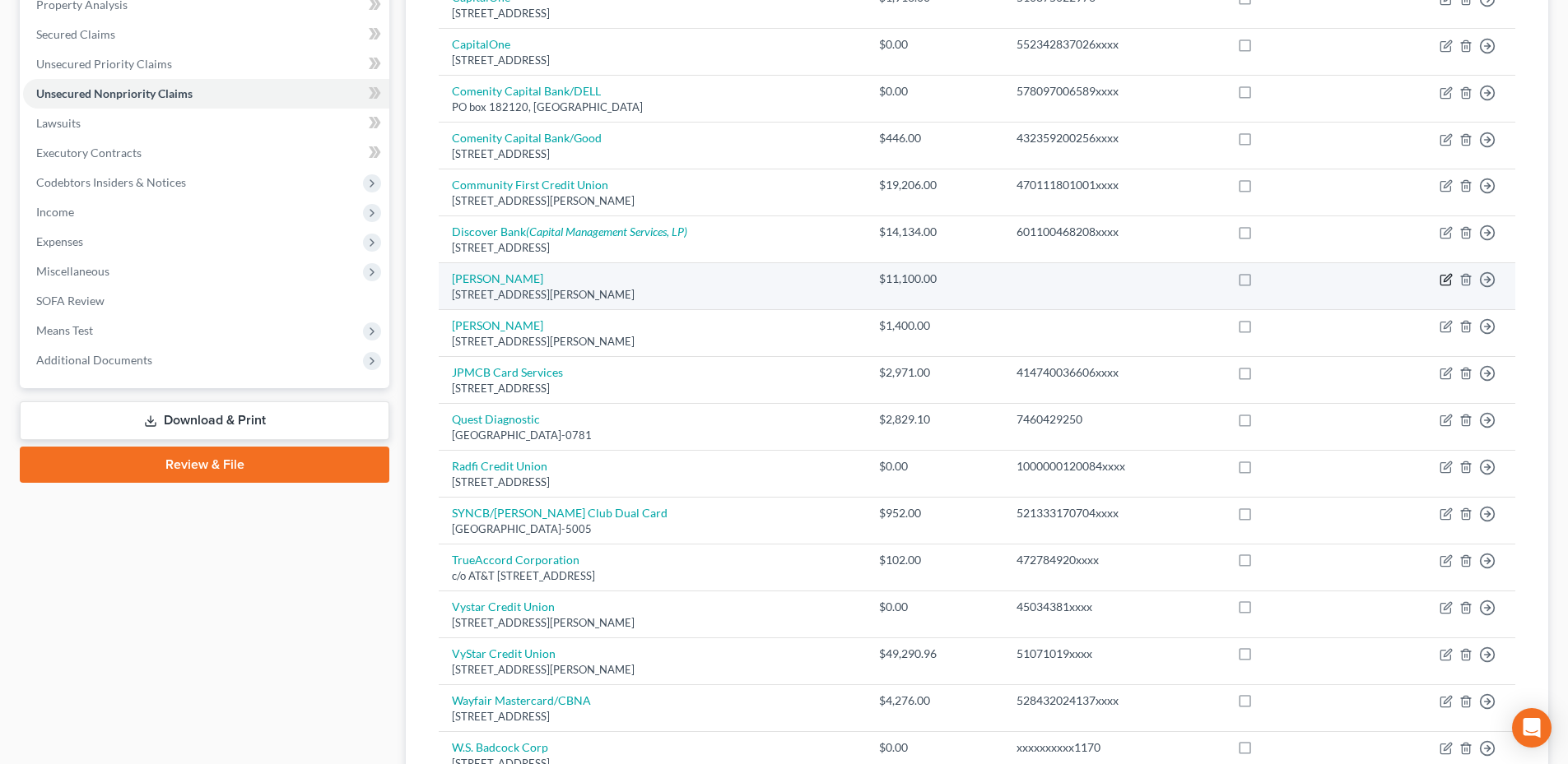
click at [1445, 281] on icon "button" at bounding box center [1447, 278] width 8 height 8
select select "9"
select select "14"
select select "0"
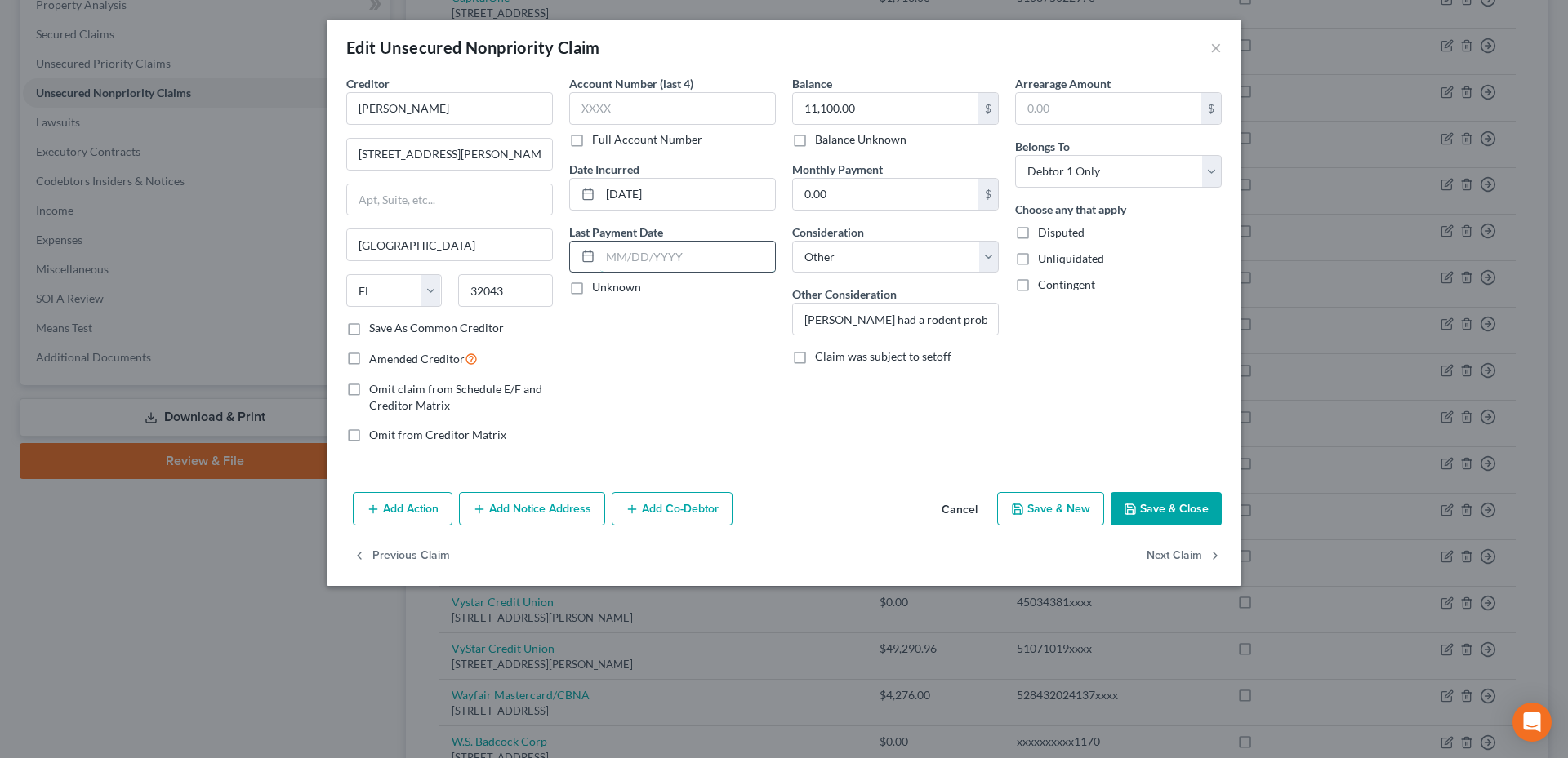
click at [627, 254] on input "text" at bounding box center [687, 256] width 174 height 31
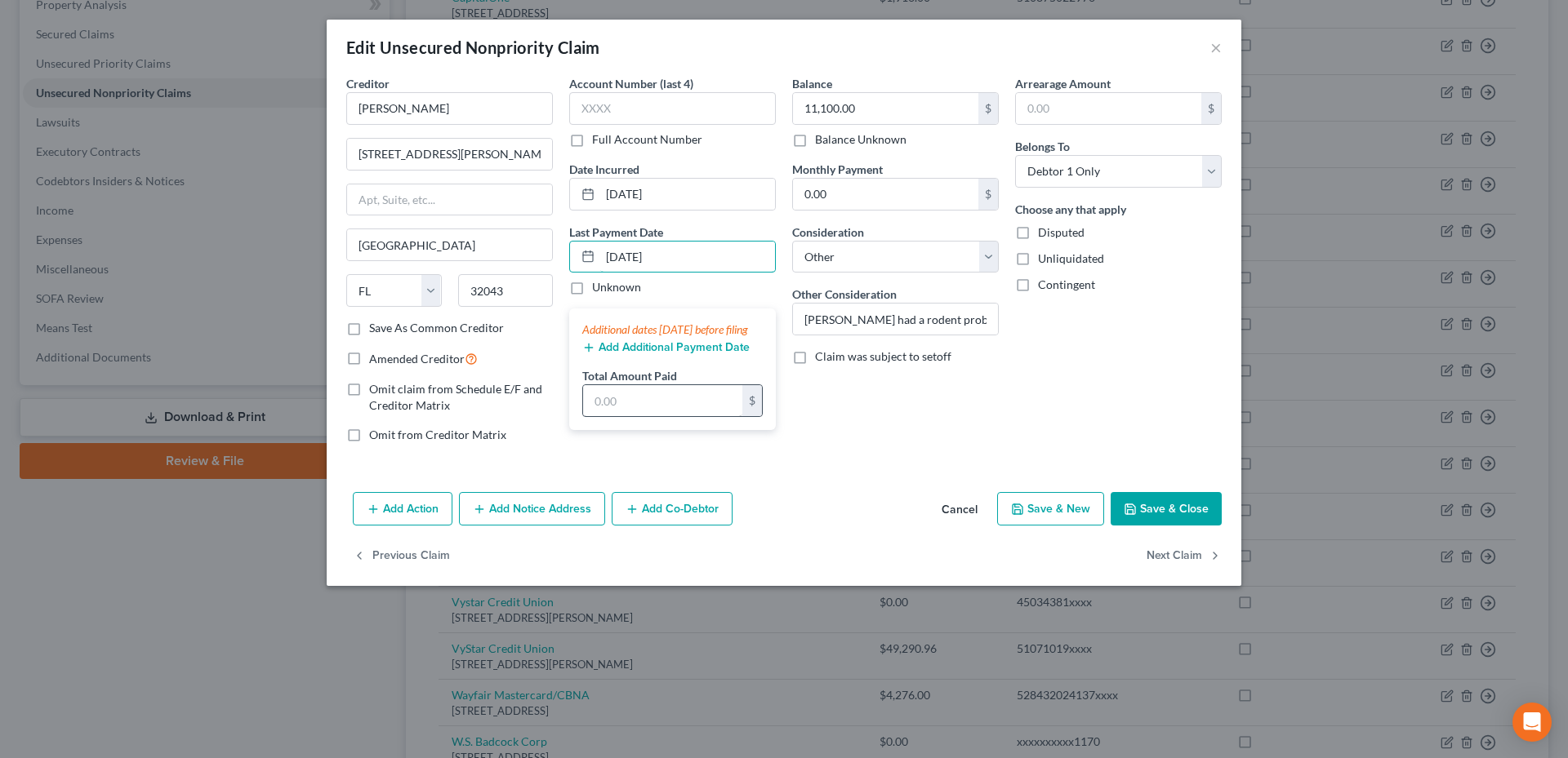
type input "[DATE]"
click at [592, 416] on input "text" at bounding box center [662, 400] width 160 height 31
type input "11,100.00"
click at [1163, 515] on button "Save & Close" at bounding box center [1165, 509] width 111 height 34
type input "0"
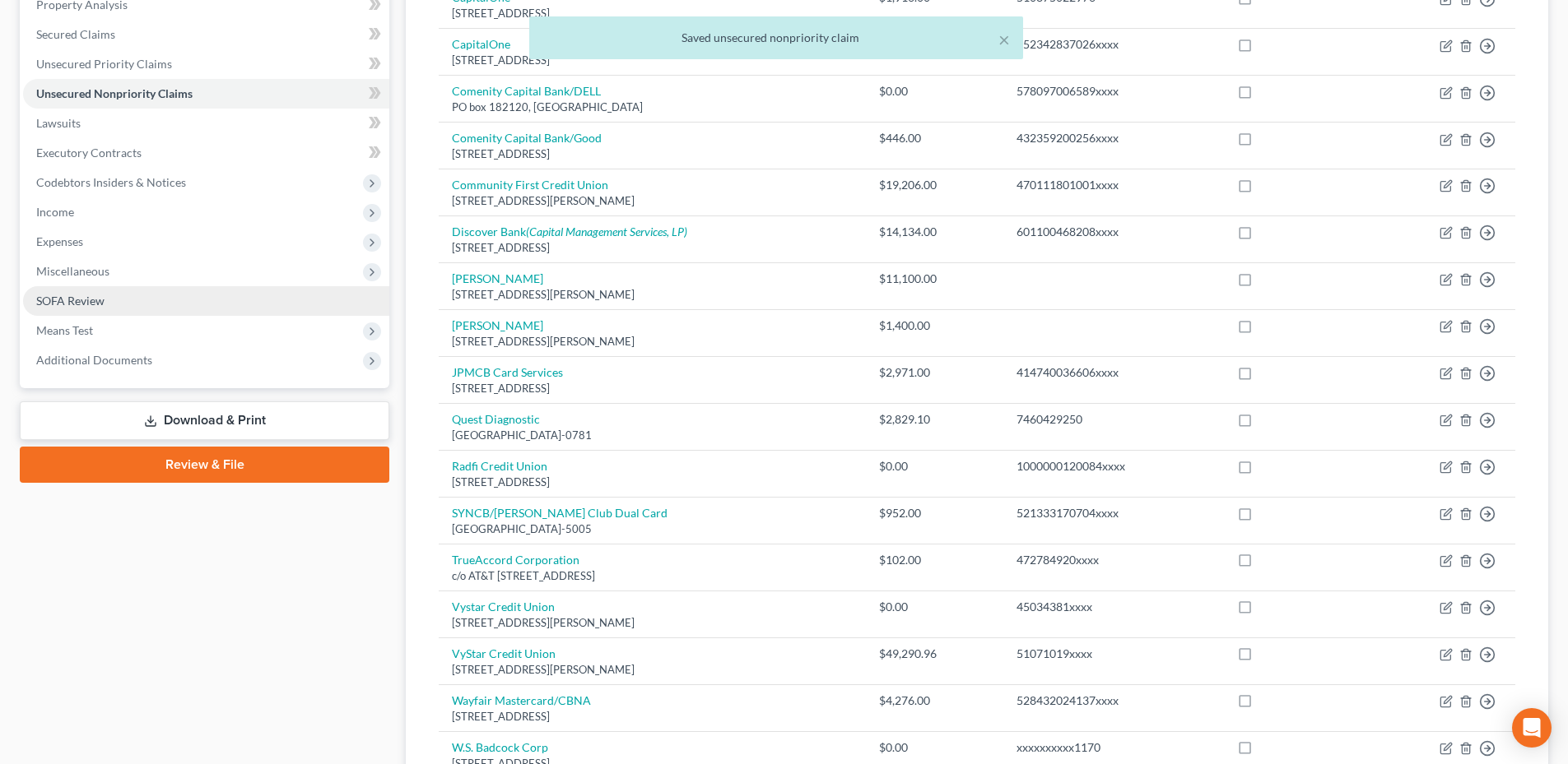
click at [96, 300] on span "SOFA Review" at bounding box center [71, 300] width 69 height 14
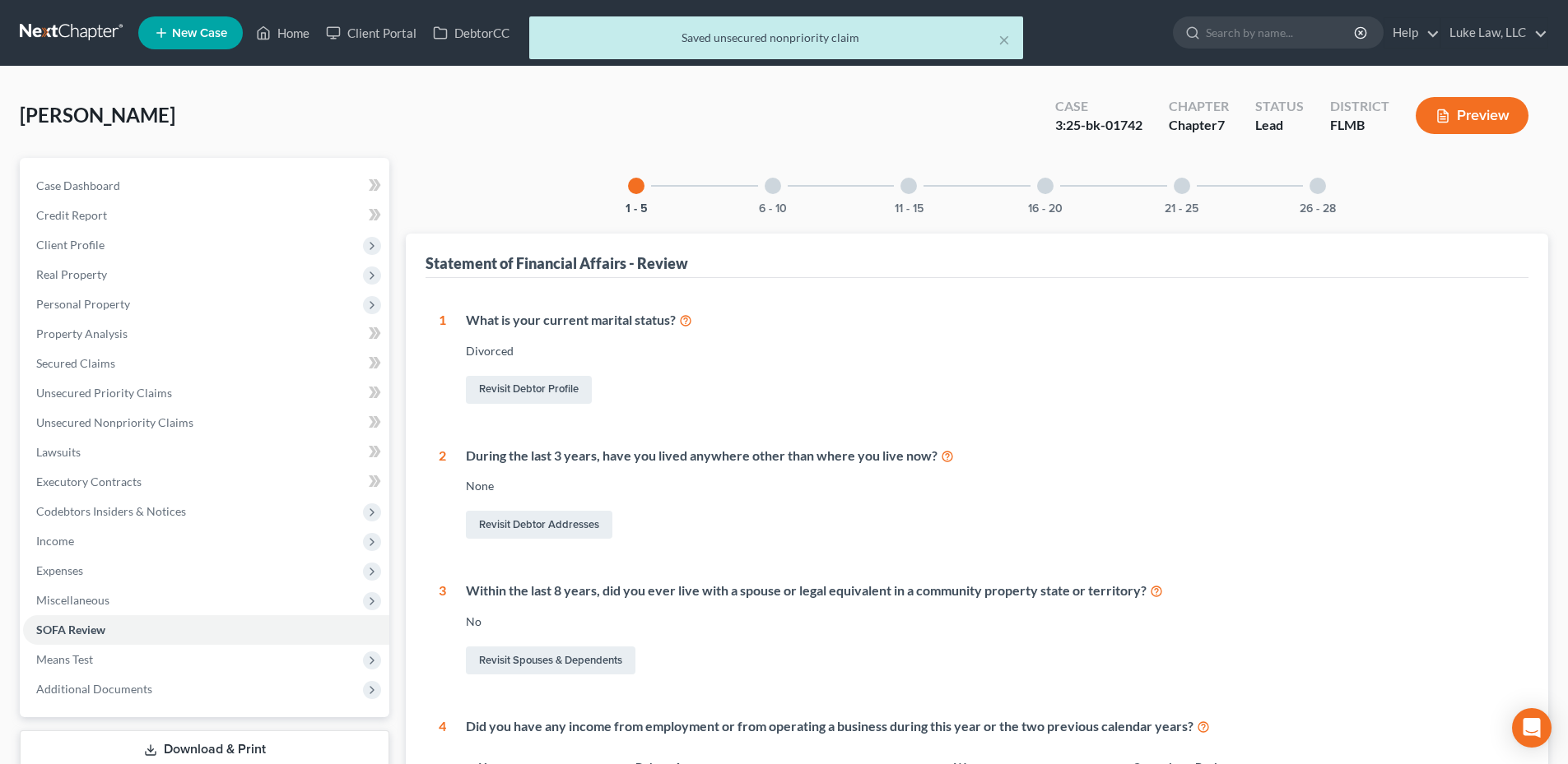
click at [773, 181] on div at bounding box center [773, 186] width 17 height 17
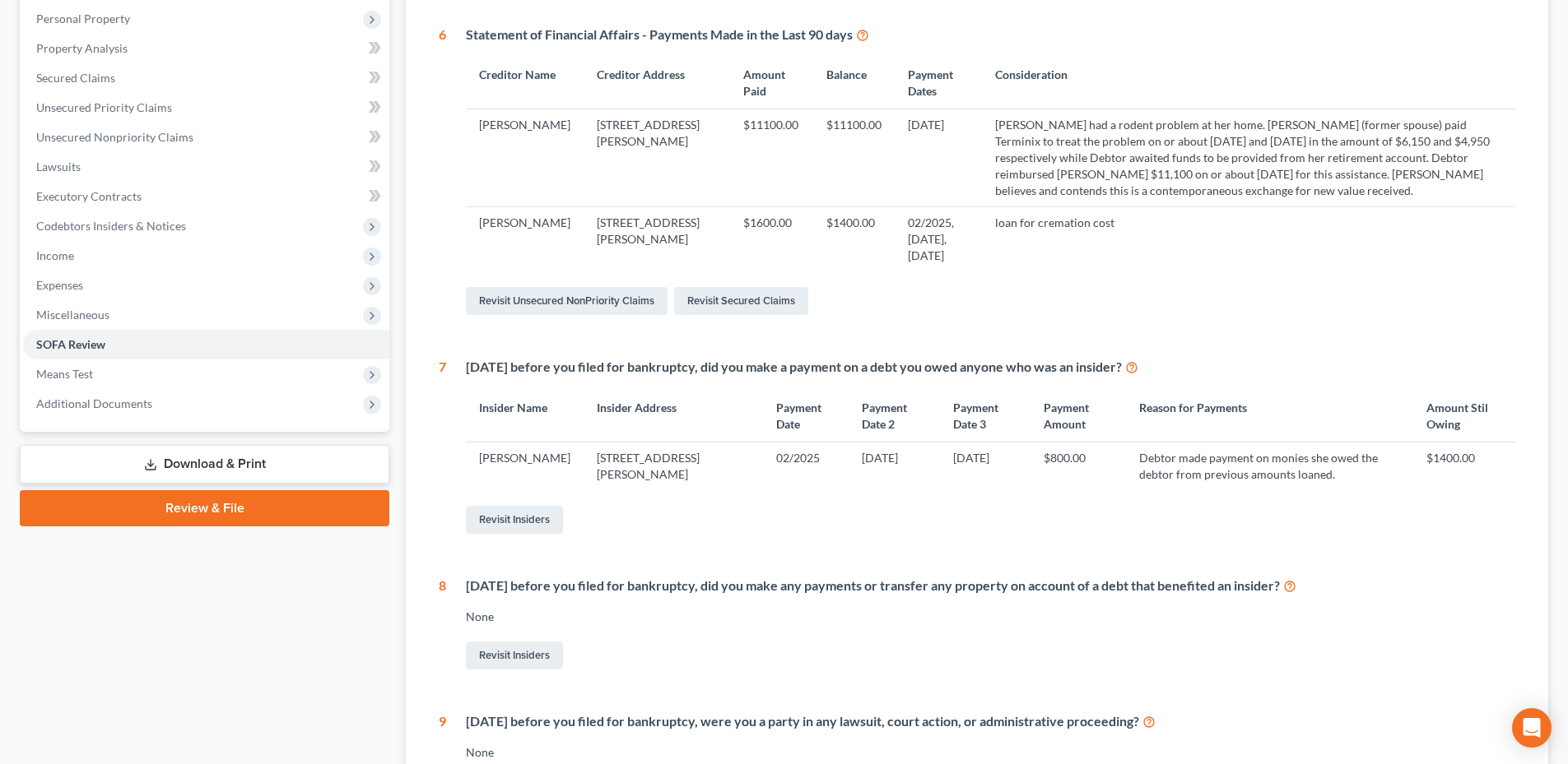
scroll to position [247, 0]
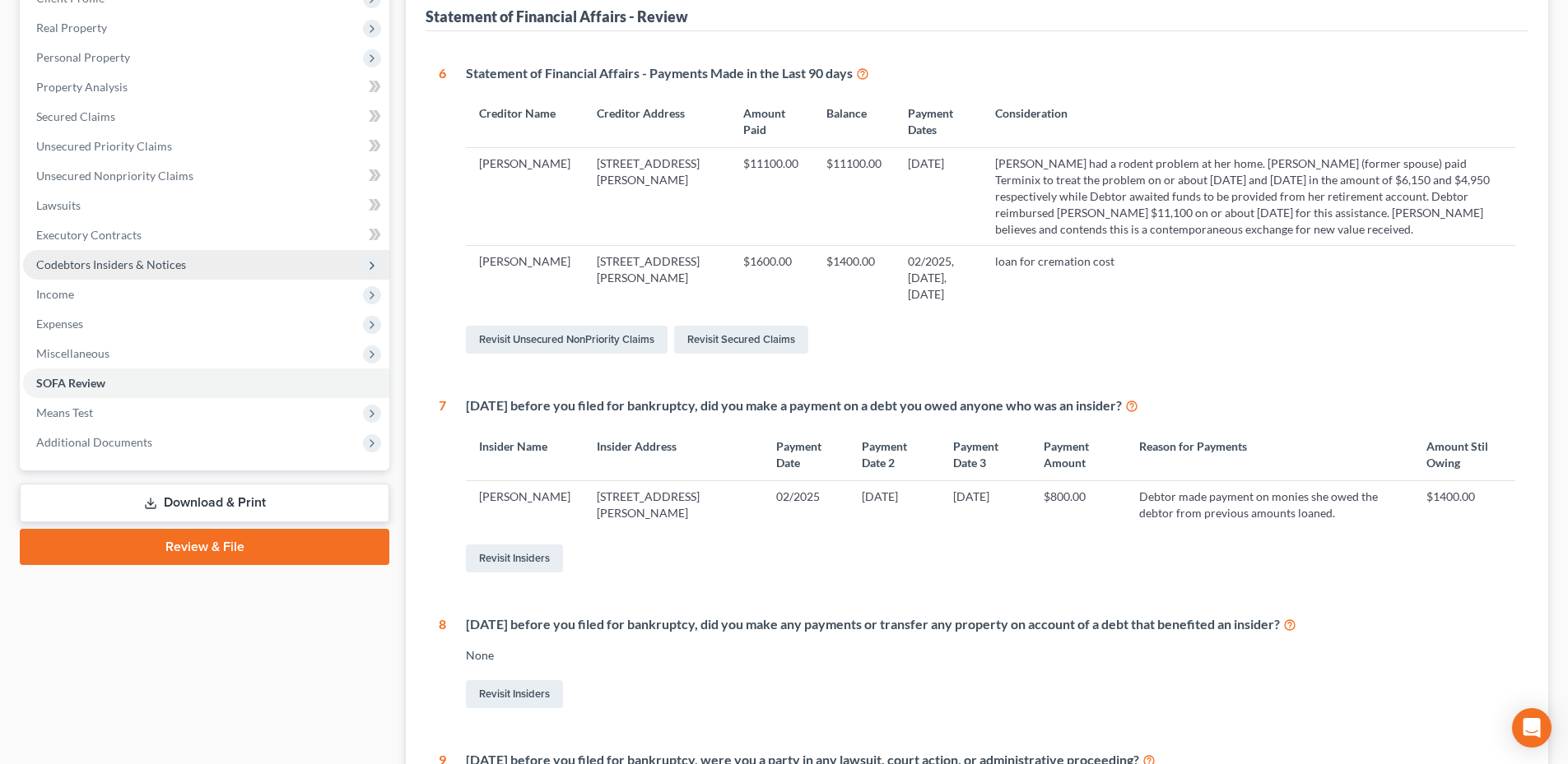
click at [157, 273] on span "Codebtors Insiders & Notices" at bounding box center [207, 265] width 367 height 30
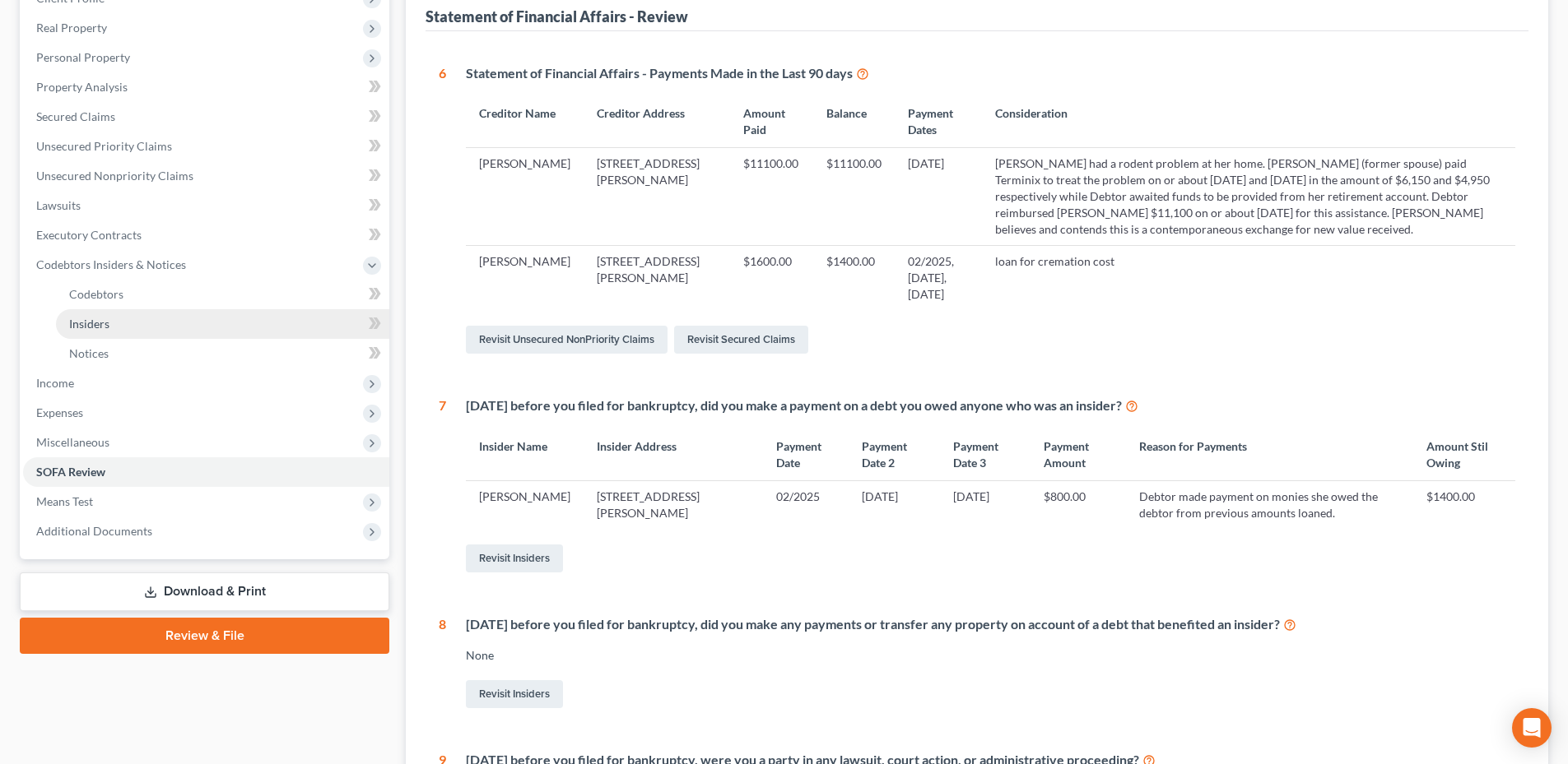
click at [118, 328] on link "Insiders" at bounding box center [223, 324] width 334 height 30
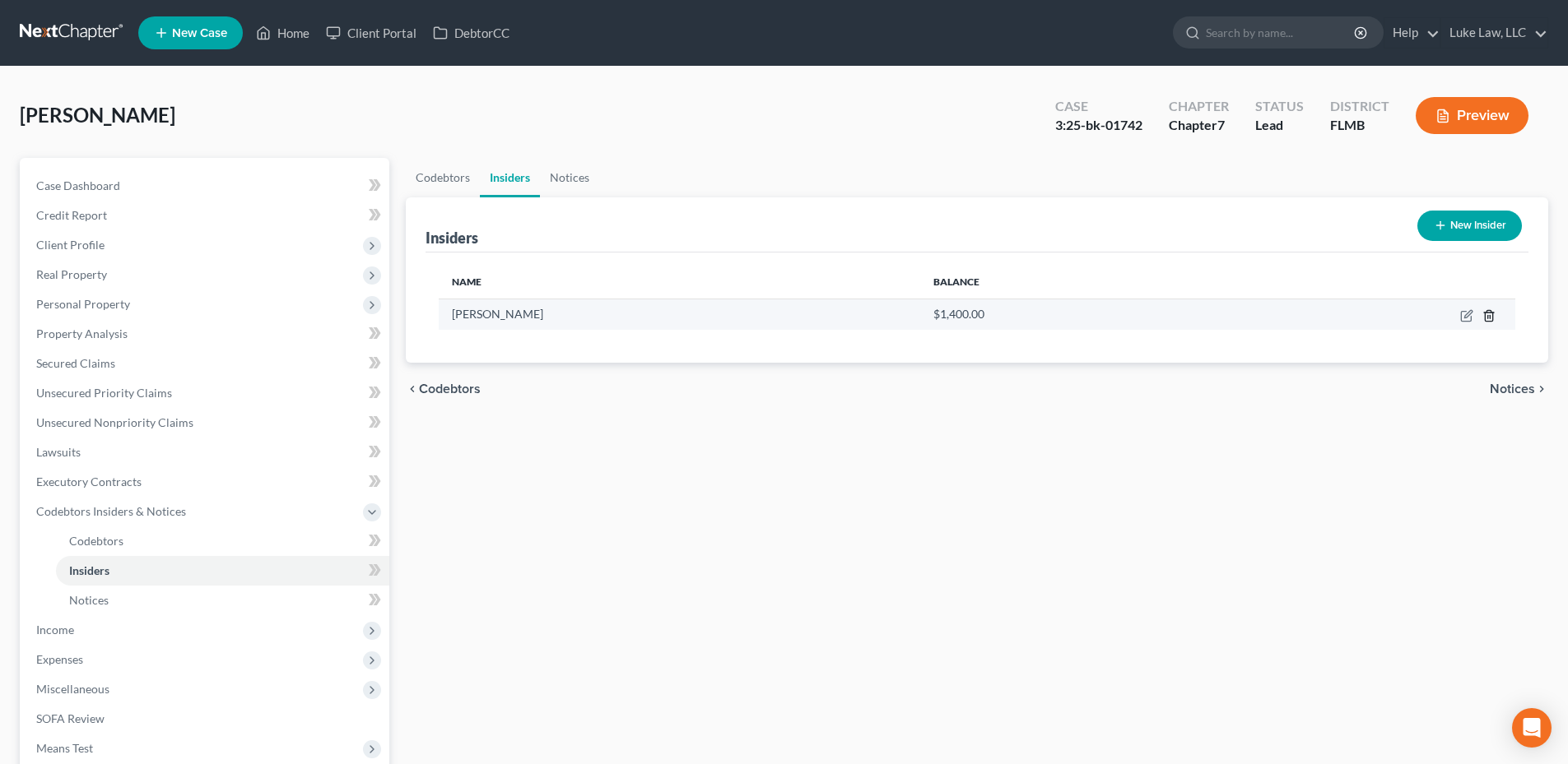
click at [1489, 317] on line "button" at bounding box center [1489, 317] width 0 height 4
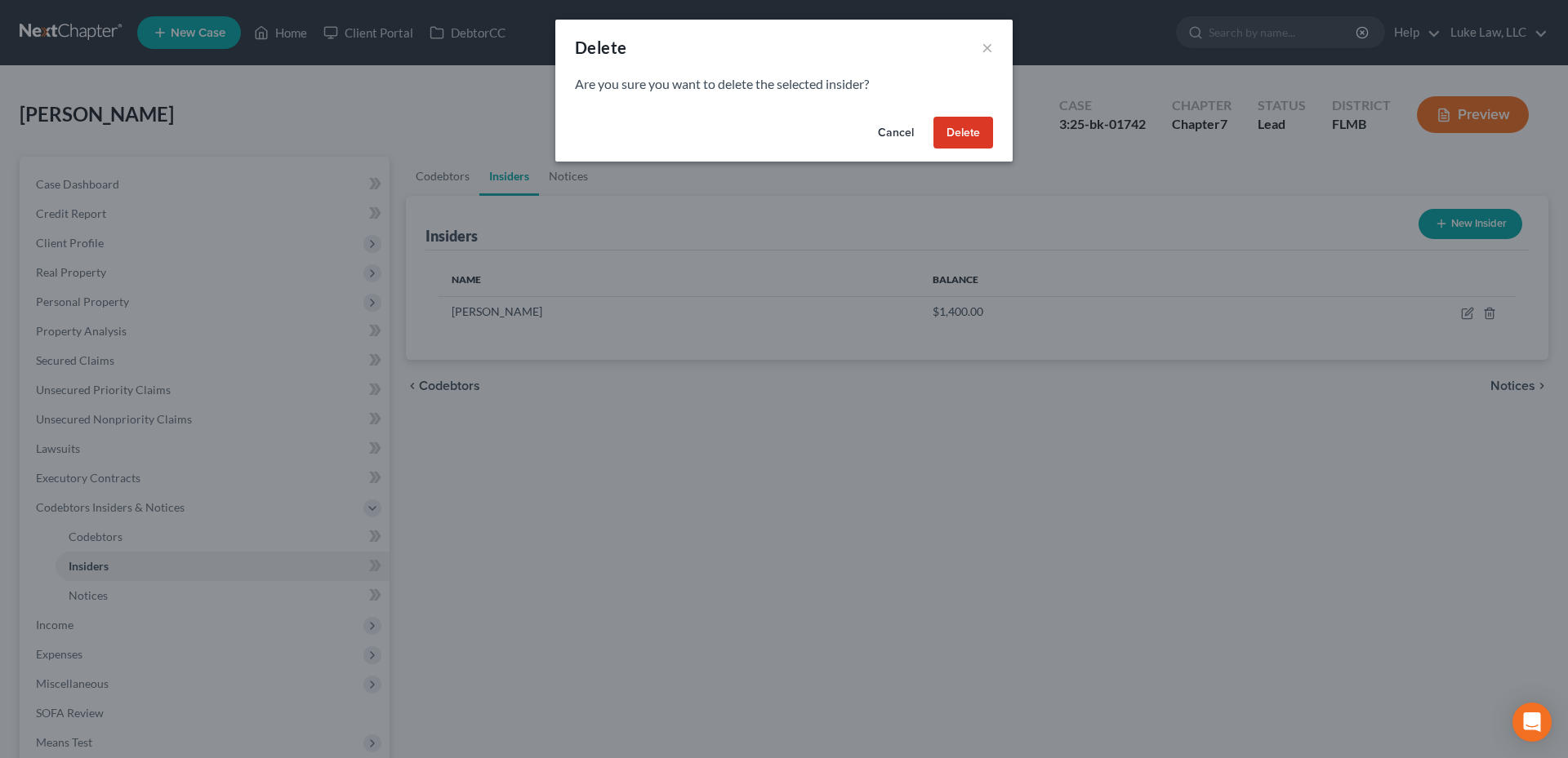
click at [971, 133] on button "Delete" at bounding box center [964, 132] width 60 height 33
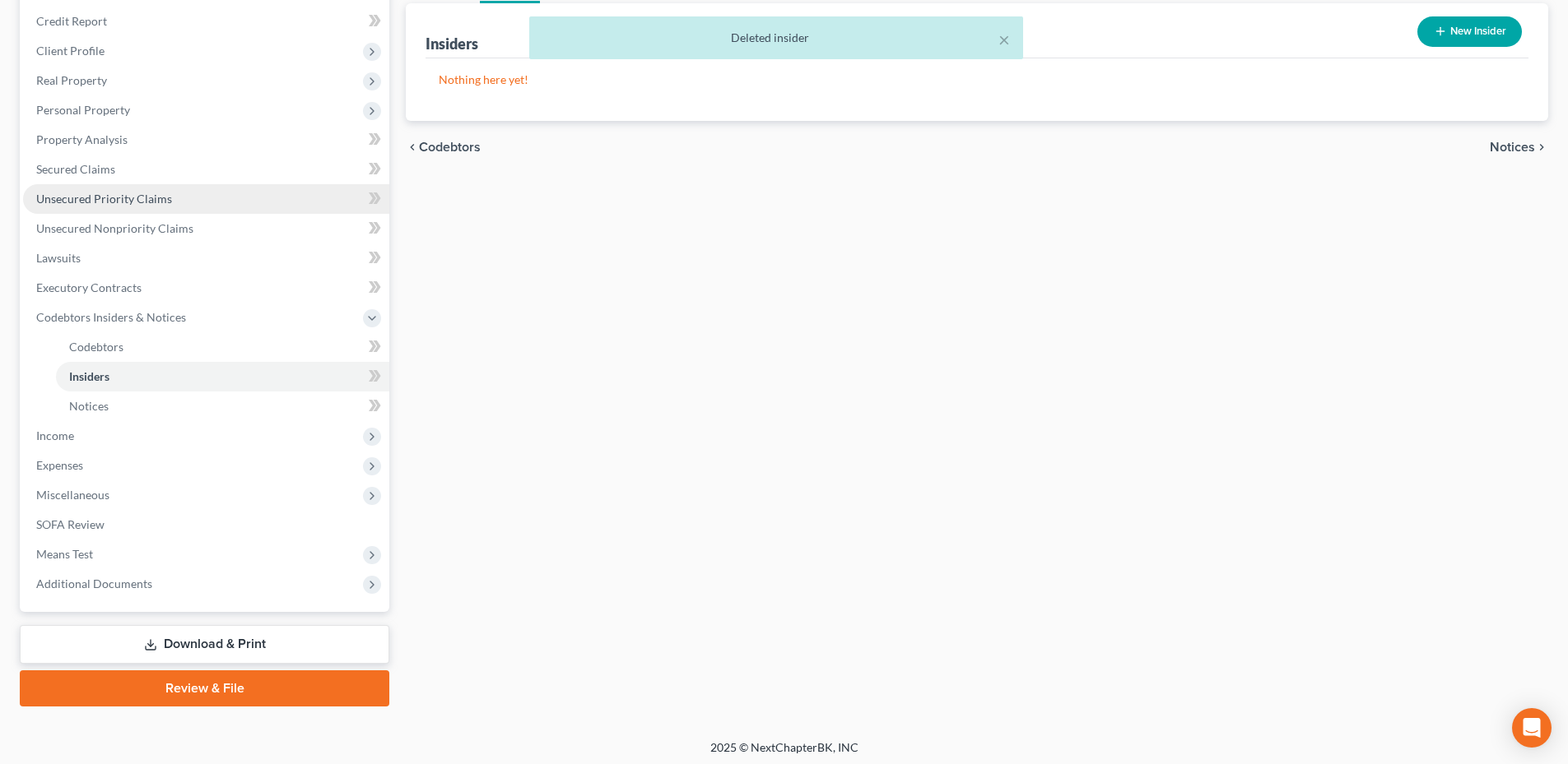
scroll to position [199, 0]
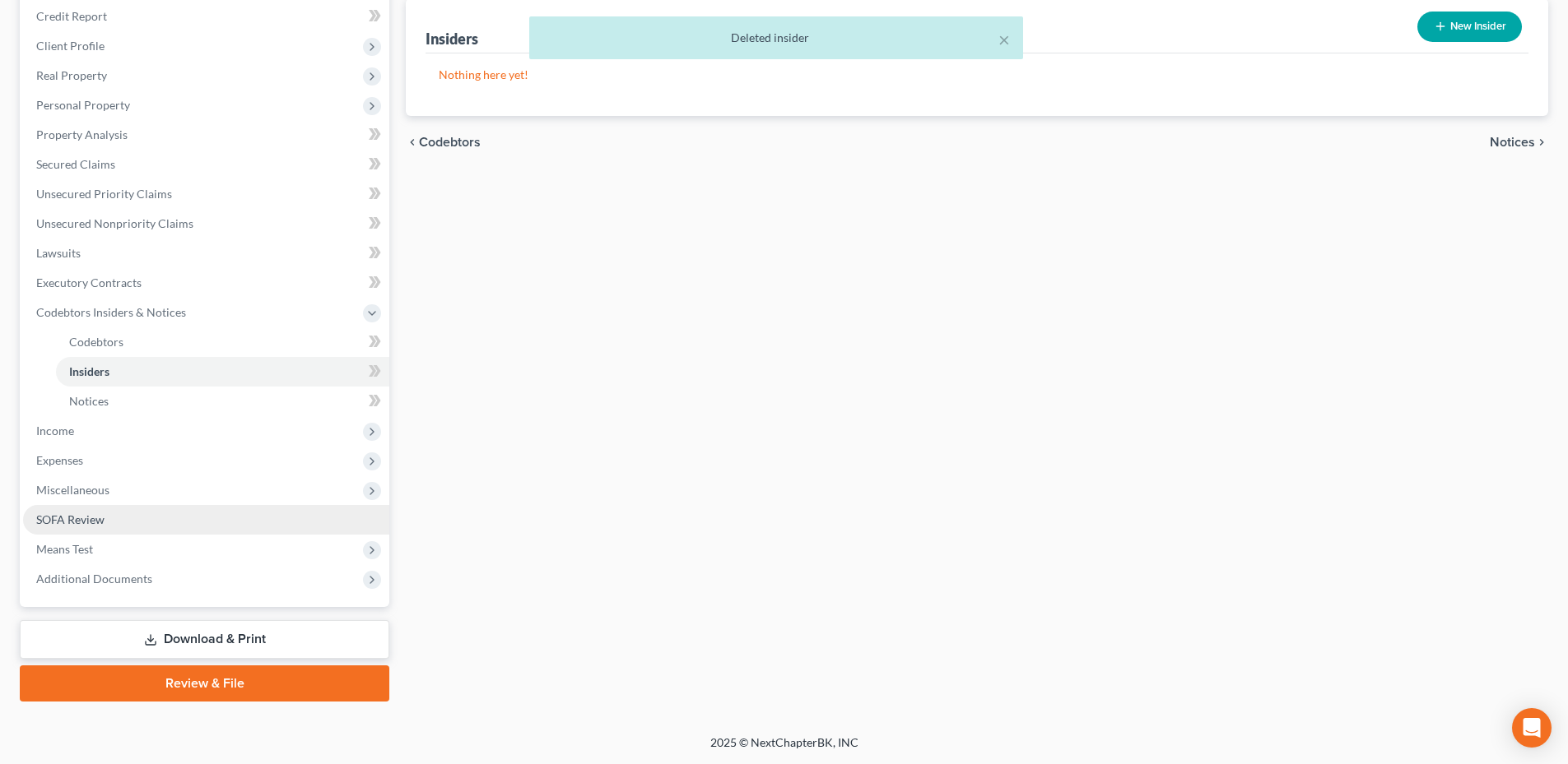
click at [96, 523] on span "SOFA Review" at bounding box center [71, 519] width 69 height 14
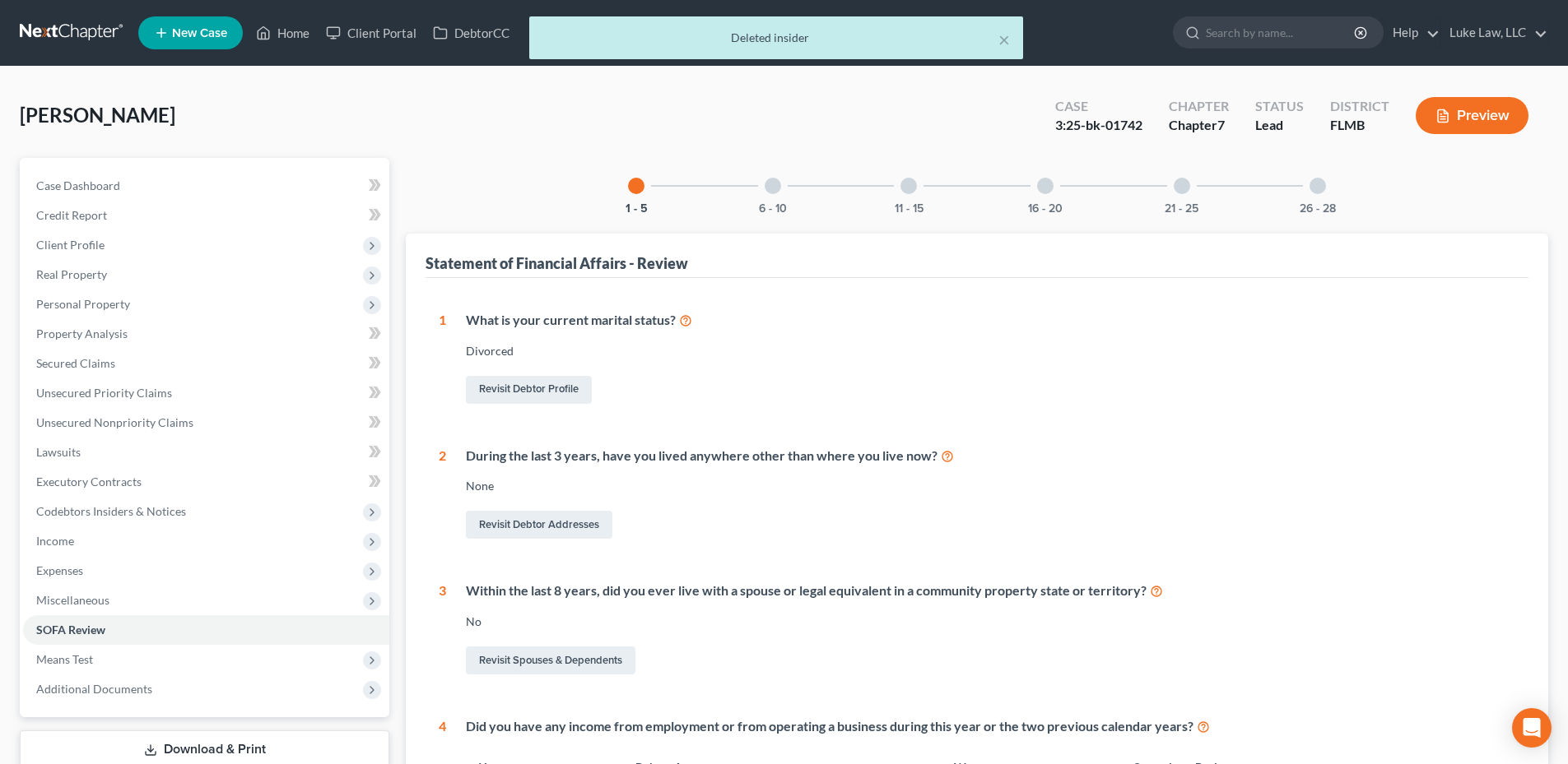
click at [767, 181] on div at bounding box center [773, 186] width 17 height 17
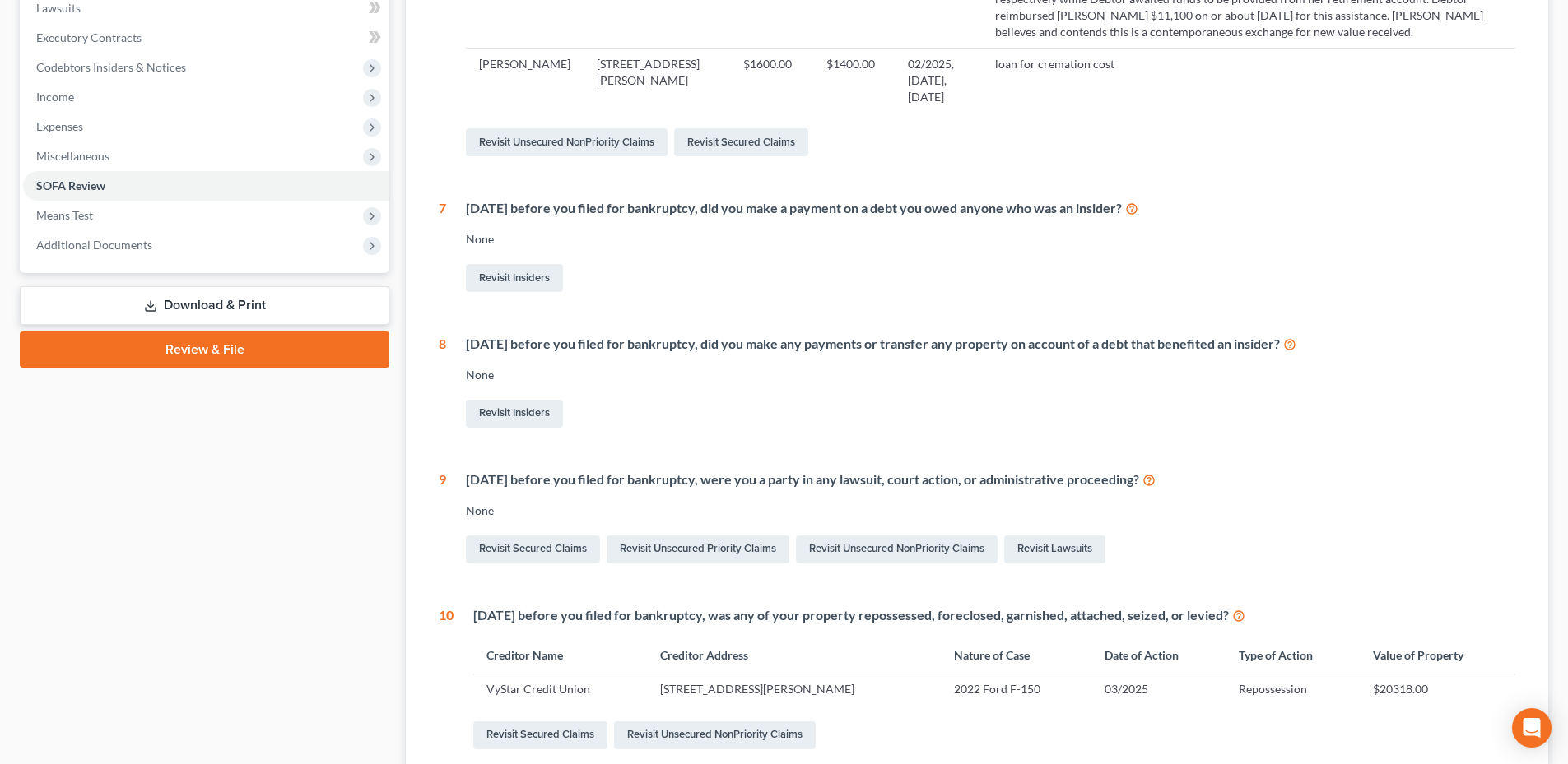
scroll to position [443, 0]
click at [237, 311] on link "Download & Print" at bounding box center [204, 306] width 369 height 39
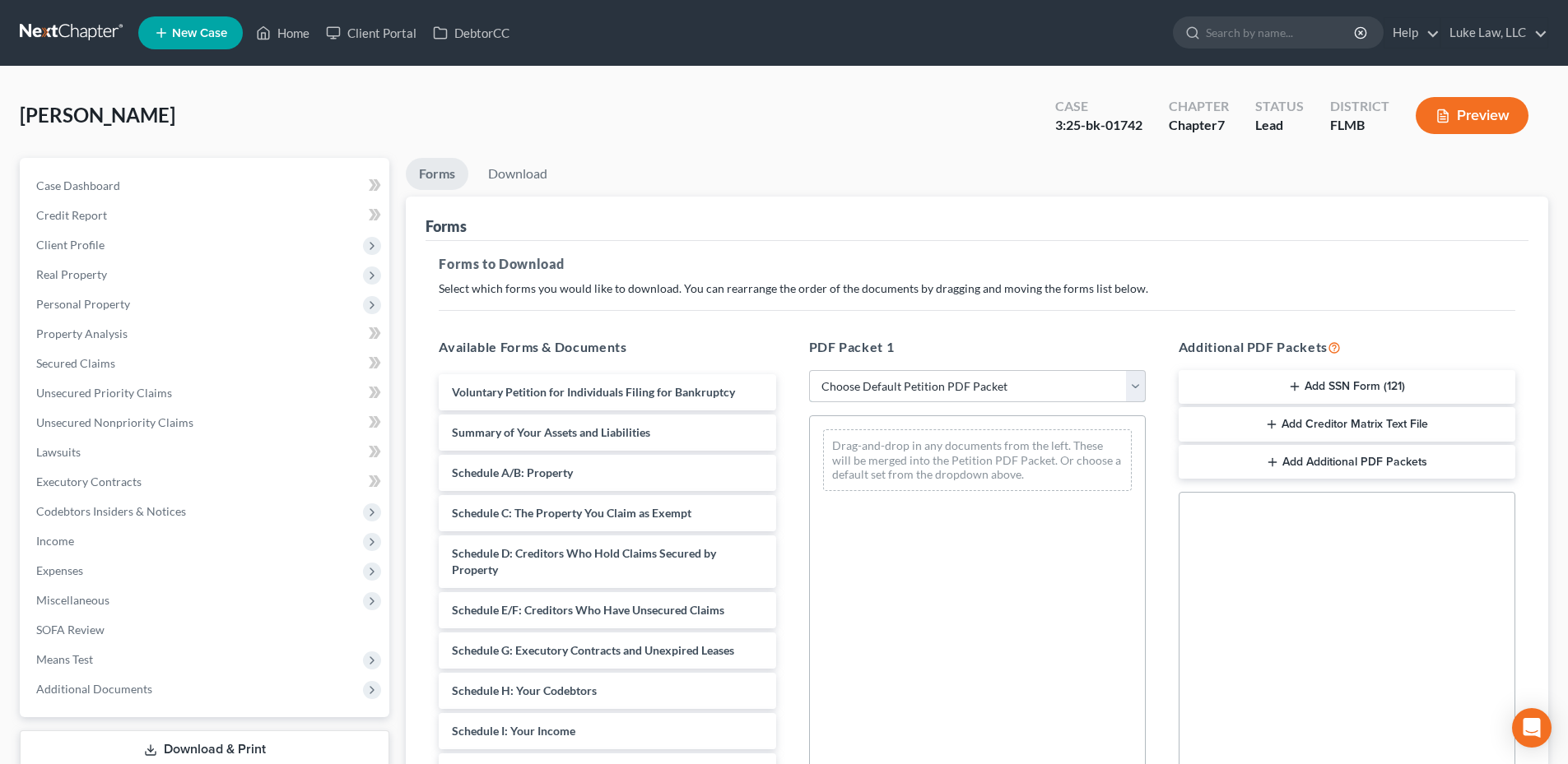
click at [1136, 384] on select "Choose Default Petition PDF Packet Complete Bankruptcy Petition (all forms and …" at bounding box center [977, 386] width 337 height 33
select select "2"
click at [808, 370] on select "Choose Default Petition PDF Packet Complete Bankruptcy Petition (all forms and …" at bounding box center [977, 386] width 337 height 33
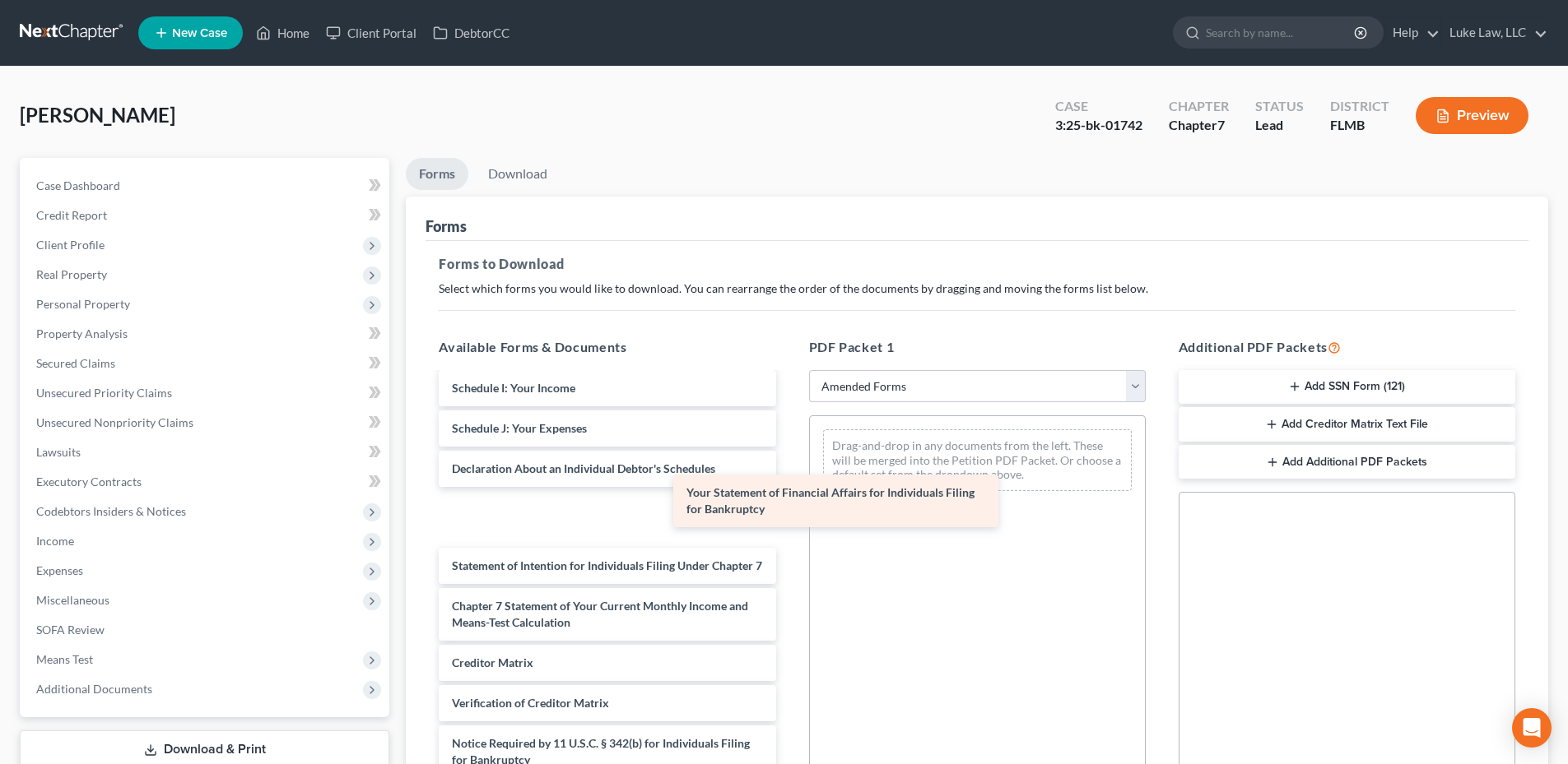
scroll to position [303, 0]
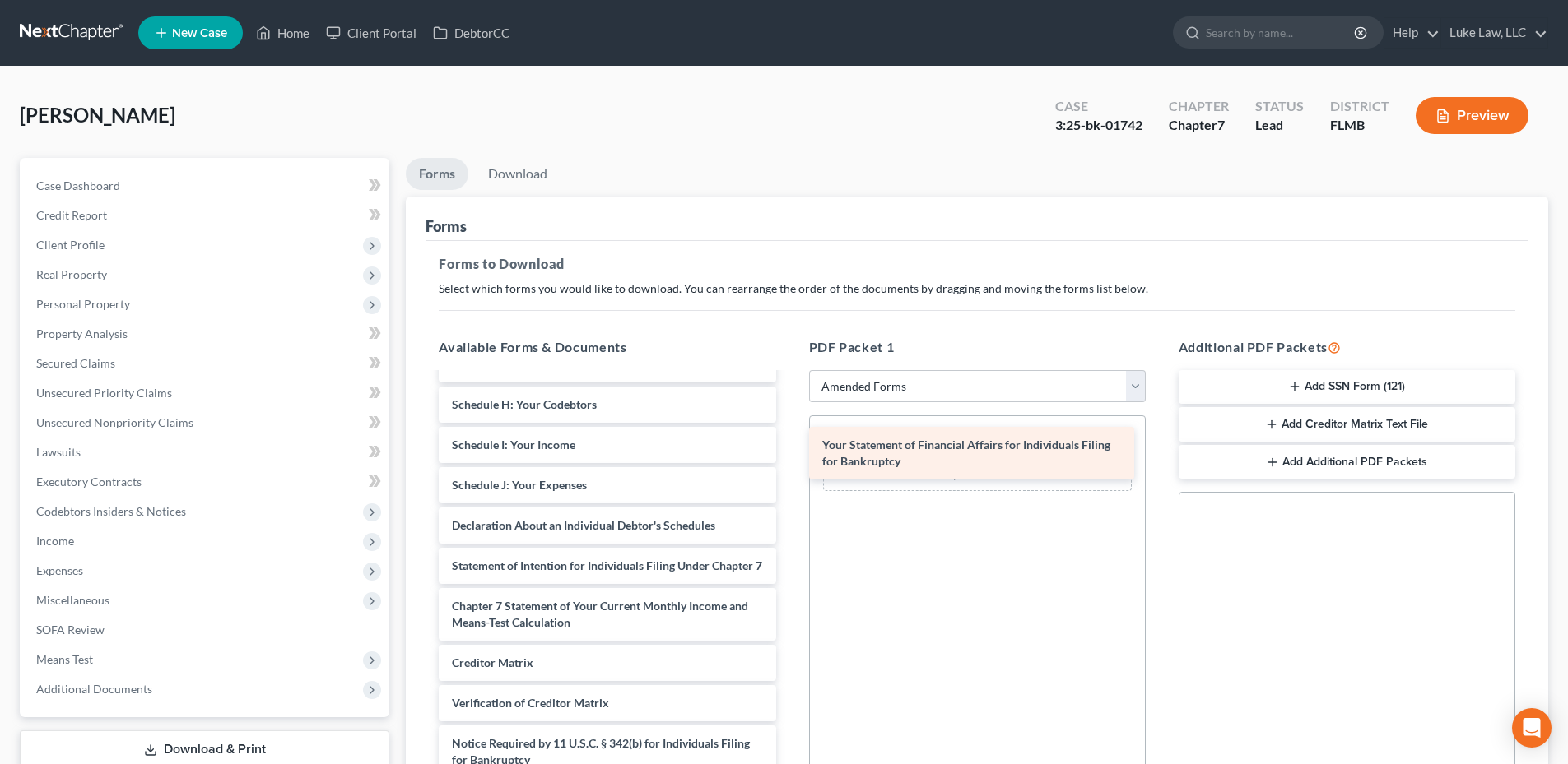
drag, startPoint x: 544, startPoint y: 494, endPoint x: 915, endPoint y: 446, distance: 374.1
click at [789, 446] on div "Your Statement of Financial Affairs for Individuals Filing for Bankruptcy Volun…" at bounding box center [607, 453] width 363 height 730
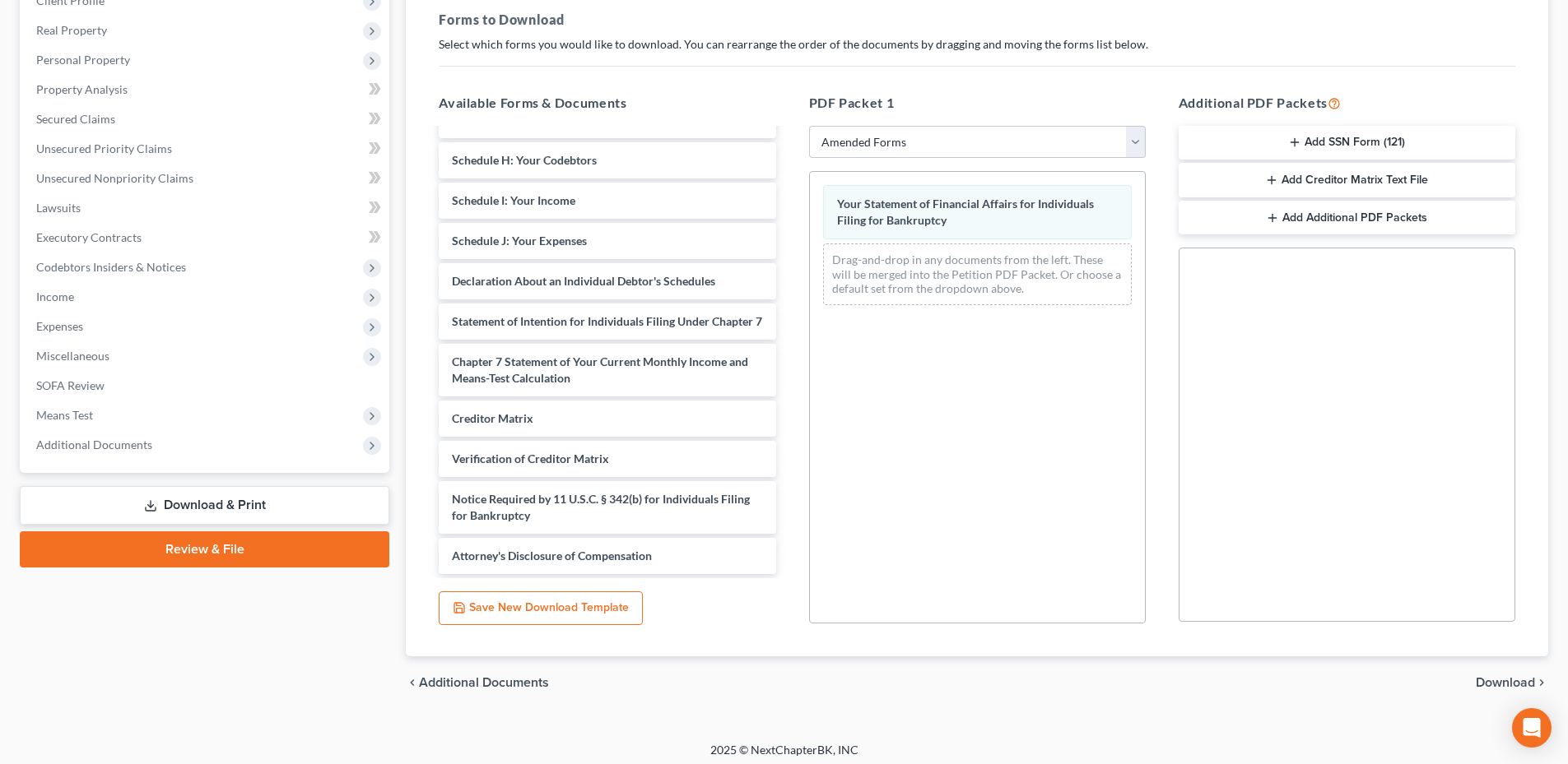
scroll to position [252, 0]
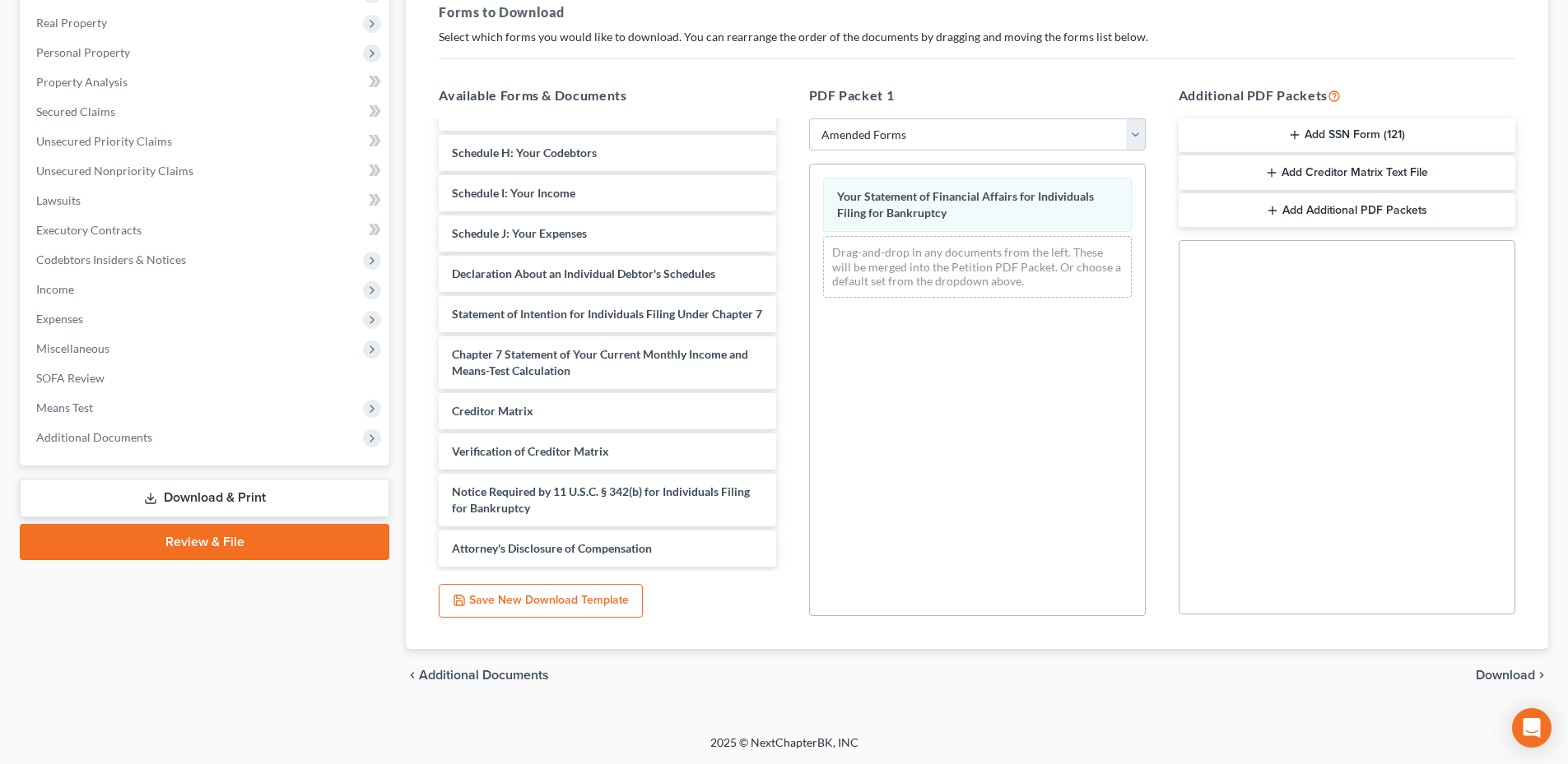
click at [1495, 677] on span "Download" at bounding box center [1504, 676] width 59 height 13
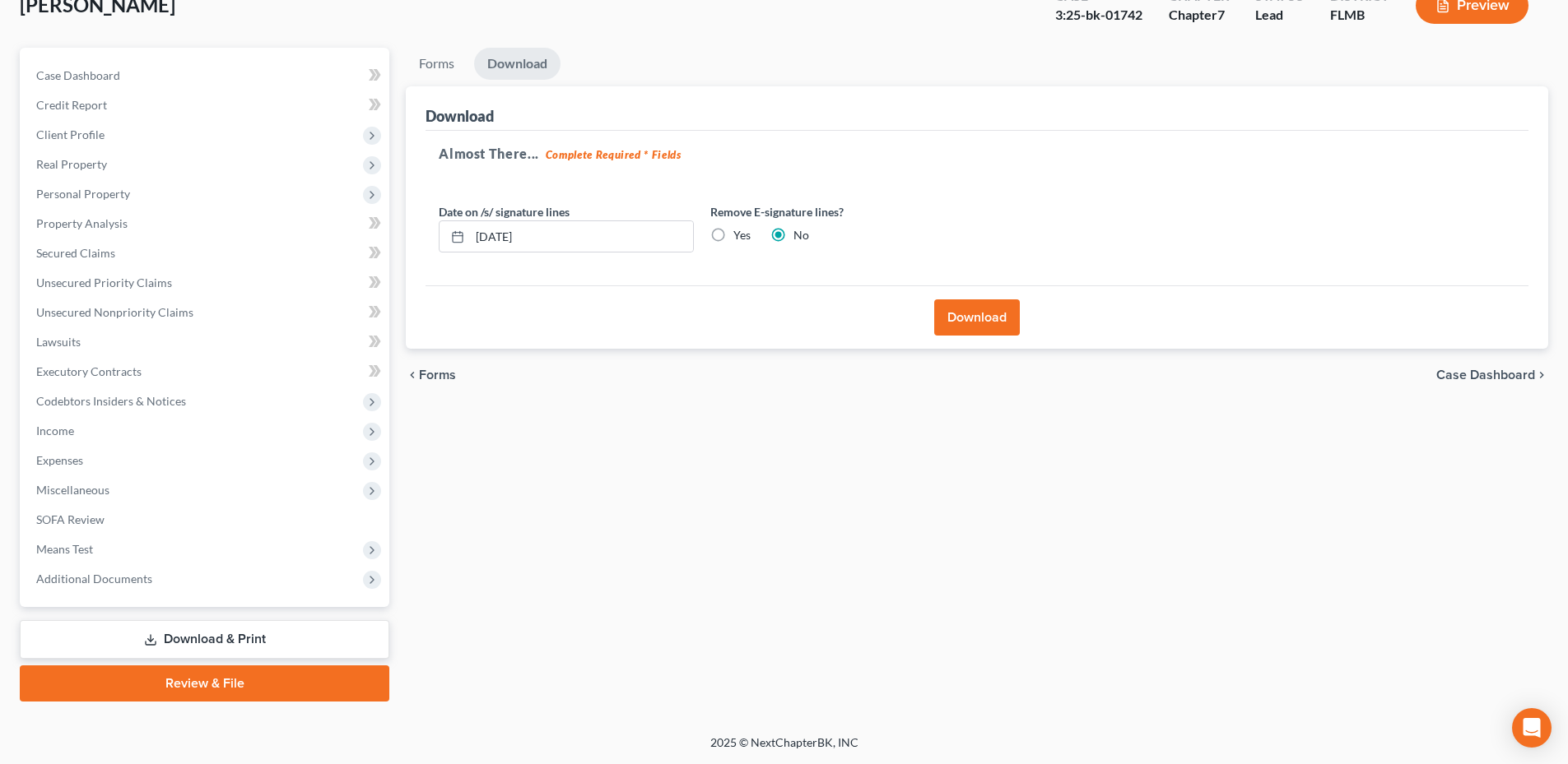
scroll to position [110, 0]
click at [969, 328] on button "Download" at bounding box center [977, 318] width 86 height 37
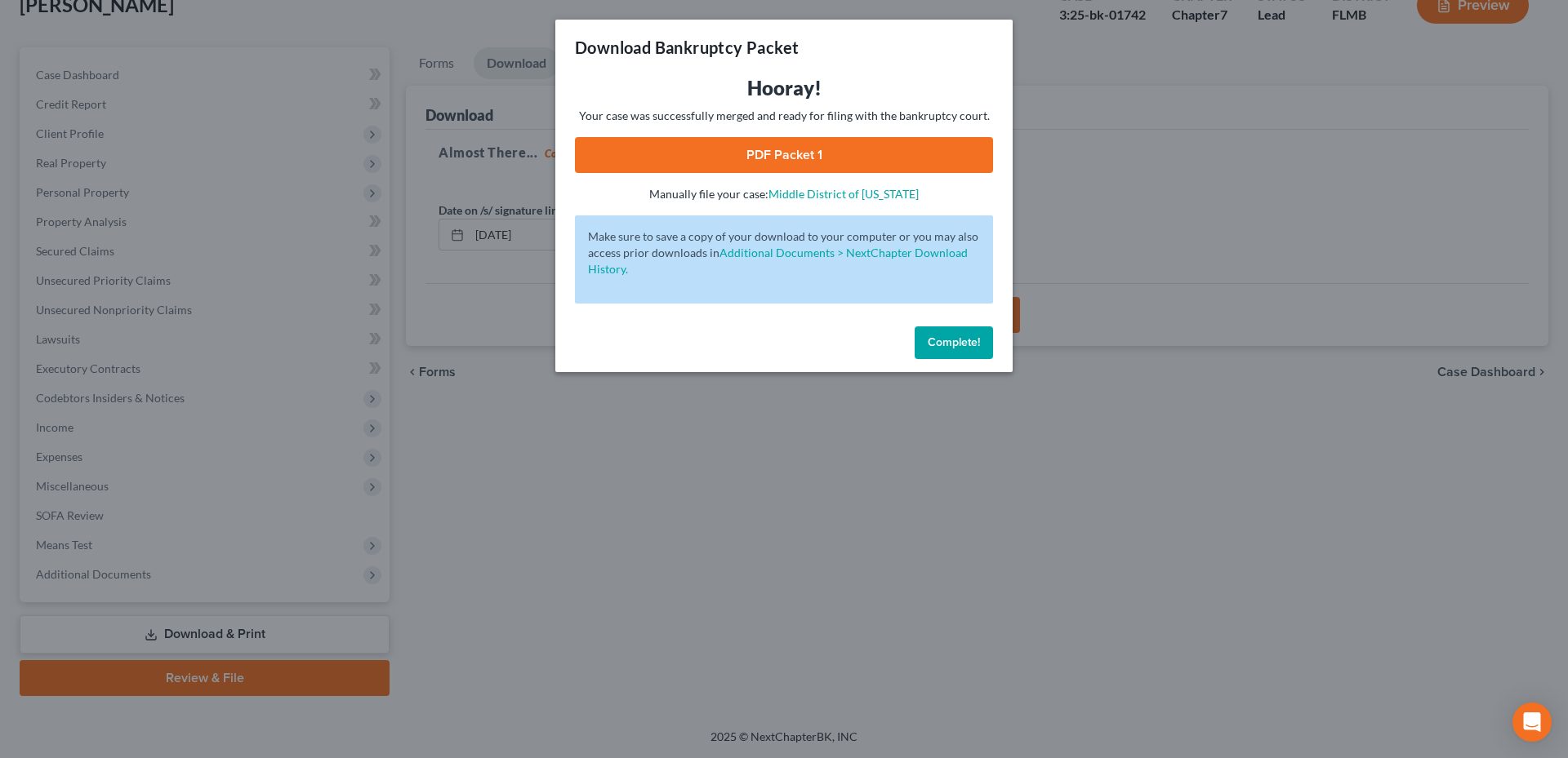
click at [762, 147] on link "PDF Packet 1" at bounding box center [784, 155] width 418 height 36
click at [945, 350] on button "Complete!" at bounding box center [953, 342] width 78 height 33
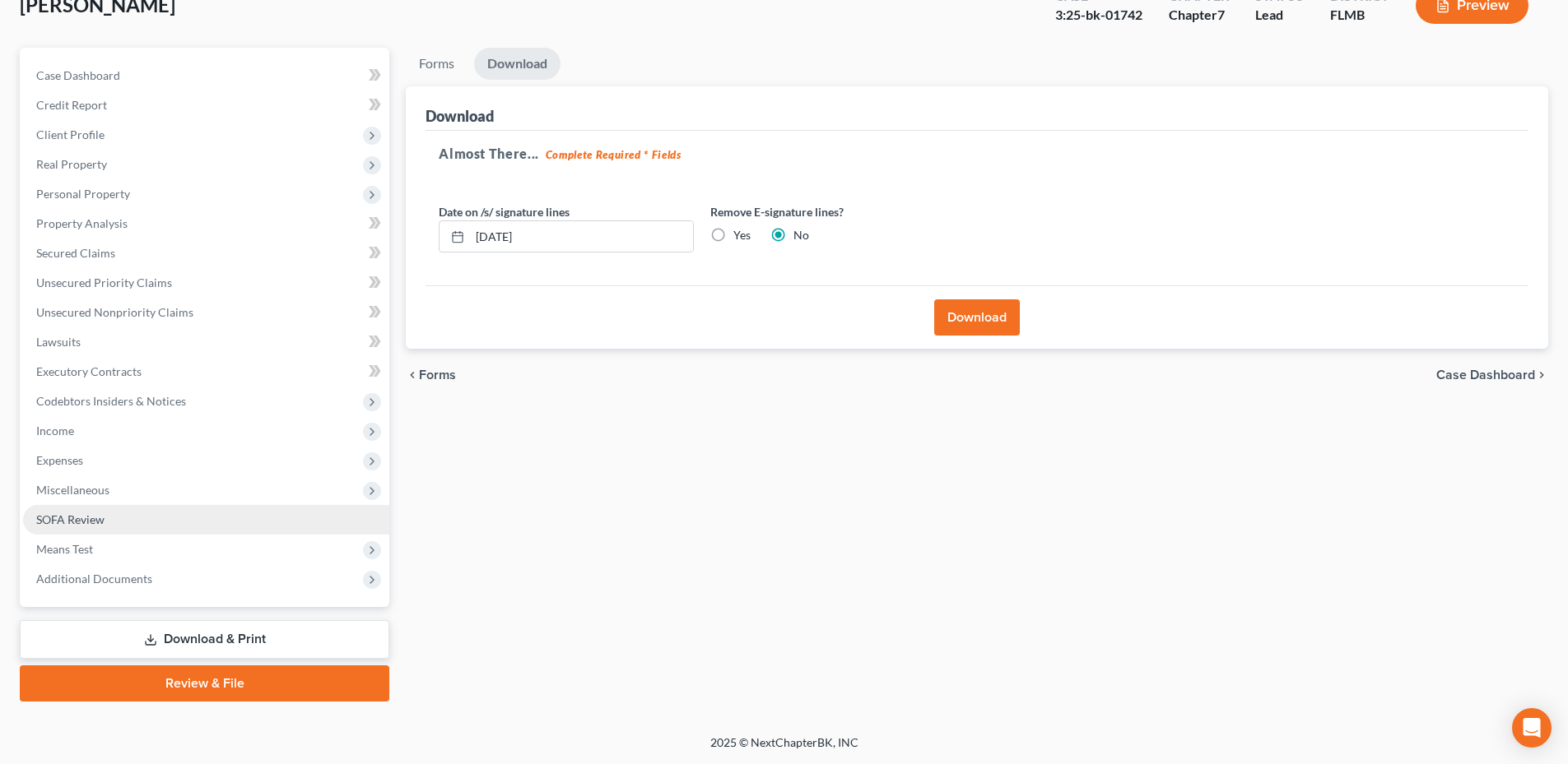
click at [97, 514] on span "SOFA Review" at bounding box center [71, 519] width 69 height 14
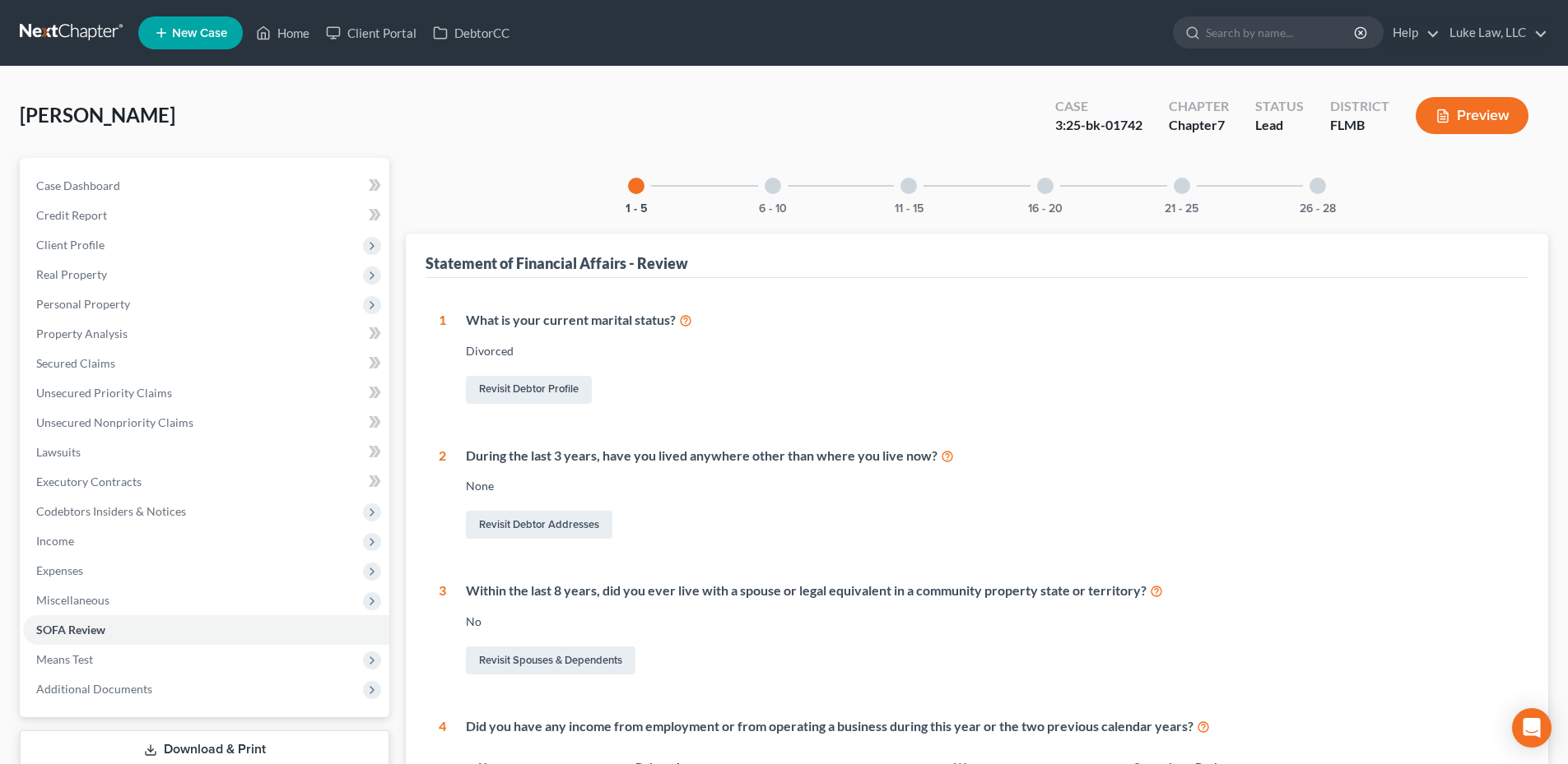
click at [774, 180] on div at bounding box center [773, 186] width 17 height 17
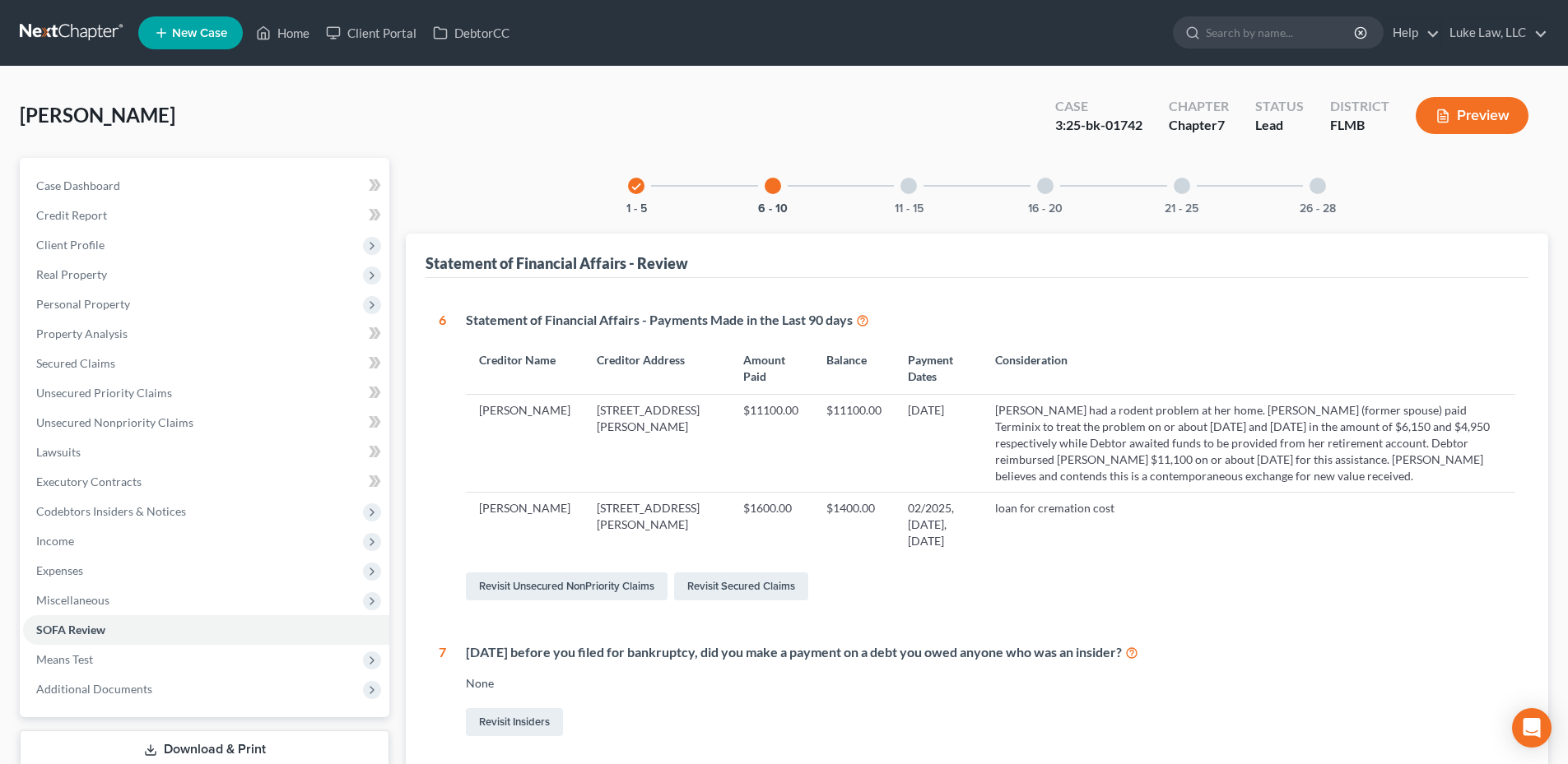
click at [868, 318] on icon at bounding box center [862, 320] width 13 height 16
